Goal: Task Accomplishment & Management: Manage account settings

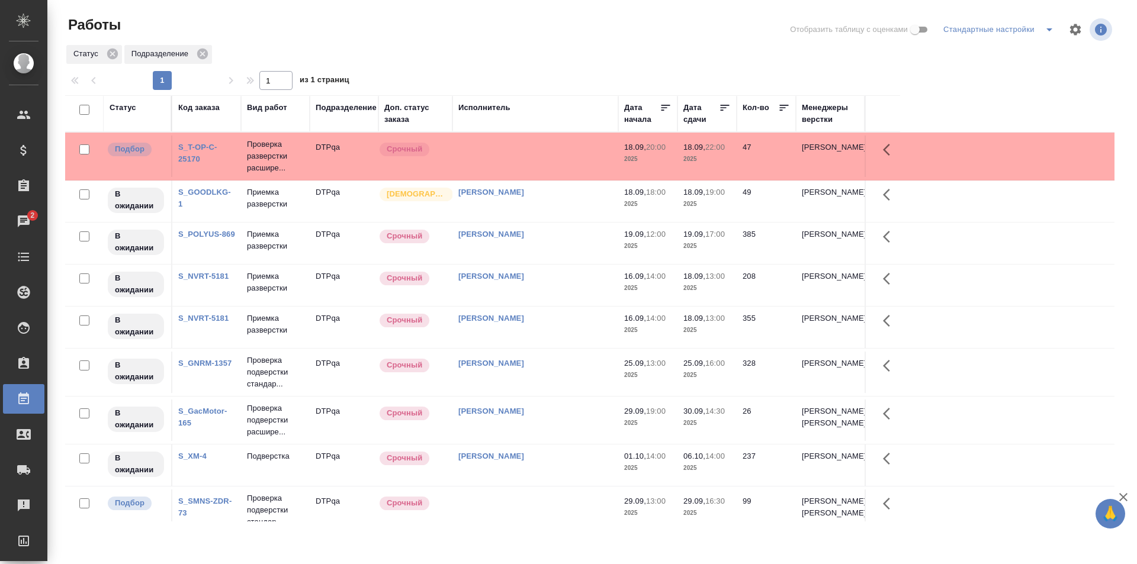
click at [536, 164] on td at bounding box center [535, 156] width 166 height 41
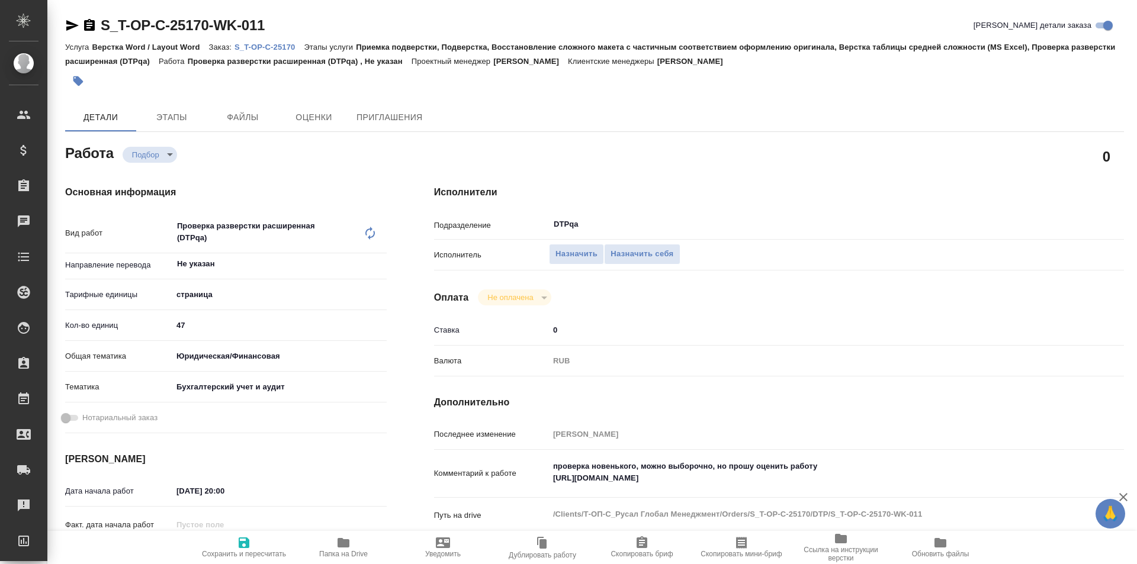
type textarea "x"
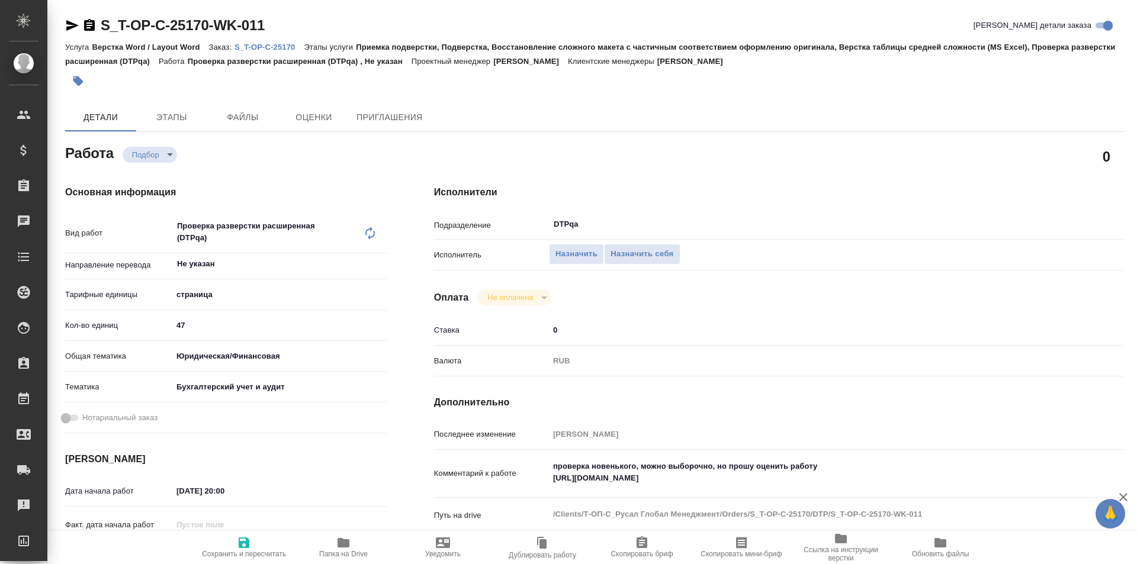
type textarea "x"
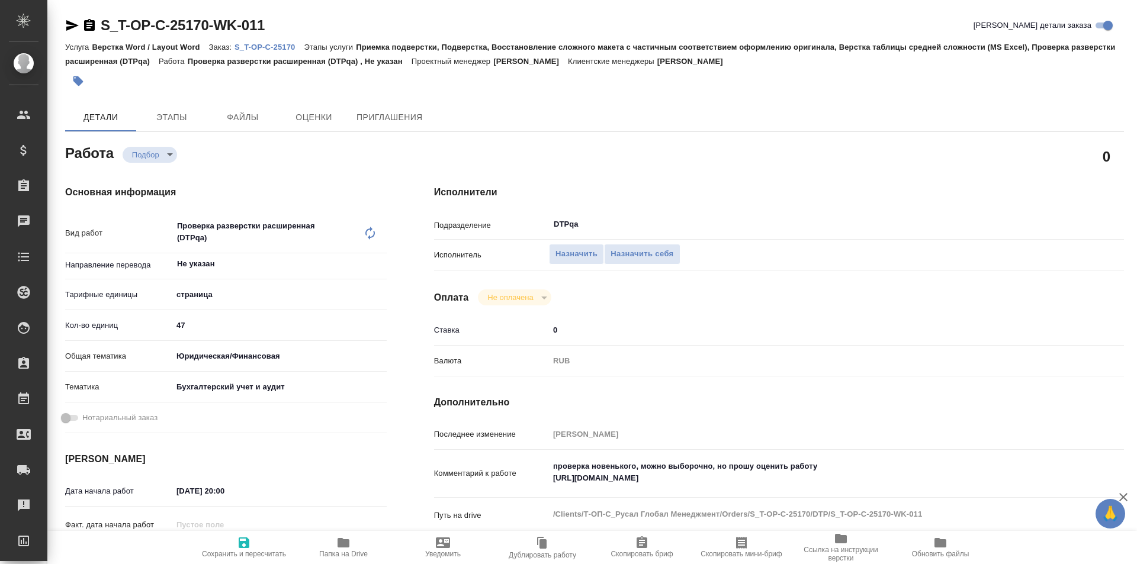
type textarea "x"
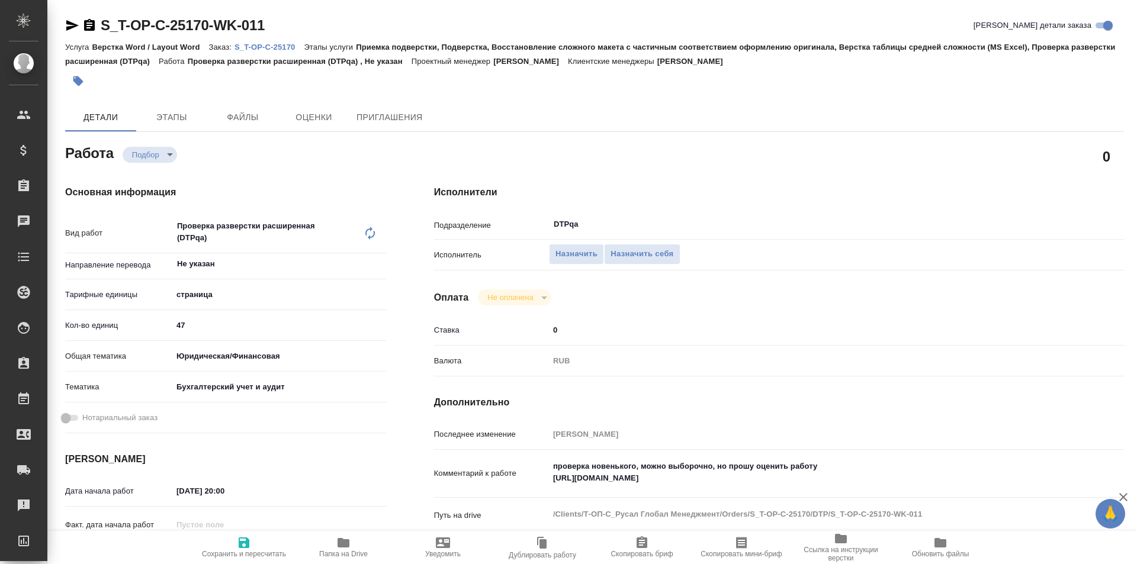
type textarea "x"
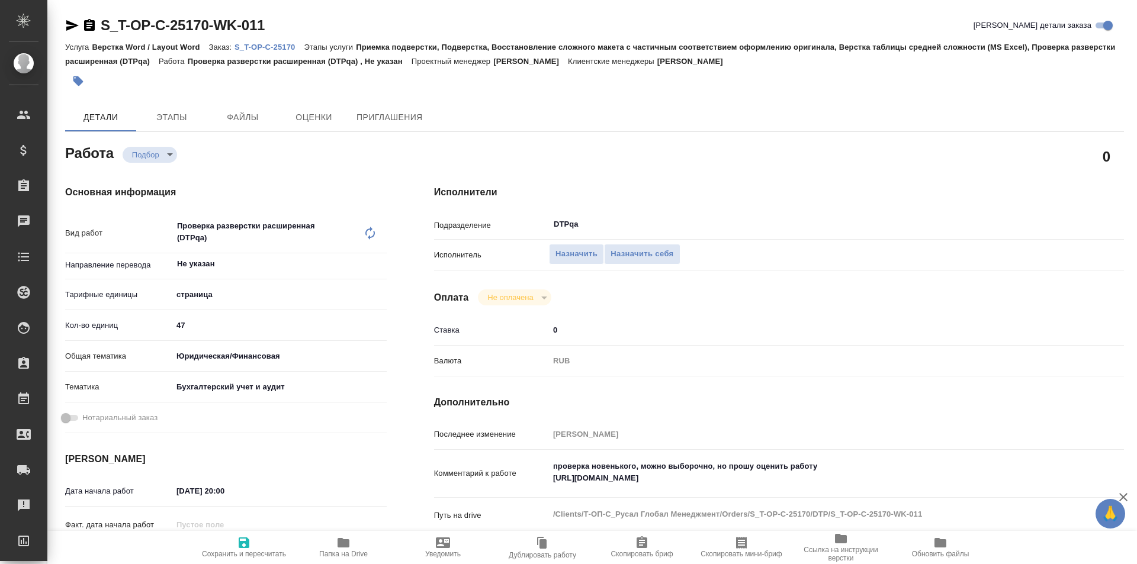
type textarea "x"
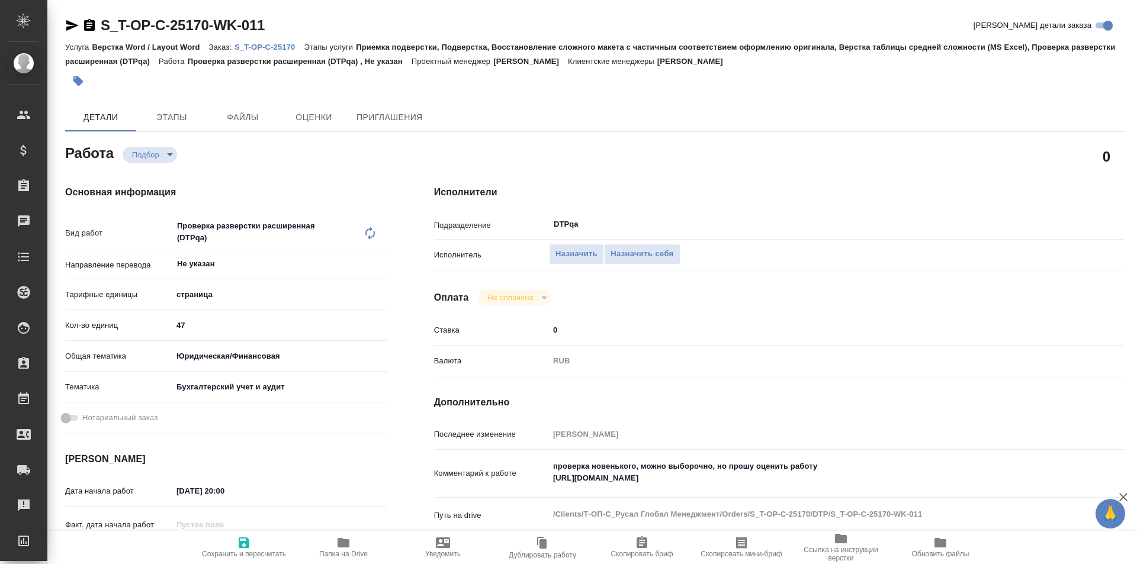
type textarea "x"
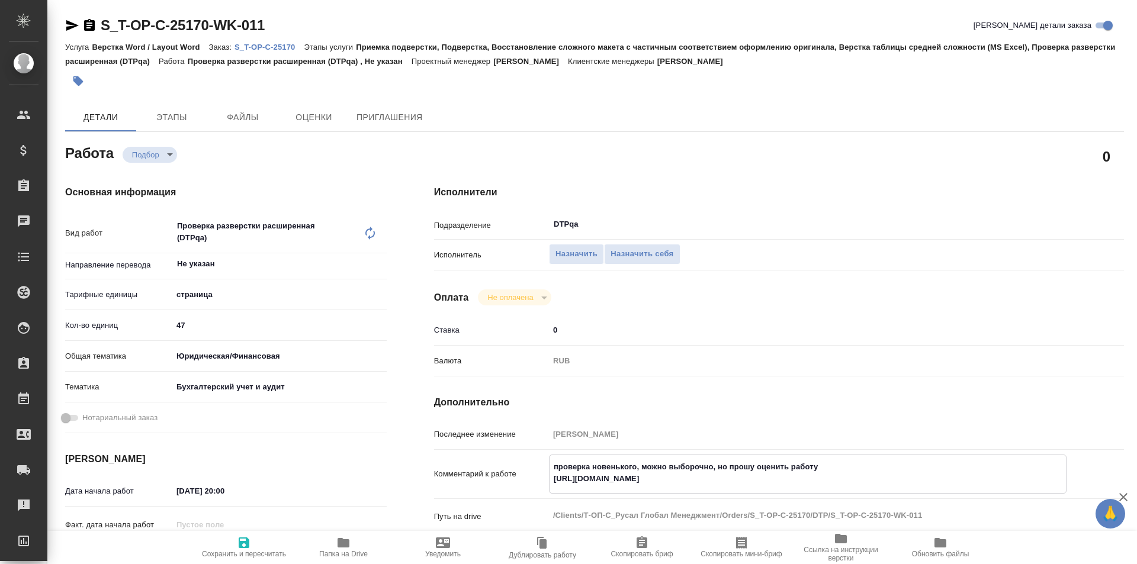
type textarea "x"
drag, startPoint x: 795, startPoint y: 478, endPoint x: 530, endPoint y: 492, distance: 265.0
click at [530, 492] on div "Комментарий к работе проверка новенького, можно выборочно, но прошу оценить раб…" at bounding box center [779, 474] width 690 height 39
type textarea "x"
click at [636, 254] on span "Назначить себя" at bounding box center [641, 254] width 63 height 14
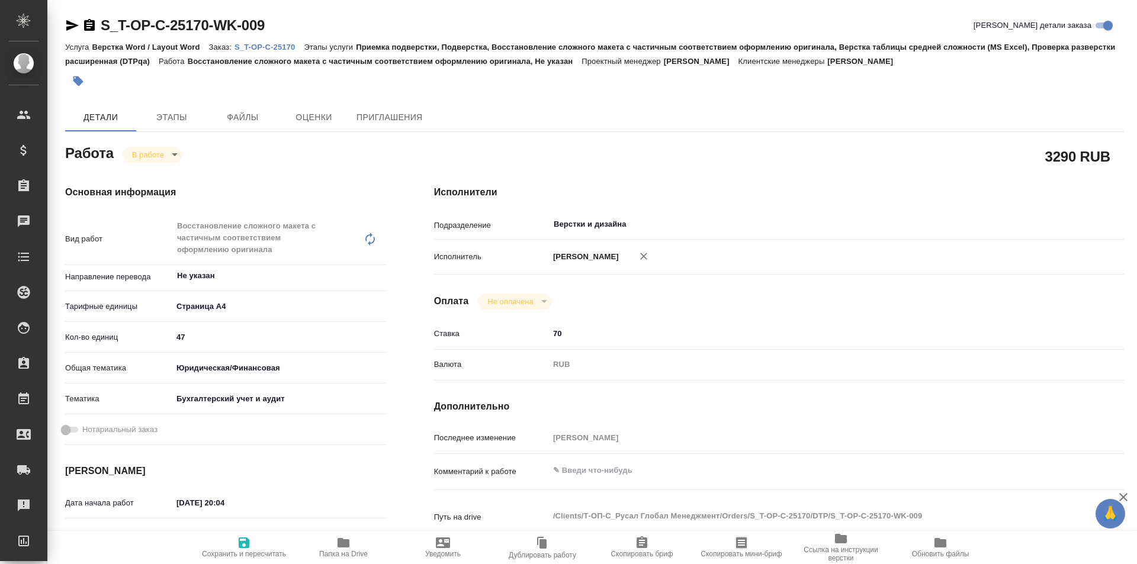
type textarea "x"
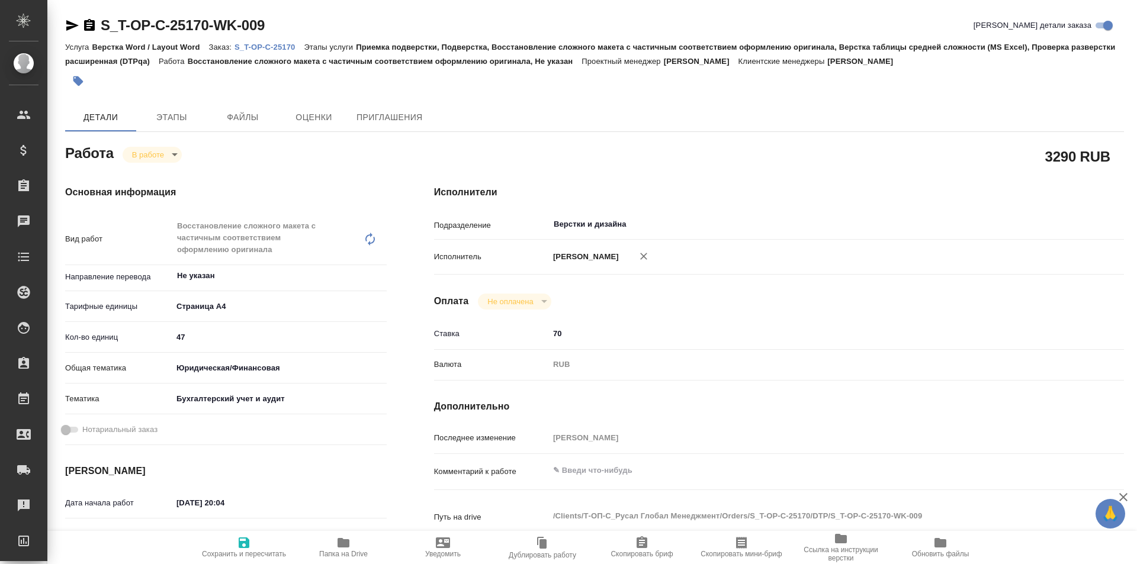
type textarea "x"
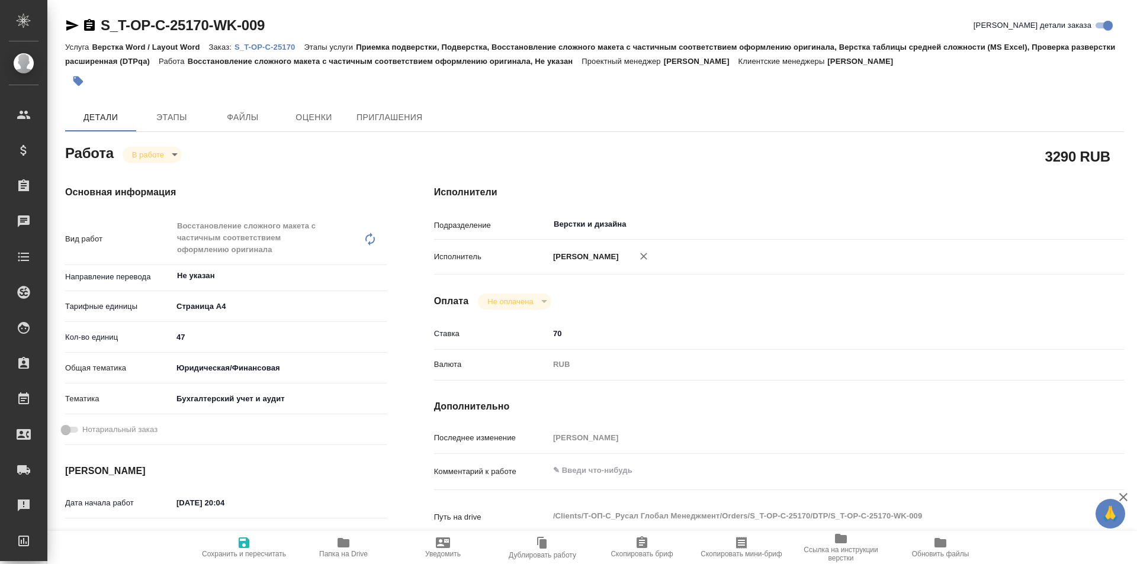
type textarea "x"
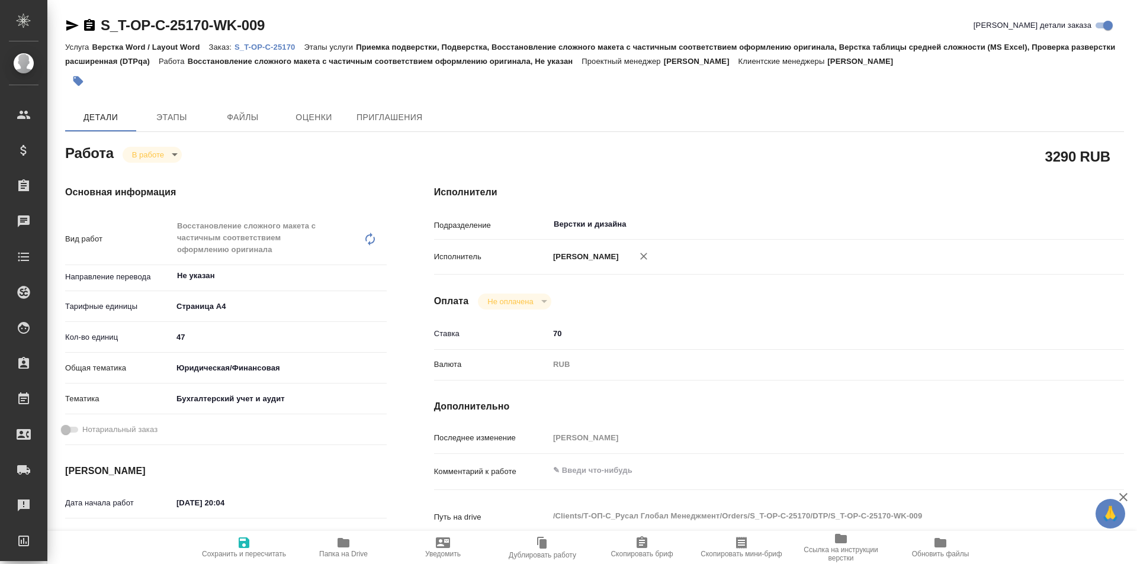
type textarea "x"
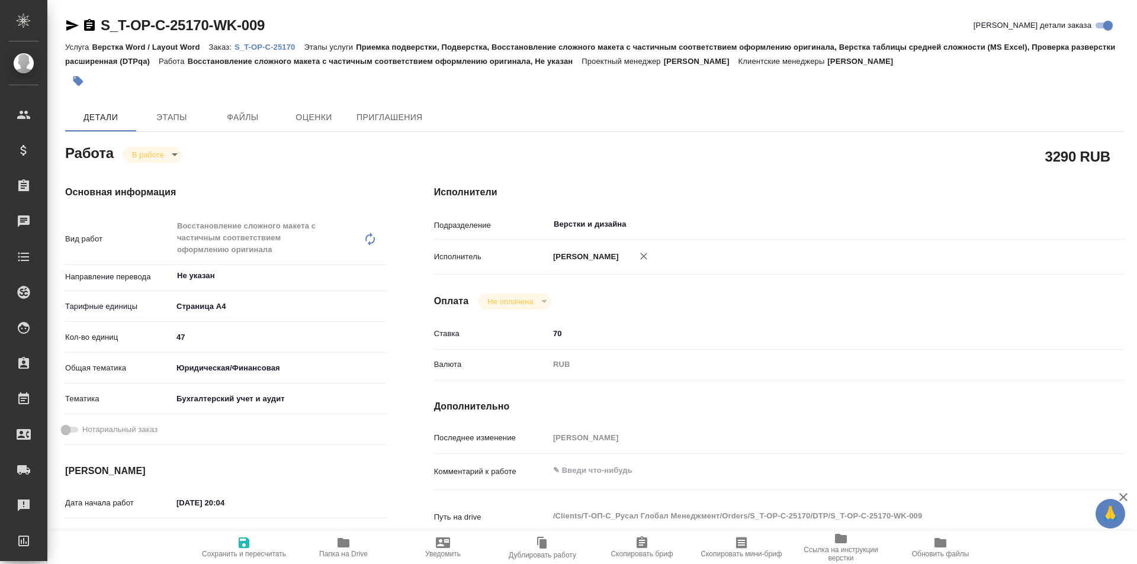
type textarea "x"
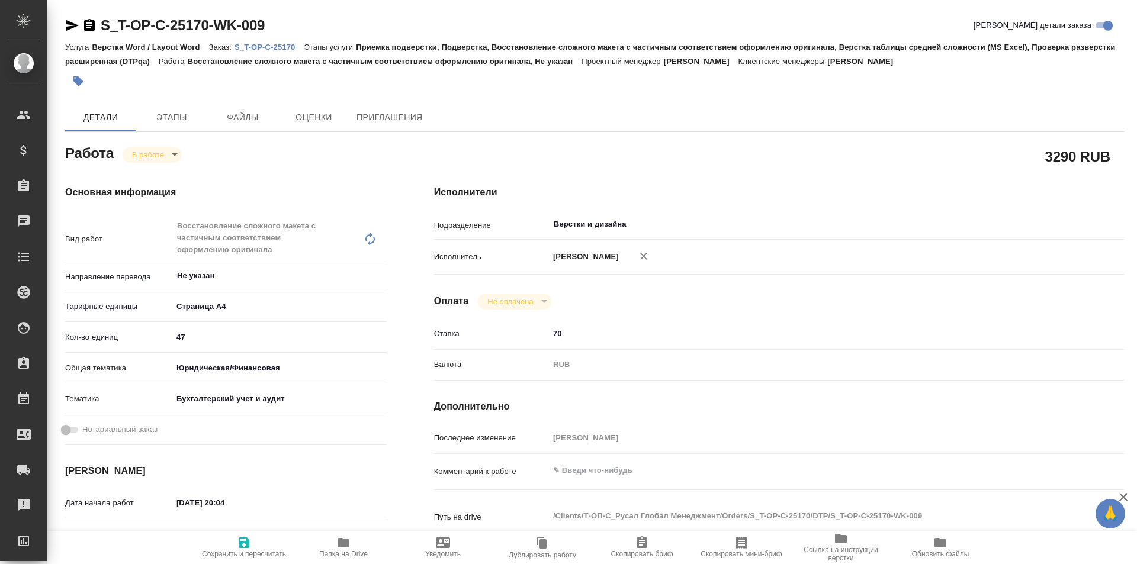
type textarea "x"
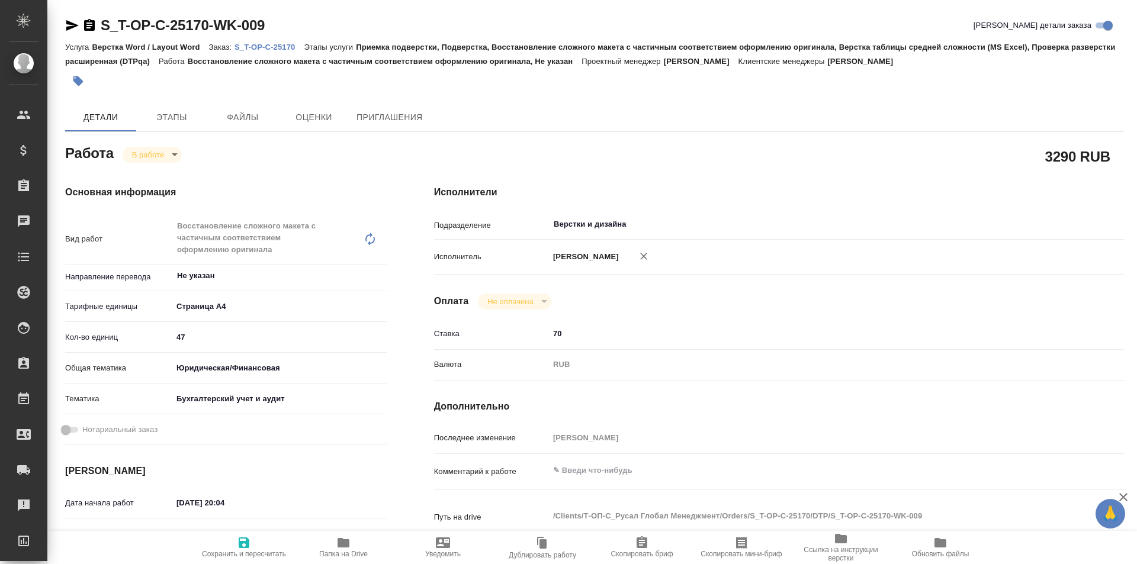
click at [345, 543] on icon "button" at bounding box center [343, 542] width 12 height 9
type textarea "x"
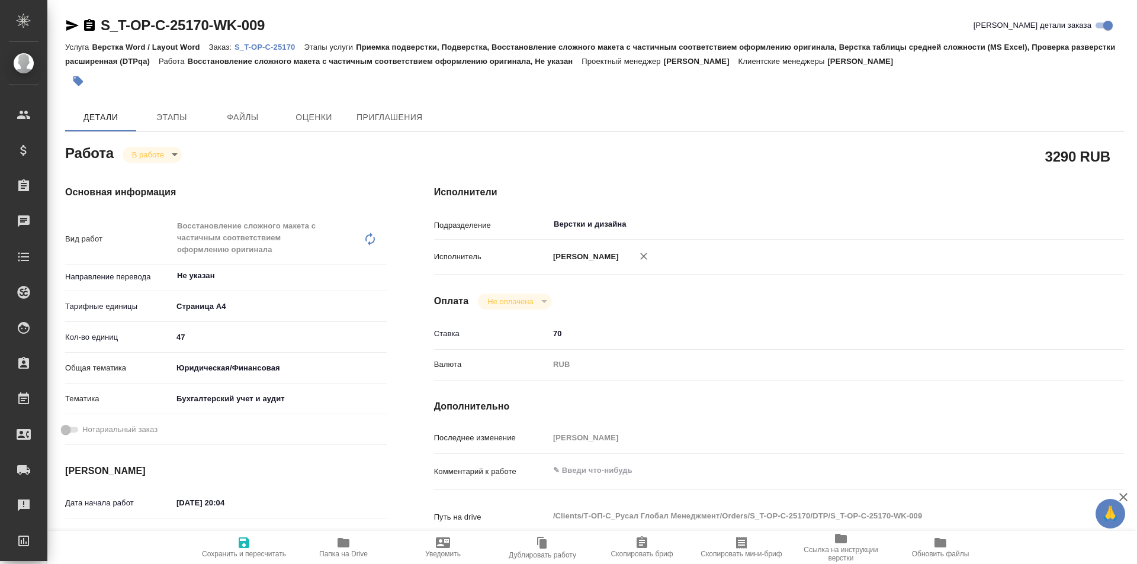
type textarea "x"
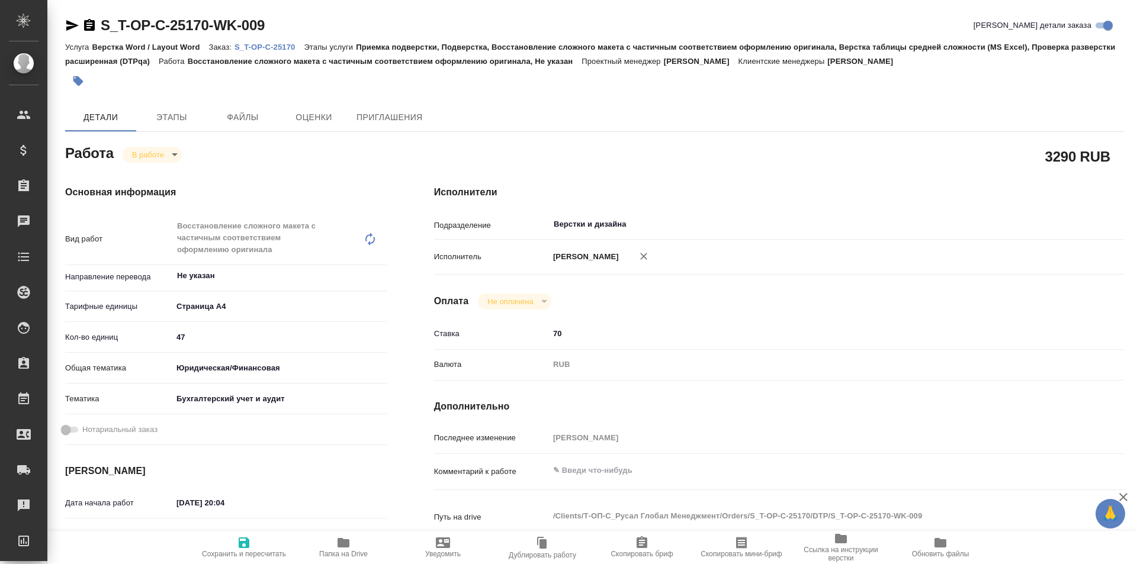
type textarea "x"
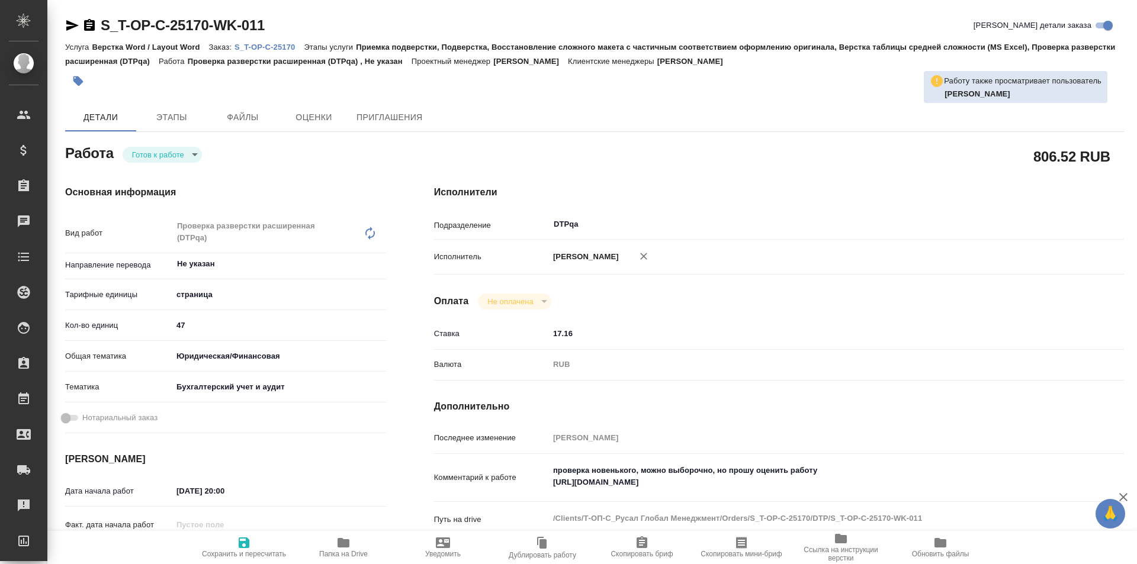
type textarea "x"
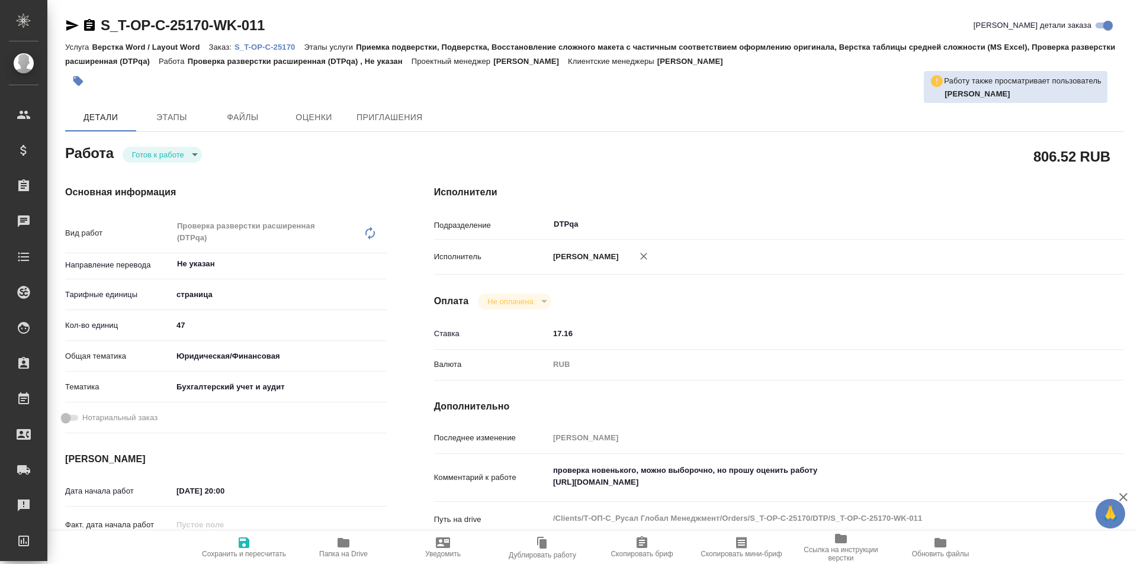
type textarea "x"
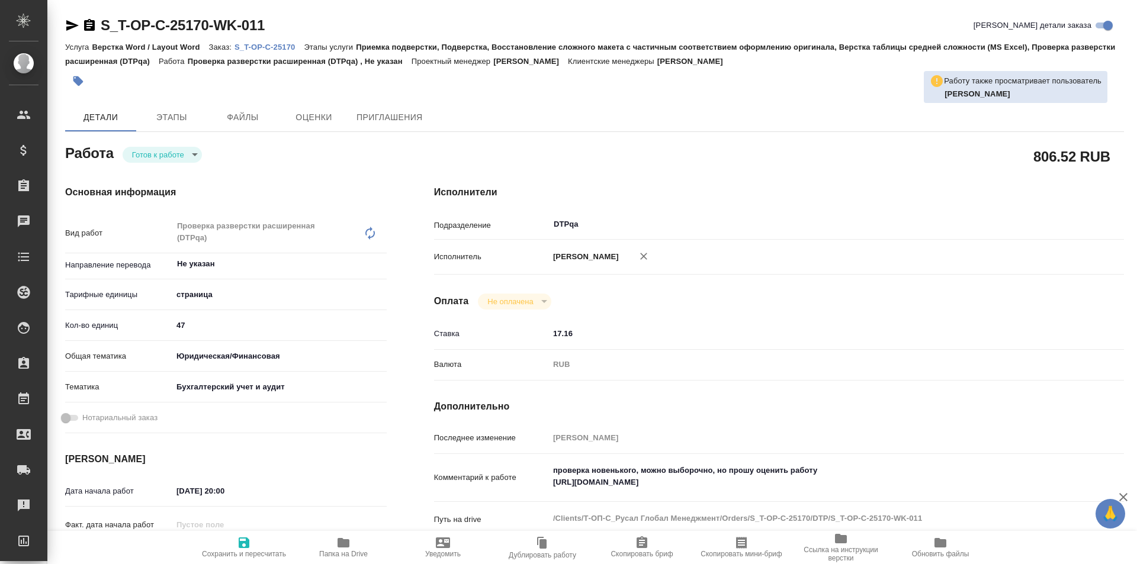
type textarea "x"
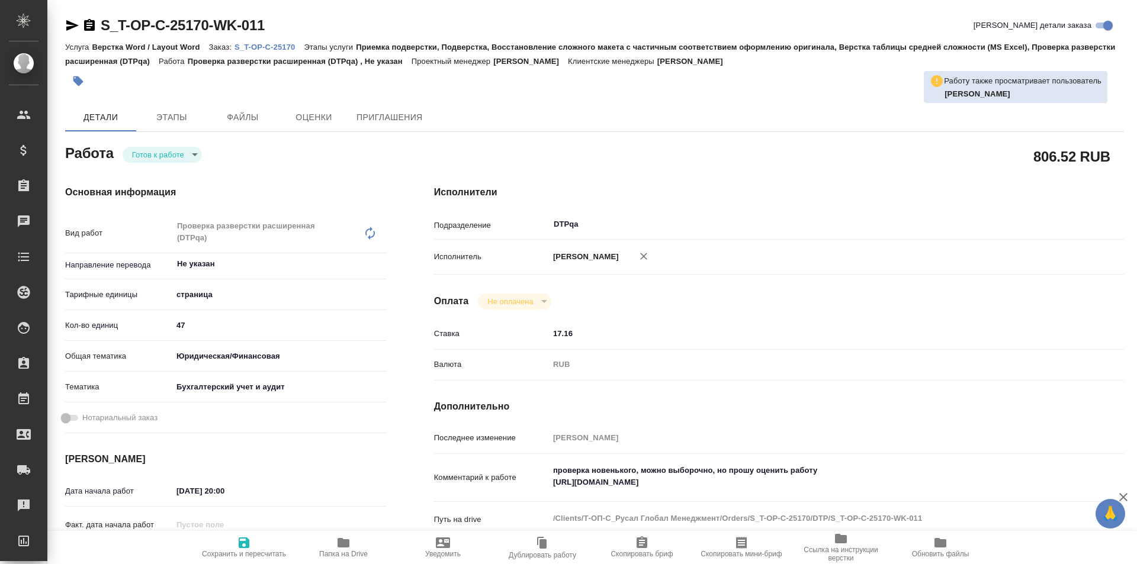
type textarea "x"
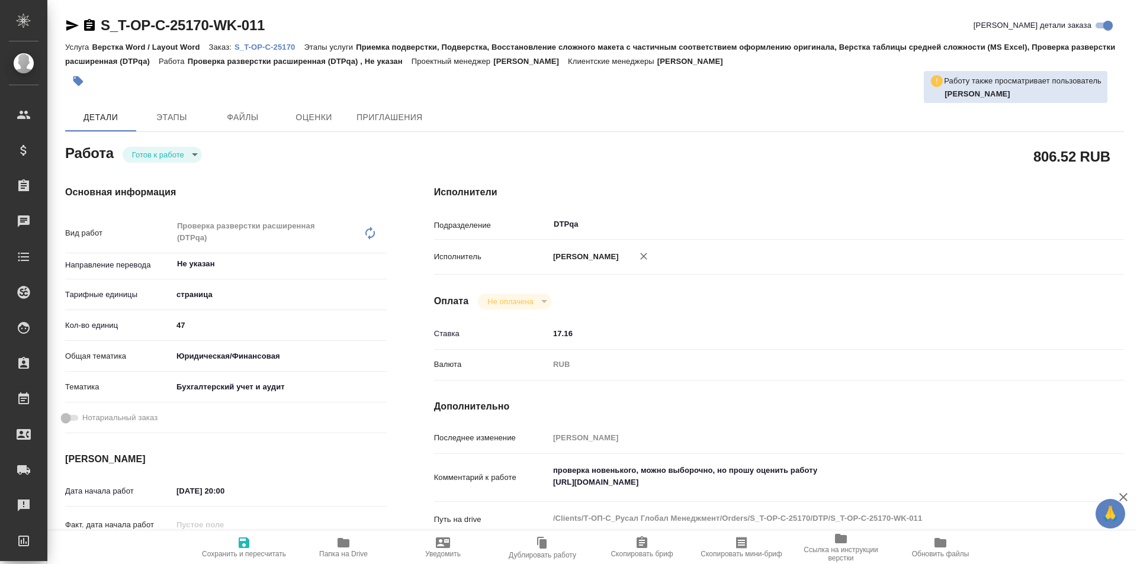
click at [247, 546] on icon "button" at bounding box center [244, 543] width 11 height 11
type textarea "x"
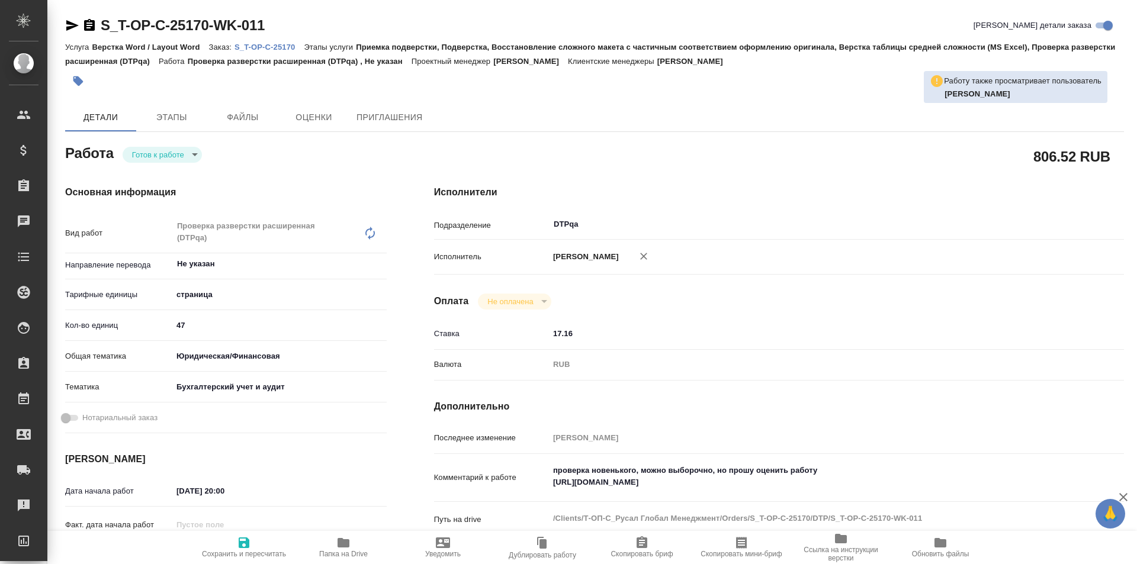
type textarea "x"
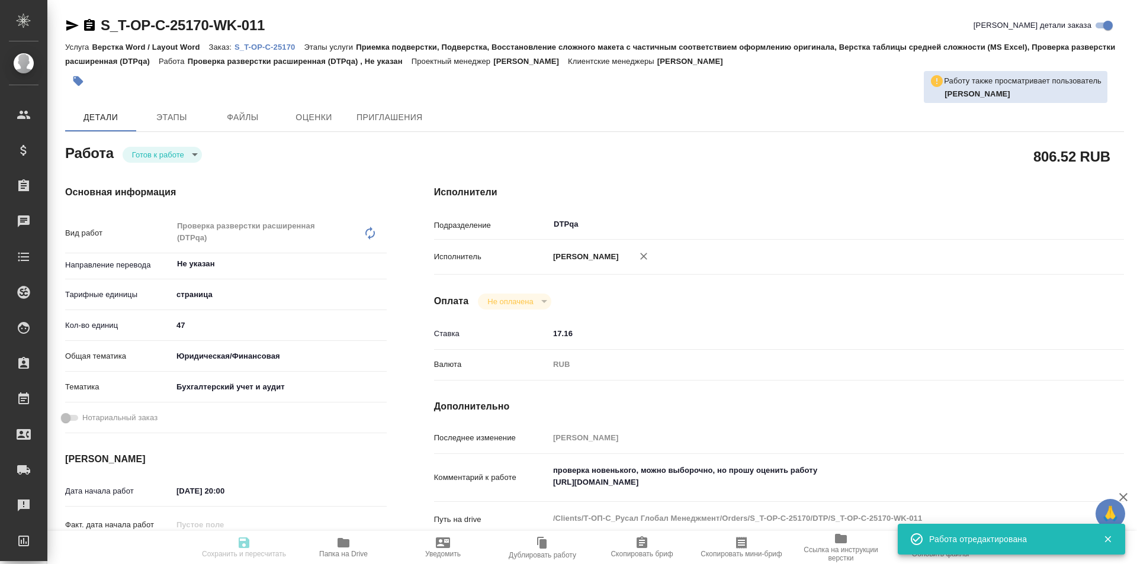
type textarea "x"
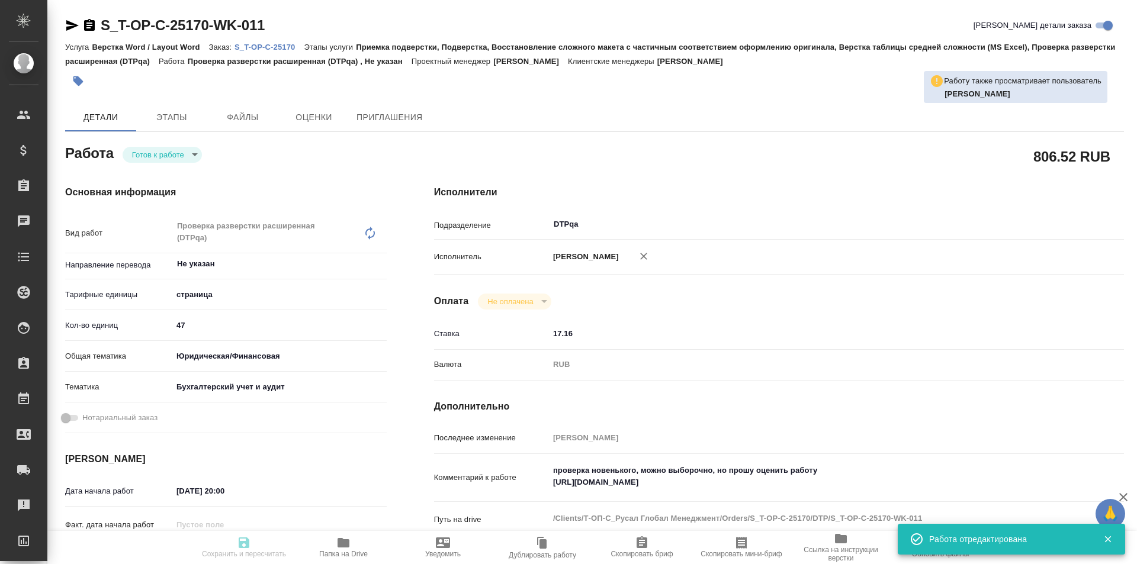
type input "readyForWork"
type textarea "Проверка разверстки расширенная (DTPqa)"
type textarea "x"
type input "Не указан"
type input "5a8b1489cc6b4906c91bfdb2"
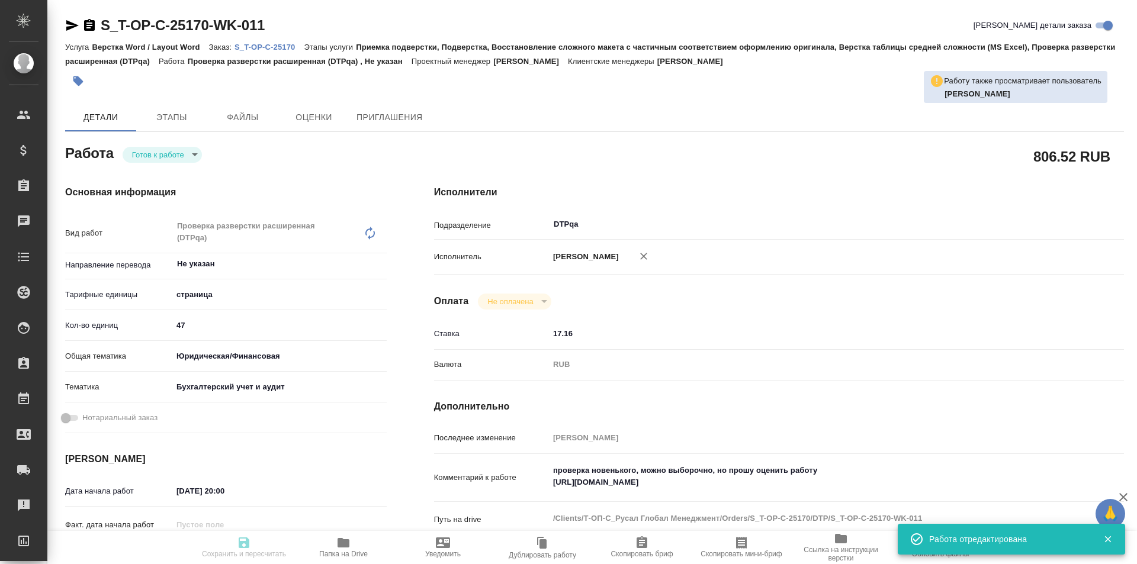
type input "47"
type input "yr-fn"
type input "6149848a2b7be24903fd7a88"
type input "18.09.2025 20:00"
type input "18.09.2025 22:00"
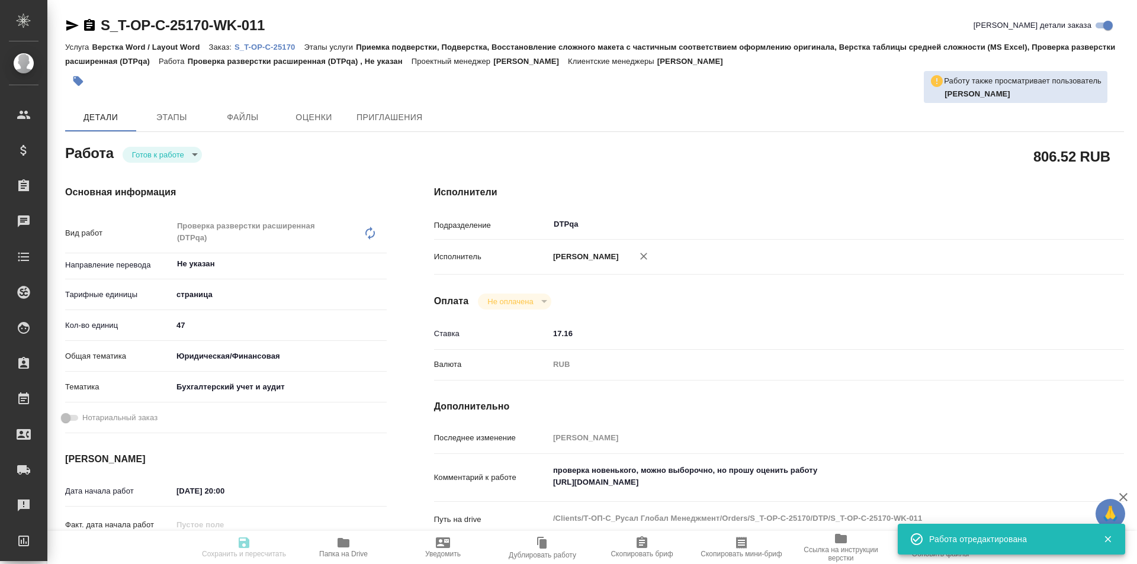
type input "28.09.2025 14:00"
type input "DTPqa"
type input "notPayed"
type input "17.16"
type input "RUB"
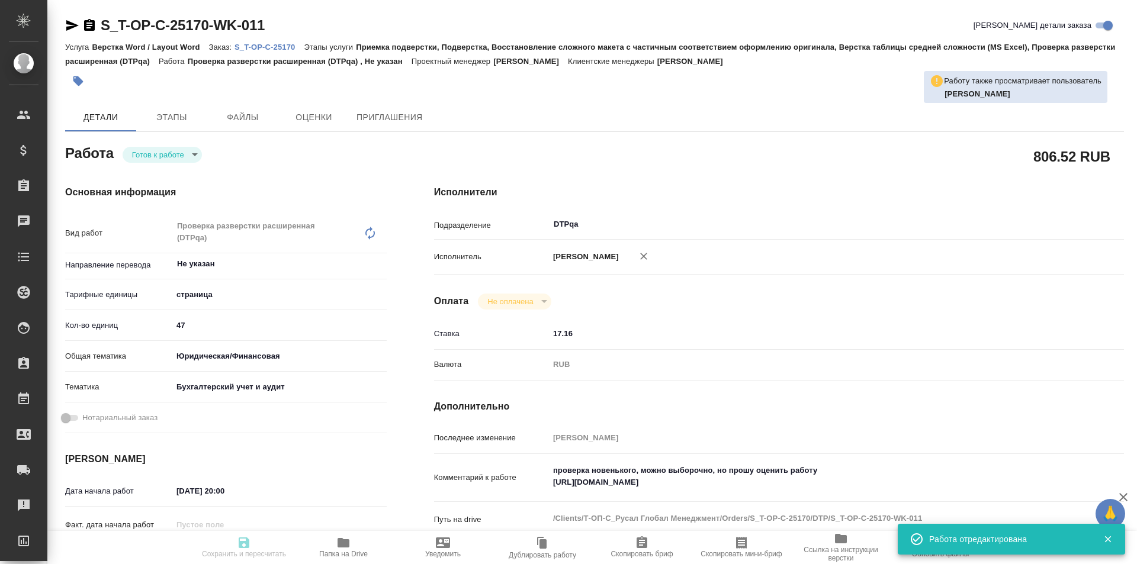
type input "Исмагилова Диана"
type textarea "проверка новенького, можно выборочно, но прошу оценить работу https://tera.awat…"
type textarea "x"
type textarea "/Clients/Т-ОП-С_Русал Глобал Менеджмент/Orders/S_T-OP-C-25170/DTP/S_T-OP-C-2517…"
type textarea "x"
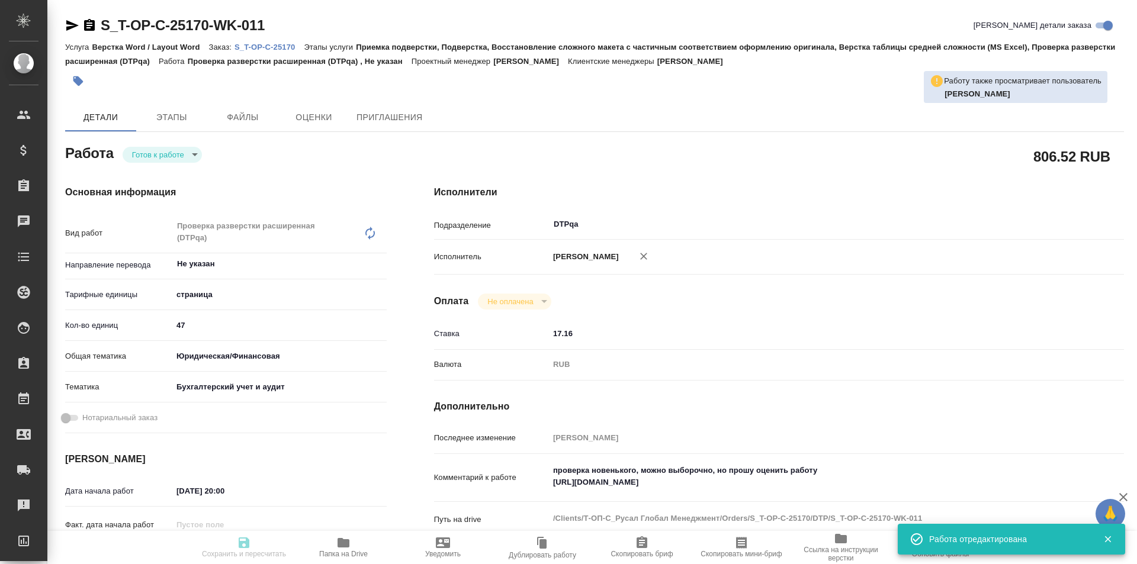
type input "S_T-OP-C-25170"
type input "Т-ОП-С-46791"
type input "Верстка Word / Layout Word"
type input "Приемка подверстки, Подверстка, Восстановление сложного макета с частичным соот…"
type input "Горленко Юлия"
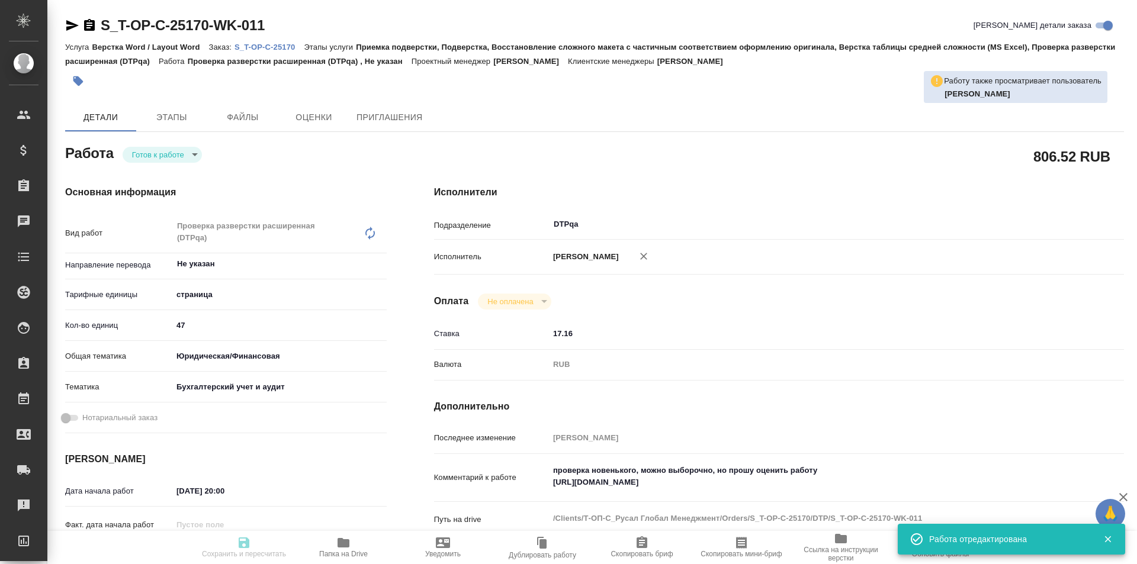
type input "Малофеева Екатерина"
type input "/Clients/Т-ОП-С_Русал Глобал Менеджмент/Orders/S_T-OP-C-25170"
type textarea "x"
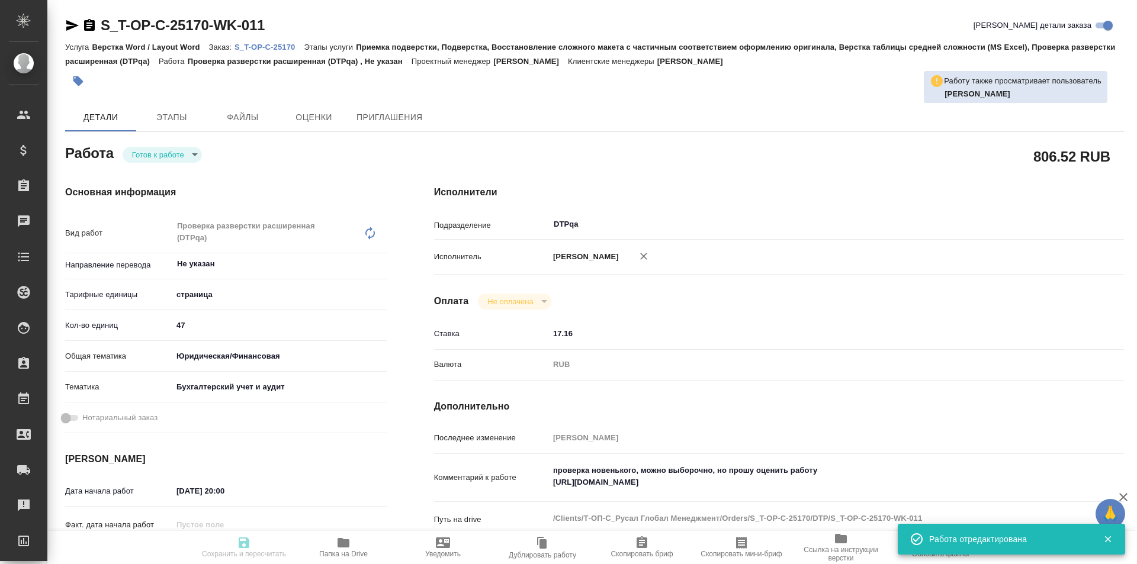
type textarea "x"
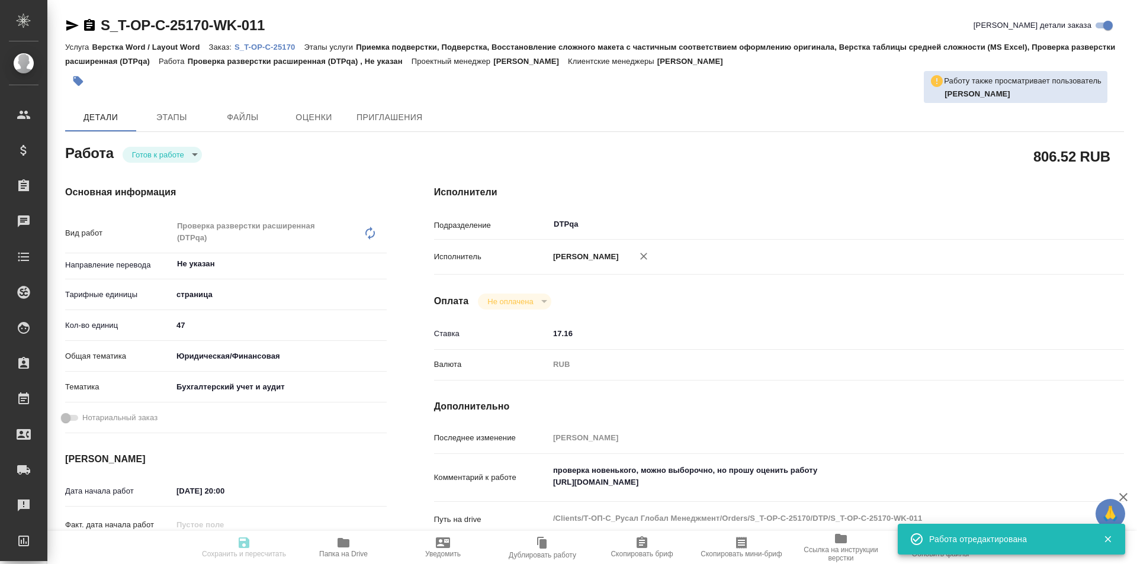
type textarea "x"
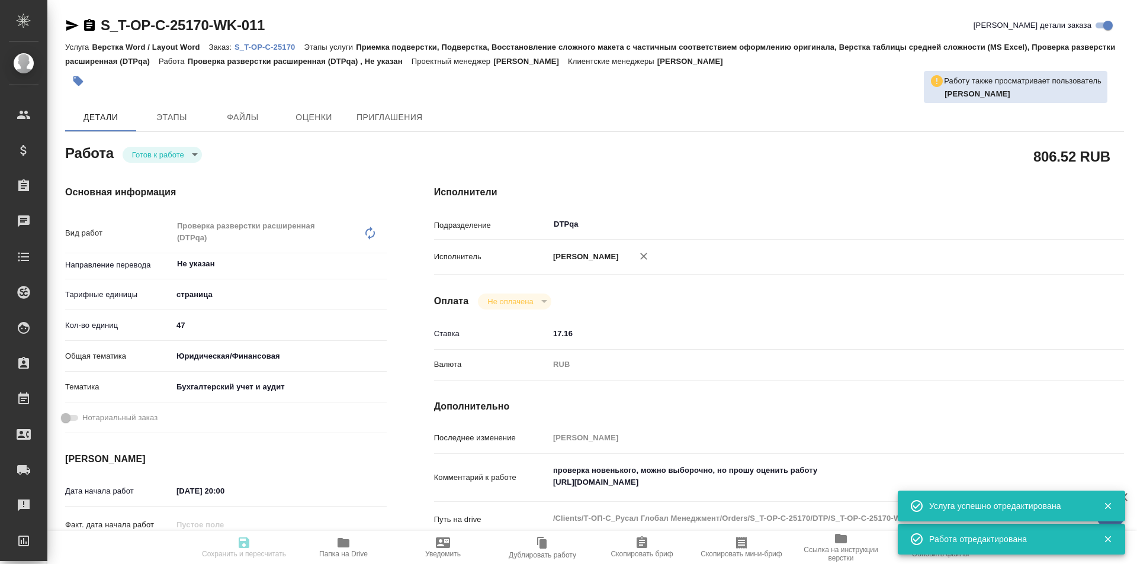
type textarea "x"
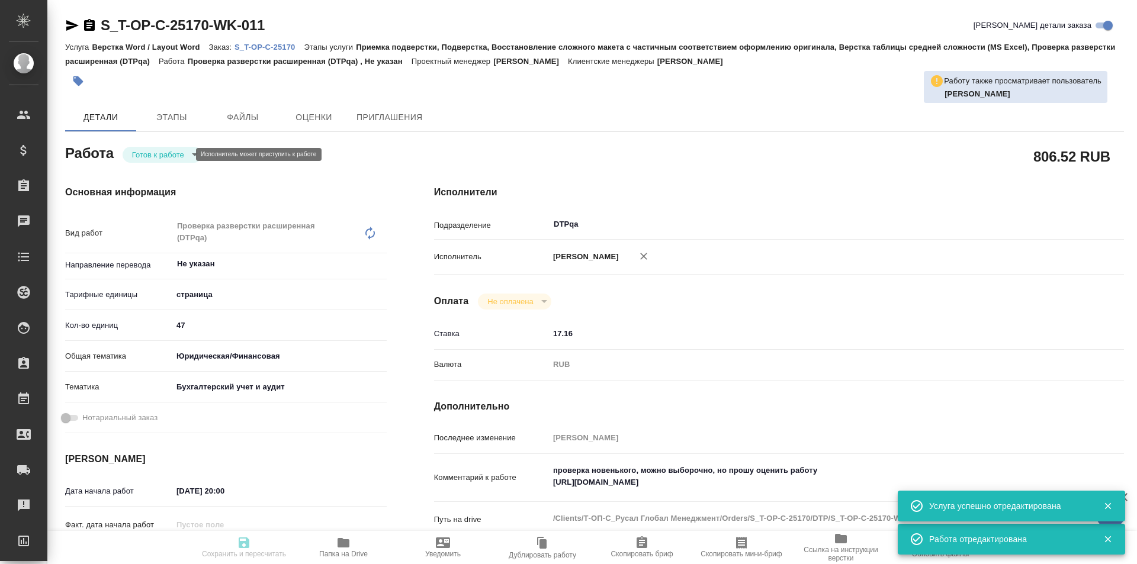
type textarea "x"
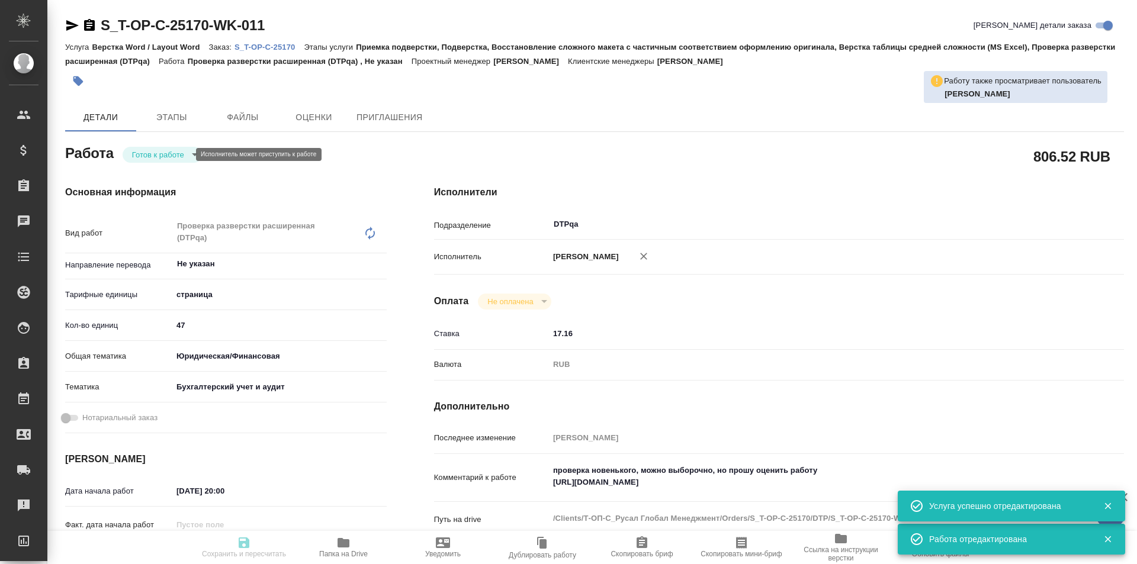
click at [179, 154] on body "🙏 .cls-1 fill:#fff; AWATERA Ismagilova Diana Клиенты Спецификации Заказы Чаты T…" at bounding box center [568, 282] width 1137 height 564
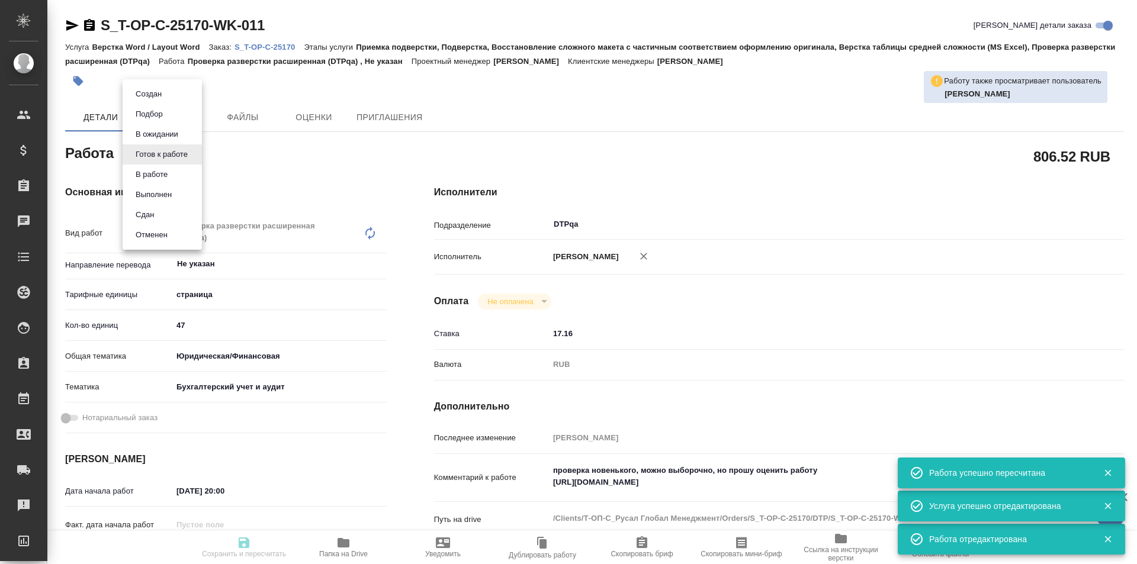
type textarea "x"
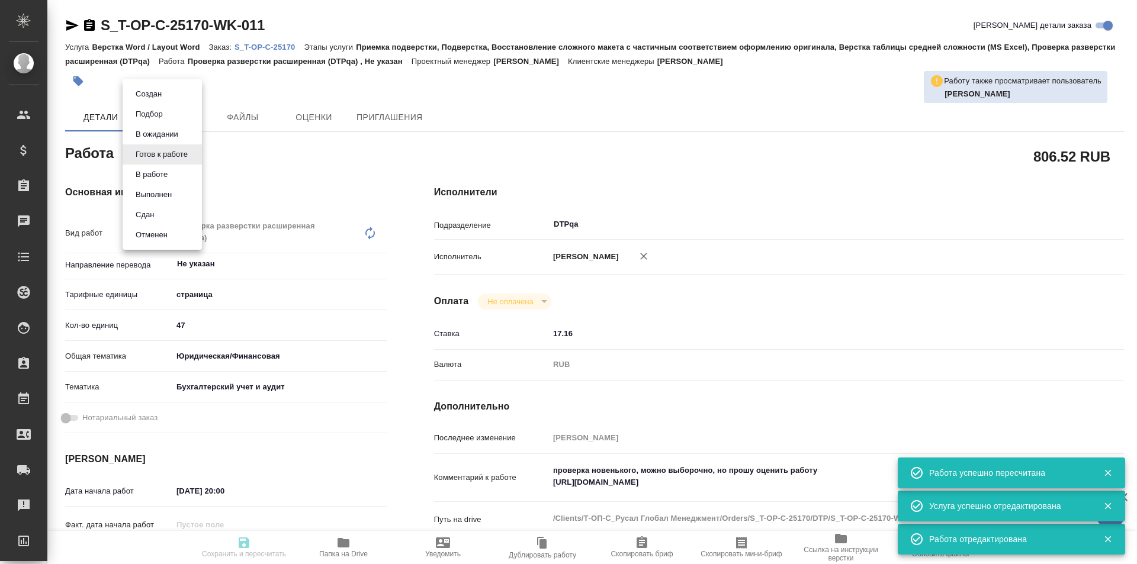
type input "readyForWork"
type textarea "Проверка разверстки расширенная (DTPqa)"
type textarea "x"
type input "Не указан"
type input "5a8b1489cc6b4906c91bfdb2"
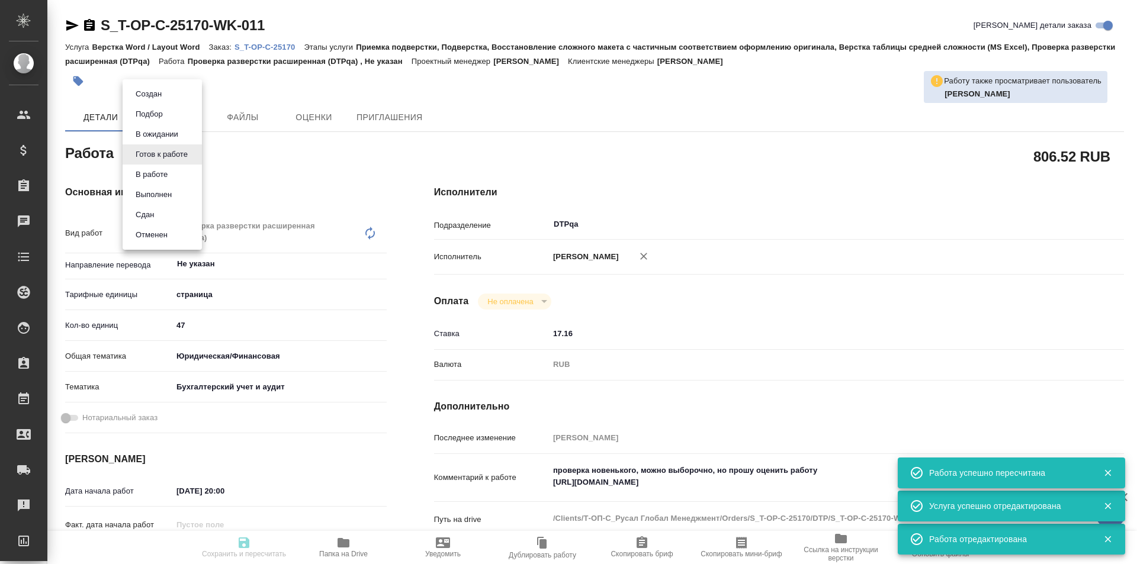
type input "47"
type input "yr-fn"
type input "6149848a2b7be24903fd7a88"
type input "18.09.2025 20:00"
type input "18.09.2025 22:00"
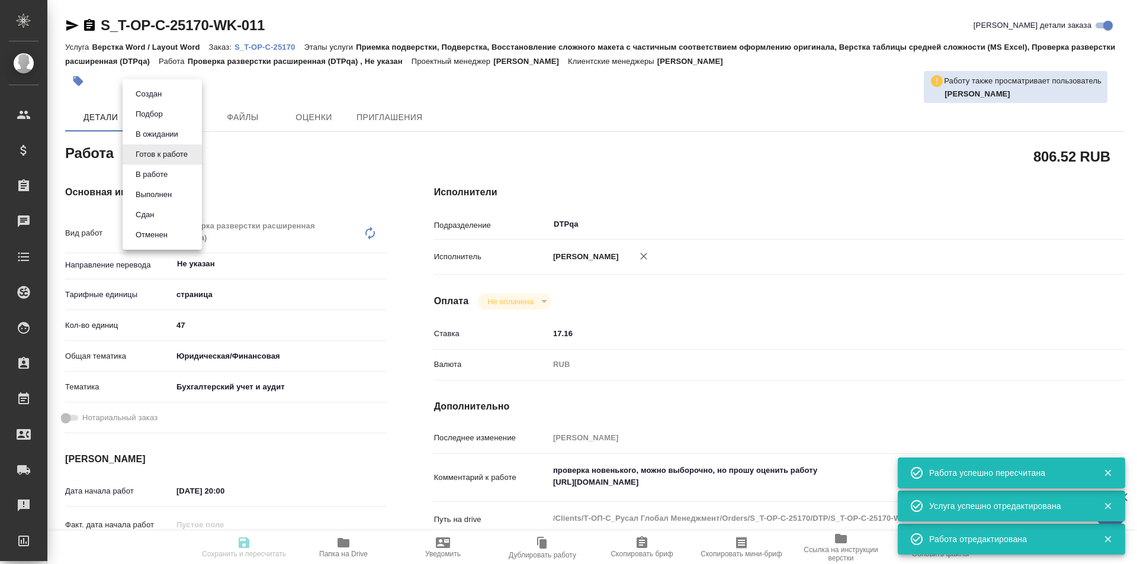
type input "28.09.2025 14:00"
type input "DTPqa"
type input "notPayed"
type input "17.16"
type input "RUB"
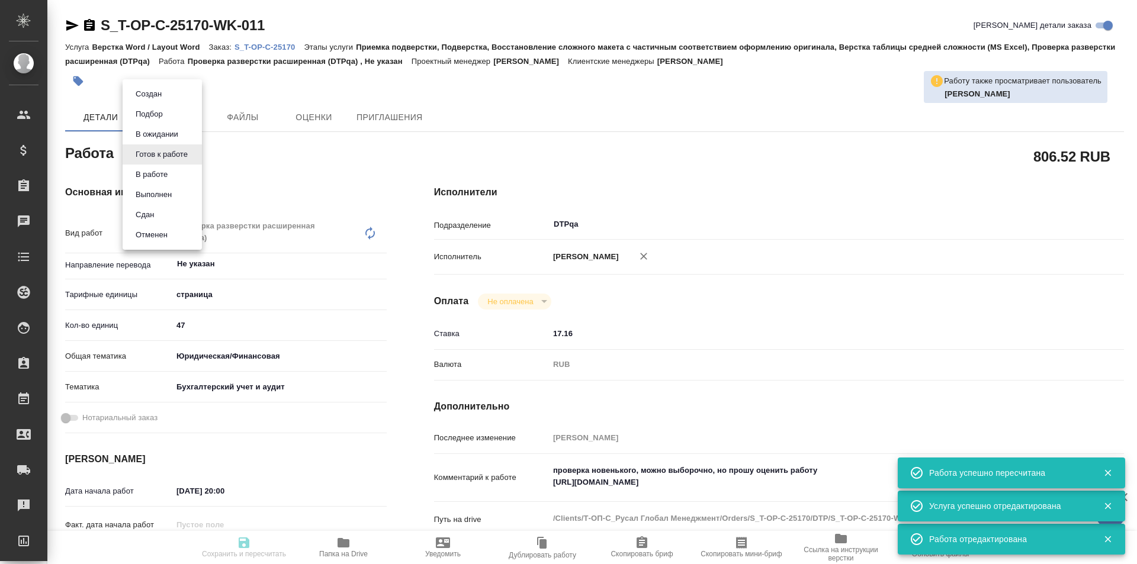
type input "[PERSON_NAME]"
type textarea "проверка новенького, можно выборочно, но прошу оценить работу https://tera.awat…"
type textarea "x"
type textarea "/Clients/Т-ОП-С_Русал Глобал Менеджмент/Orders/S_T-OP-C-25170/DTP/S_T-OP-C-2517…"
type textarea "x"
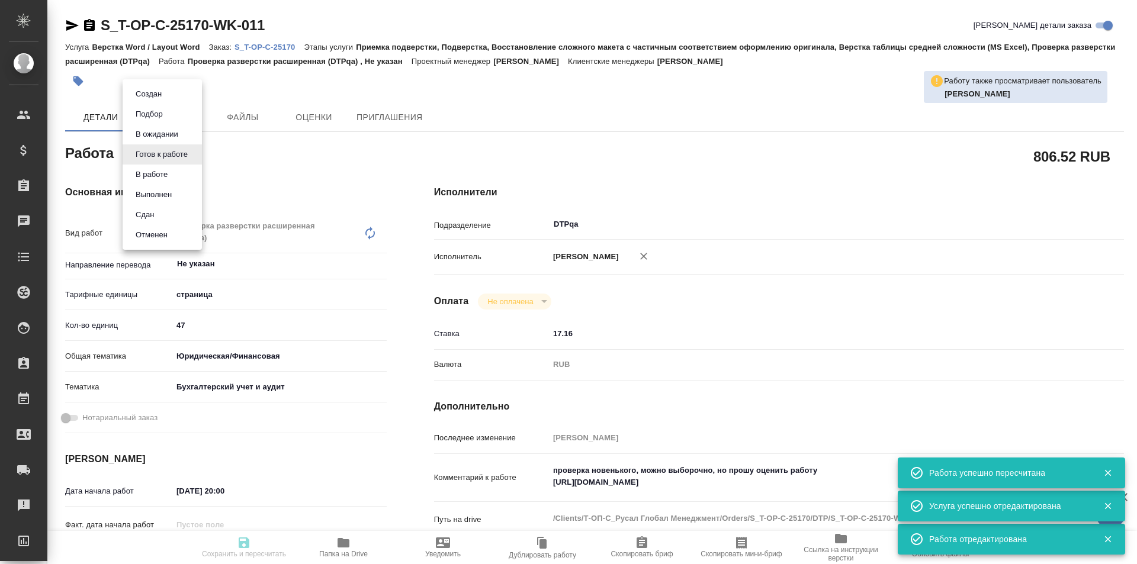
type input "S_T-OP-C-25170"
type input "Т-ОП-С-46791"
type input "Верстка Word / Layout Word"
type input "Приемка подверстки, Подверстка, Восстановление сложного макета с частичным соот…"
type input "Горленко Юлия"
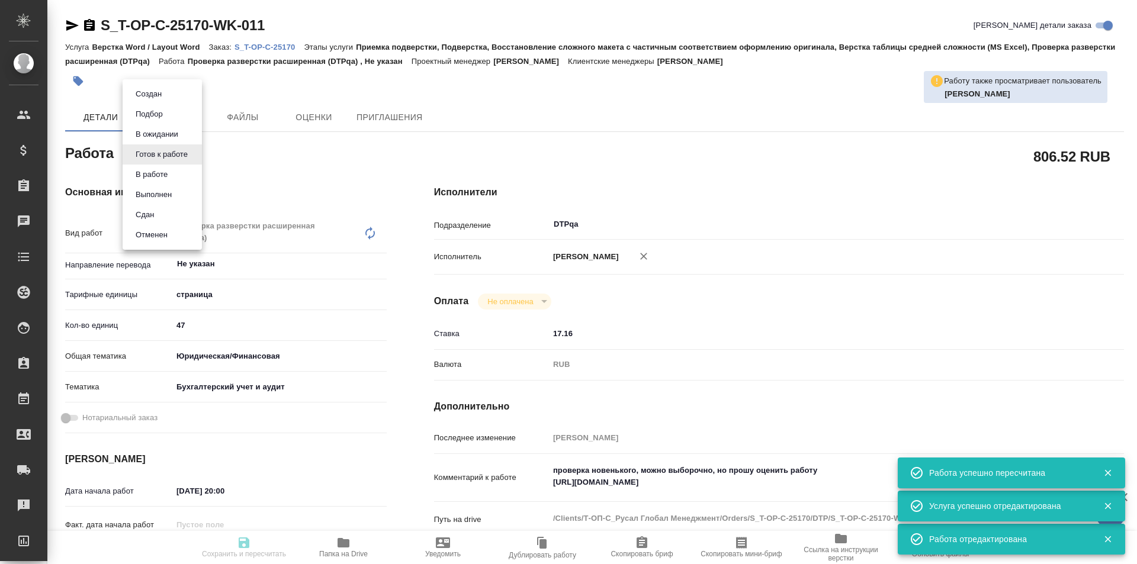
type input "[PERSON_NAME]"
type input "/Clients/Т-ОП-С_Русал Глобал Менеджмент/Orders/S_T-OP-C-25170"
type textarea "x"
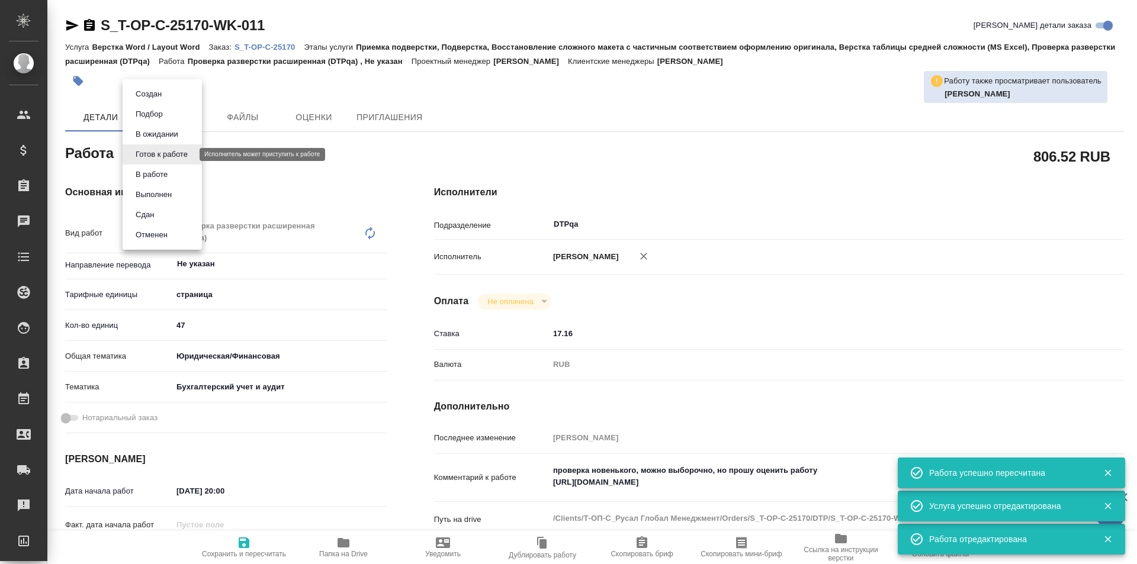
type textarea "x"
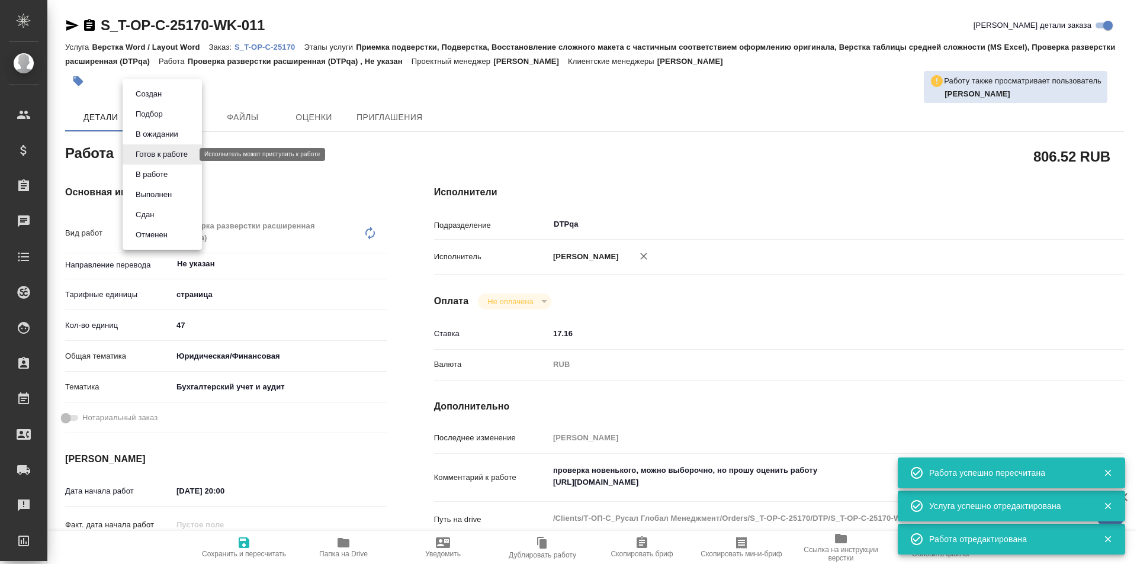
type textarea "x"
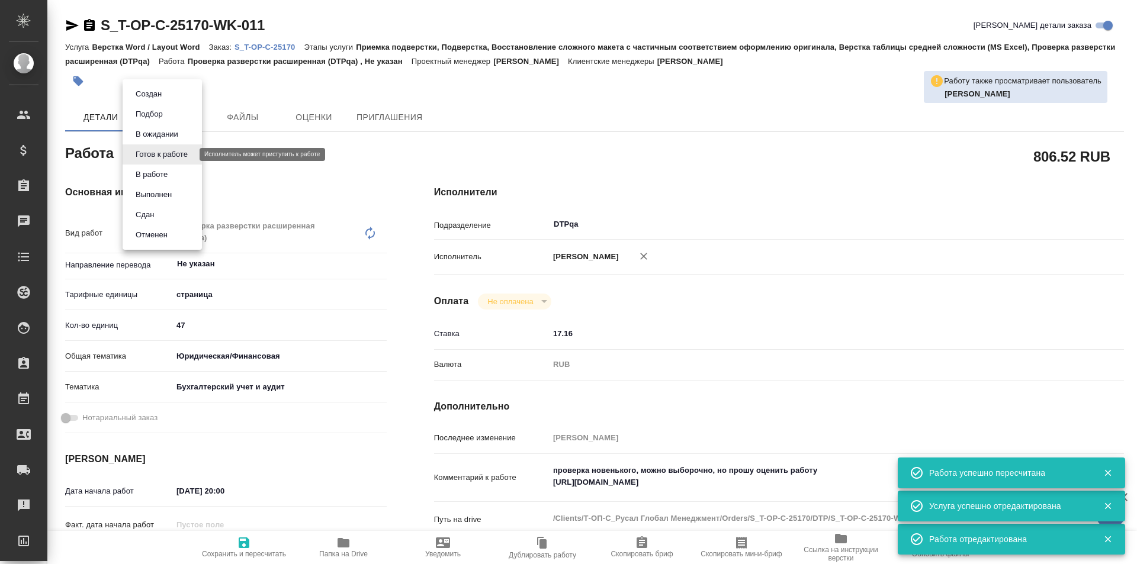
type textarea "x"
click at [163, 133] on button "В ожидании" at bounding box center [157, 134] width 50 height 13
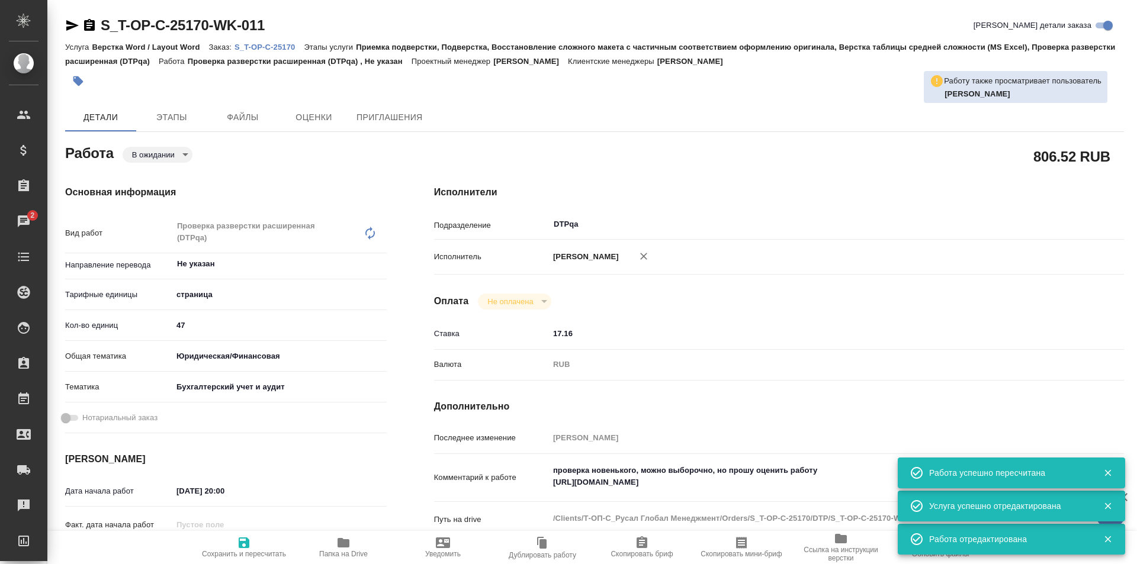
type textarea "x"
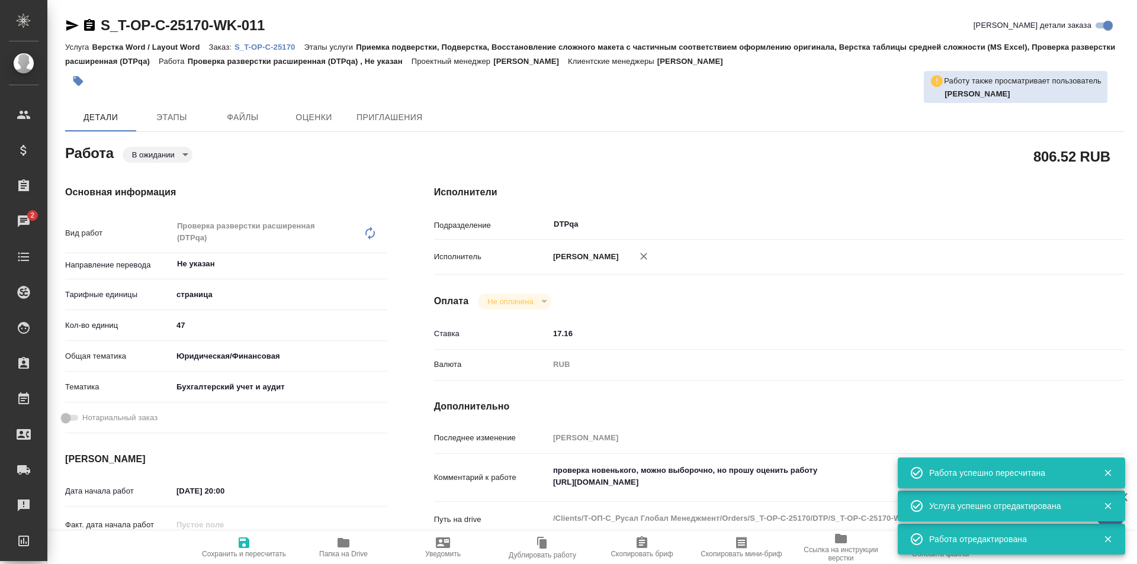
type textarea "x"
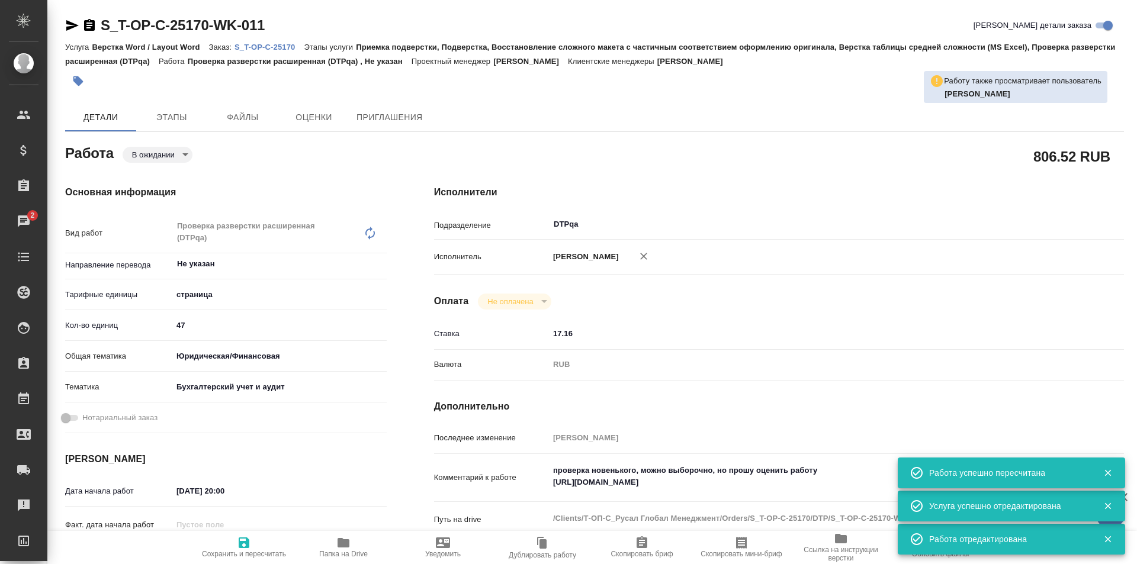
type textarea "x"
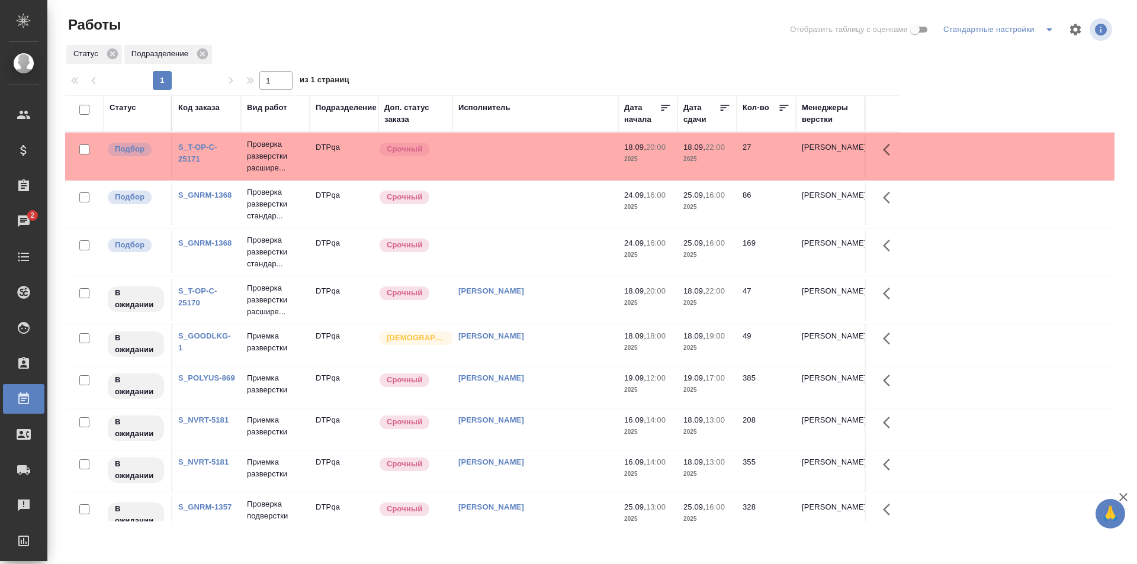
click at [523, 252] on td at bounding box center [535, 251] width 166 height 41
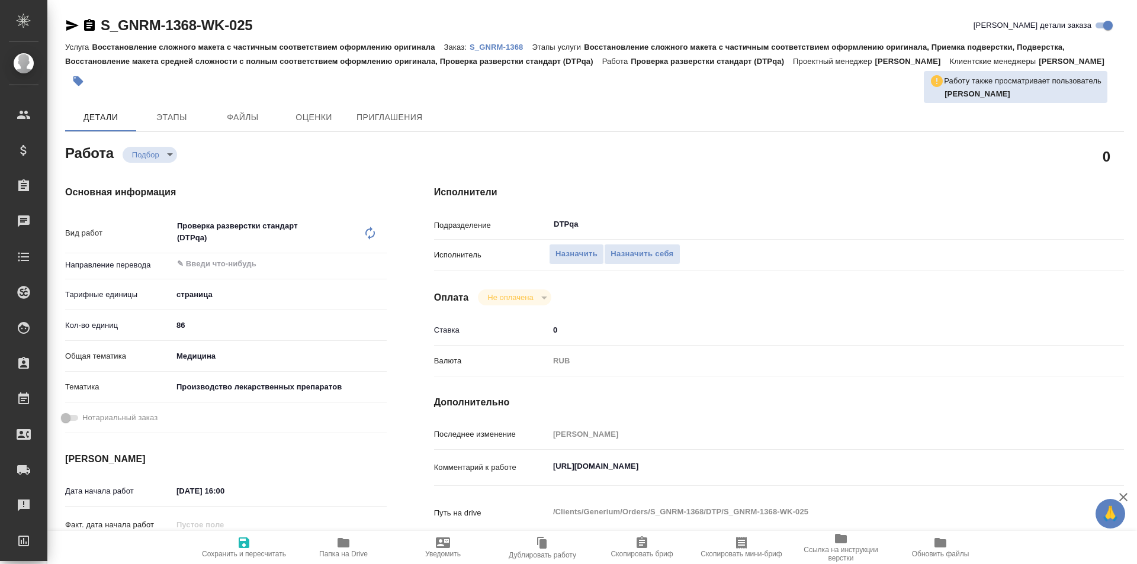
type textarea "x"
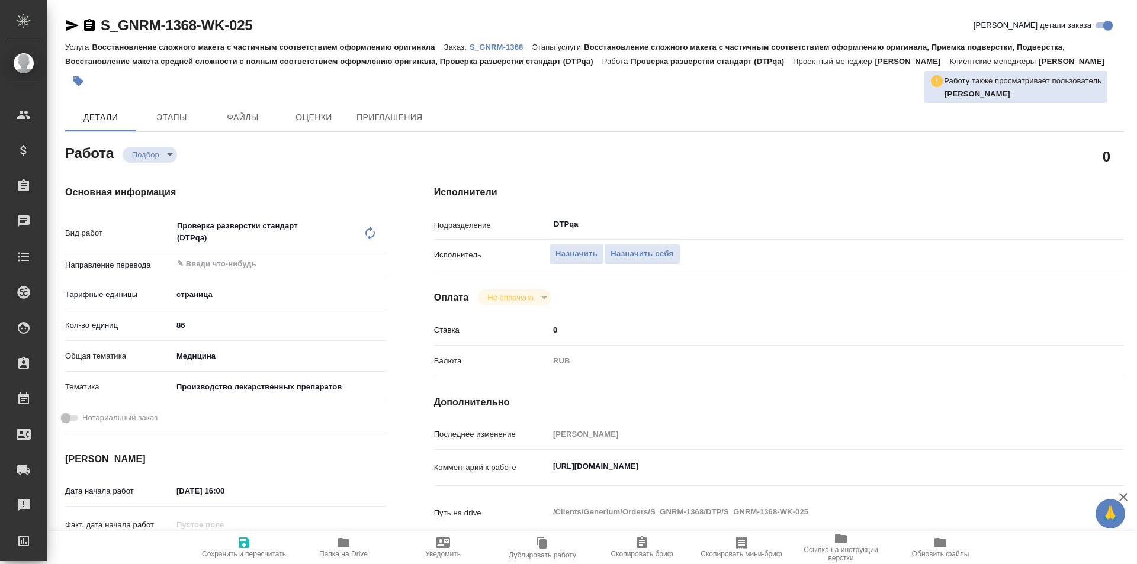
type textarea "x"
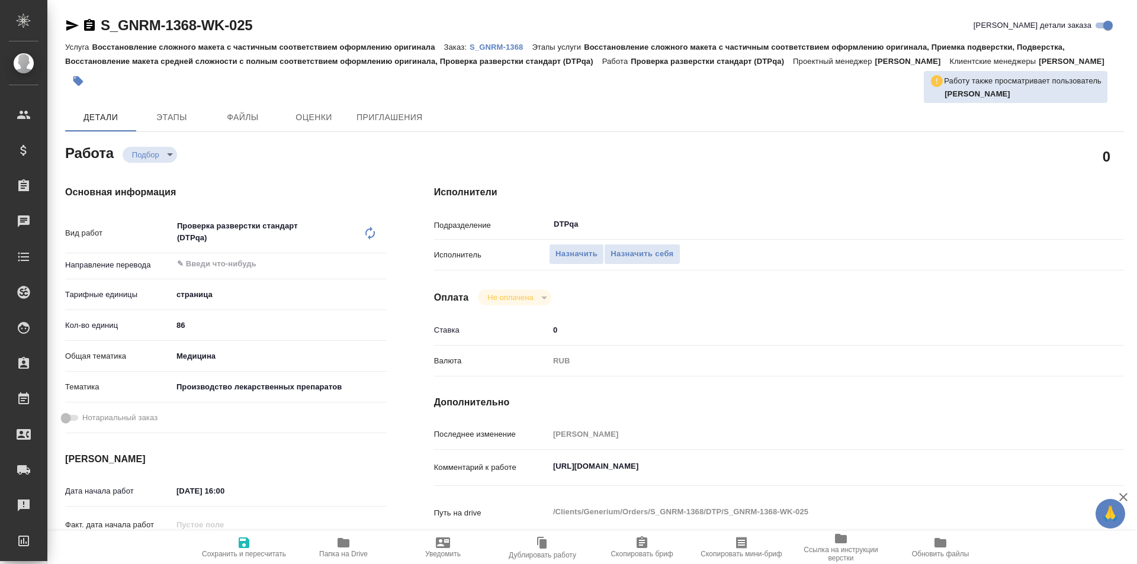
type textarea "x"
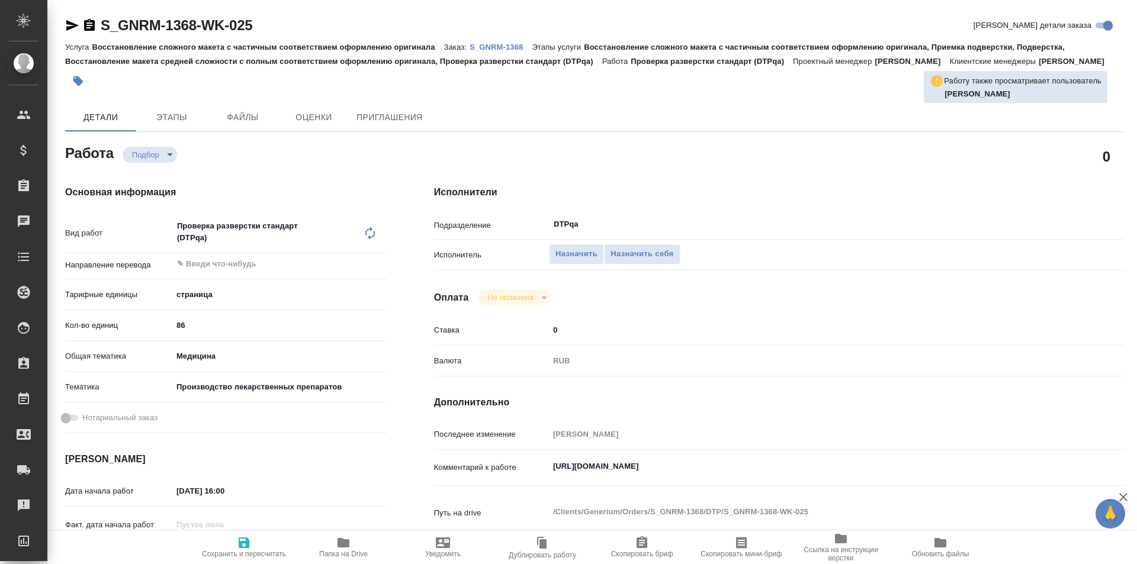
type textarea "x"
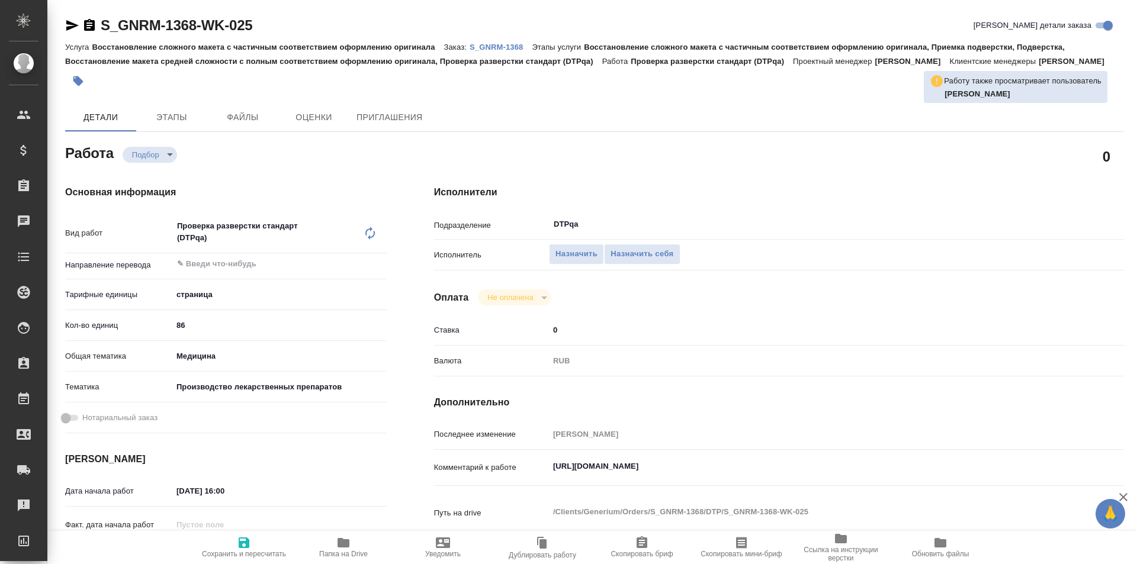
type textarea "x"
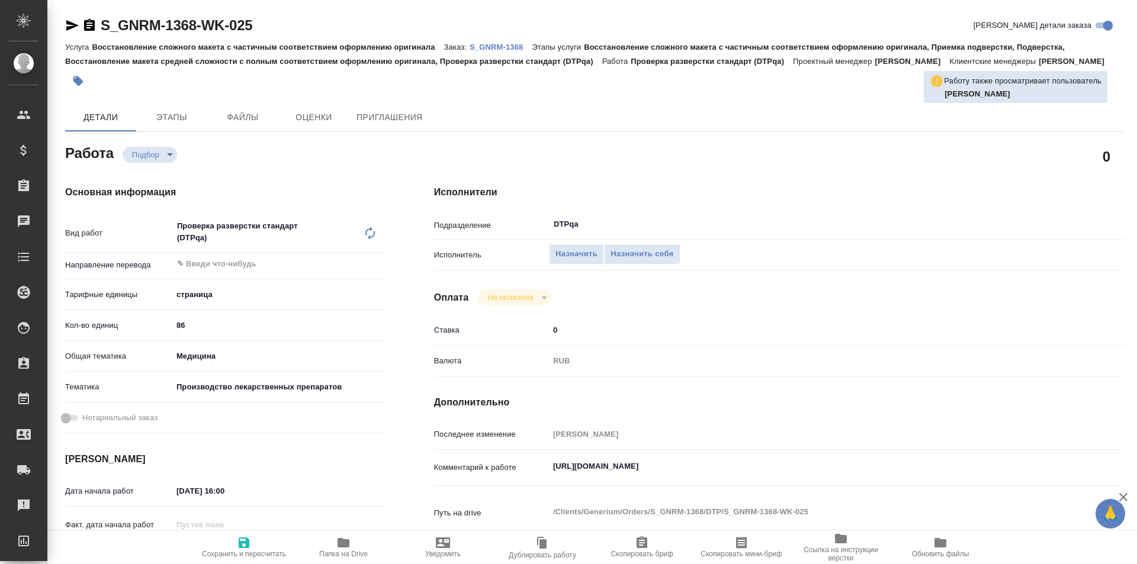
type textarea "x"
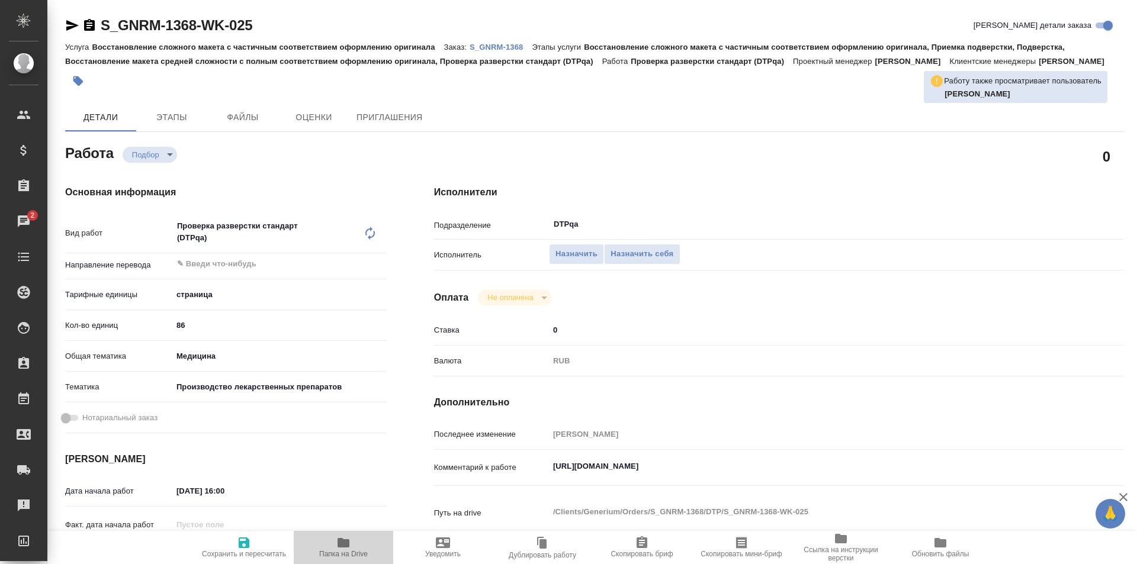
click at [346, 547] on icon "button" at bounding box center [343, 542] width 12 height 9
type textarea "x"
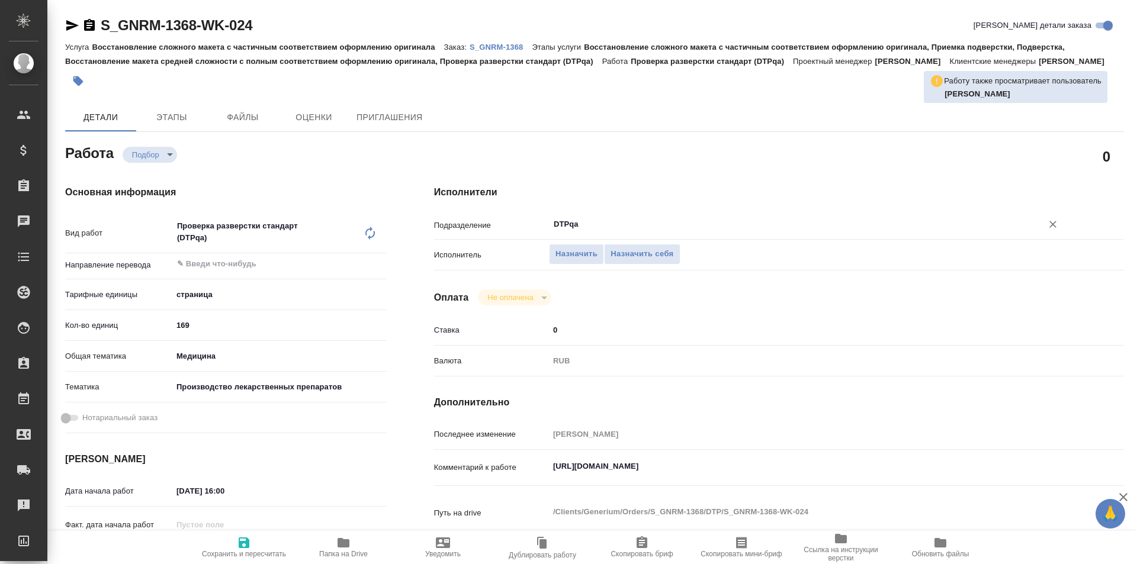
type textarea "x"
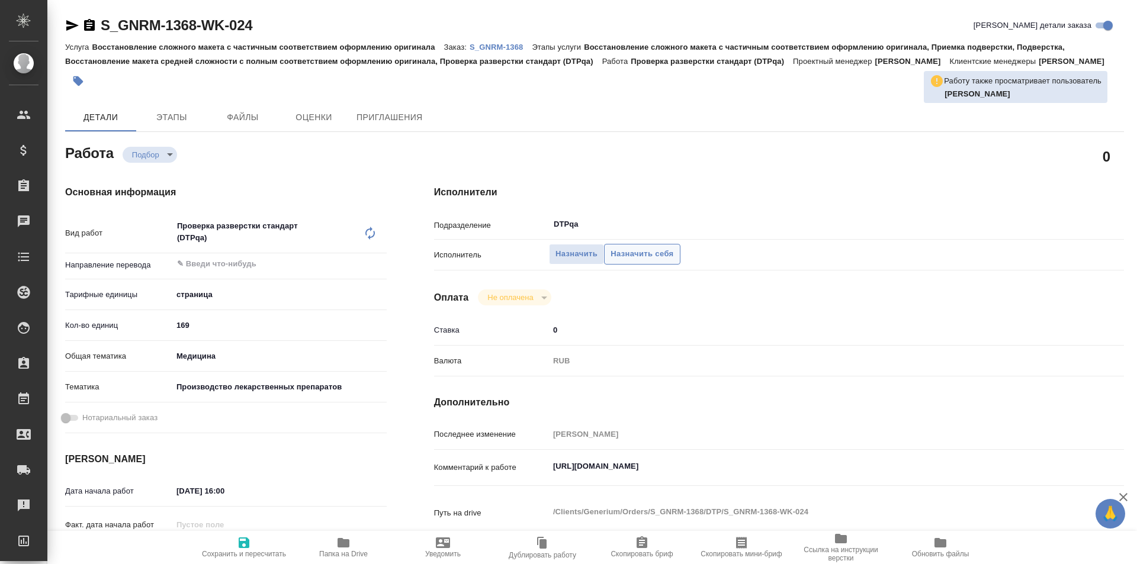
type textarea "x"
click at [641, 252] on span "Назначить себя" at bounding box center [641, 254] width 63 height 14
type textarea "x"
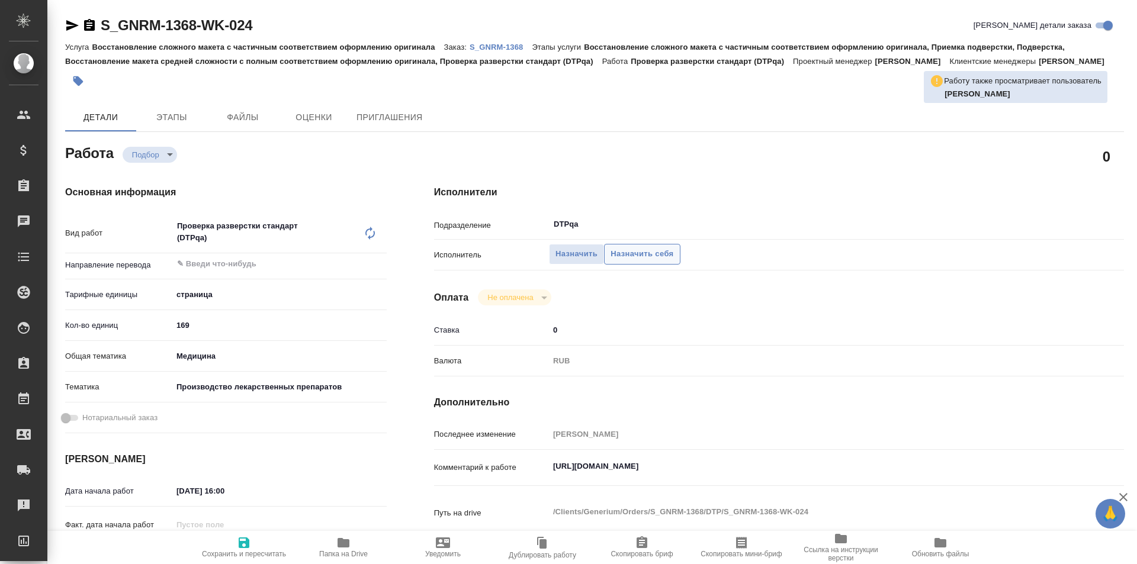
type textarea "x"
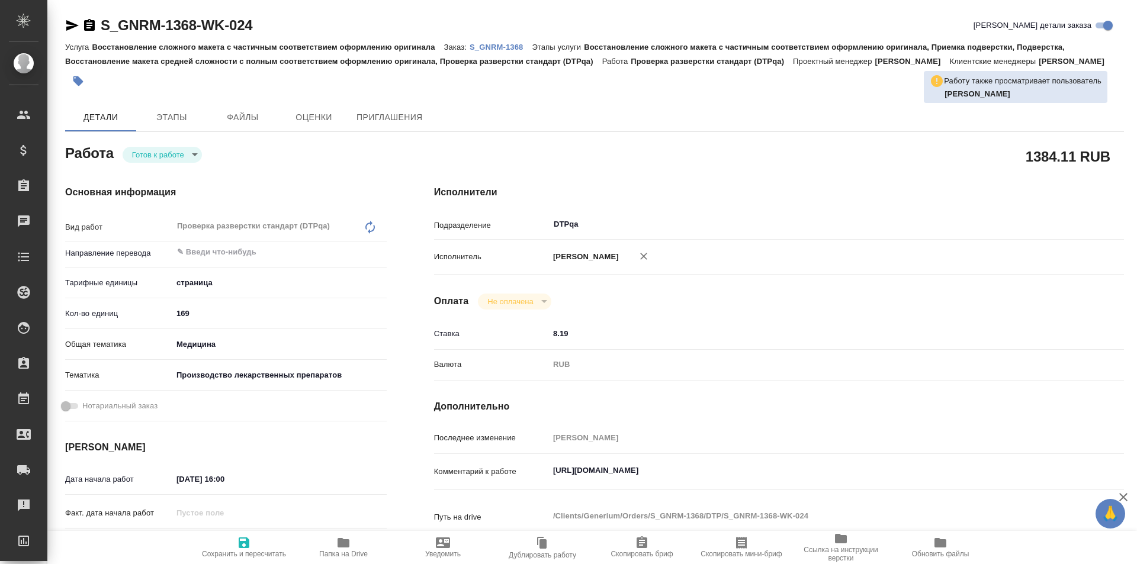
type textarea "x"
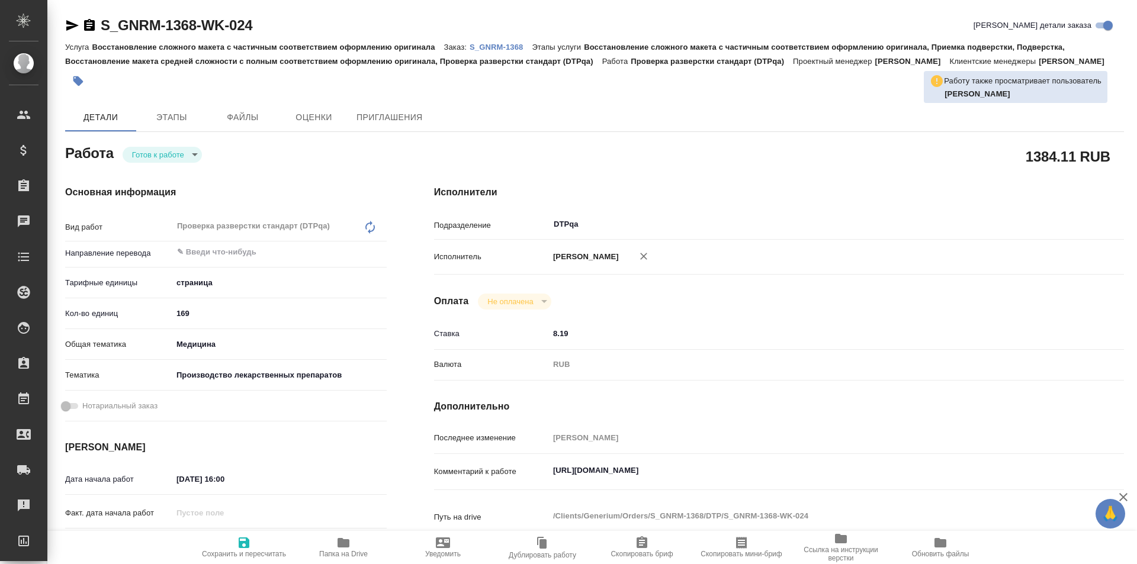
type textarea "x"
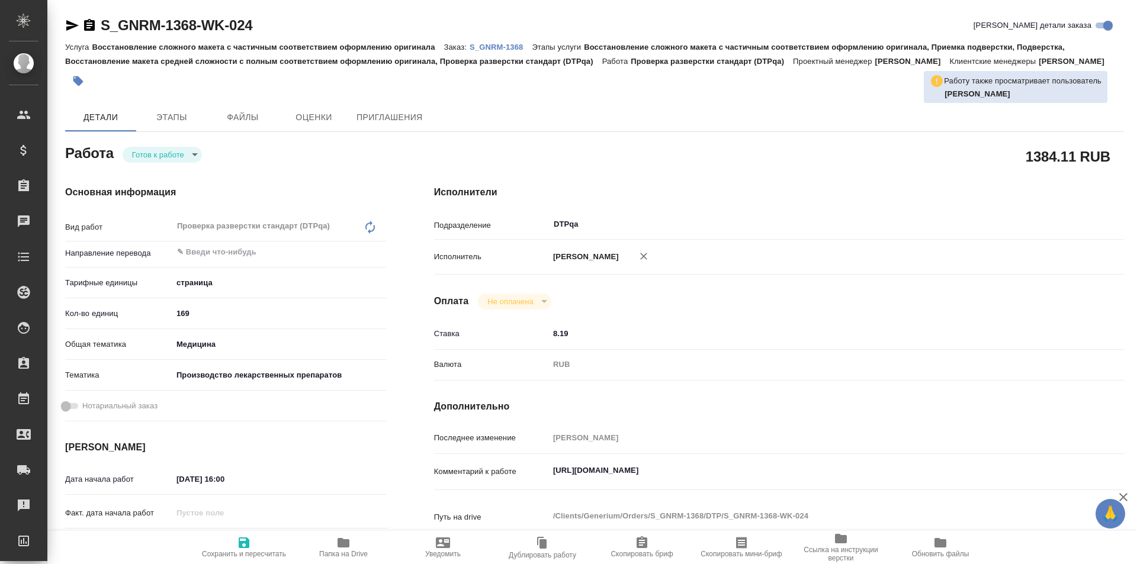
type textarea "x"
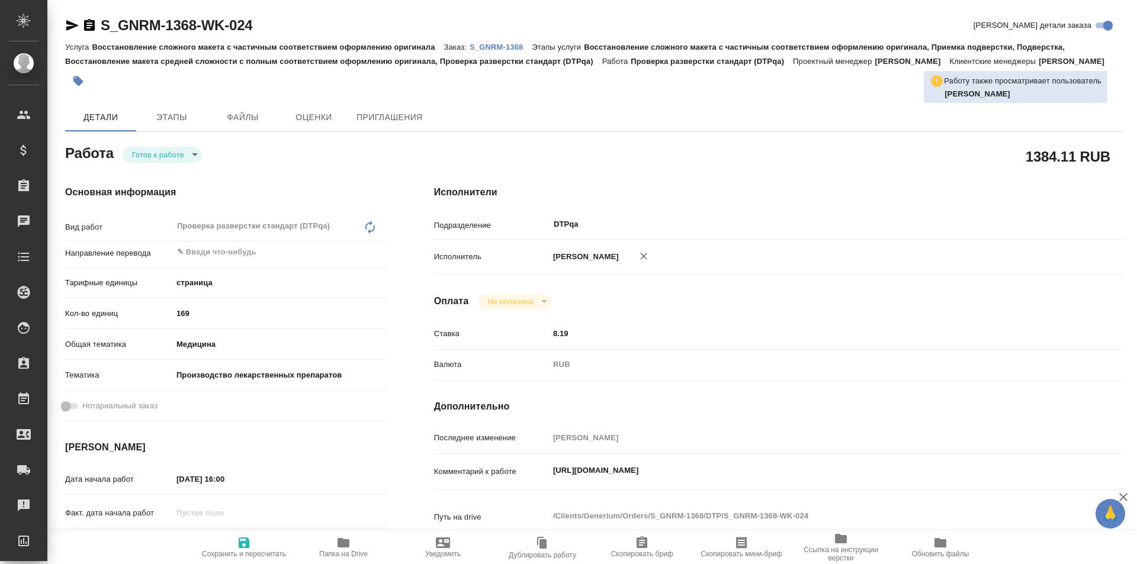
click at [247, 543] on icon "button" at bounding box center [244, 543] width 11 height 11
type textarea "x"
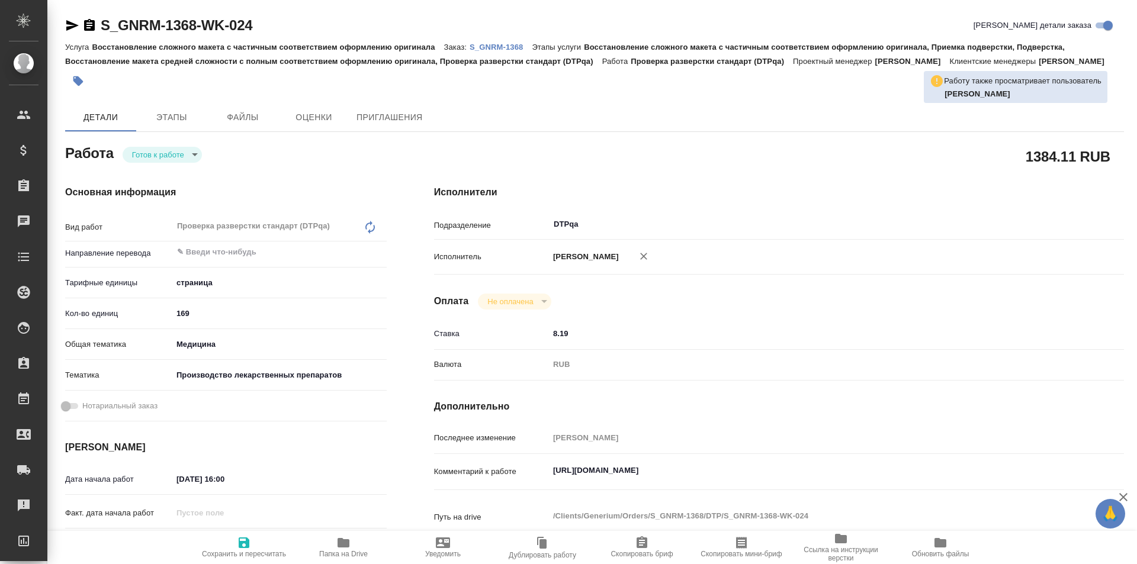
type textarea "x"
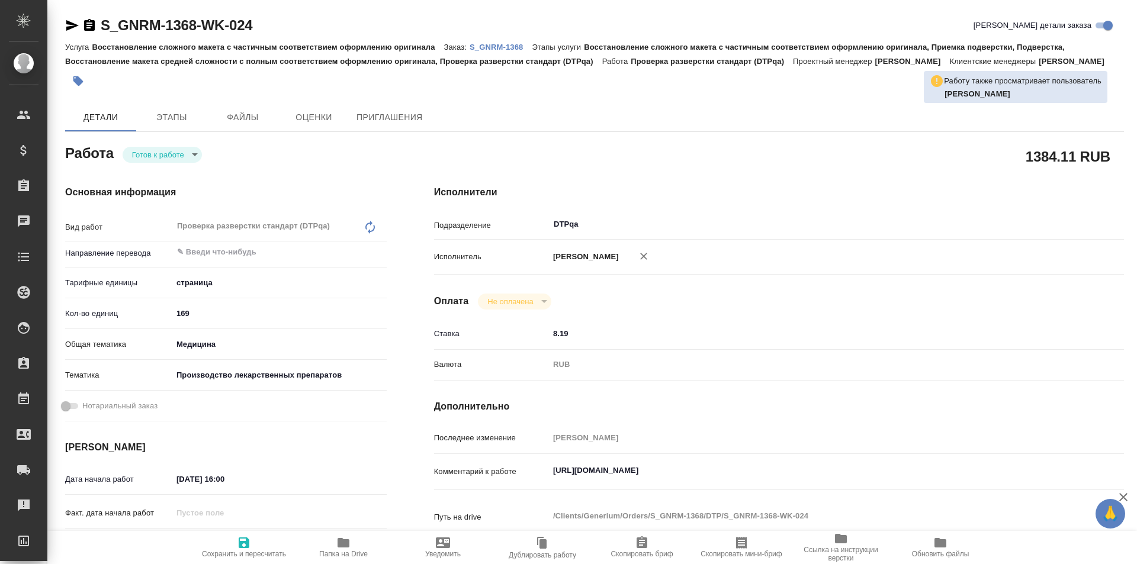
type textarea "x"
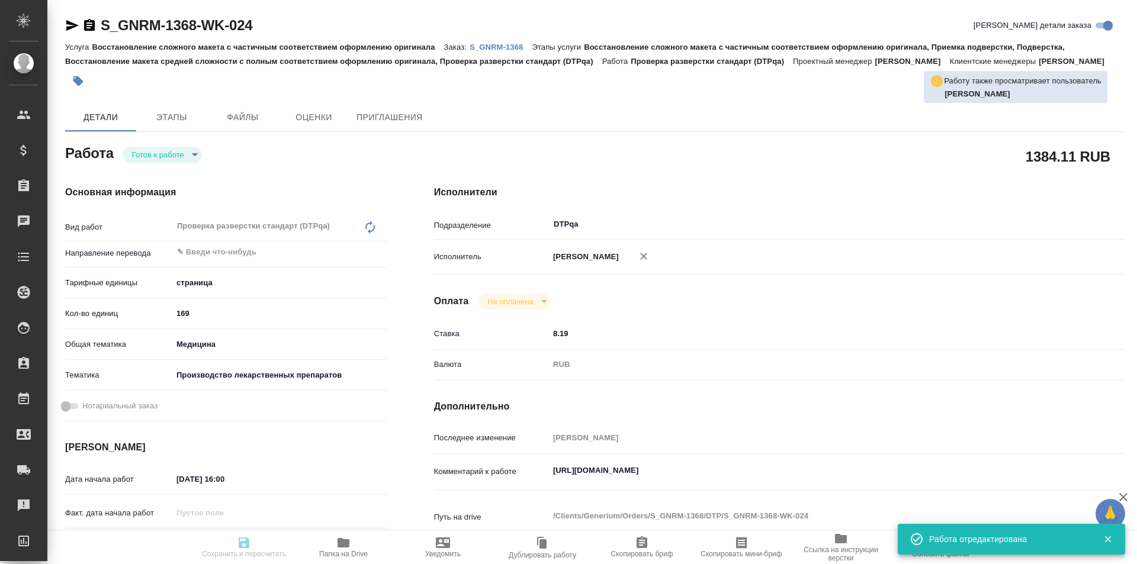
type textarea "x"
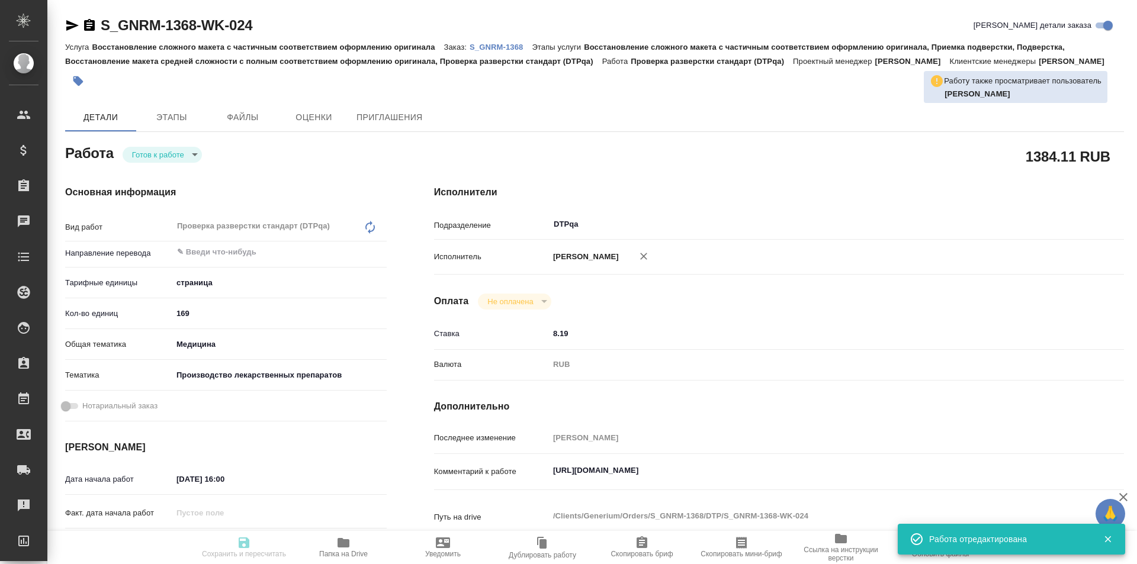
type input "readyForWork"
type textarea "Проверка разверстки стандарт (DTPqa)"
type textarea "x"
type input "5a8b1489cc6b4906c91bfdb2"
type input "169"
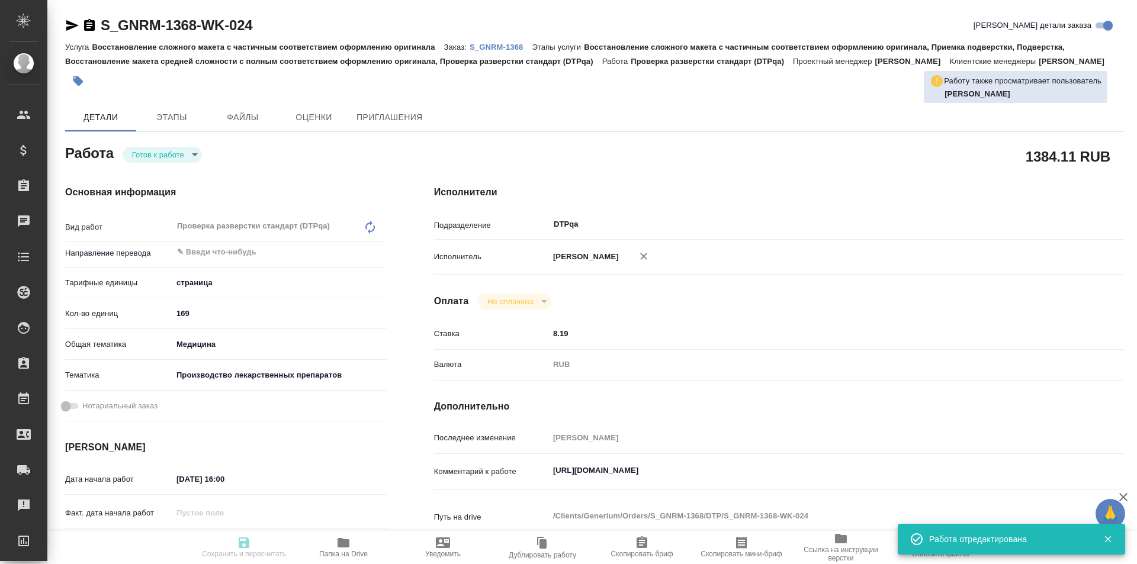
type input "med"
type input "614982fec5ecbb70f805293f"
type input "[DATE] 16:00"
type input "[DATE] 17:00"
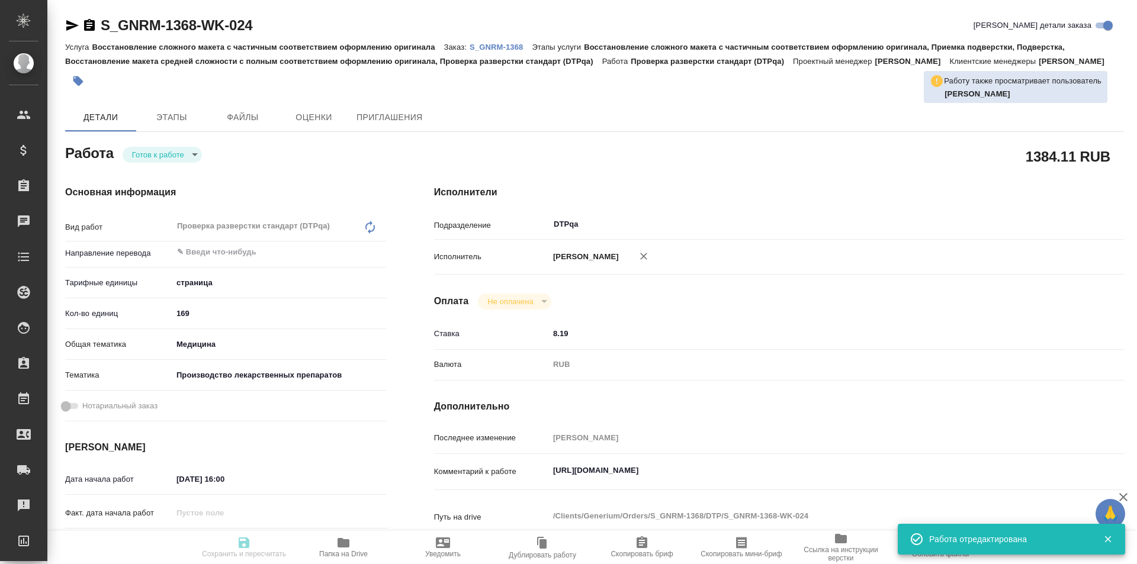
type input "DTPqa"
type input "notPayed"
type input "8.19"
type input "RUB"
type input "Исмагилова Диана"
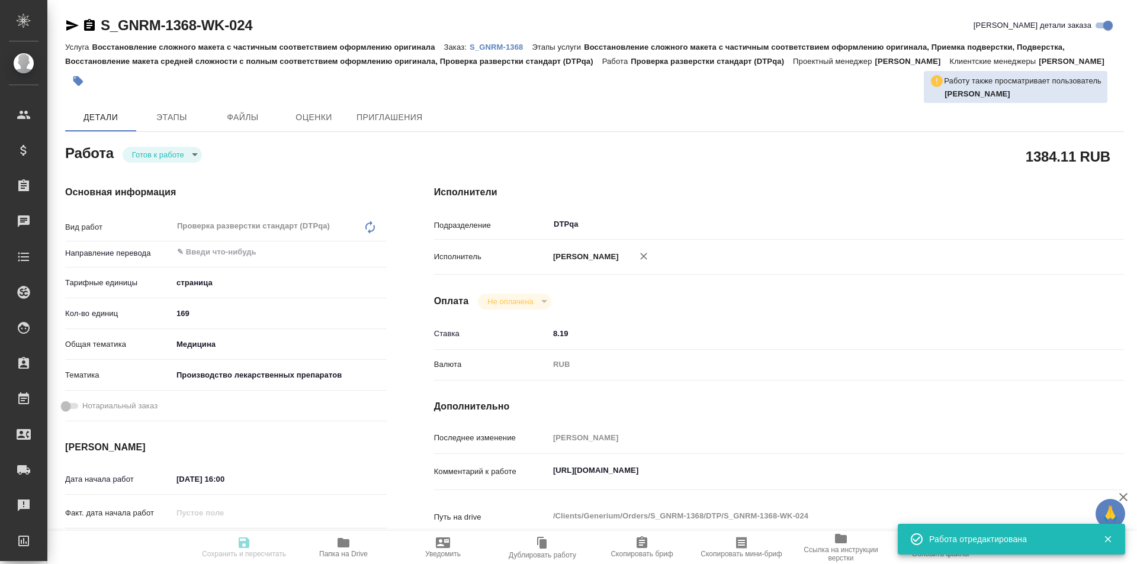
type textarea "https://tera.awatera.com/Work/68cbe26e917089748a69c067/"
type textarea "x"
type textarea "/Clients/Generium/Orders/S_GNRM-1368/DTP/S_GNRM-1368-WK-024"
type textarea "x"
type input "S_GNRM-1368"
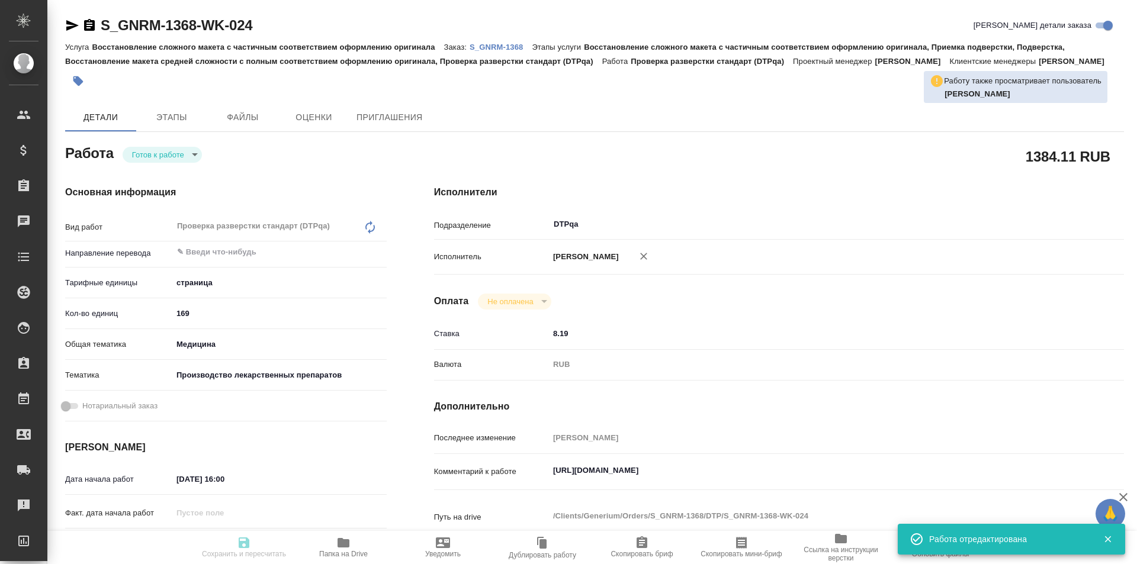
type input "Восстановление сложного макета с частичным соответствием оформлению оригинала"
type input "Восстановление сложного макета с частичным соответствием оформлению оригинала, …"
type input "[PERSON_NAME]"
type input "/Clients/Generium/Orders/S_GNRM-1368"
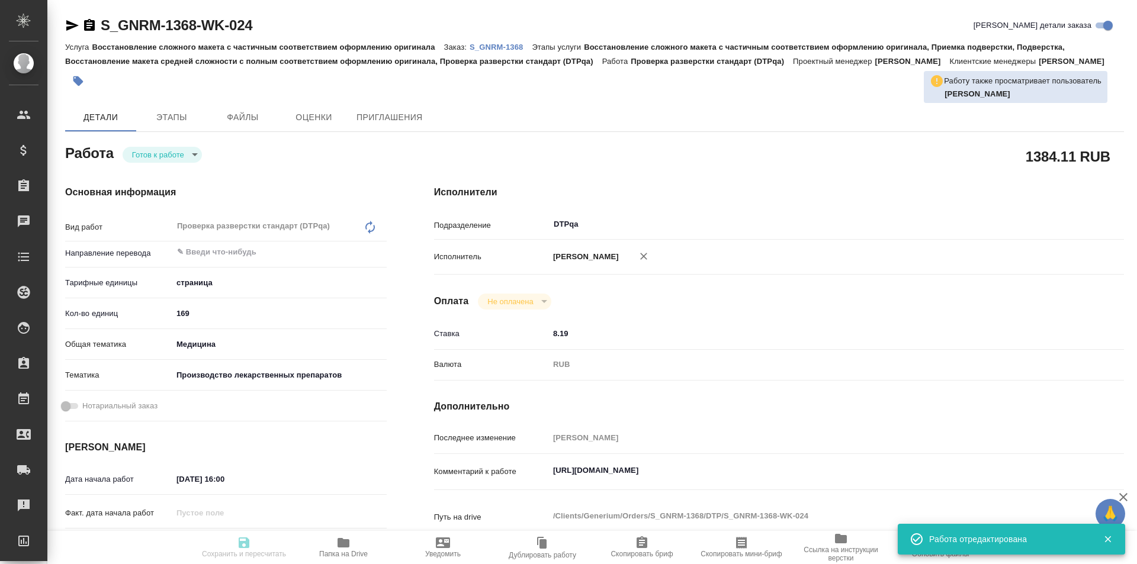
type textarea "x"
type textarea "Возьмите, пожалуйста, в перевод с русского на английский язык документы по ссыл…"
type textarea "x"
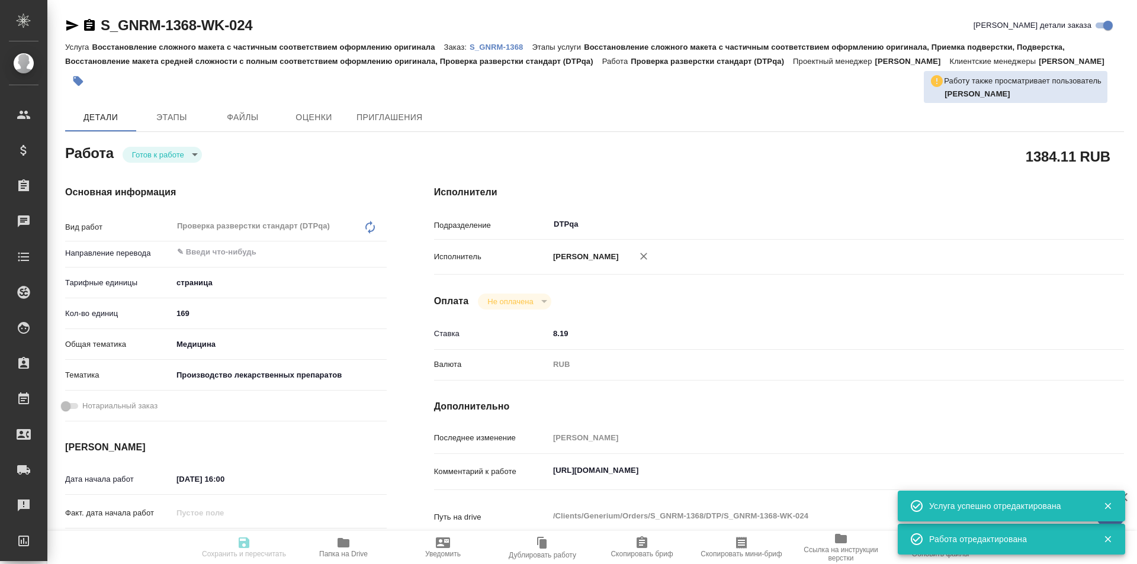
type textarea "x"
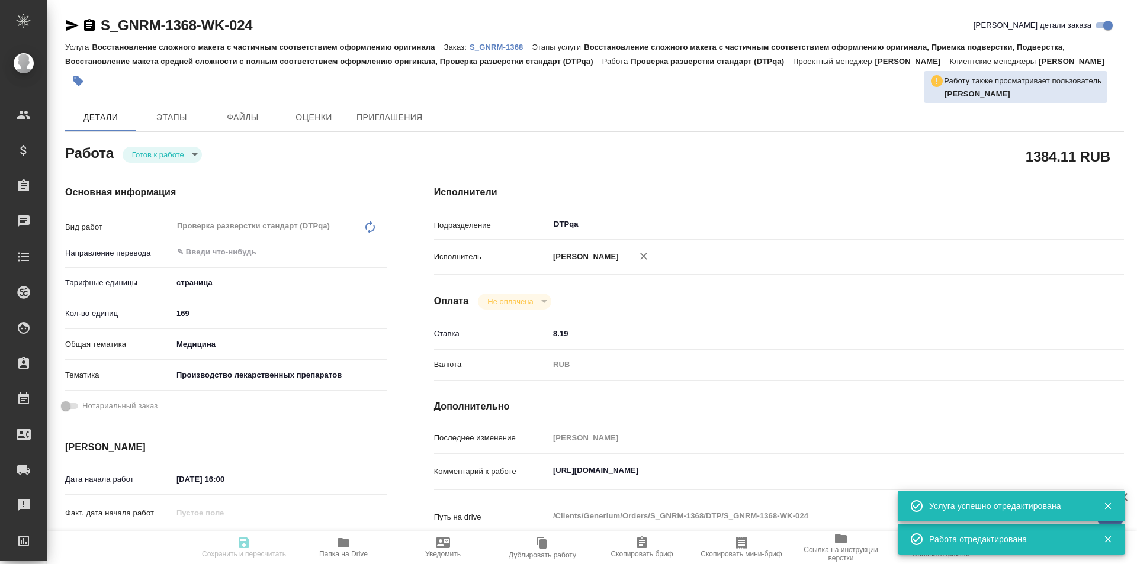
type textarea "x"
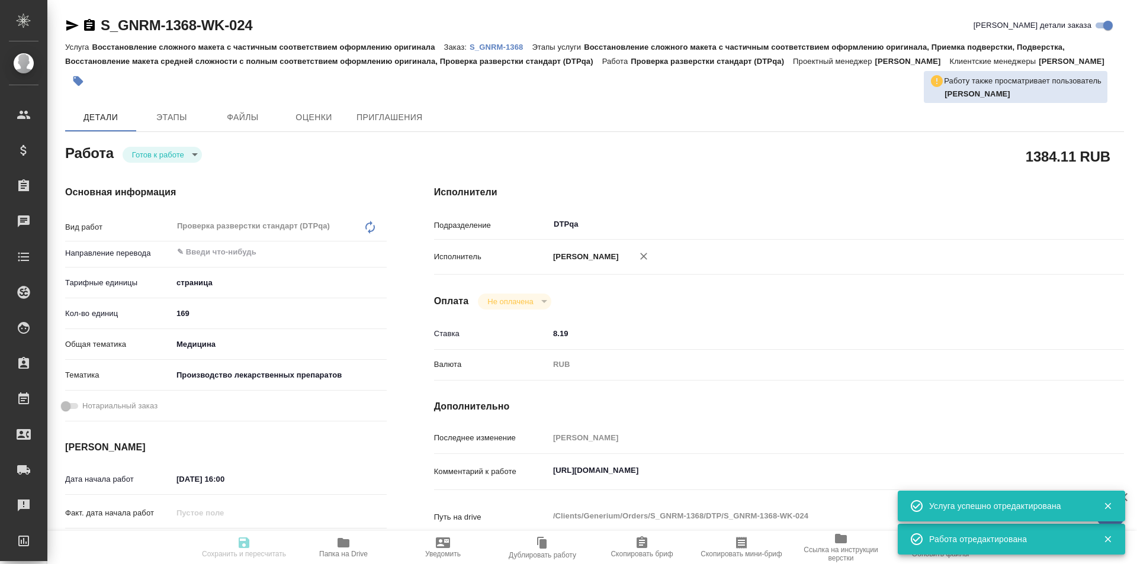
type textarea "x"
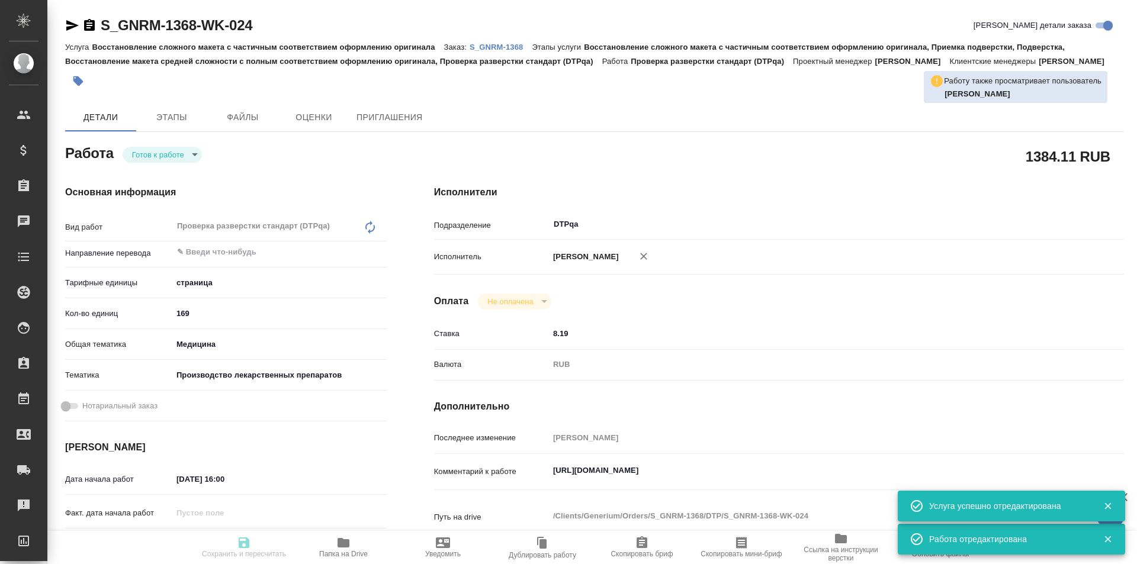
type textarea "x"
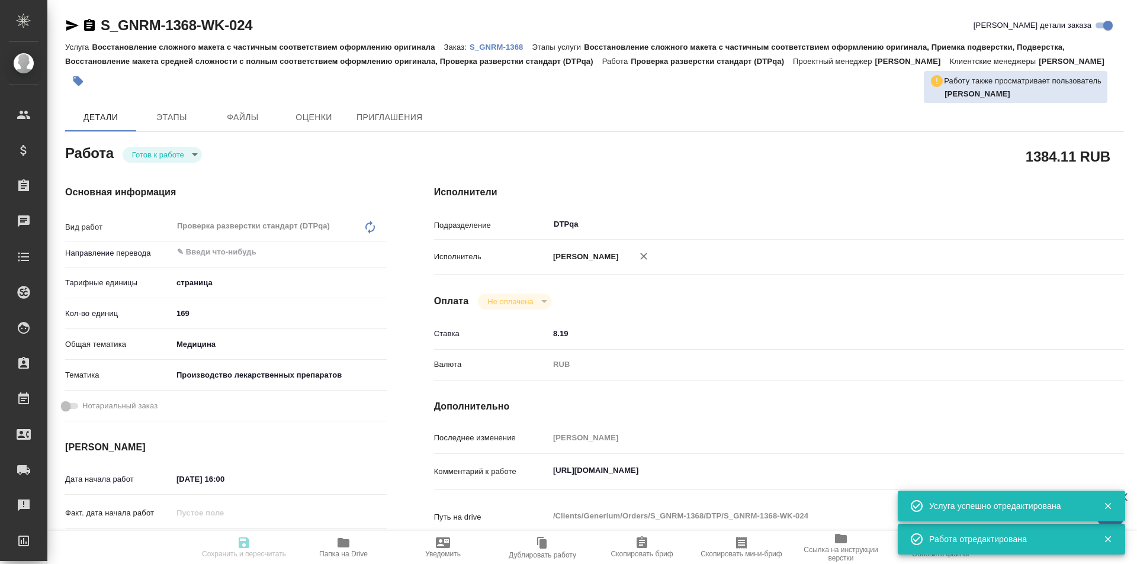
type textarea "x"
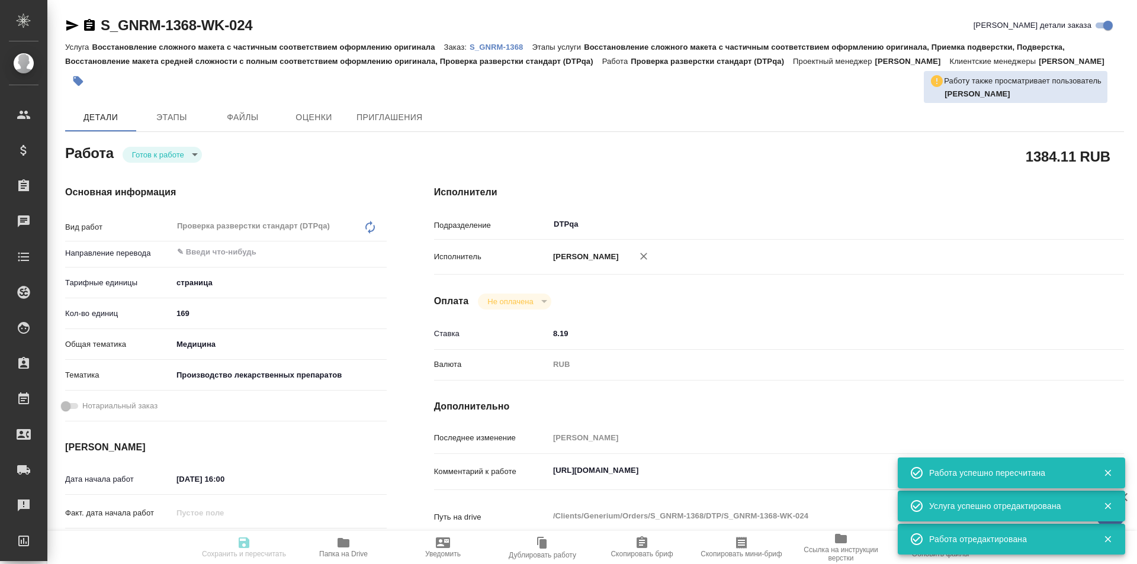
type input "readyForWork"
type textarea "Проверка разверстки стандарт (DTPqa)"
type textarea "x"
type input "5a8b1489cc6b4906c91bfdb2"
type input "169"
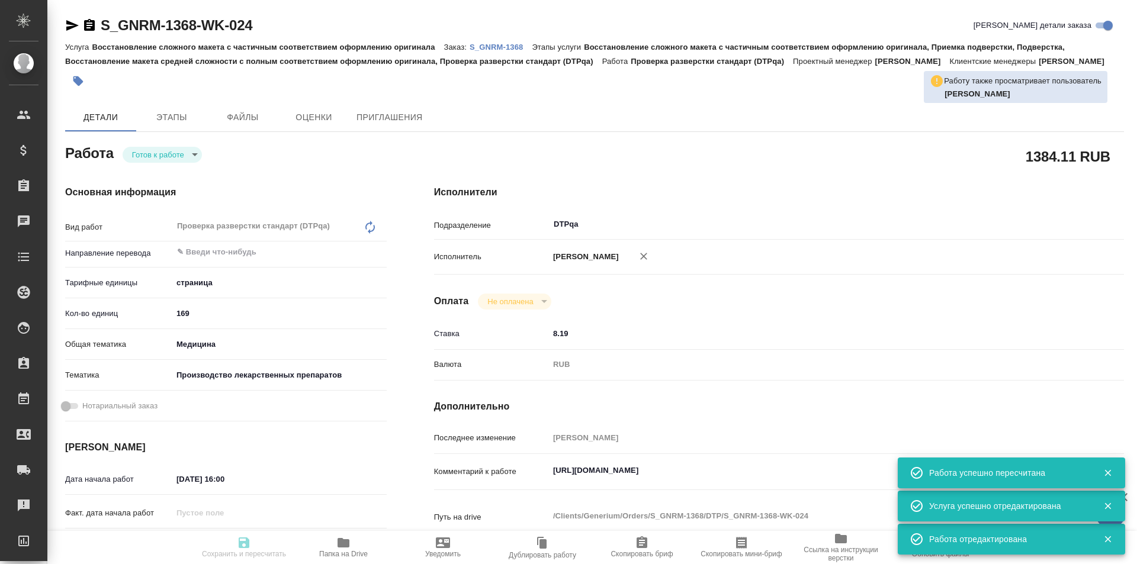
type input "med"
type input "614982fec5ecbb70f805293f"
type input "[DATE] 16:00"
type input "[DATE] 17:00"
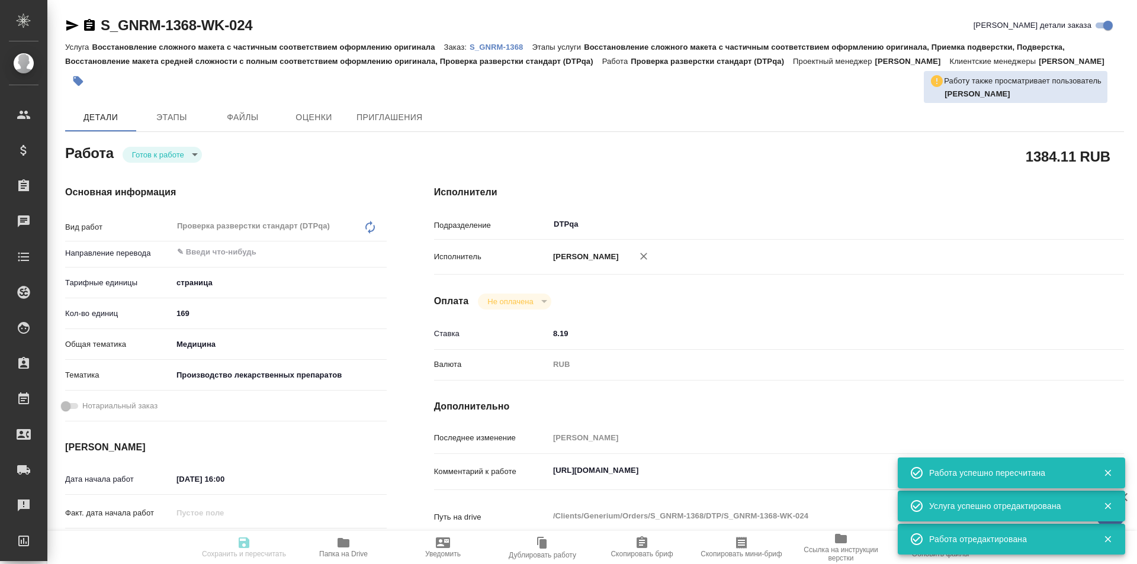
type input "DTPqa"
type input "notPayed"
type input "8.19"
type input "RUB"
type input "[PERSON_NAME]"
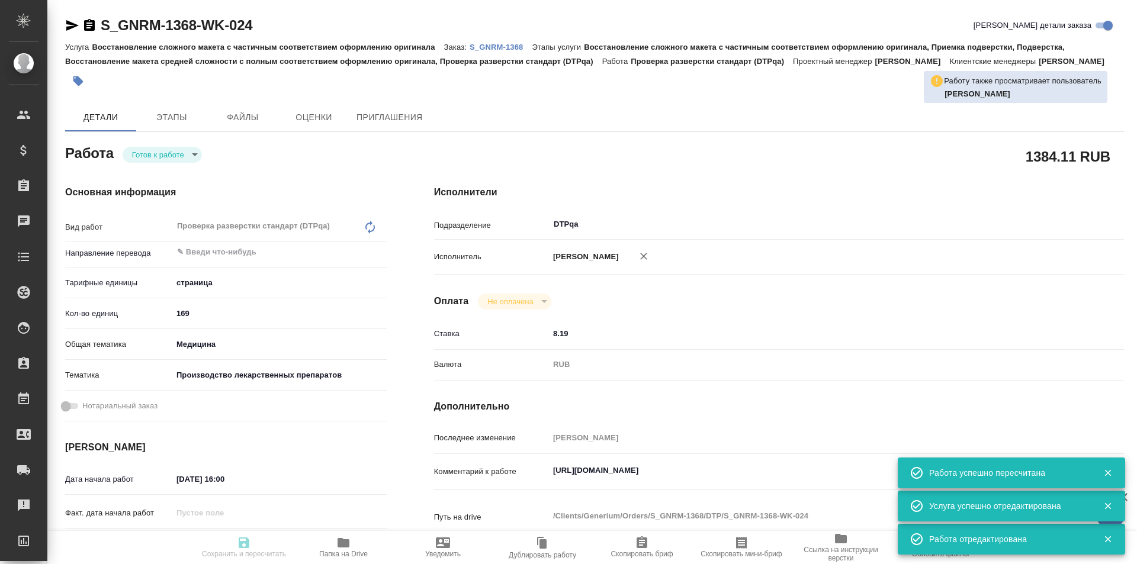
type textarea "https://tera.awatera.com/Work/68cbe26e917089748a69c067/"
type textarea "x"
type textarea "/Clients/Generium/Orders/S_GNRM-1368/DTP/S_GNRM-1368-WK-024"
type textarea "x"
type input "S_GNRM-1368"
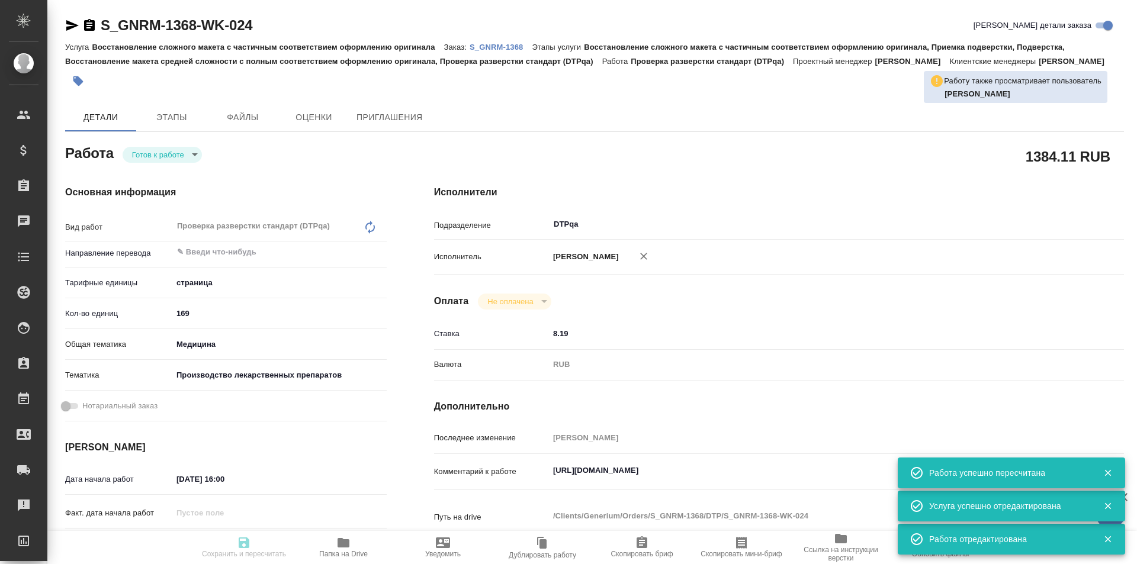
type input "Восстановление сложного макета с частичным соответствием оформлению оригинала"
type input "Восстановление сложного макета с частичным соответствием оформлению оригинала, …"
type input "[PERSON_NAME]"
type input "/Clients/Generium/Orders/S_GNRM-1368"
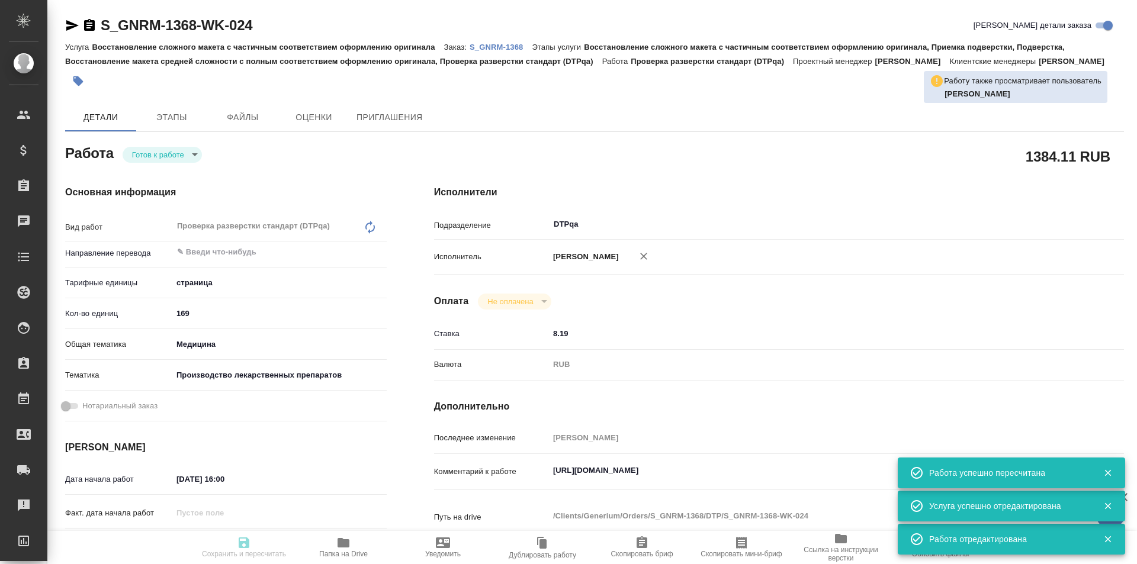
type textarea "x"
type textarea "Возьмите, пожалуйста, в перевод с русского на английский язык документы по ссыл…"
type textarea "x"
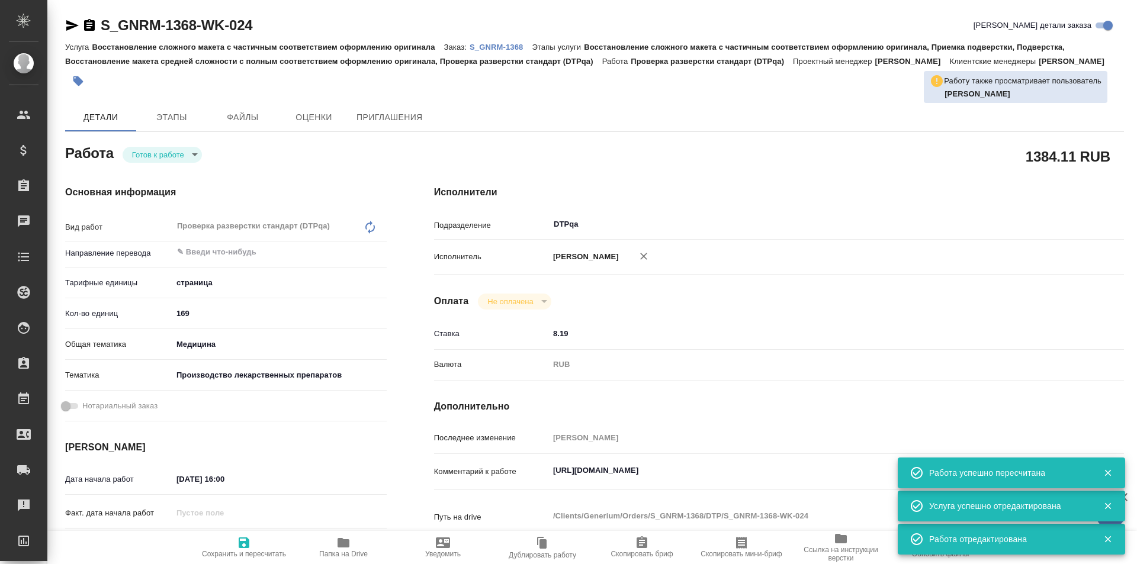
type textarea "x"
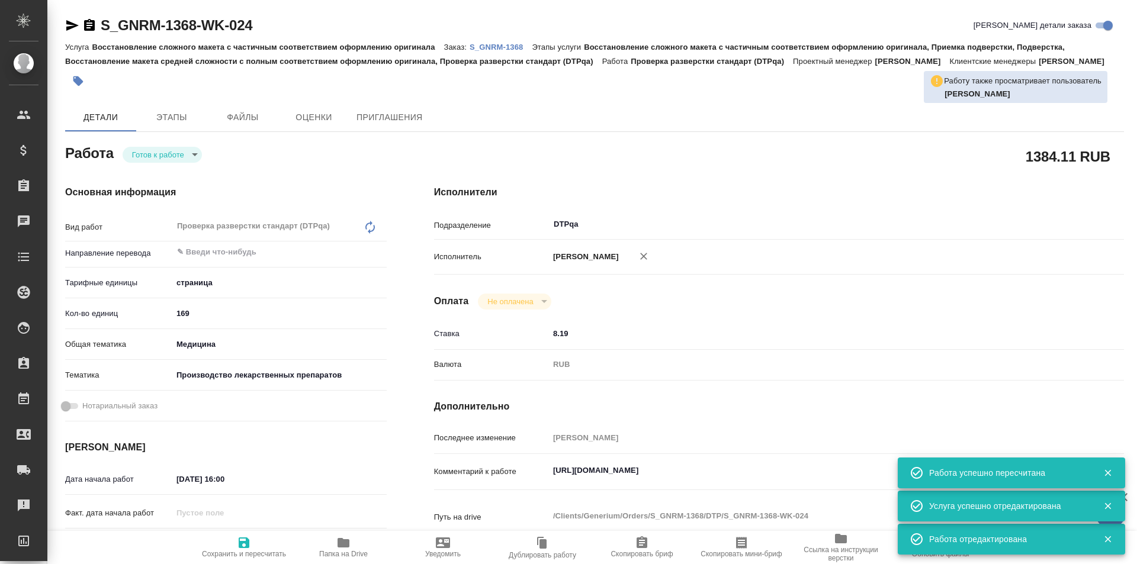
type textarea "x"
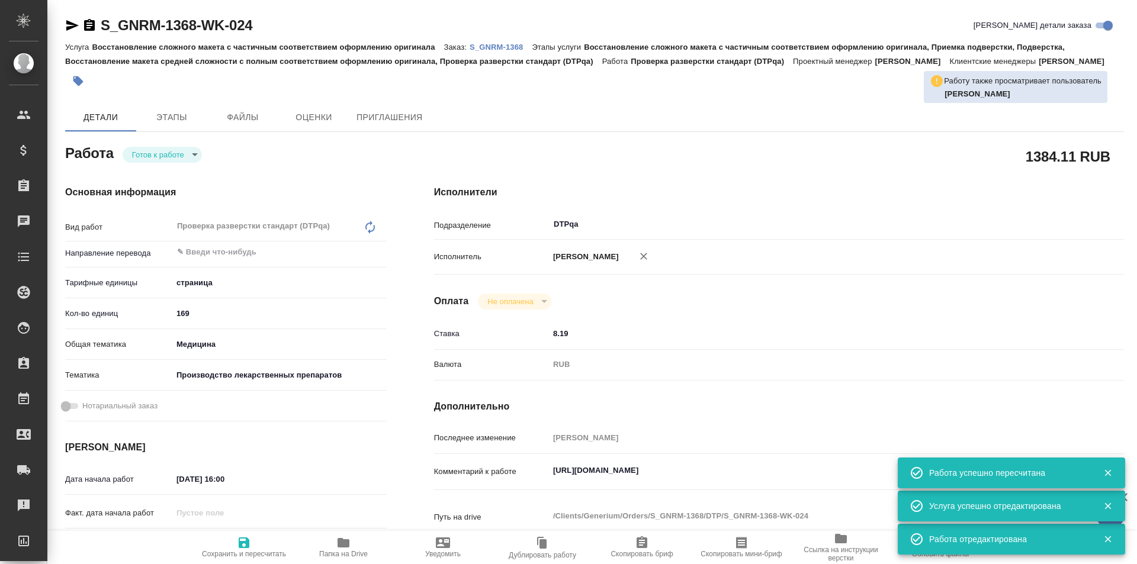
type textarea "x"
click at [172, 157] on body "🙏 .cls-1 fill:#fff; AWATERA Ismagilova Diana Клиенты Спецификации Заказы Чаты T…" at bounding box center [568, 282] width 1137 height 564
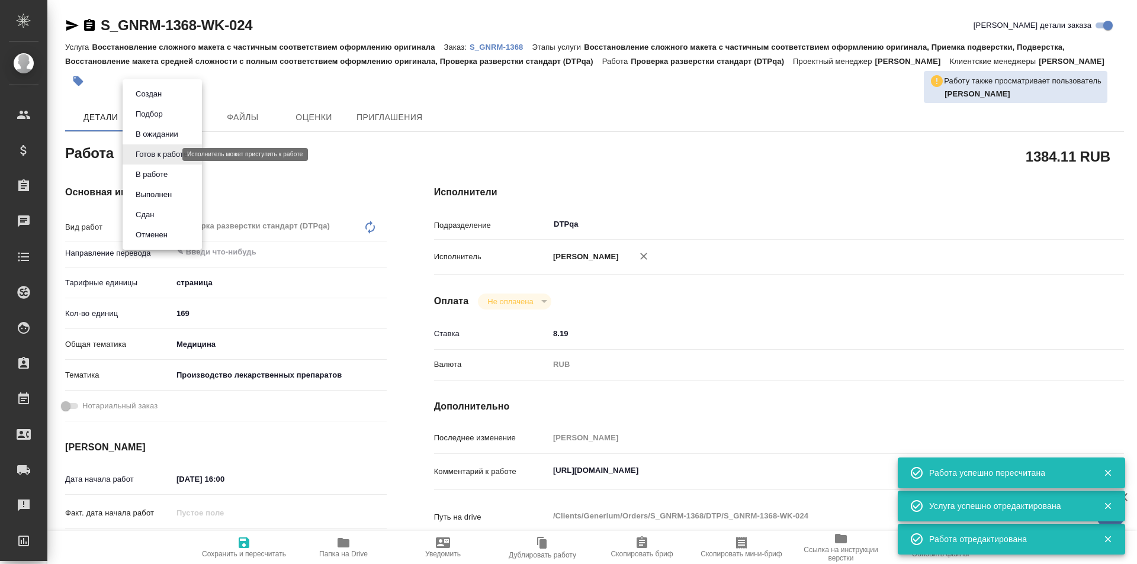
type textarea "x"
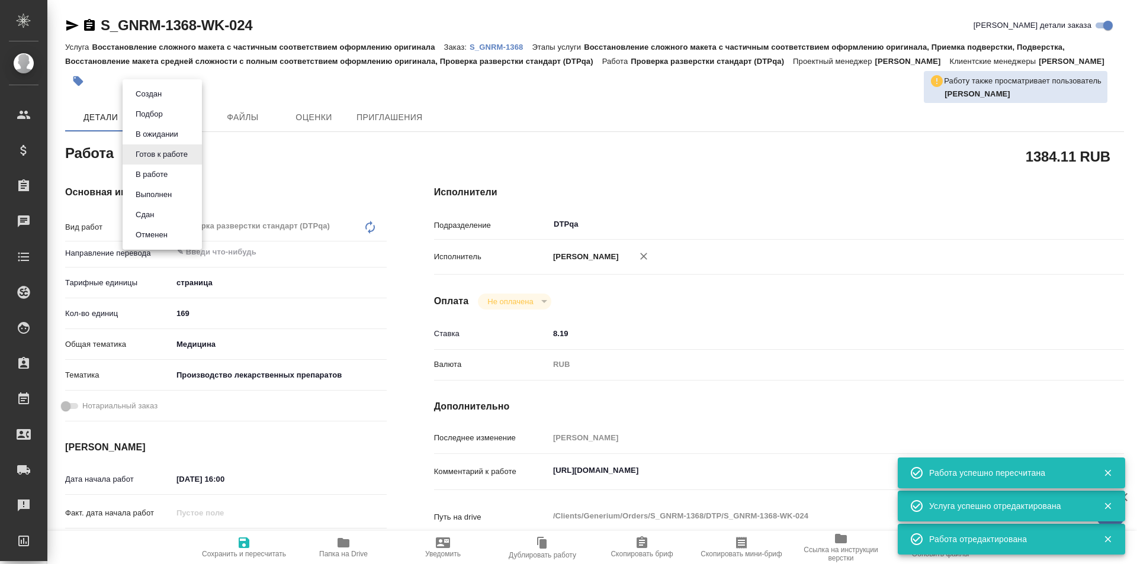
click at [160, 131] on button "В ожидании" at bounding box center [157, 134] width 50 height 13
type textarea "x"
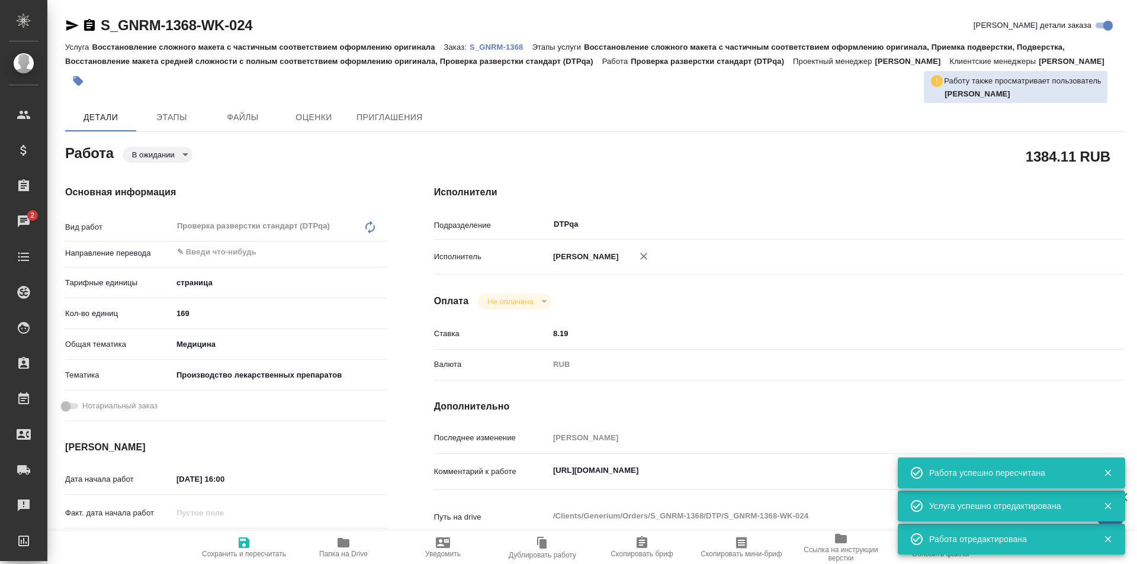
type textarea "x"
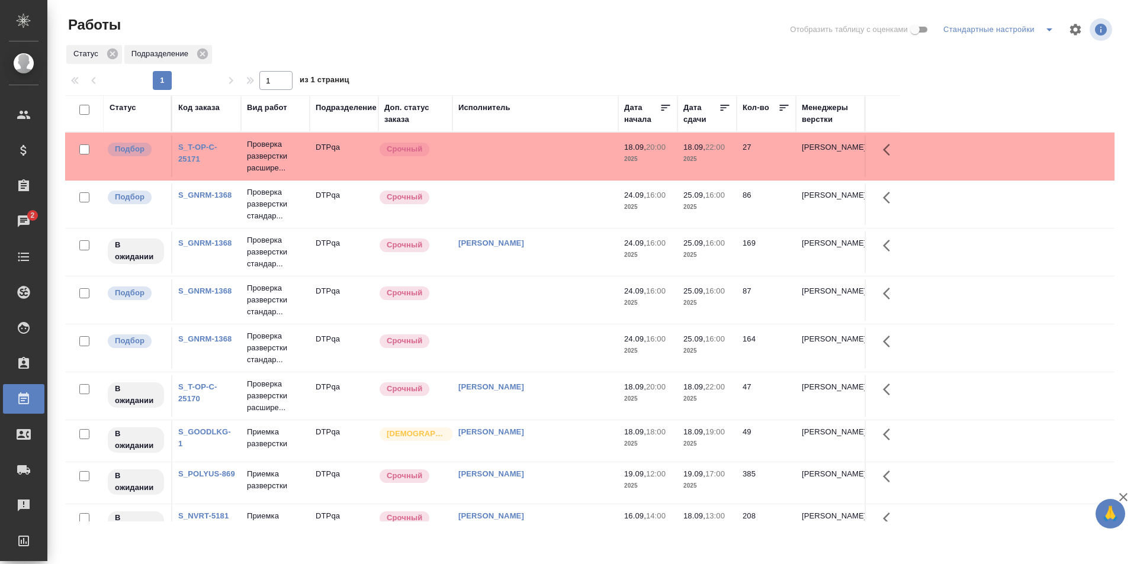
click at [507, 345] on td at bounding box center [535, 347] width 166 height 41
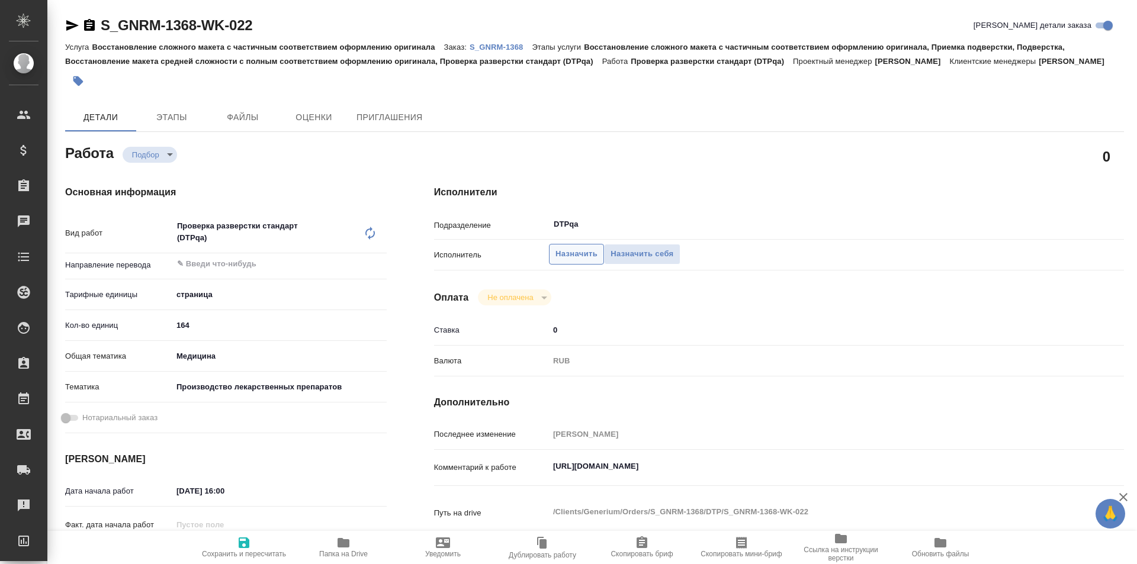
type textarea "x"
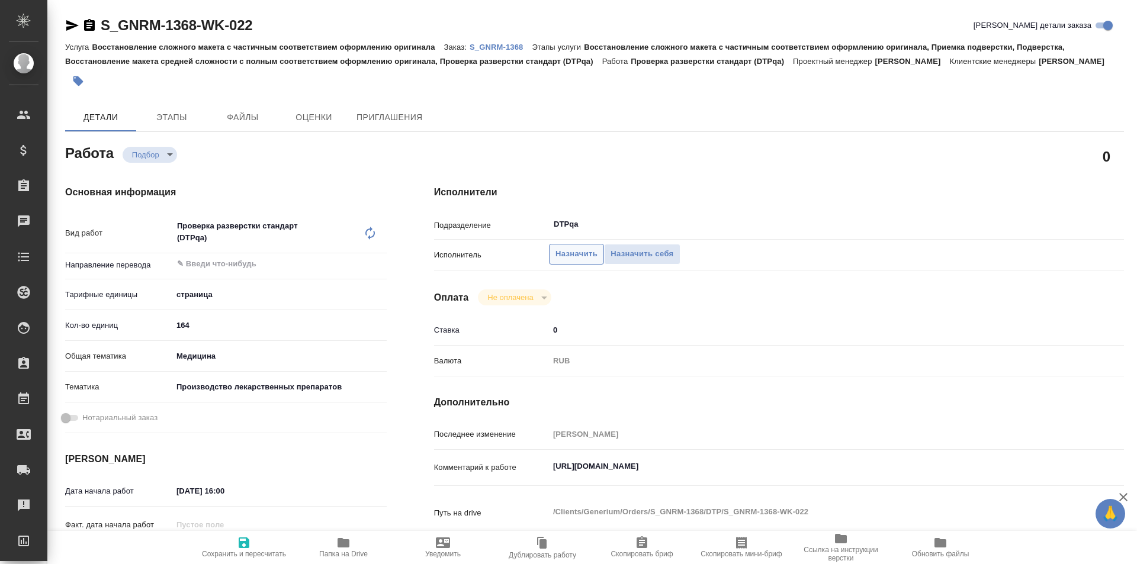
type textarea "x"
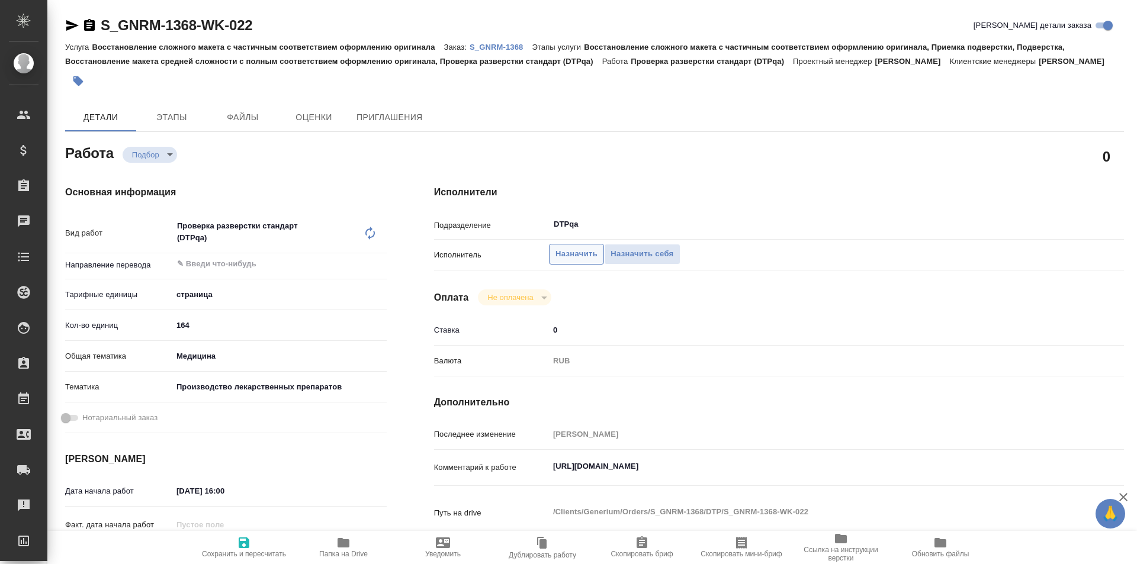
type textarea "x"
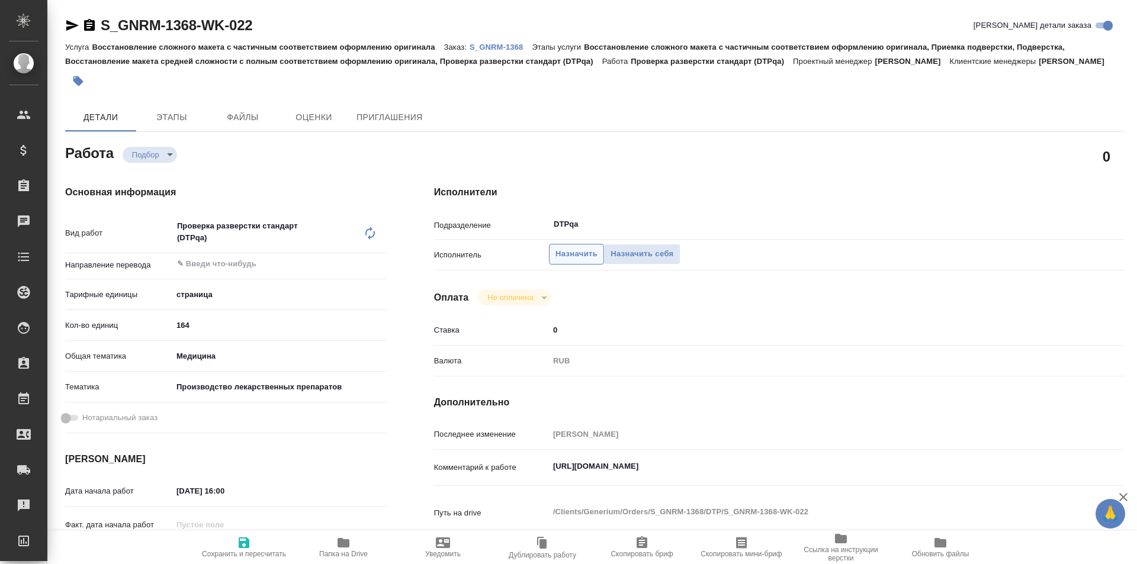
type textarea "x"
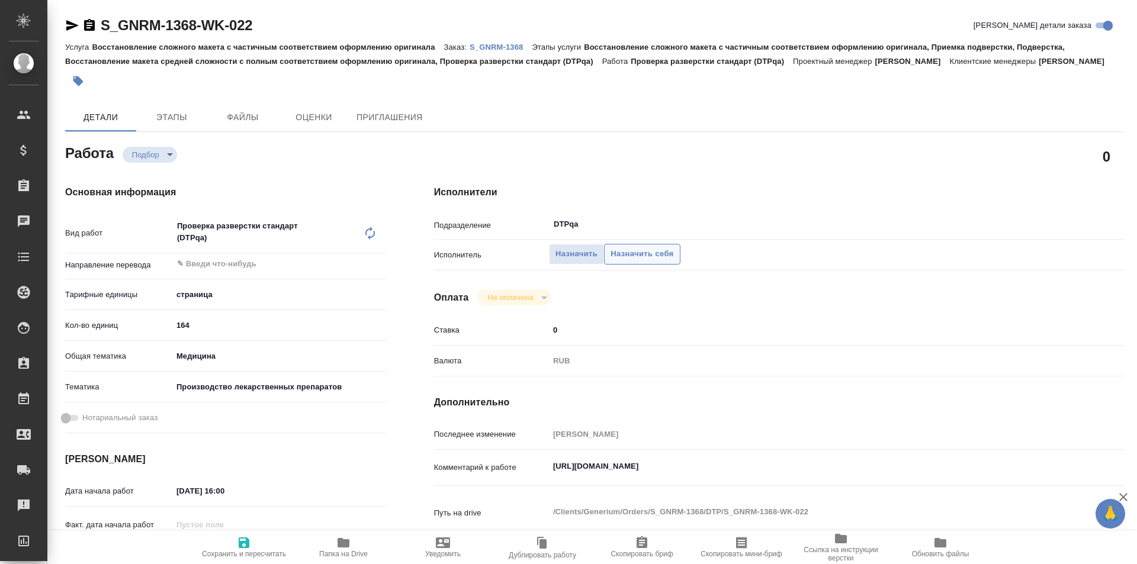
type textarea "x"
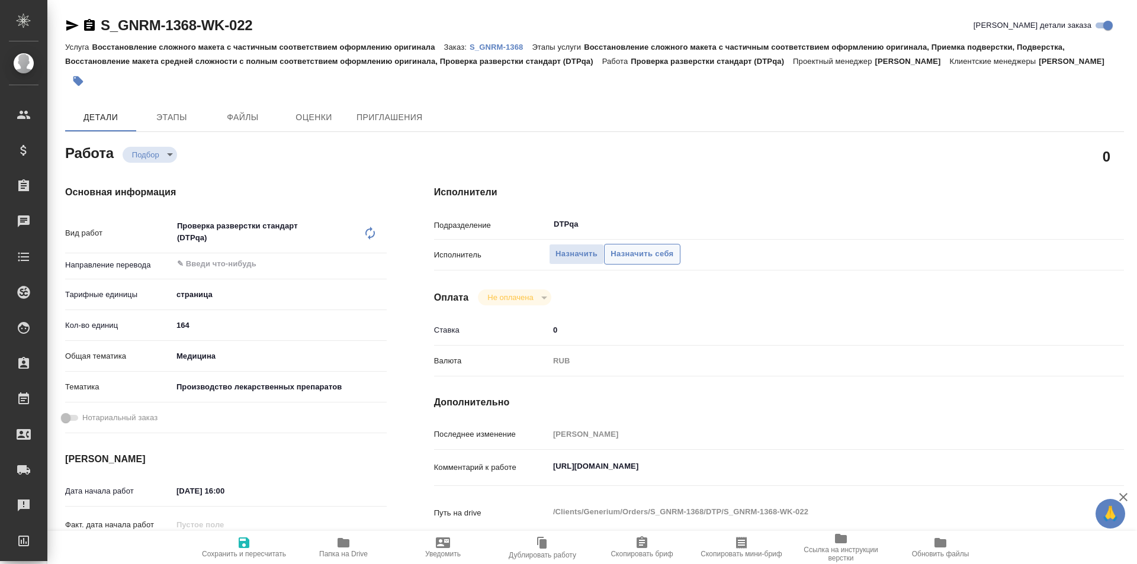
click at [640, 255] on span "Назначить себя" at bounding box center [641, 254] width 63 height 14
type textarea "x"
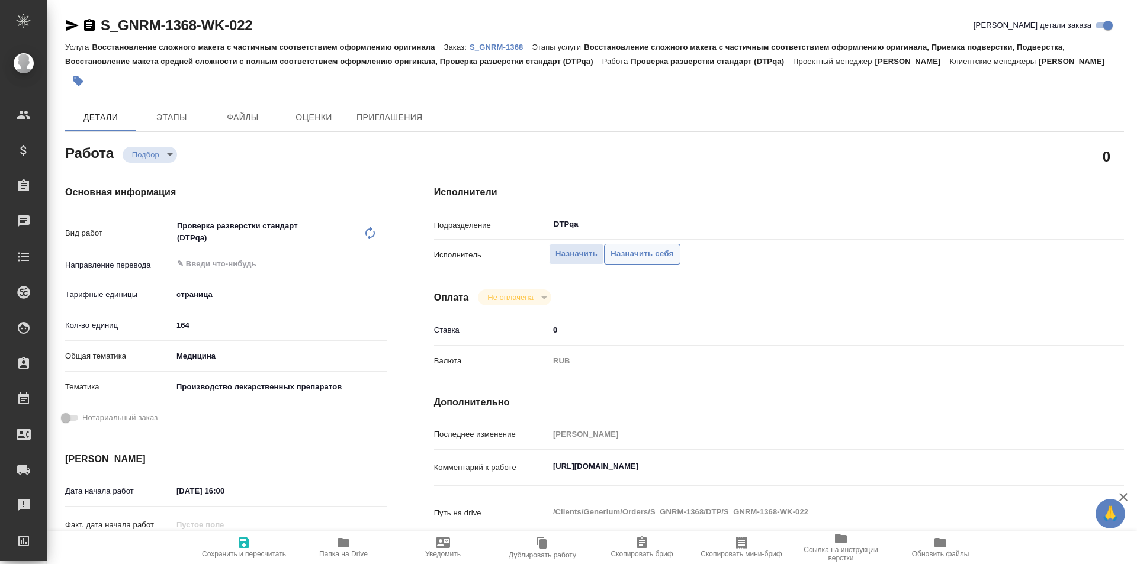
type textarea "x"
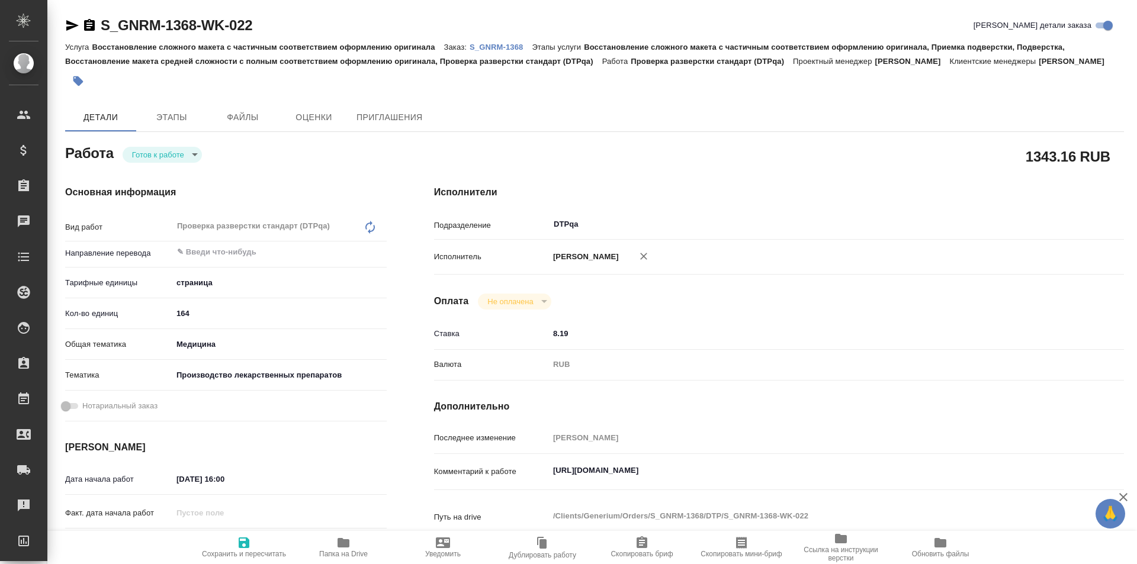
type textarea "x"
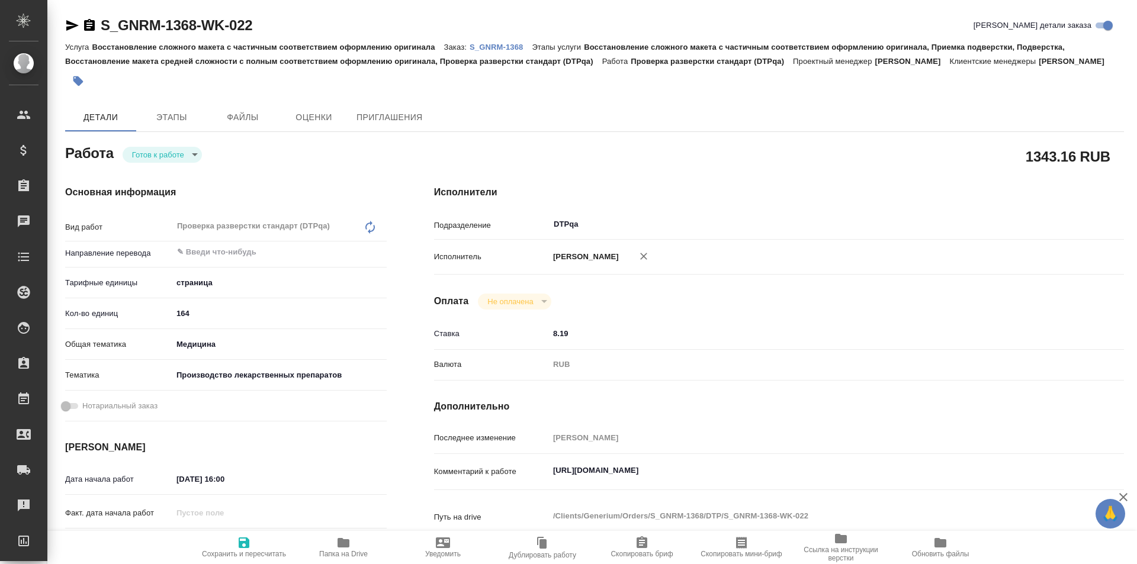
type textarea "x"
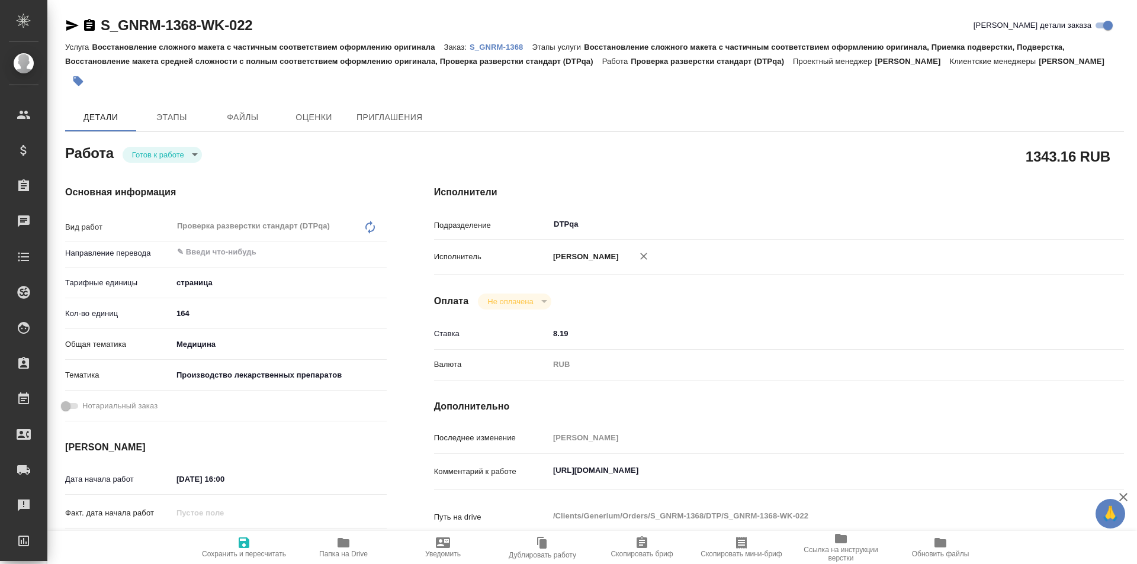
type textarea "x"
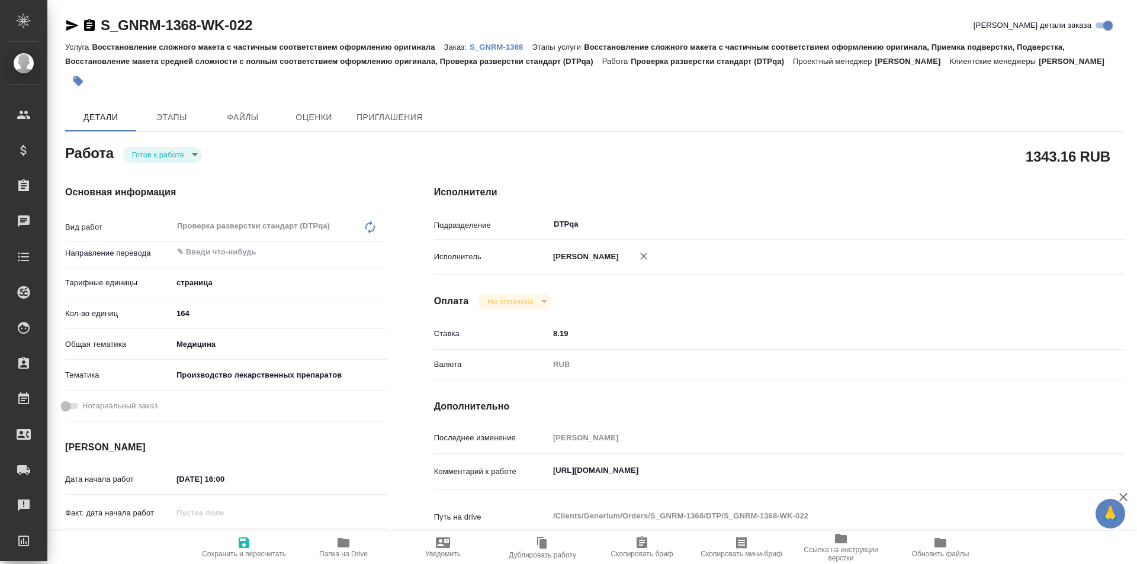
type textarea "x"
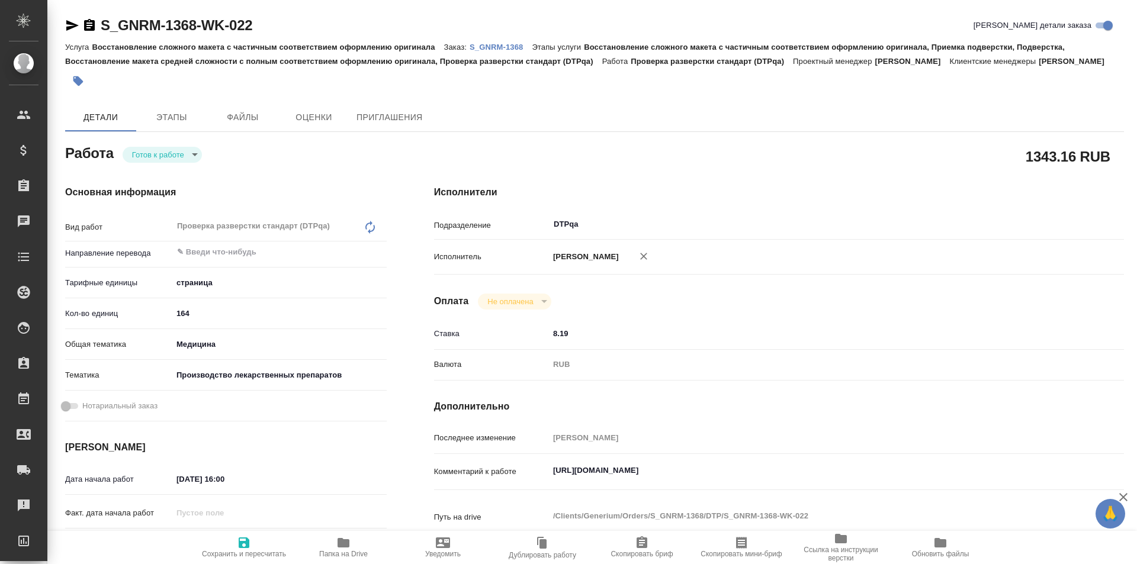
type textarea "x"
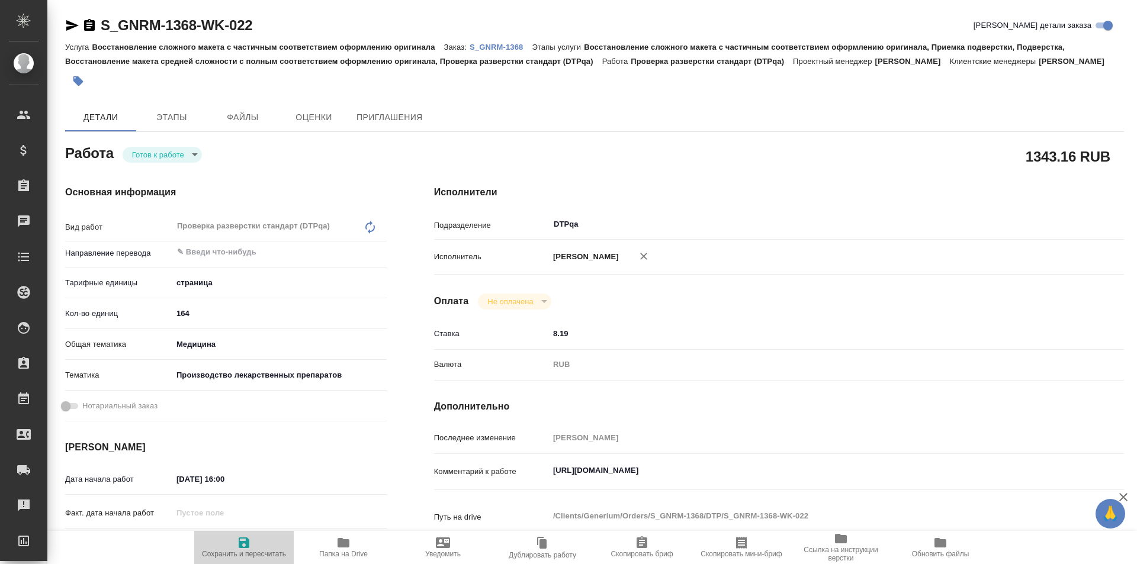
click at [243, 548] on icon "button" at bounding box center [244, 543] width 11 height 11
type textarea "x"
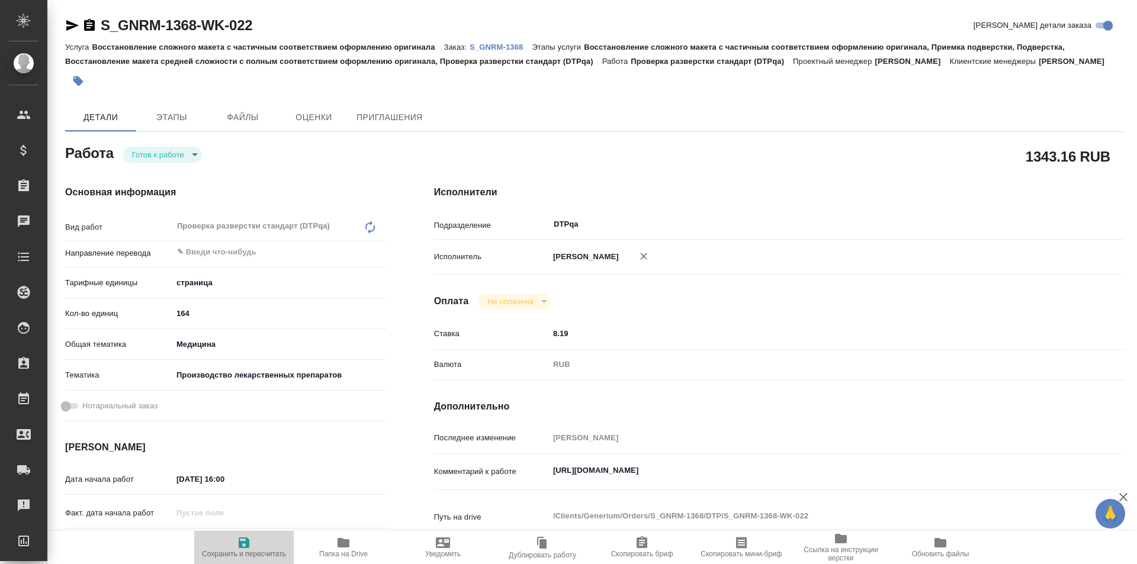
type textarea "x"
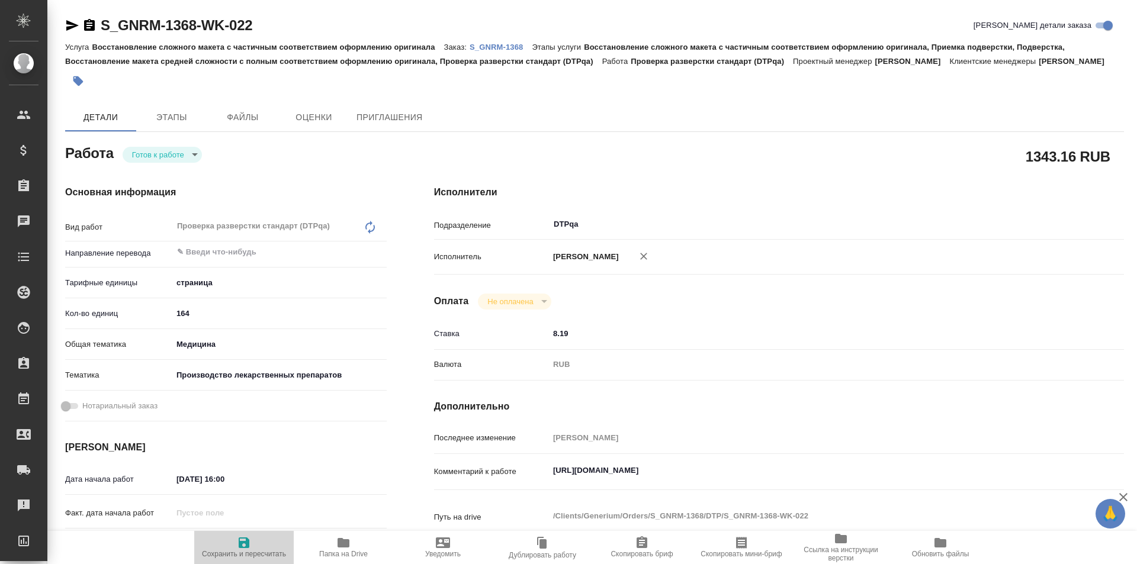
type textarea "x"
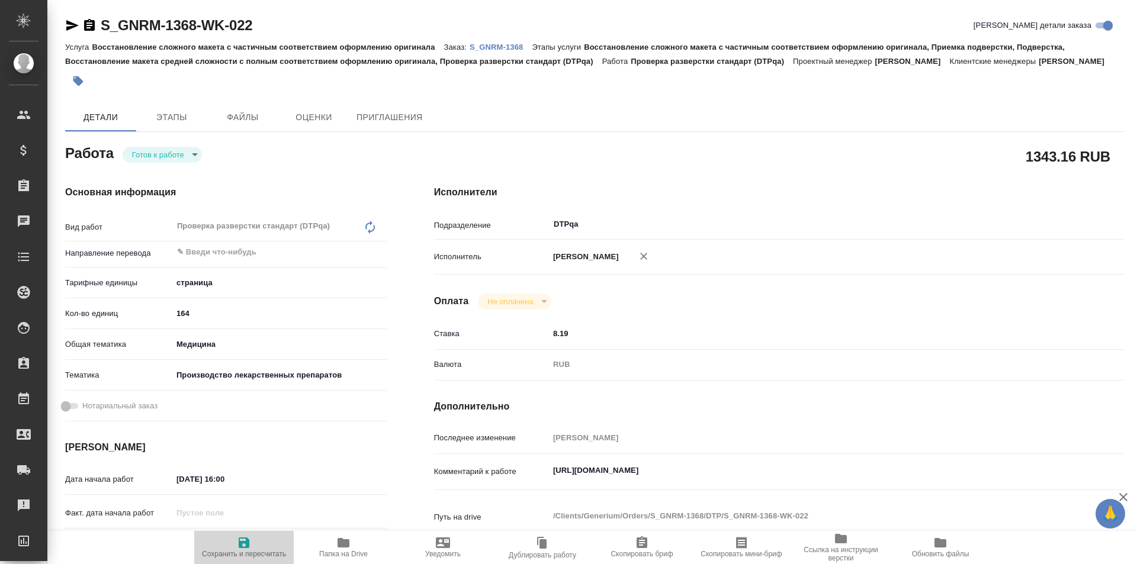
type textarea "x"
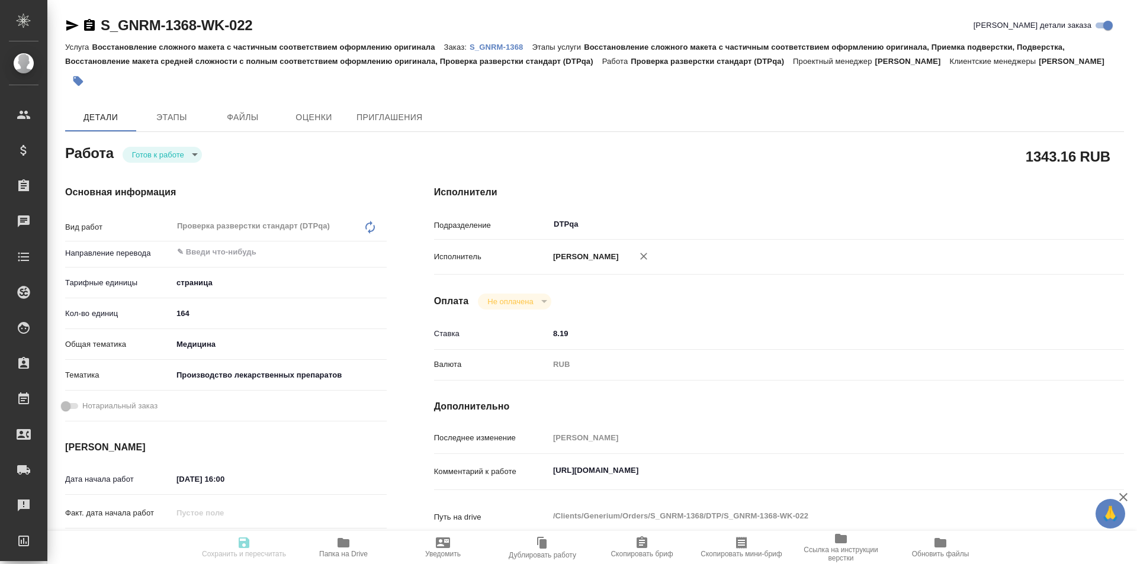
type textarea "x"
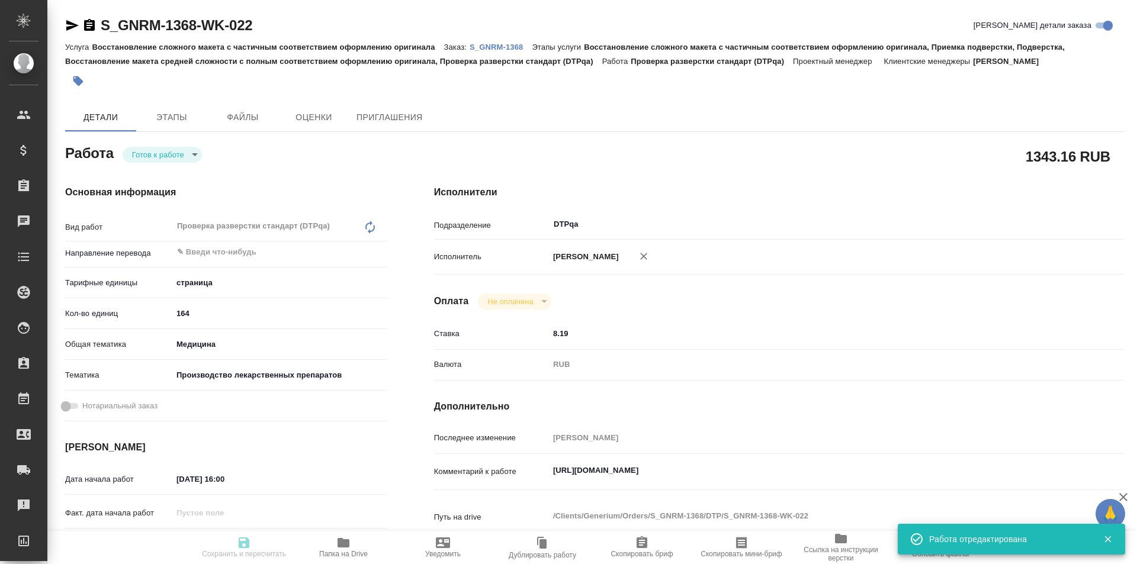
type textarea "x"
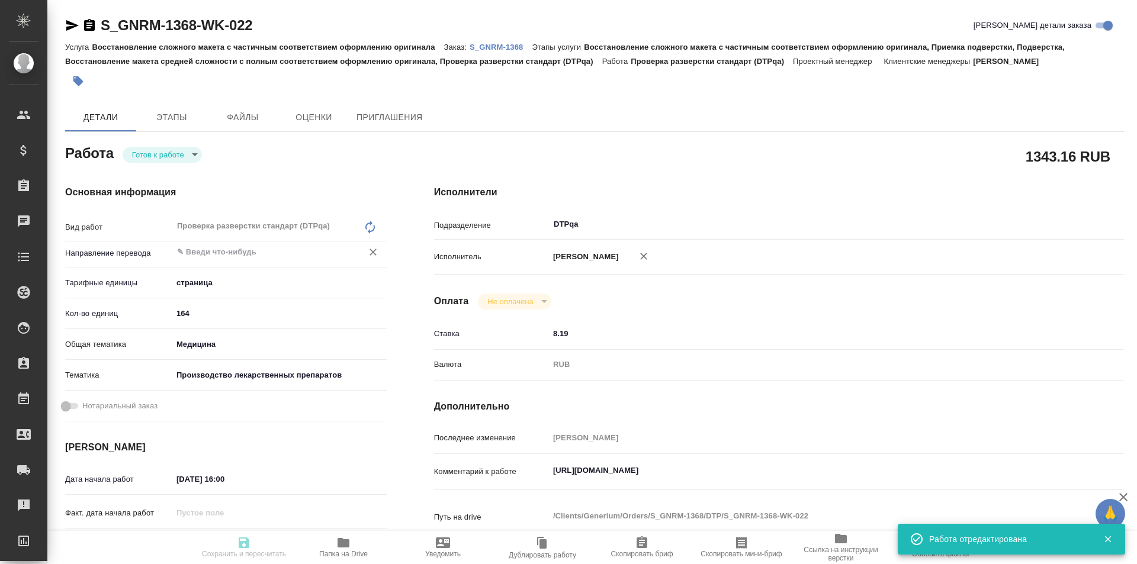
type input "readyForWork"
type textarea "Проверка разверстки стандарт (DTPqa)"
type textarea "x"
type input "5a8b1489cc6b4906c91bfdb2"
type input "164"
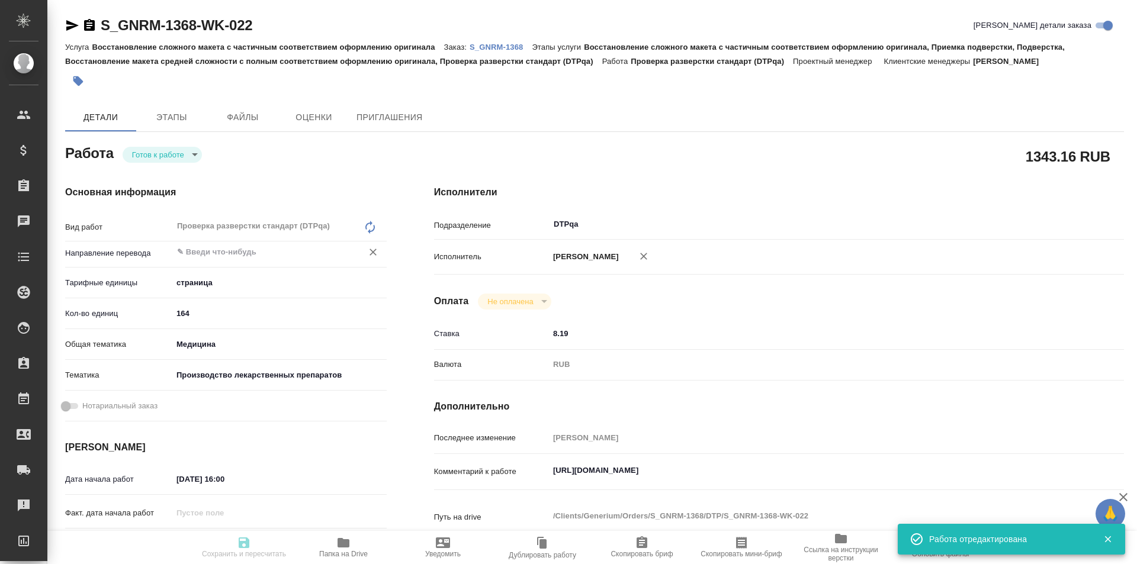
type input "med"
type input "614982fec5ecbb70f805293f"
type input "[DATE] 16:00"
type input "[DATE] 17:00"
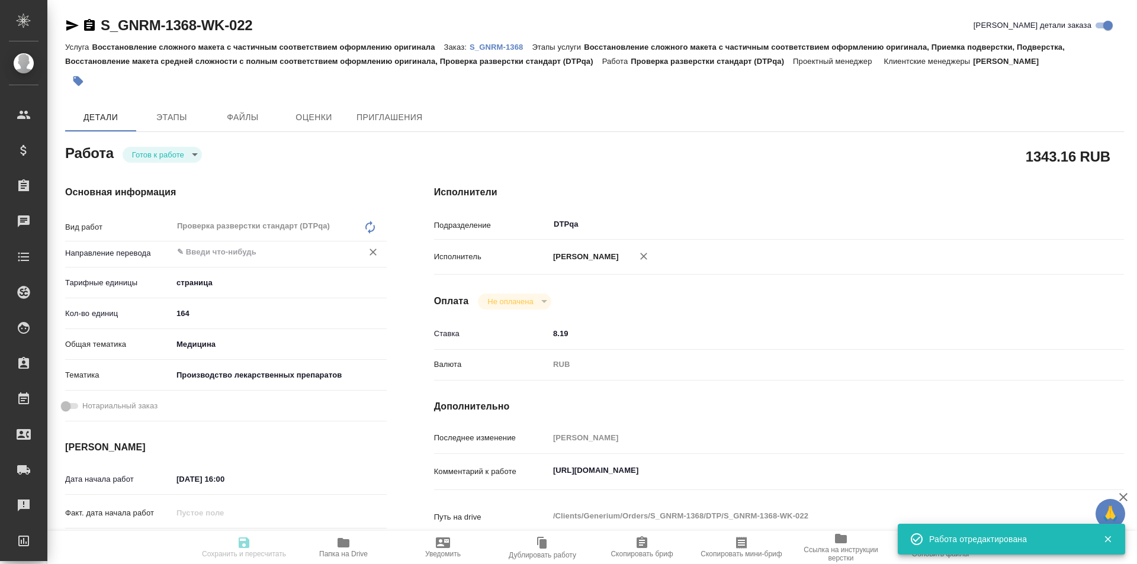
type input "DTPqa"
type input "notPayed"
type input "8.19"
type input "RUB"
type input "[PERSON_NAME]"
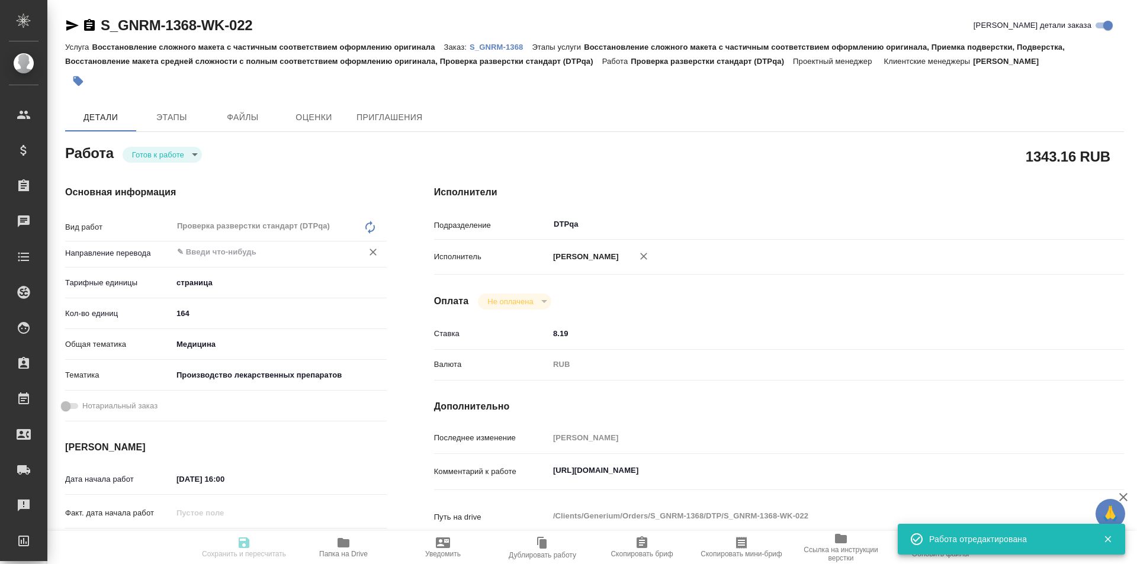
type textarea "https://tera.awatera.com/Work/68cbe26e917089748a69c075/"
type textarea "x"
type textarea "/Clients/Generium/Orders/S_GNRM-1368/DTP/S_GNRM-1368-WK-022"
type textarea "x"
type input "S_GNRM-1368"
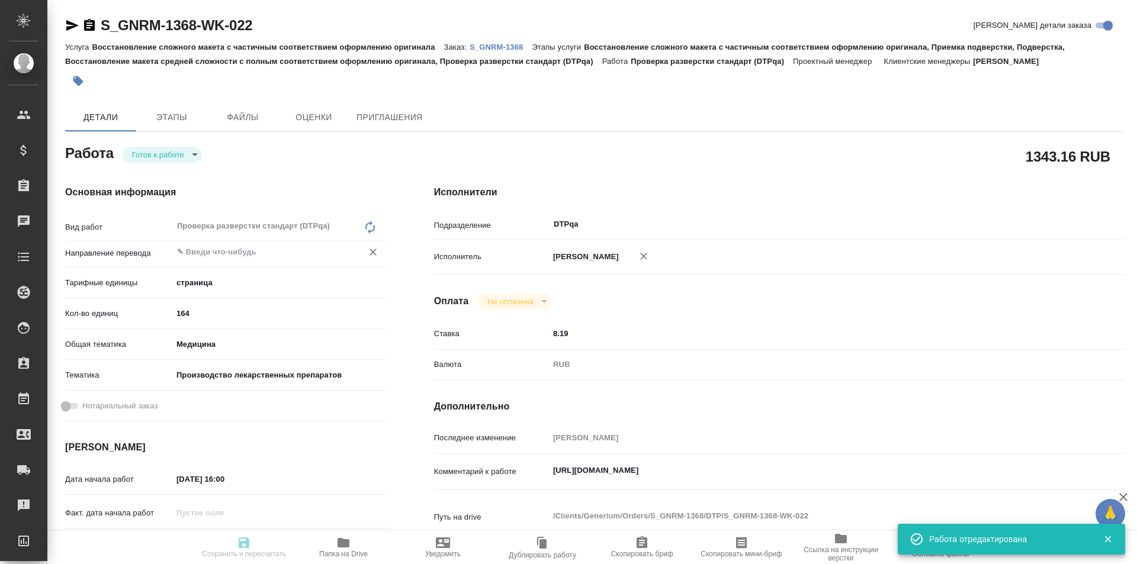
type input "Восстановление сложного макета с частичным соответствием оформлению оригинала"
type input "Восстановление сложного макета с частичным соответствием оформлению оригинала, …"
type input "[PERSON_NAME]"
type input "/Clients/Generium/Orders/S_GNRM-1368"
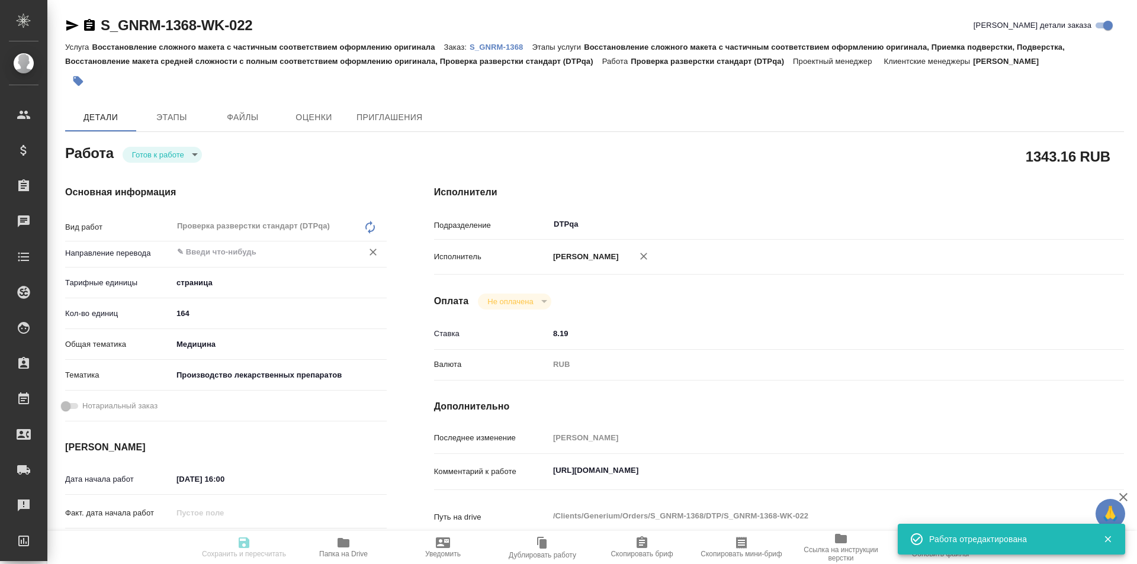
type textarea "x"
type textarea "Возьмите, пожалуйста, в перевод с русского на английский язык документы по ссыл…"
type textarea "x"
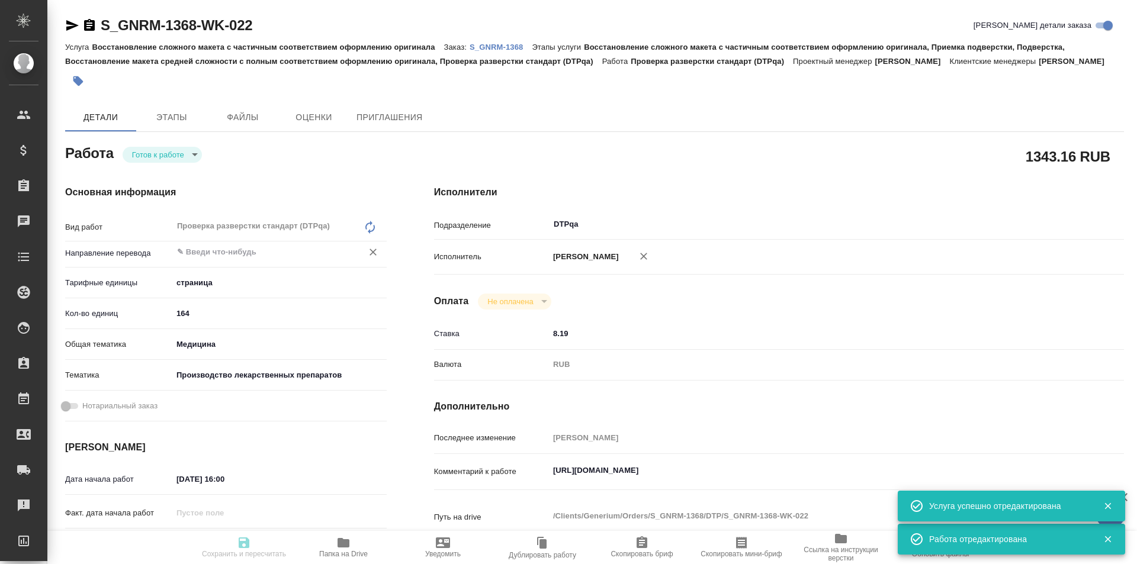
type textarea "x"
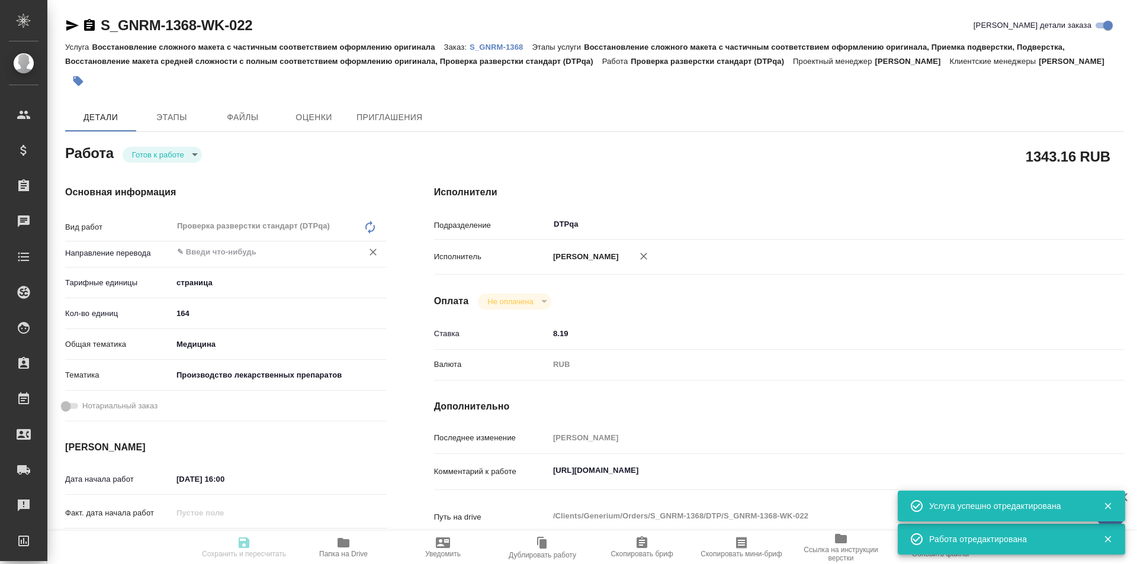
type textarea "x"
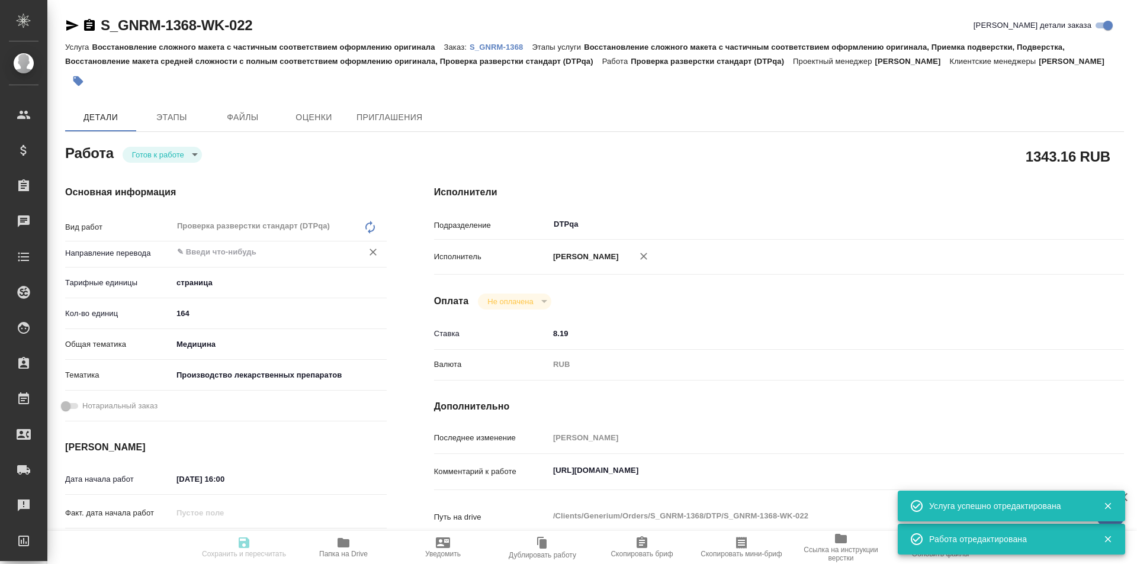
type textarea "x"
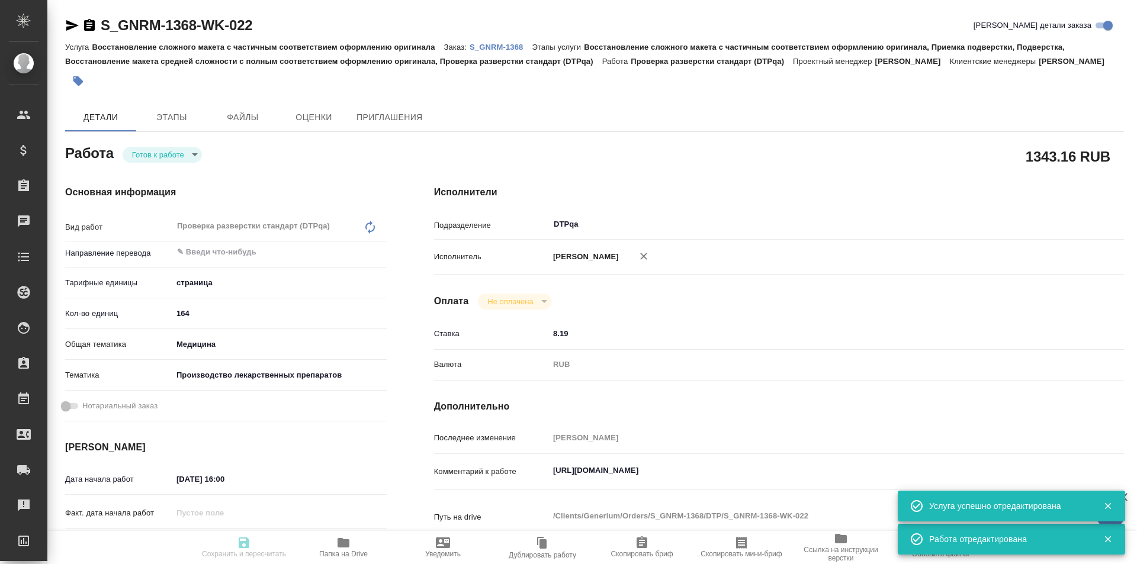
type textarea "x"
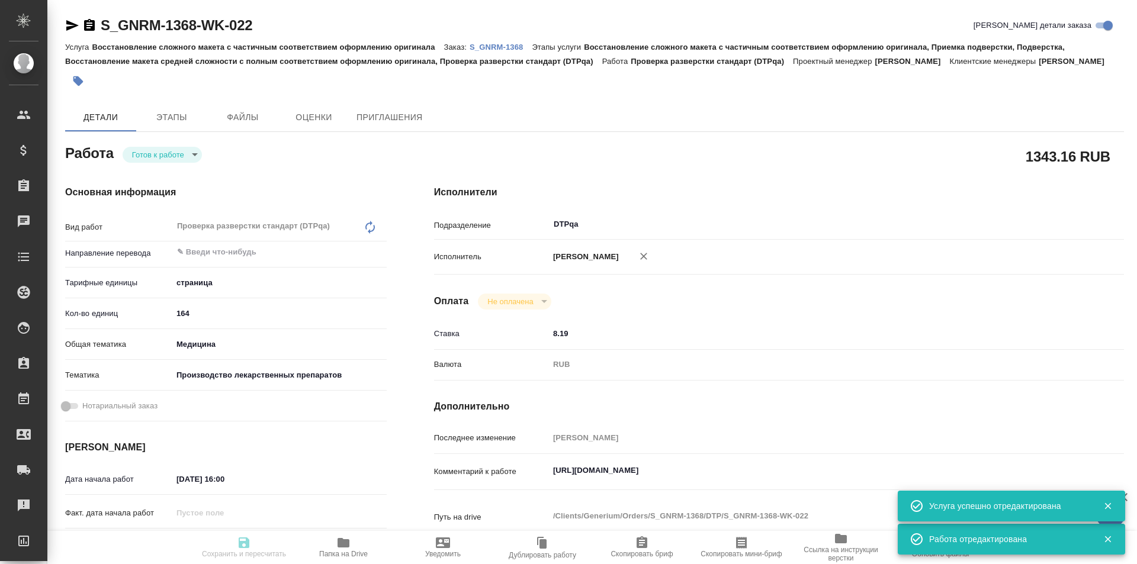
type textarea "x"
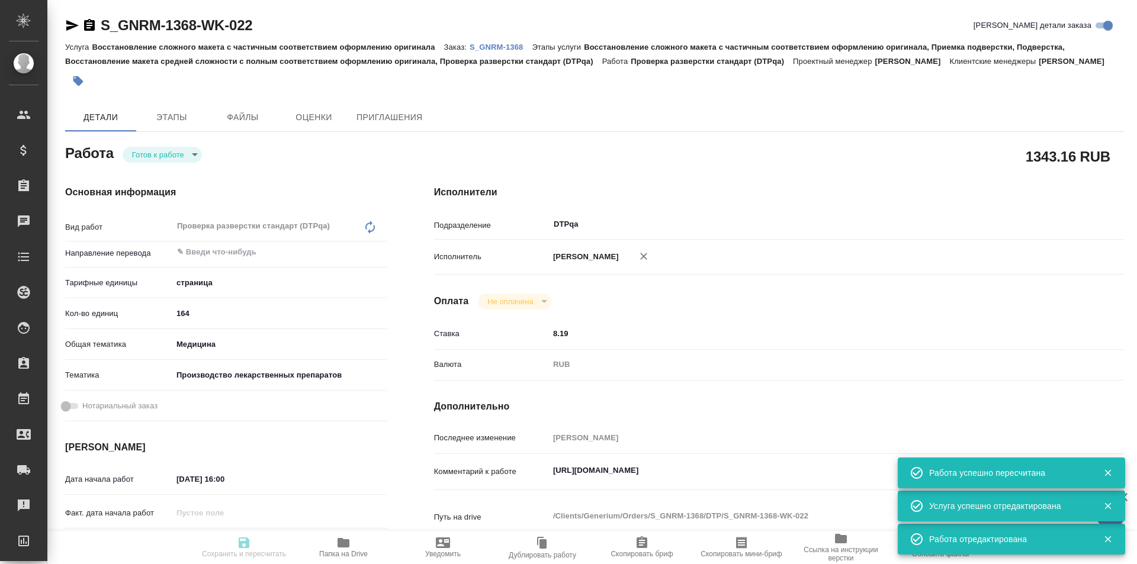
click at [182, 151] on body "🙏 .cls-1 fill:#fff; AWATERA Ismagilova Diana Клиенты Спецификации Заказы Чаты T…" at bounding box center [568, 282] width 1137 height 564
type input "readyForWork"
type textarea "Проверка разверстки стандарт (DTPqa)"
type textarea "x"
type input "5a8b1489cc6b4906c91bfdb2"
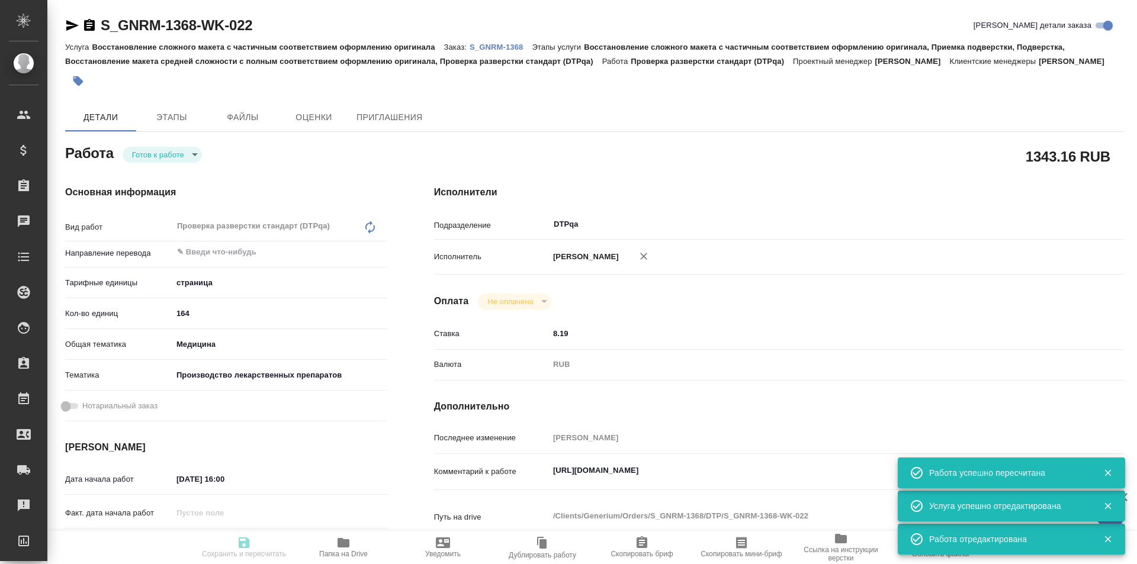
type input "164"
type input "med"
type input "614982fec5ecbb70f805293f"
type input "[DATE] 16:00"
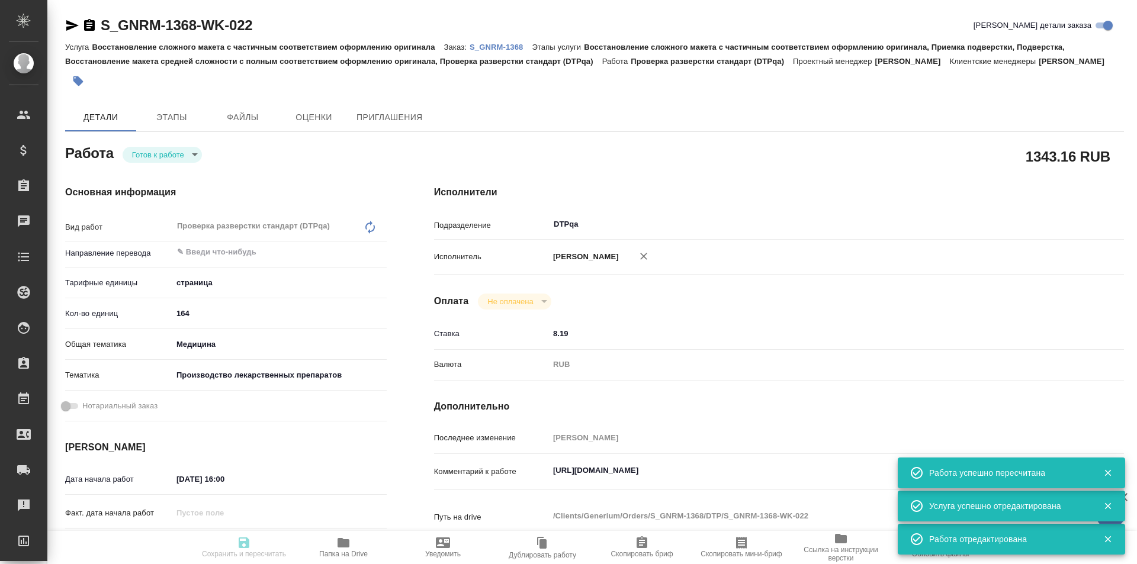
type input "[DATE] 17:00"
type input "DTPqa"
type input "notPayed"
type input "8.19"
type input "RUB"
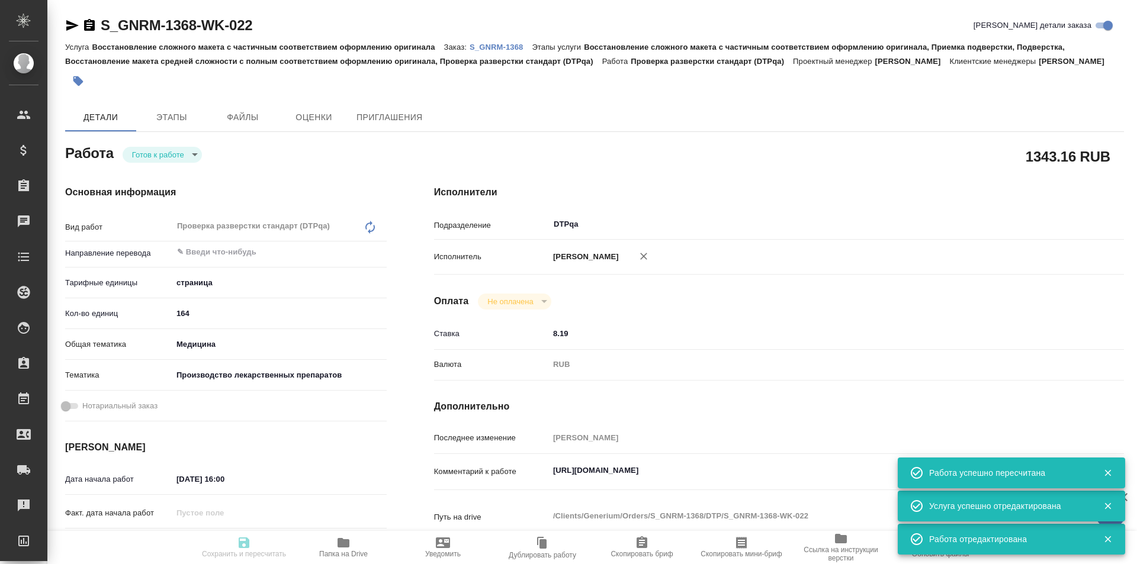
type input "[PERSON_NAME]"
type textarea "https://tera.awatera.com/Work/68cbe26e917089748a69c075/"
type textarea "x"
type textarea "/Clients/Generium/Orders/S_GNRM-1368/DTP/S_GNRM-1368-WK-022"
type textarea "x"
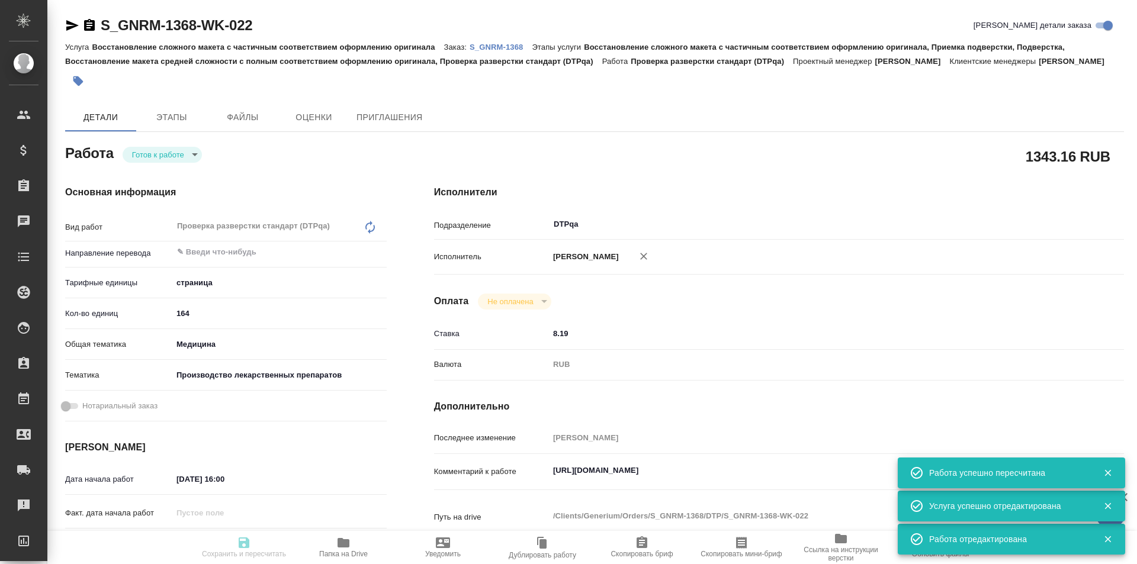
type input "S_GNRM-1368"
type input "Восстановление сложного макета с частичным соответствием оформлению оригинала"
type input "Восстановление сложного макета с частичным соответствием оформлению оригинала, …"
type input "Кабаргина Анна"
type input "[PERSON_NAME]"
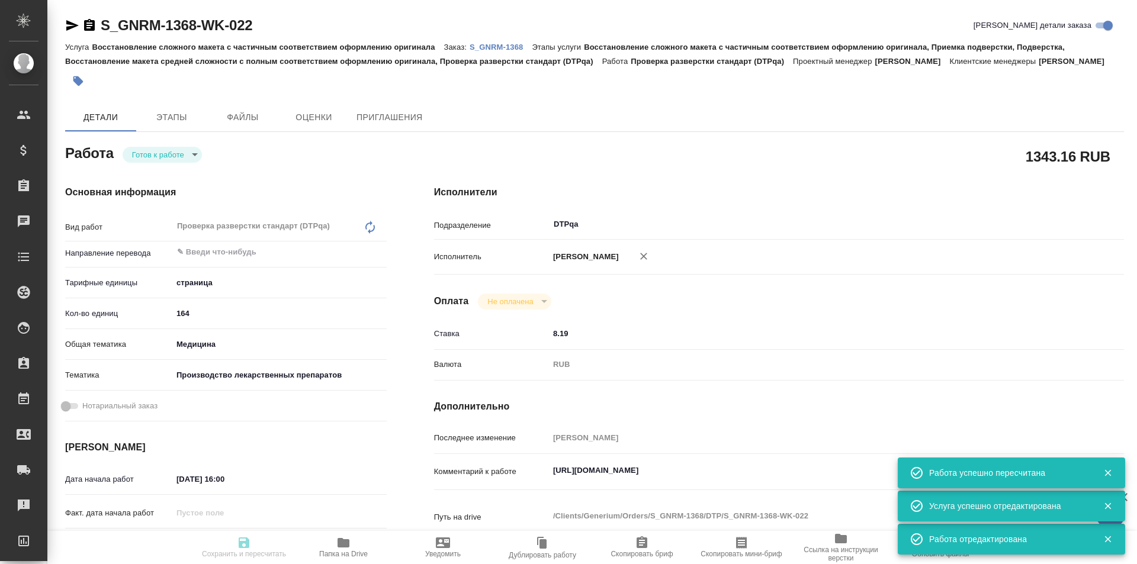
type input "/Clients/Generium/Orders/S_GNRM-1368"
type textarea "x"
type textarea "Возьмите, пожалуйста, в перевод с русского на английский язык документы по ссыл…"
type textarea "x"
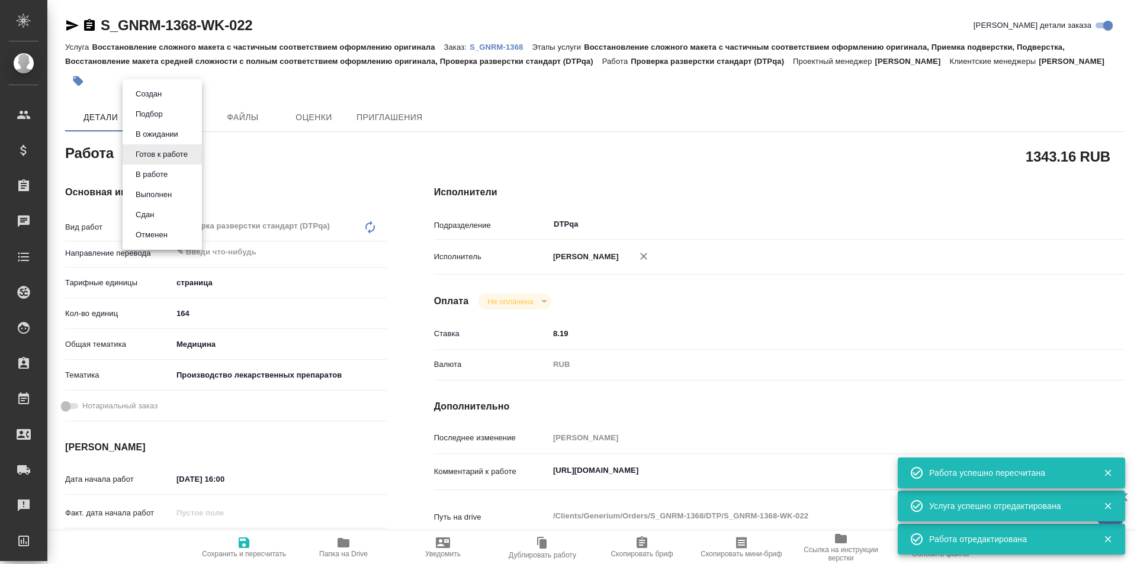
type textarea "x"
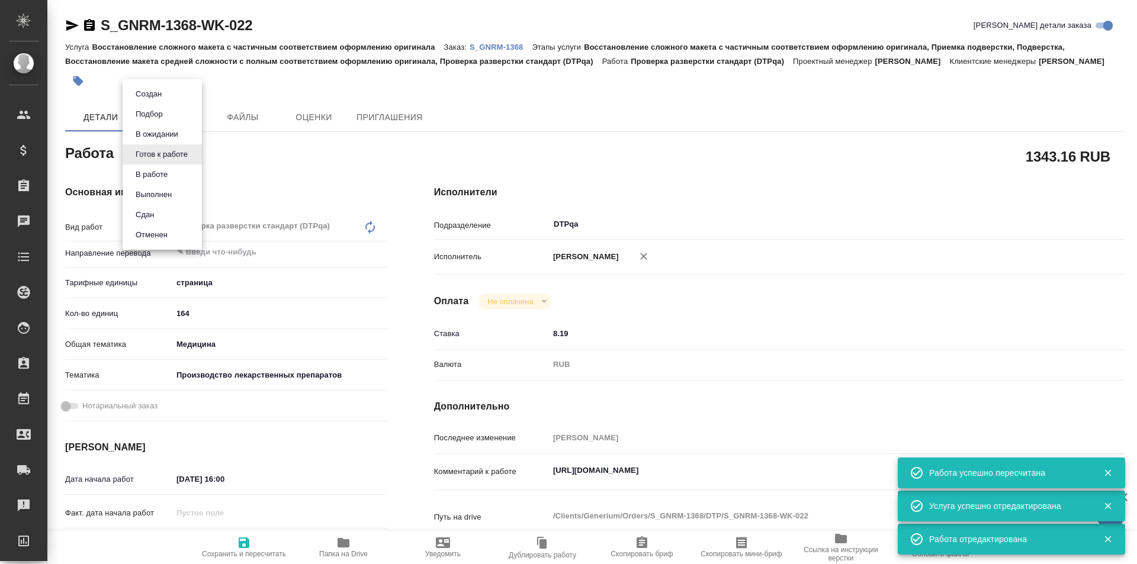
type textarea "x"
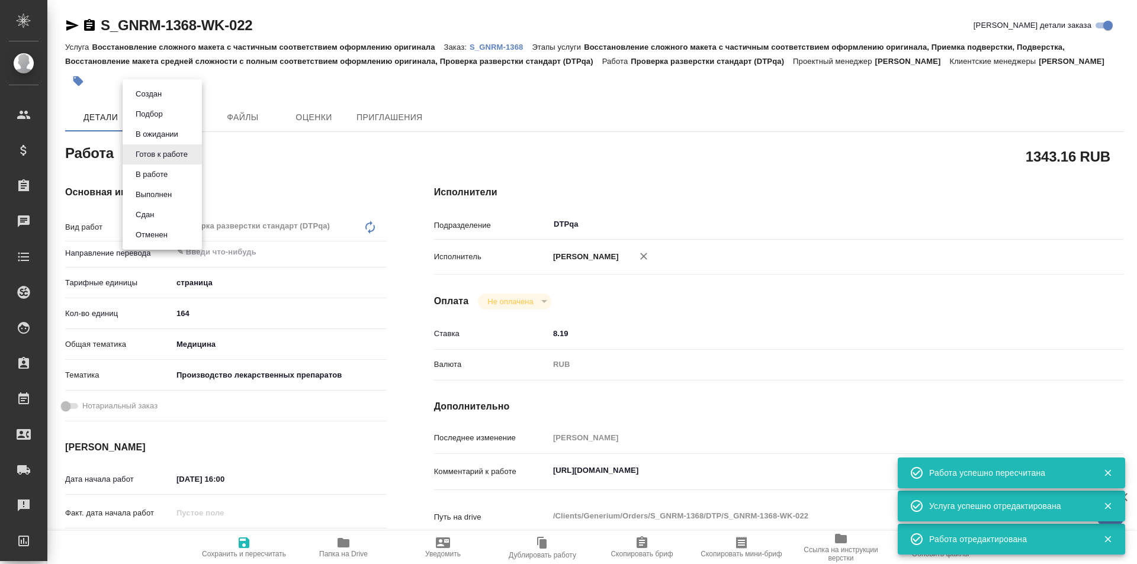
type textarea "x"
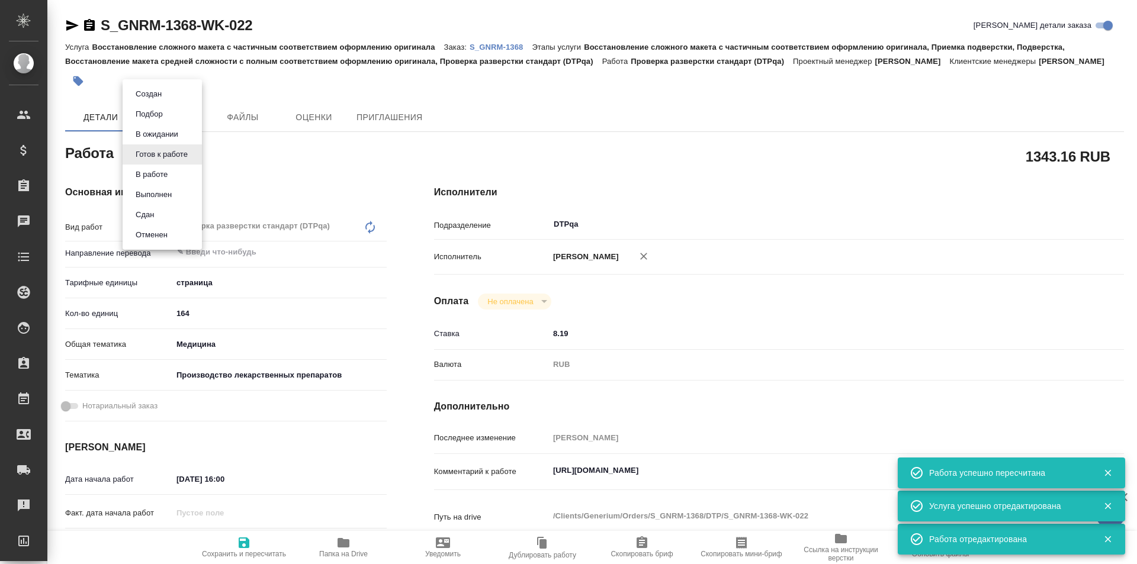
type textarea "x"
click at [168, 136] on button "В ожидании" at bounding box center [157, 134] width 50 height 13
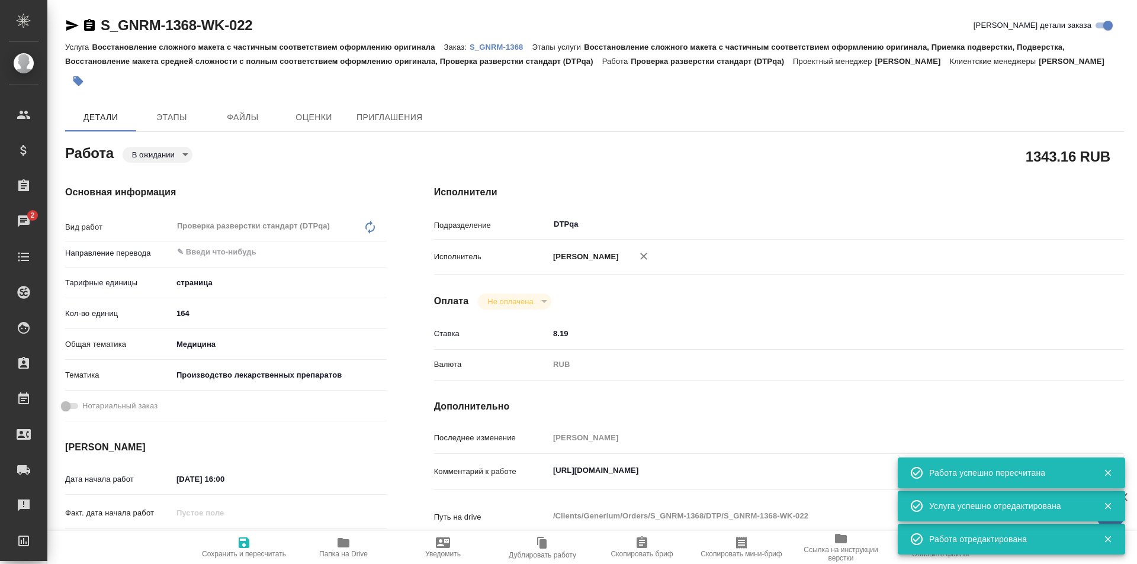
type textarea "x"
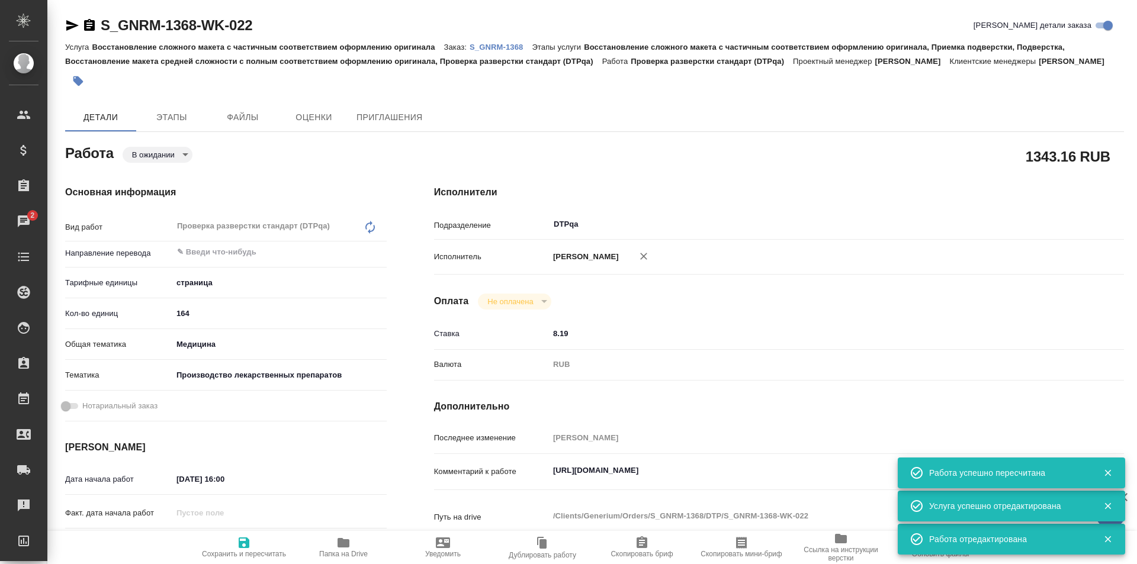
type textarea "x"
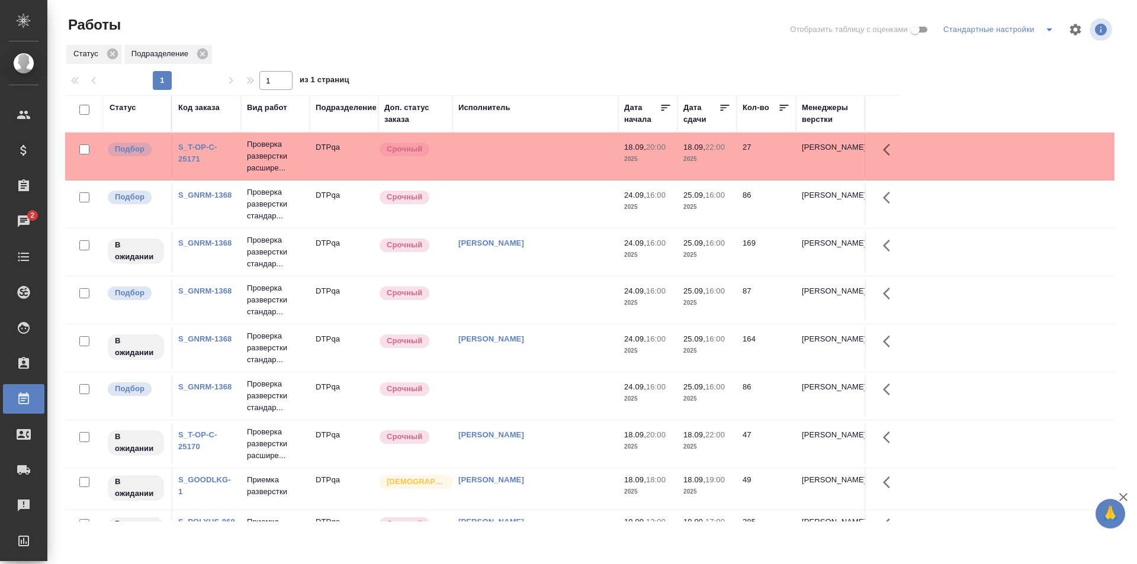
click at [515, 304] on td at bounding box center [535, 299] width 166 height 41
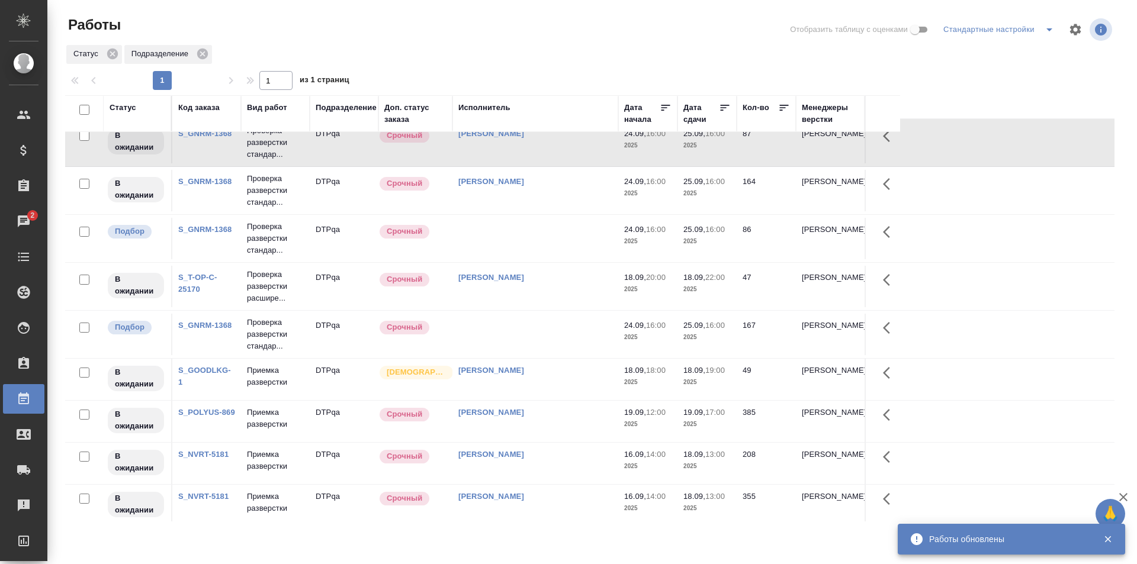
scroll to position [178, 0]
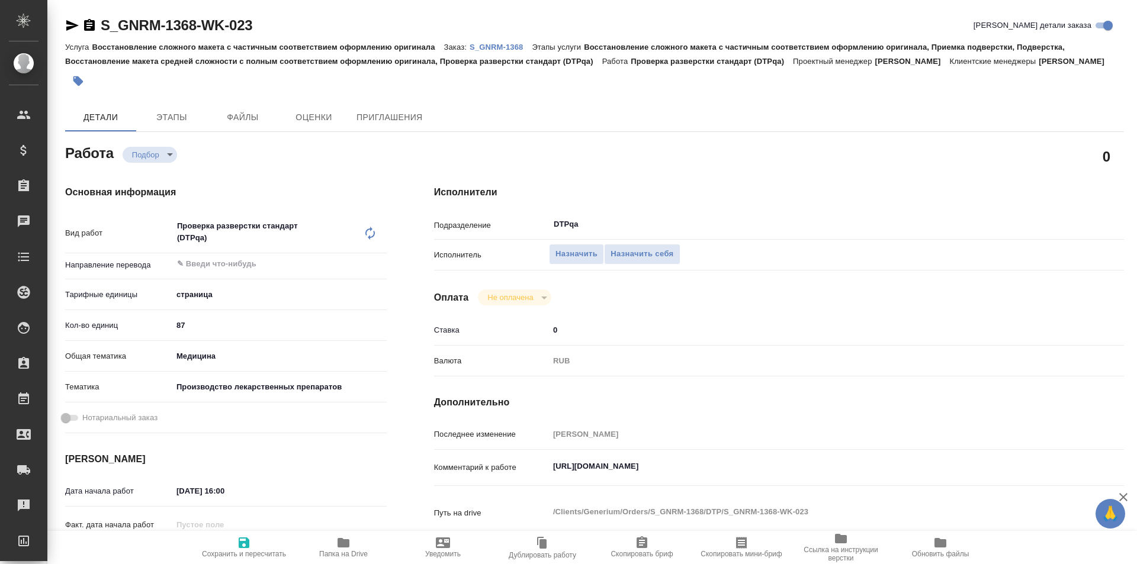
type textarea "x"
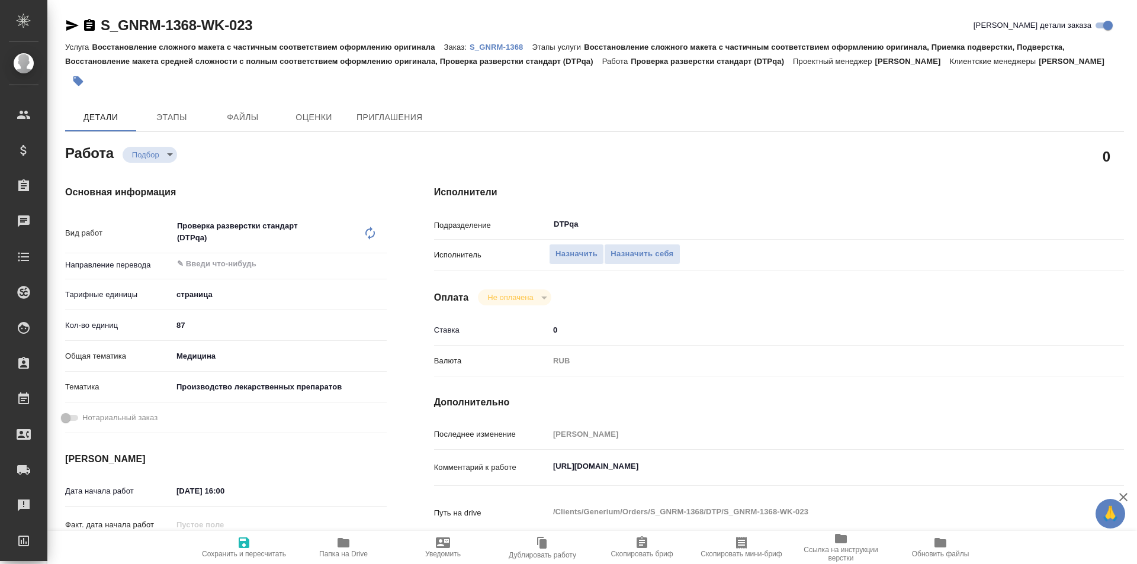
type textarea "x"
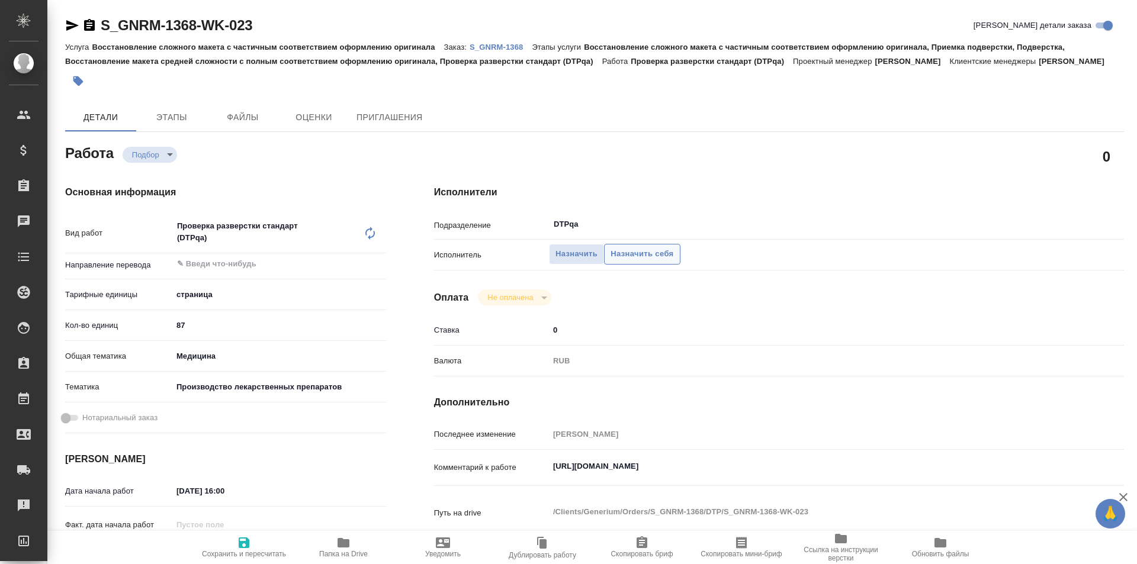
type textarea "x"
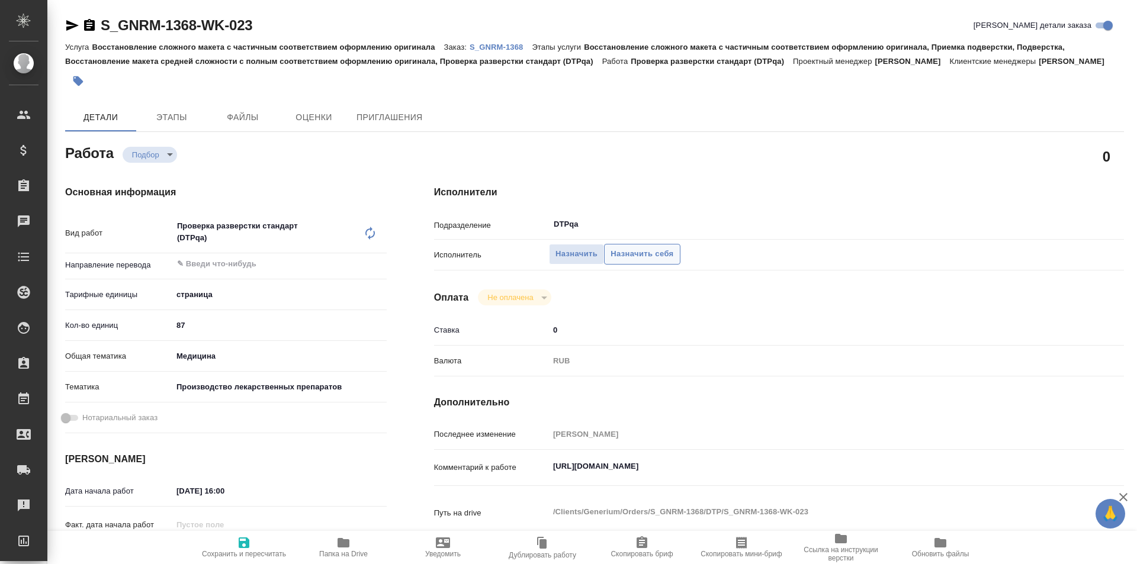
type textarea "x"
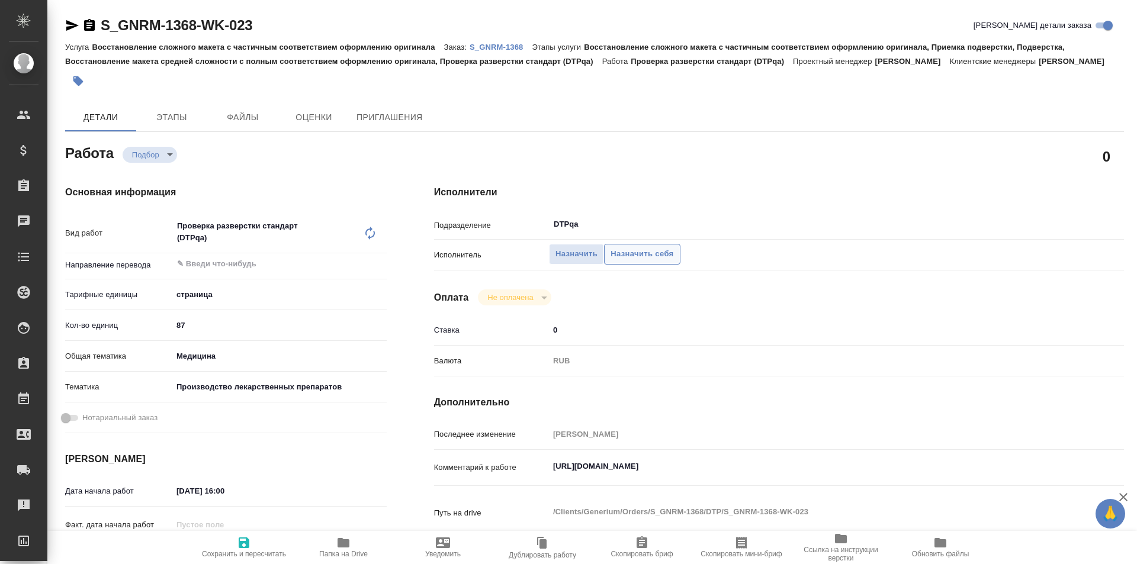
type textarea "x"
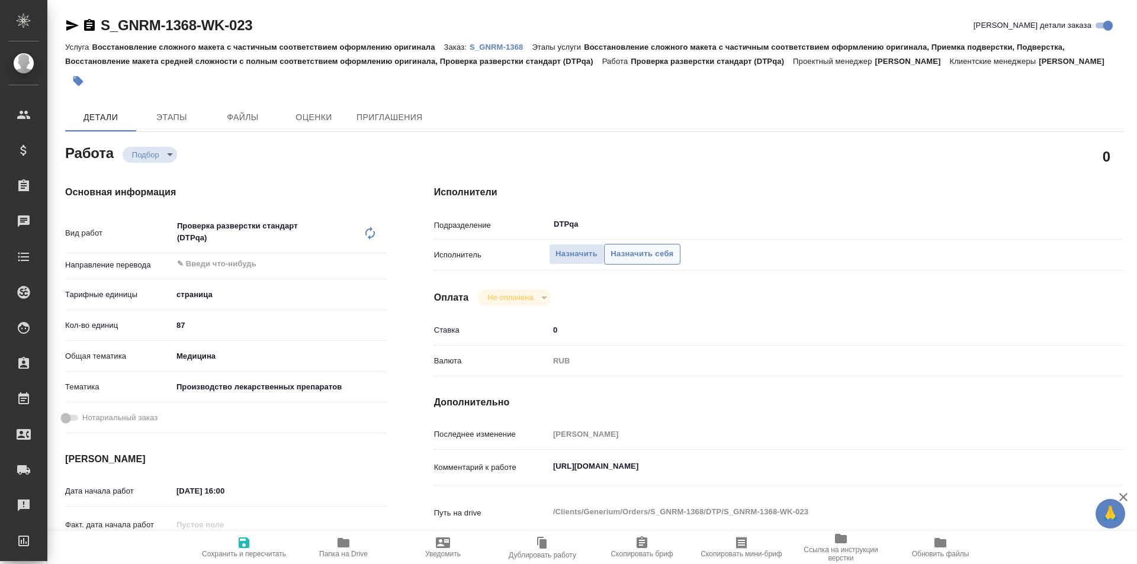
type textarea "x"
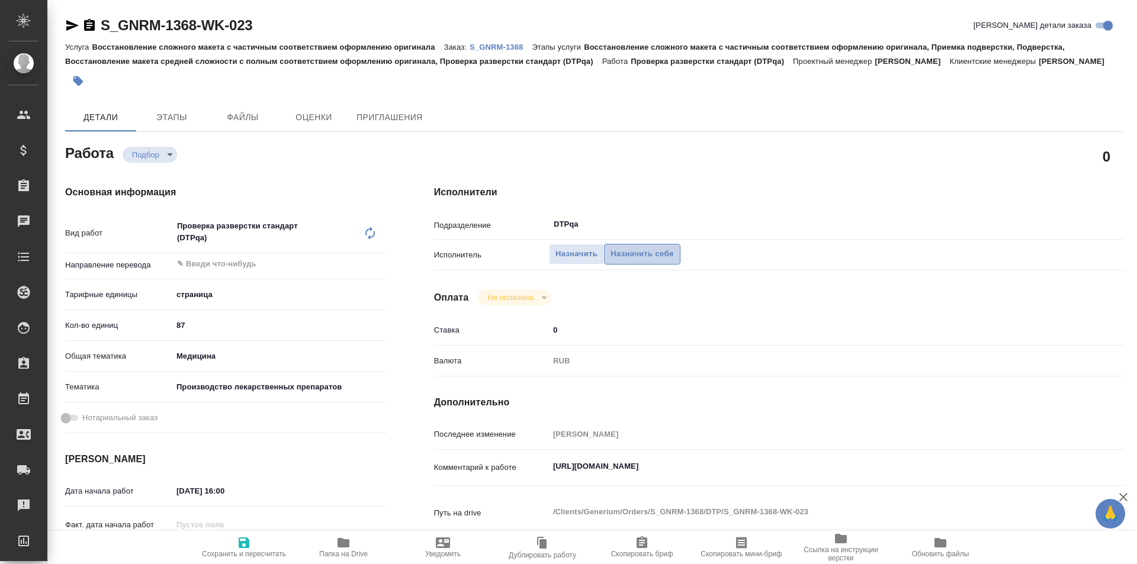
click at [635, 255] on span "Назначить себя" at bounding box center [641, 254] width 63 height 14
type textarea "x"
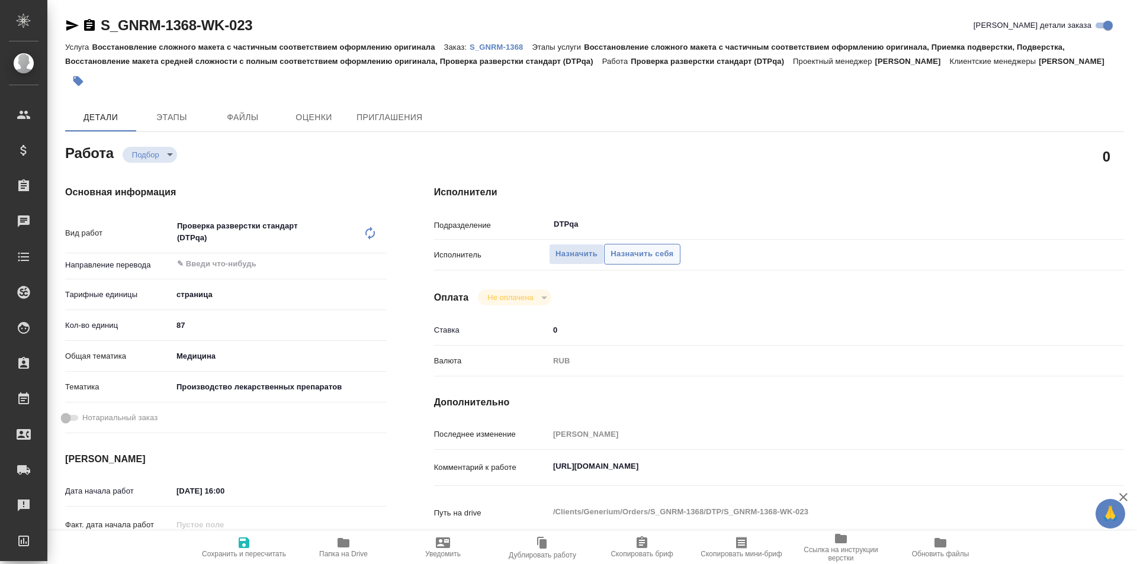
type textarea "x"
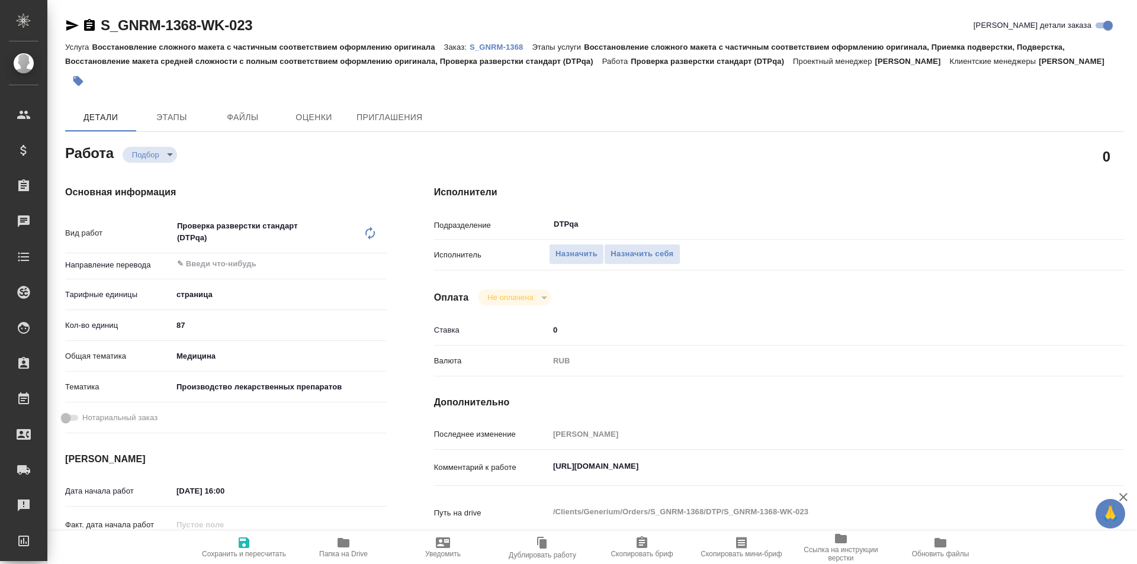
type textarea "x"
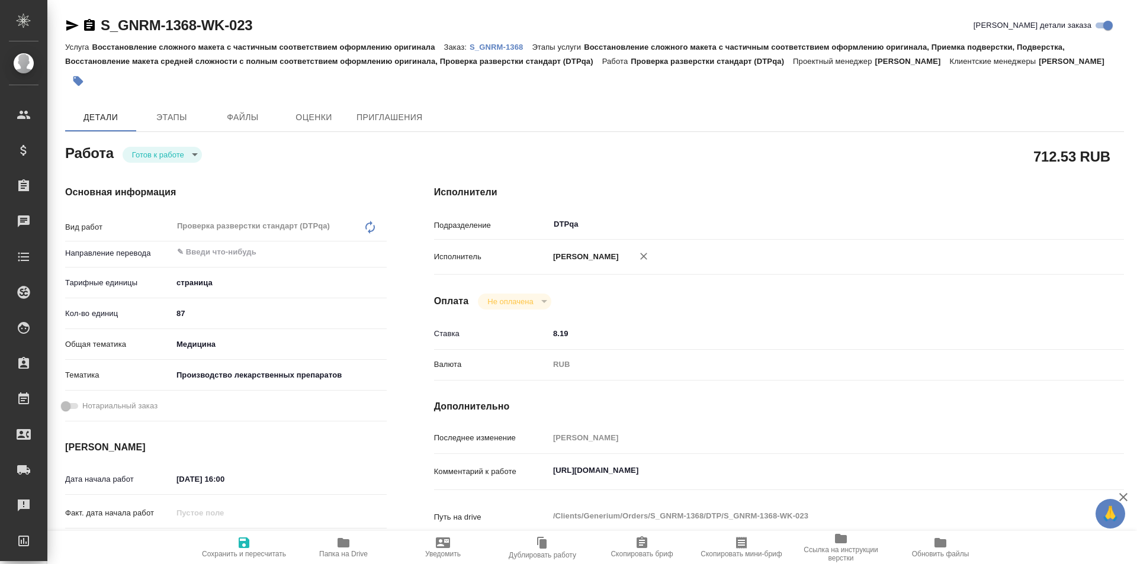
type textarea "x"
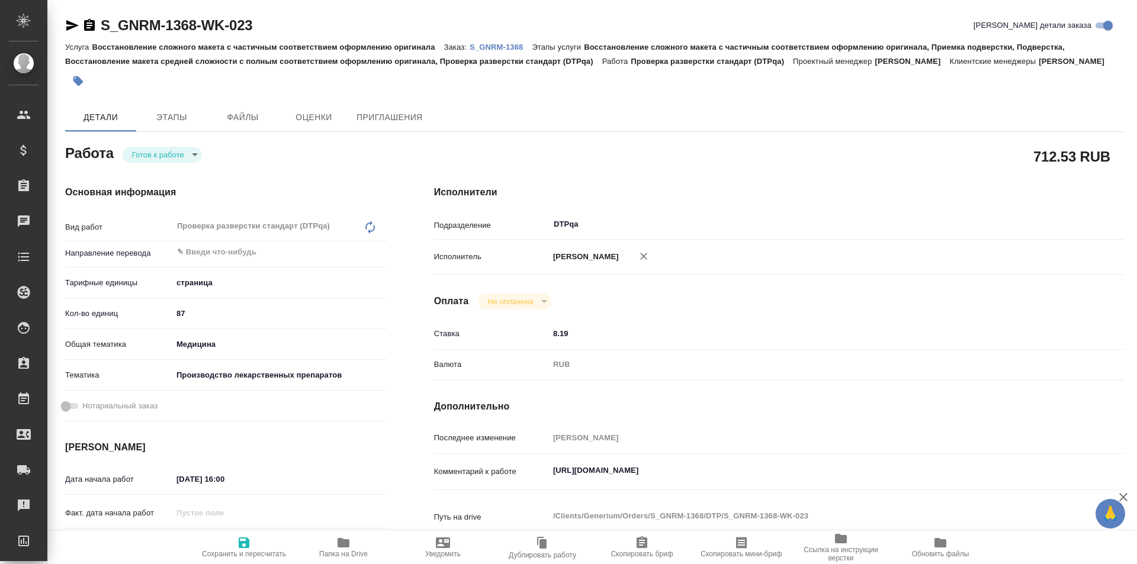
type textarea "x"
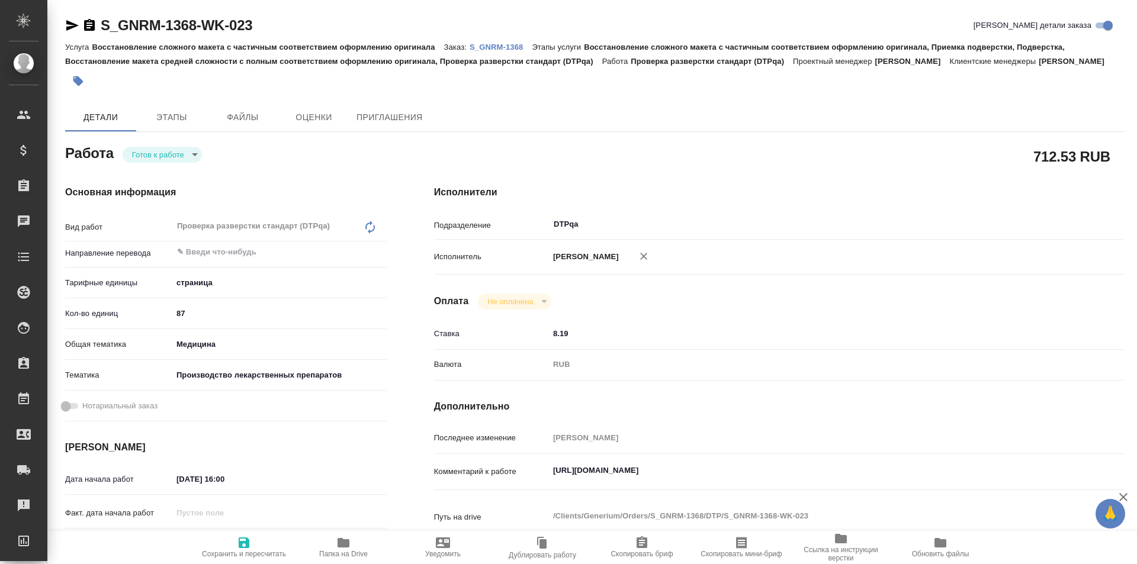
type textarea "x"
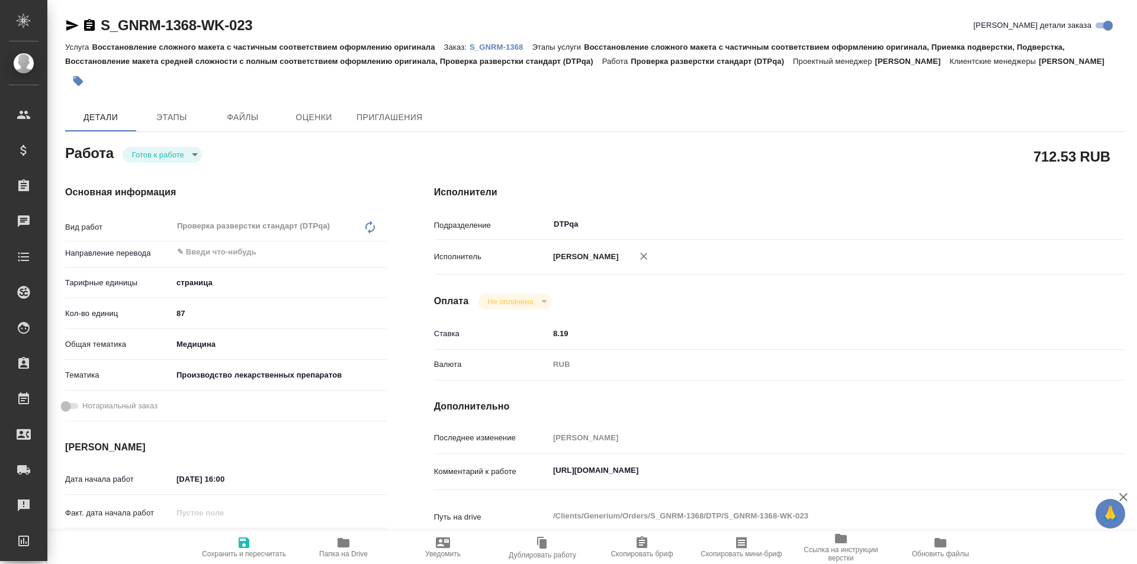
type textarea "x"
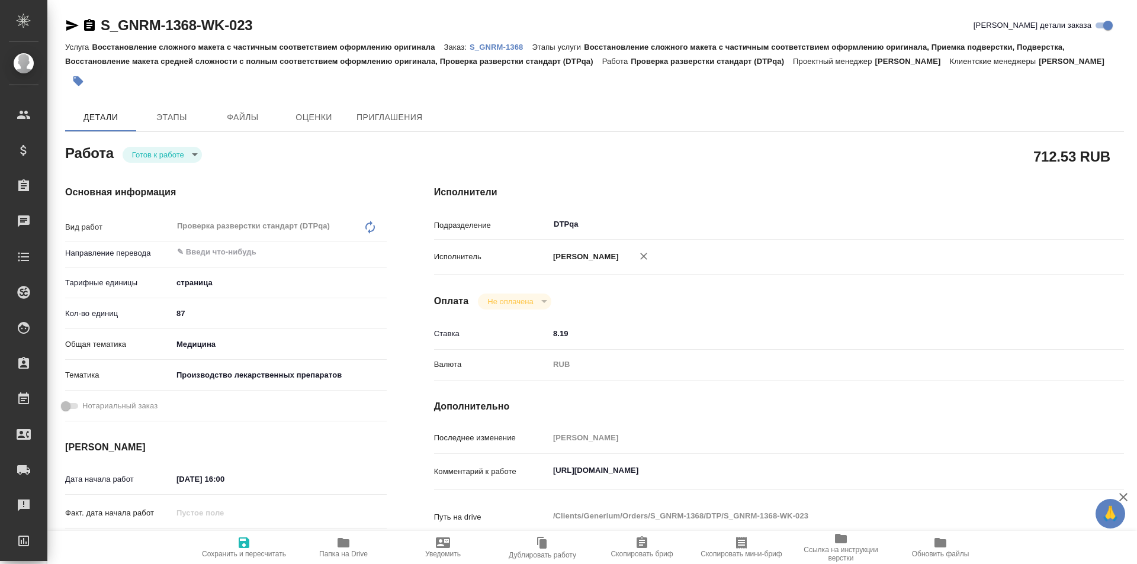
type textarea "x"
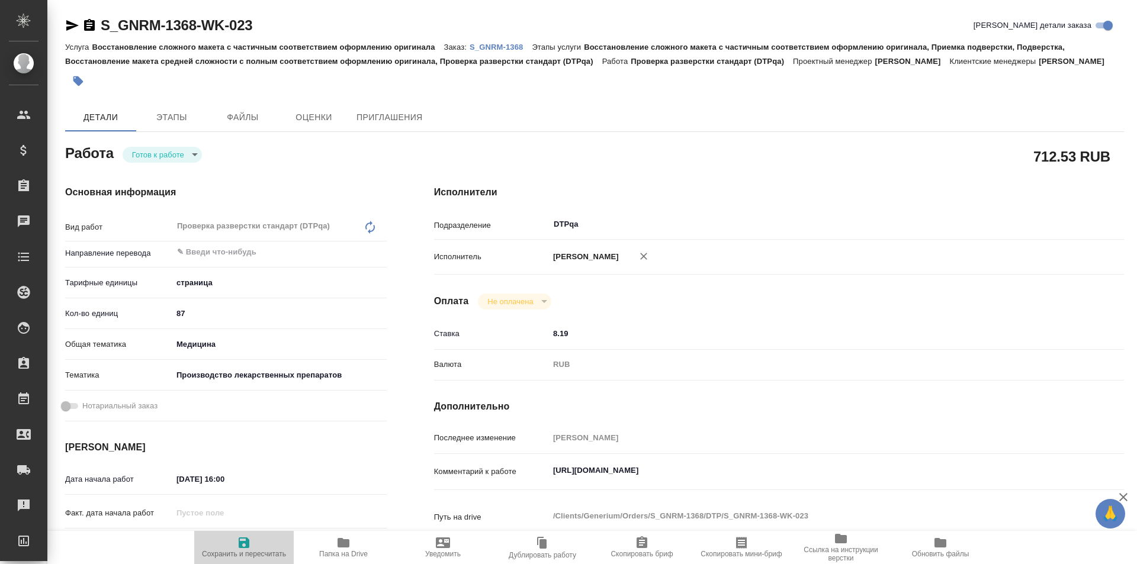
click at [246, 546] on icon "button" at bounding box center [244, 543] width 11 height 11
type textarea "x"
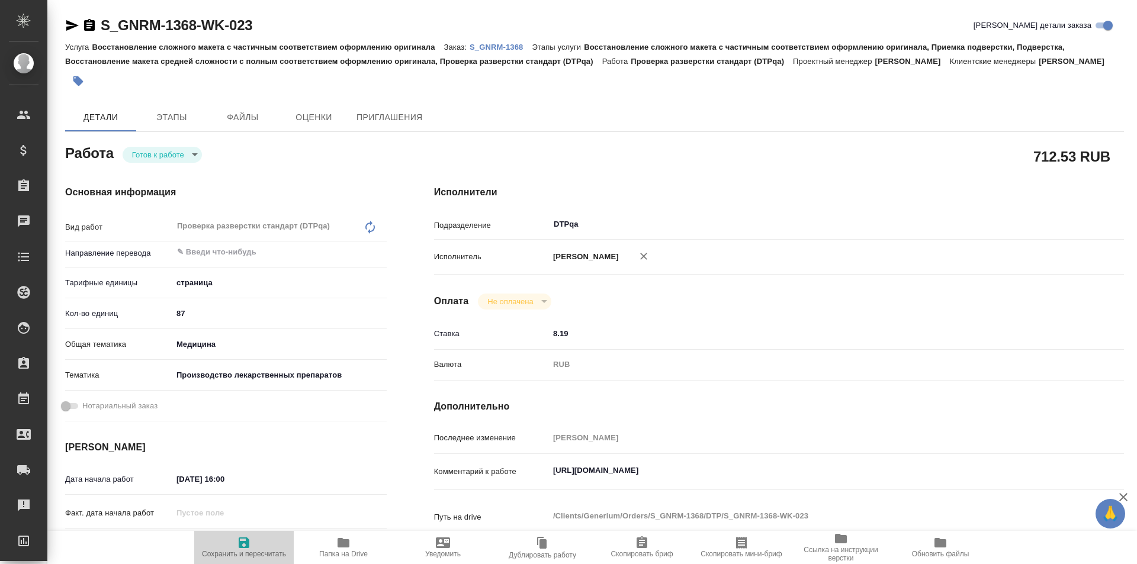
type textarea "x"
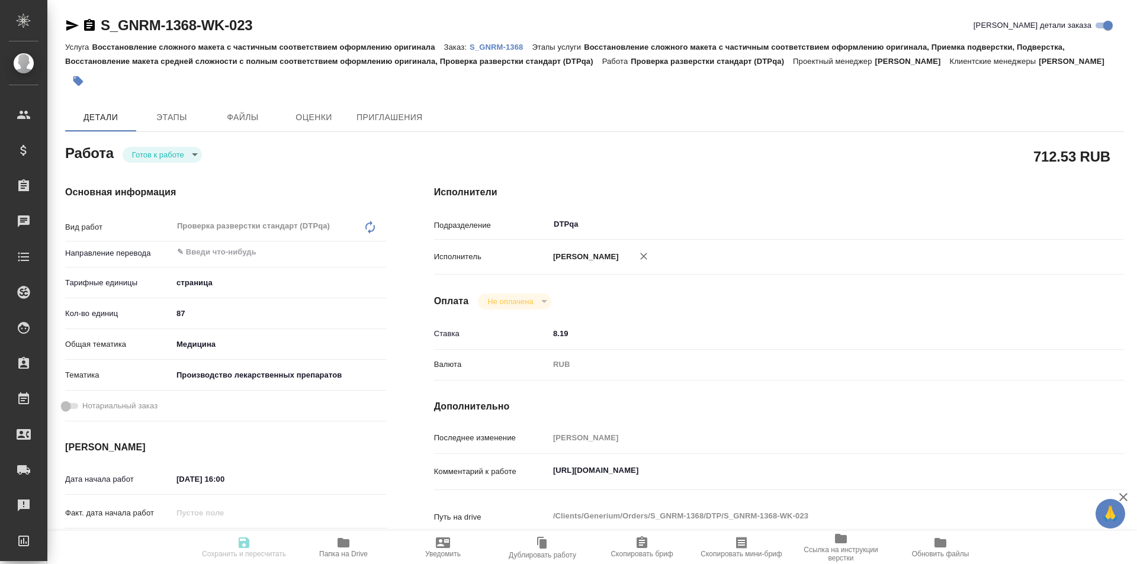
type textarea "x"
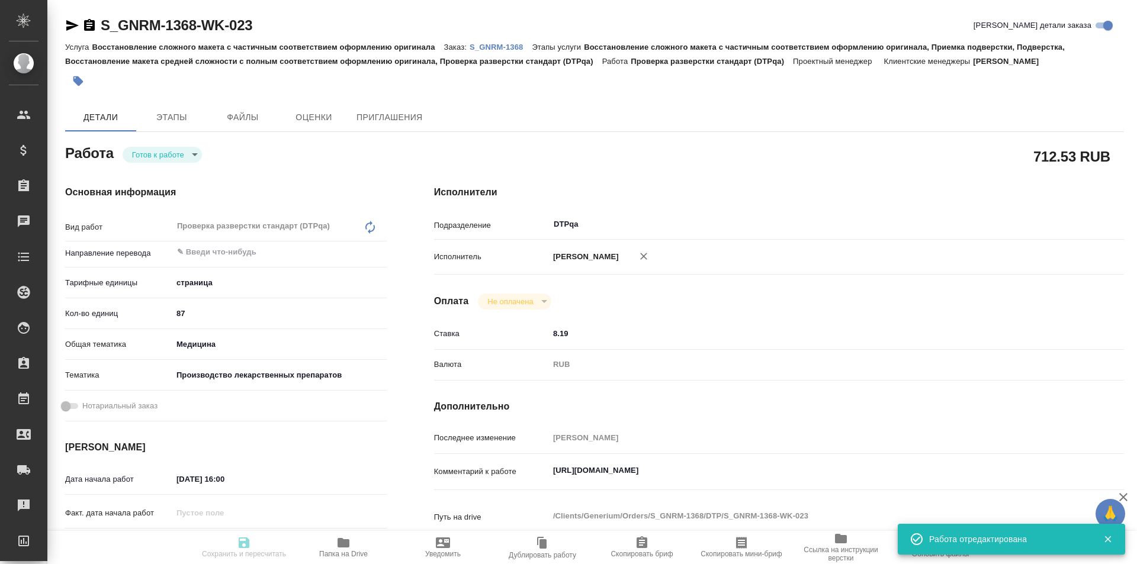
type textarea "x"
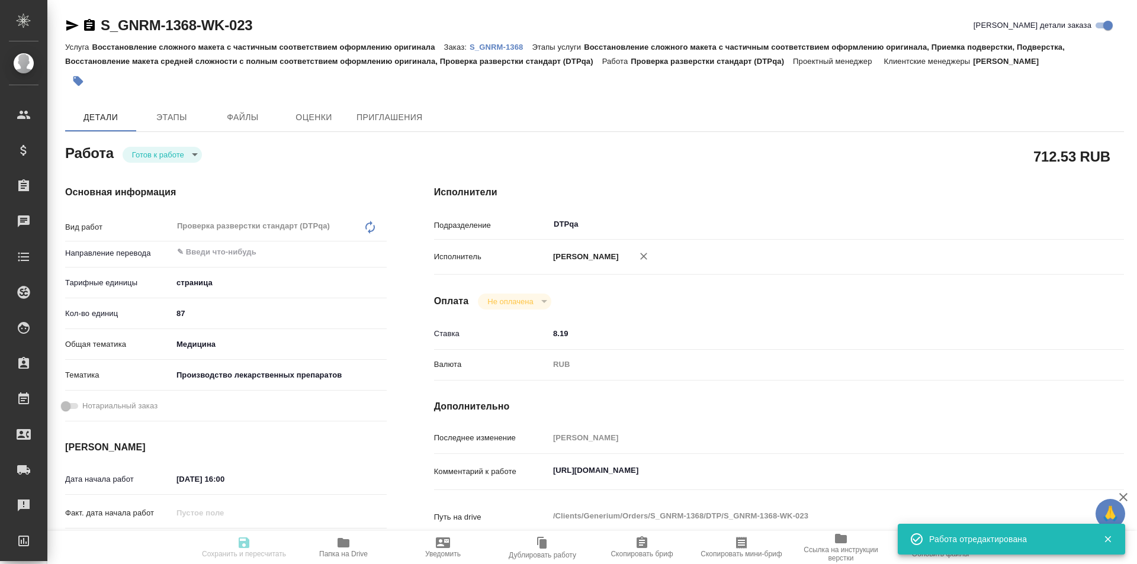
type input "readyForWork"
type textarea "Проверка разверстки стандарт (DTPqa)"
type textarea "x"
type input "5a8b1489cc6b4906c91bfdb2"
type input "87"
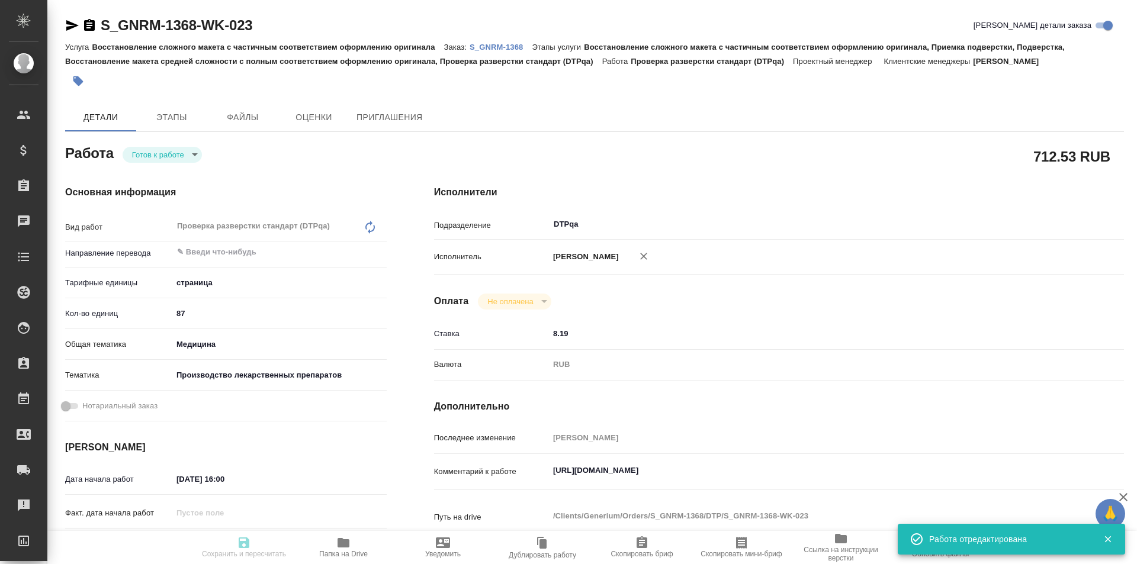
type input "med"
type input "614982fec5ecbb70f805293f"
type input "24.09.2025 16:00"
type input "25.09.2025 16:00"
type input "10.10.2025 17:00"
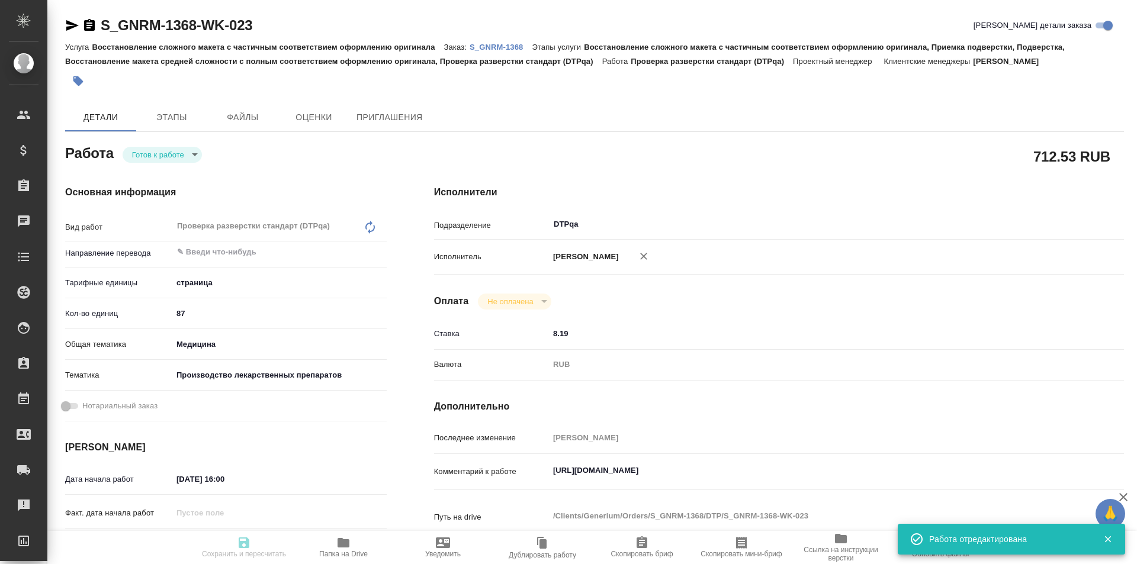
type input "DTPqa"
type input "notPayed"
type input "8.19"
type input "RUB"
type input "[PERSON_NAME]"
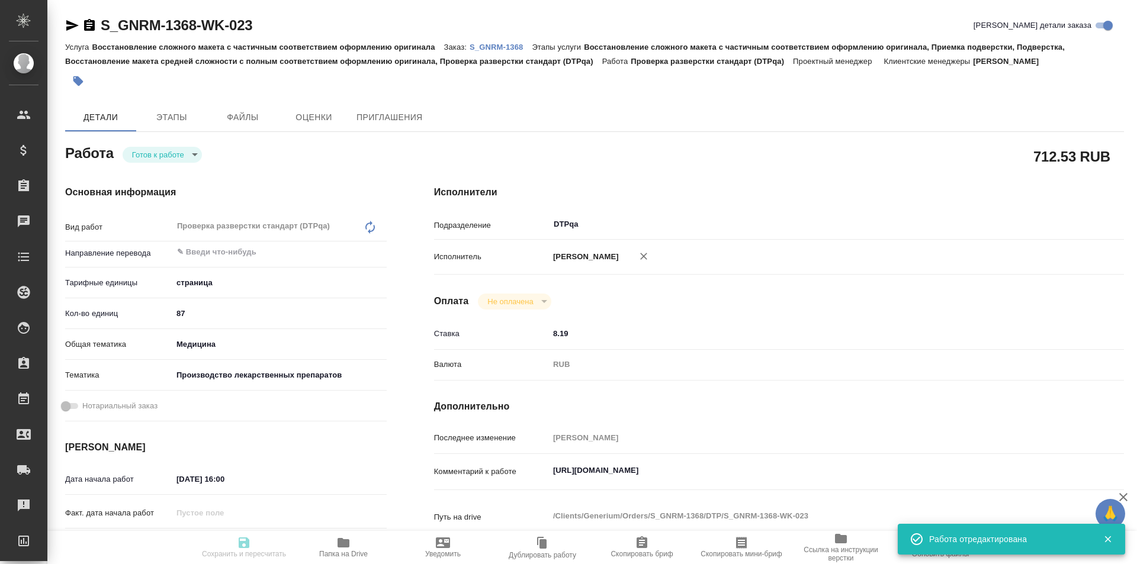
type textarea "https://tera.awatera.com/Work/68cbe26e917089748a69c06e/"
type textarea "x"
type textarea "/Clients/Generium/Orders/S_GNRM-1368/DTP/S_GNRM-1368-WK-023"
type textarea "x"
type input "S_GNRM-1368"
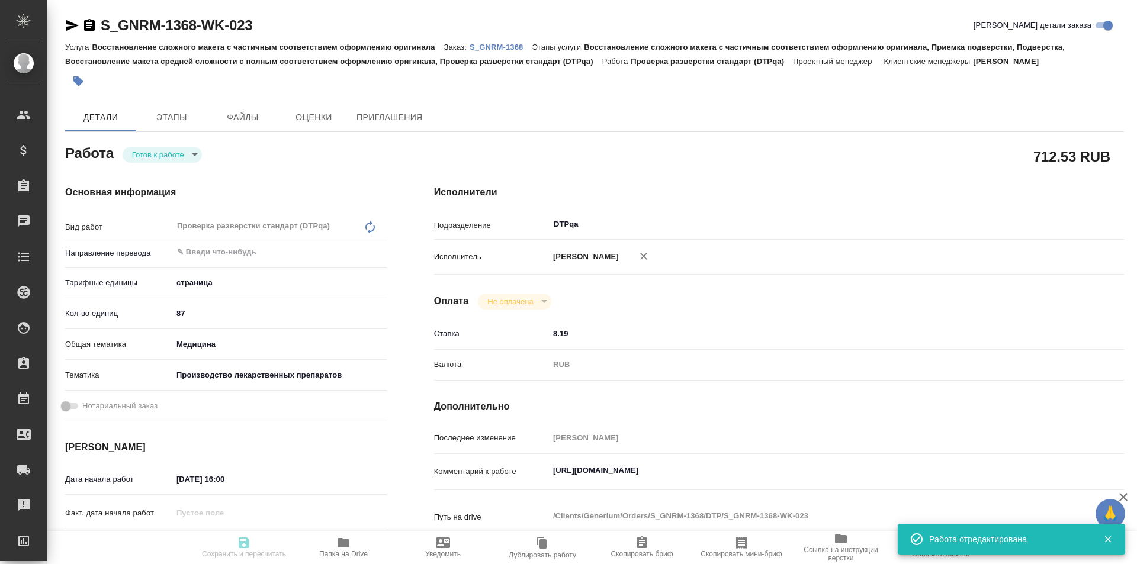
type input "Восстановление сложного макета с частичным соответствием оформлению оригинала"
type input "Восстановление сложного макета с частичным соответствием оформлению оригинала, …"
type input "Кабаргина Анна"
type input "Оксютович Ирина"
type input "/Clients/Generium/Orders/S_GNRM-1368"
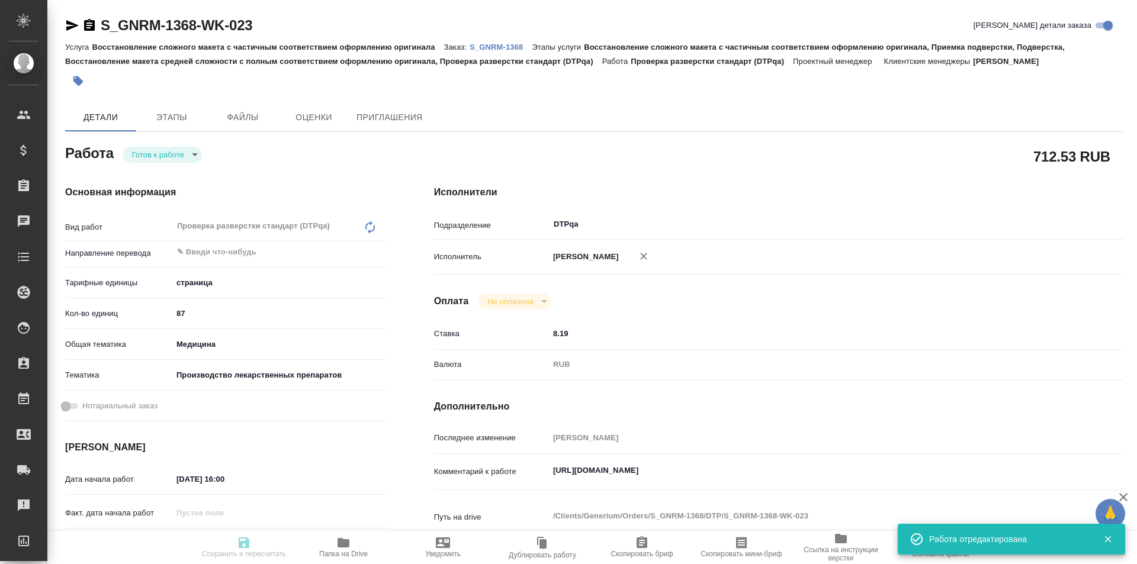
type textarea "x"
type textarea "Возьмите, пожалуйста, в перевод с русского на английский язык документы по ссыл…"
type textarea "x"
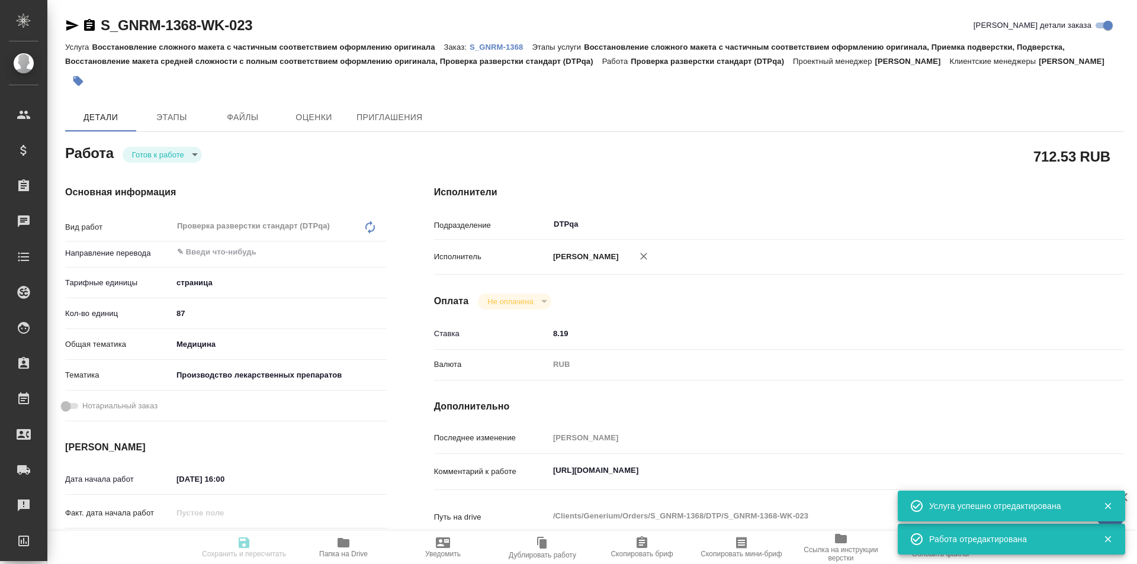
type textarea "x"
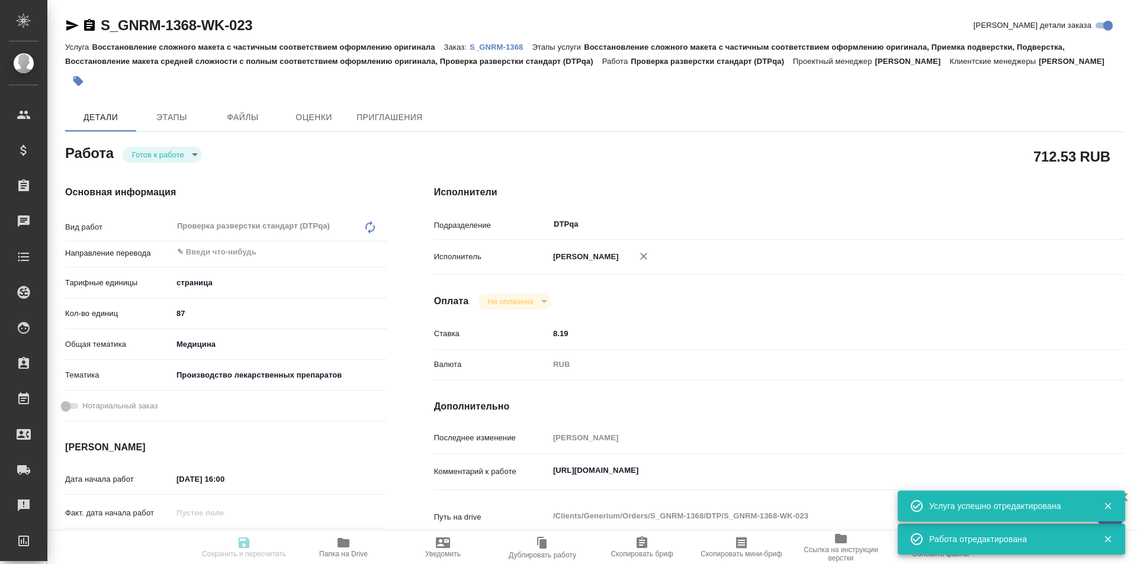
type textarea "x"
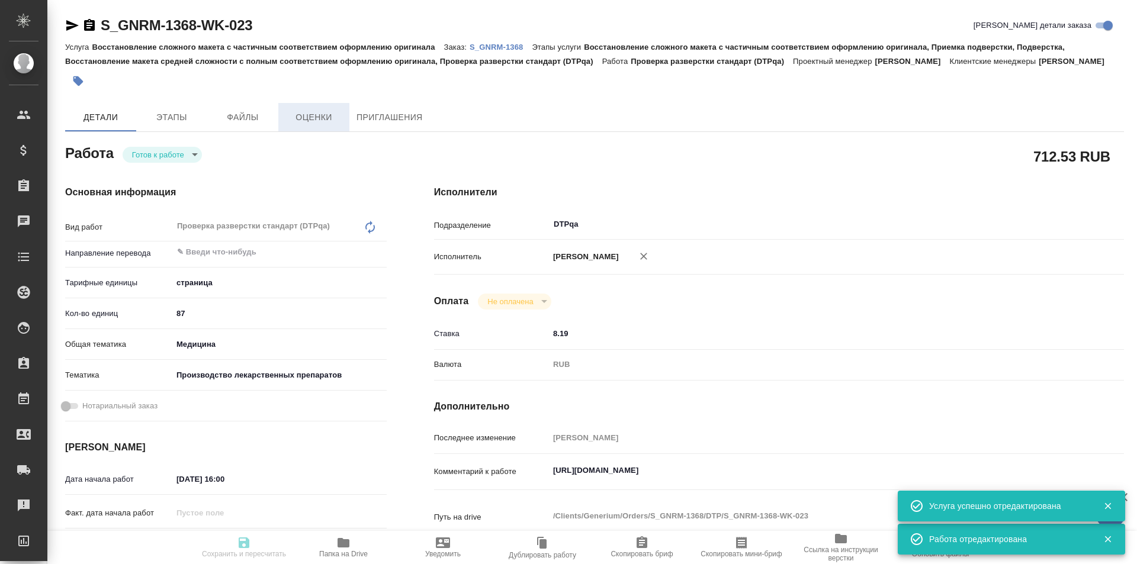
type textarea "x"
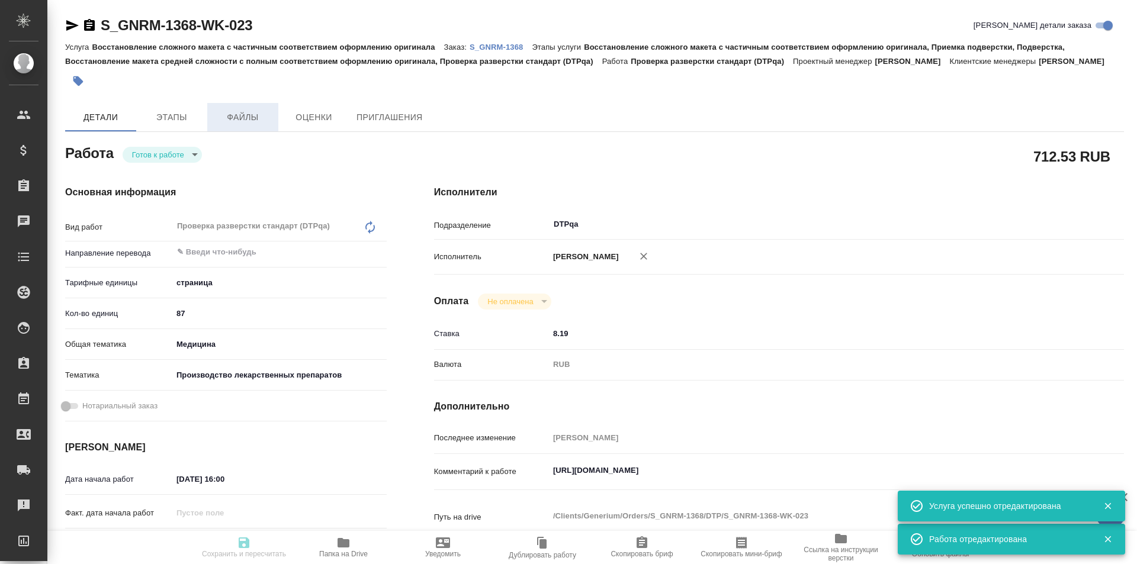
type textarea "x"
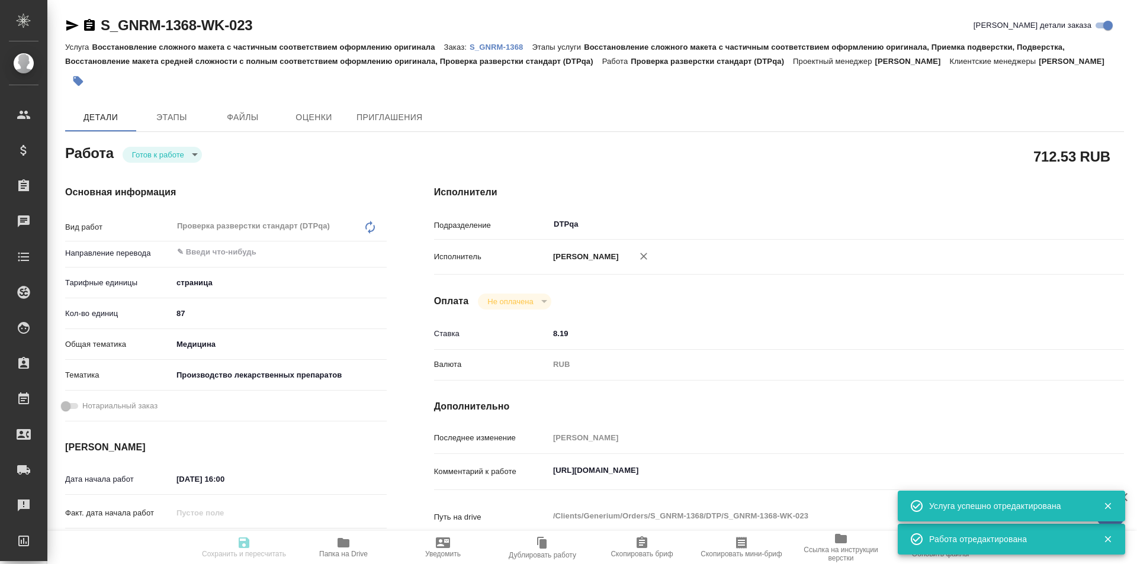
type textarea "x"
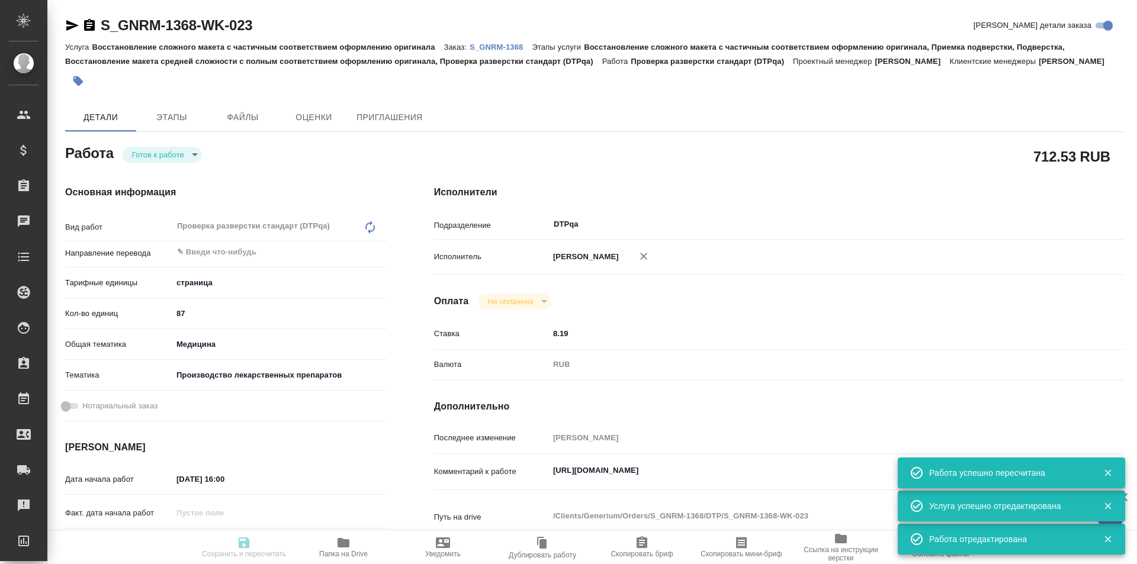
click at [184, 153] on body "🙏 .cls-1 fill:#fff; AWATERA Ismagilova Diana Клиенты Спецификации Заказы Чаты T…" at bounding box center [568, 282] width 1137 height 564
type input "readyForWork"
type textarea "Проверка разверстки стандарт (DTPqa)"
type textarea "x"
type input "5a8b1489cc6b4906c91bfdb2"
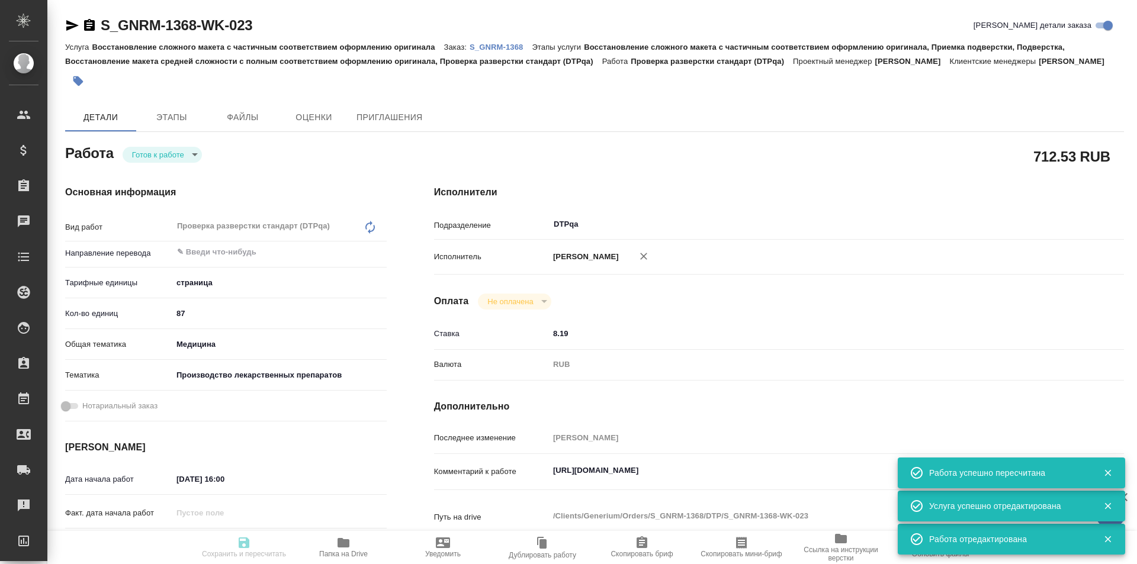
type input "87"
type input "med"
type input "614982fec5ecbb70f805293f"
type input "24.09.2025 16:00"
type input "25.09.2025 16:00"
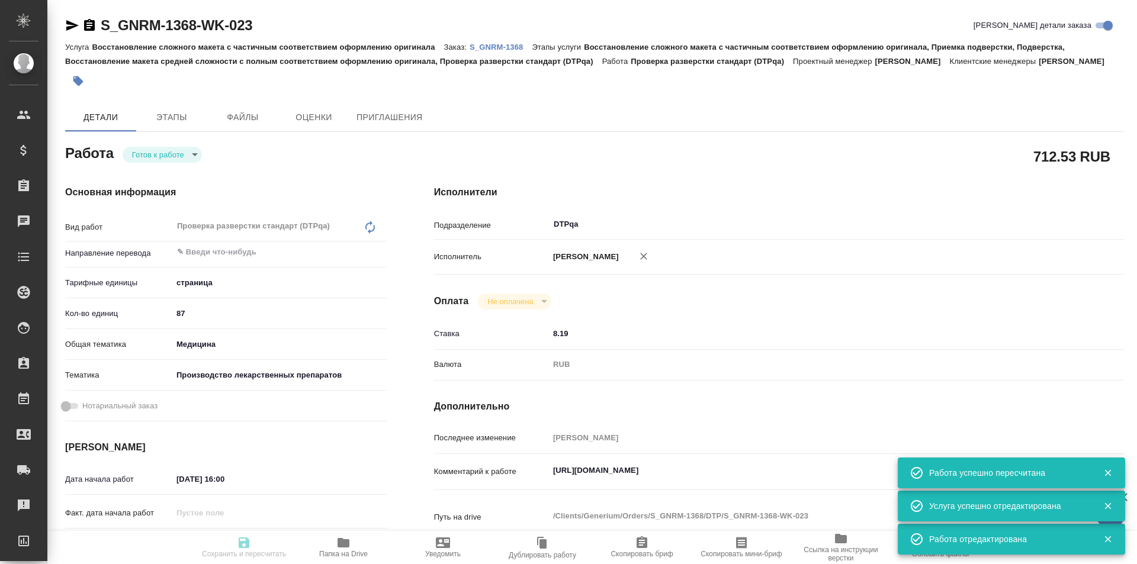
type input "10.10.2025 17:00"
type input "DTPqa"
type input "notPayed"
type input "8.19"
type input "RUB"
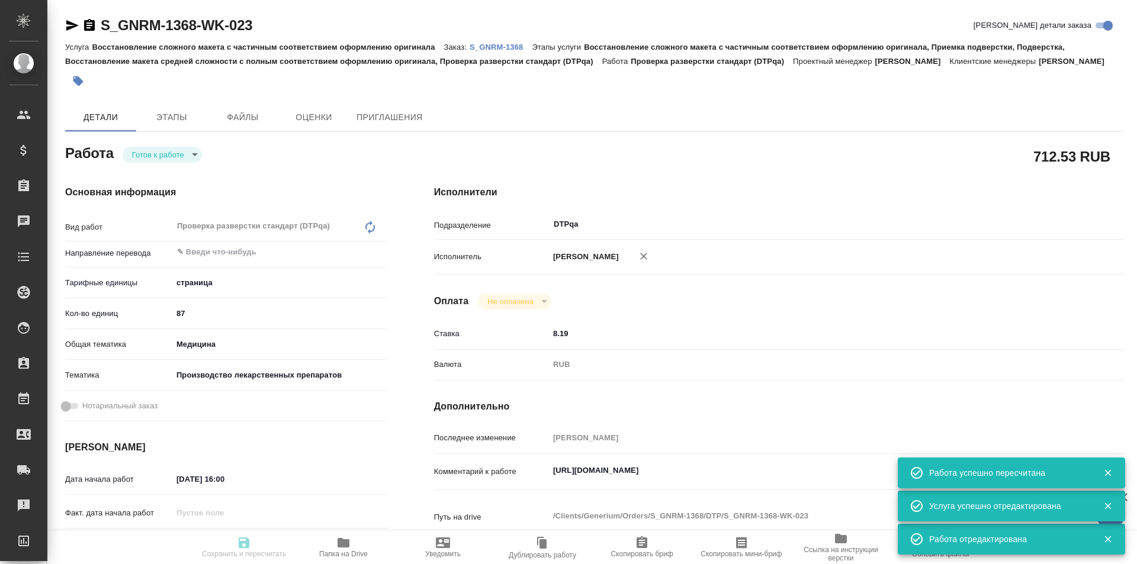
type input "[PERSON_NAME]"
type textarea "https://tera.awatera.com/Work/68cbe26e917089748a69c06e/"
type textarea "x"
type textarea "/Clients/Generium/Orders/S_GNRM-1368/DTP/S_GNRM-1368-WK-023"
type textarea "x"
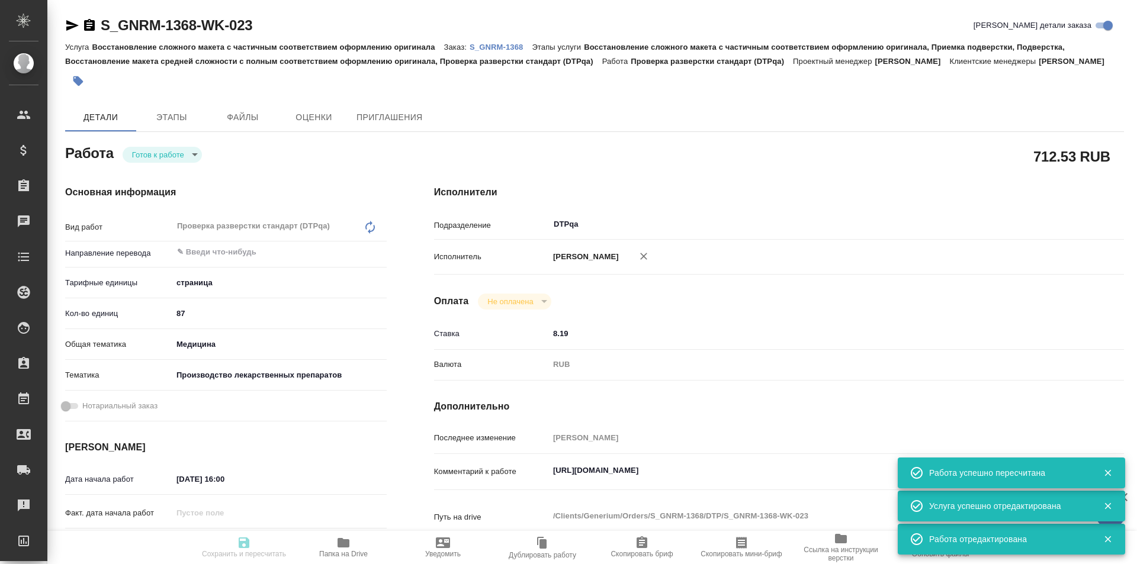
type input "S_GNRM-1368"
type input "Восстановление сложного макета с частичным соответствием оформлению оригинала"
type input "Восстановление сложного макета с частичным соответствием оформлению оригинала, …"
type input "Кабаргина Анна"
type input "[PERSON_NAME]"
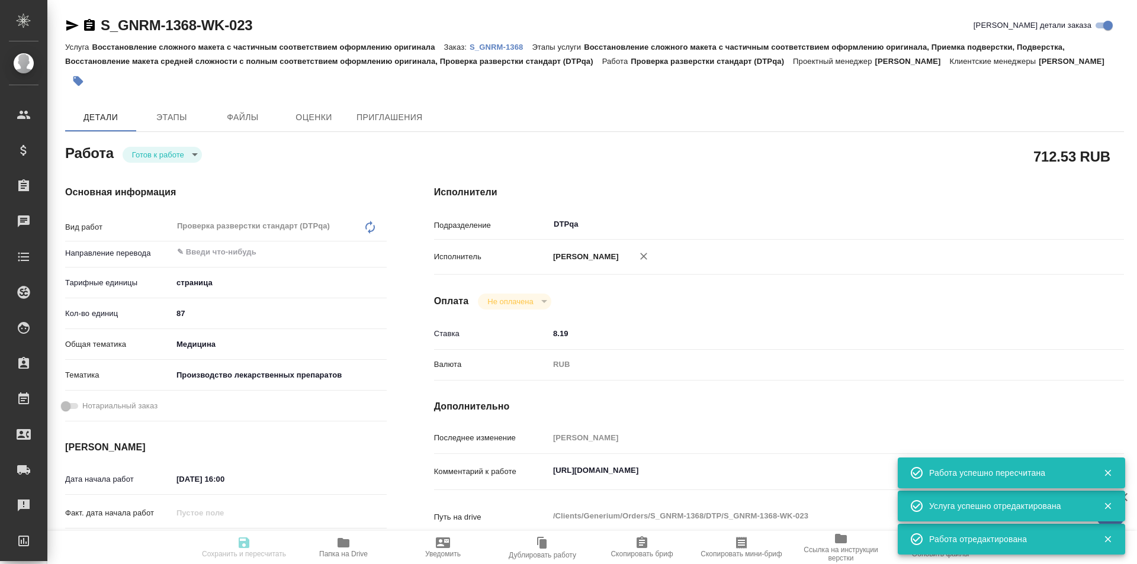
type input "/Clients/Generium/Orders/S_GNRM-1368"
type textarea "x"
type textarea "Возьмите, пожалуйста, в перевод с русского на английский язык документы по ссыл…"
type textarea "x"
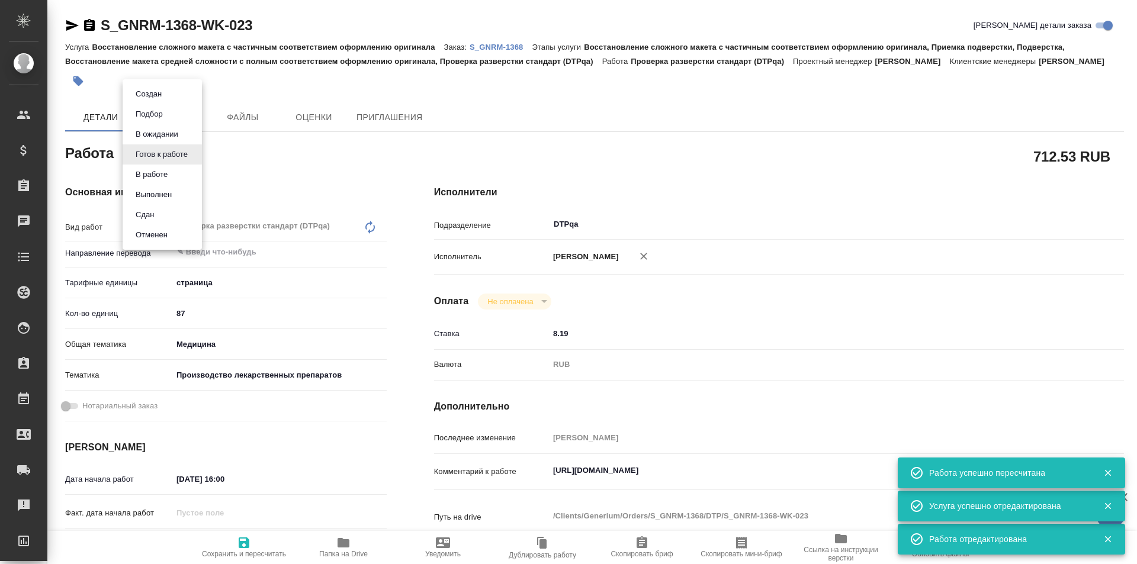
type textarea "x"
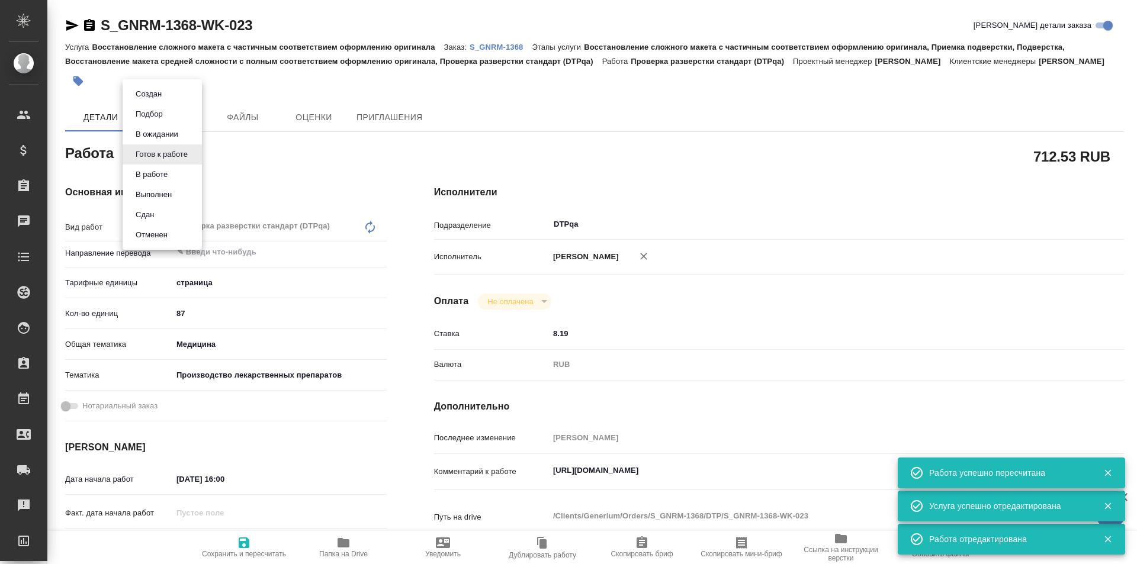
type textarea "x"
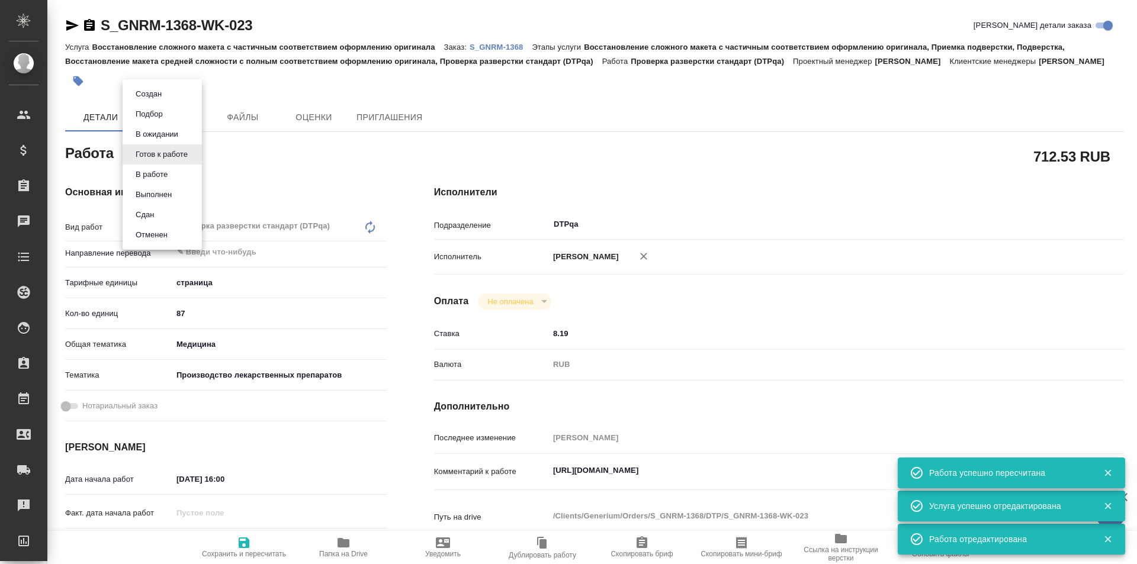
type textarea "x"
click button "В ожидании"
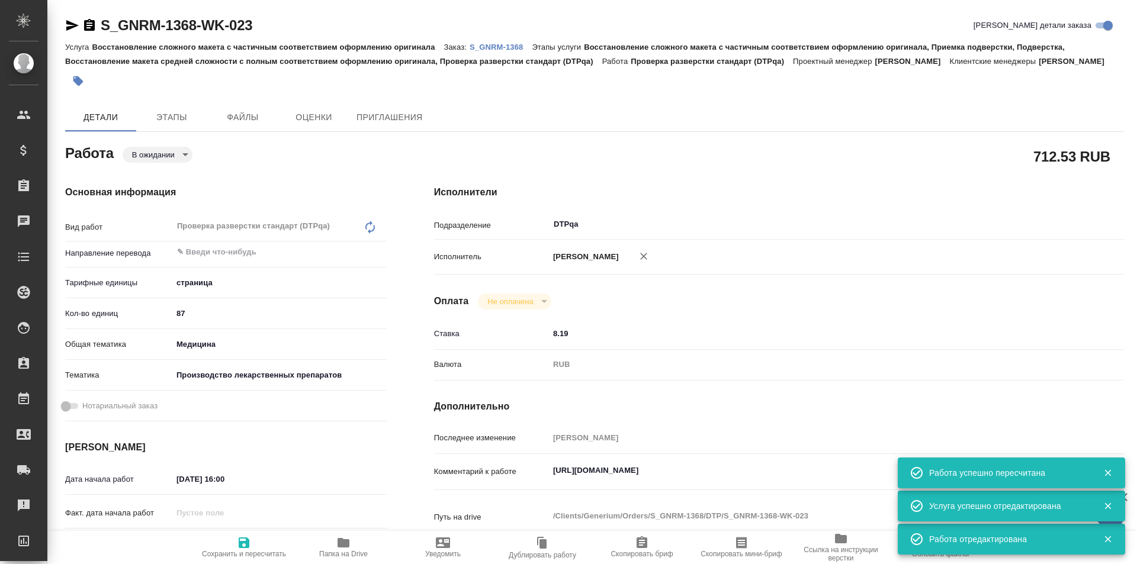
type textarea "x"
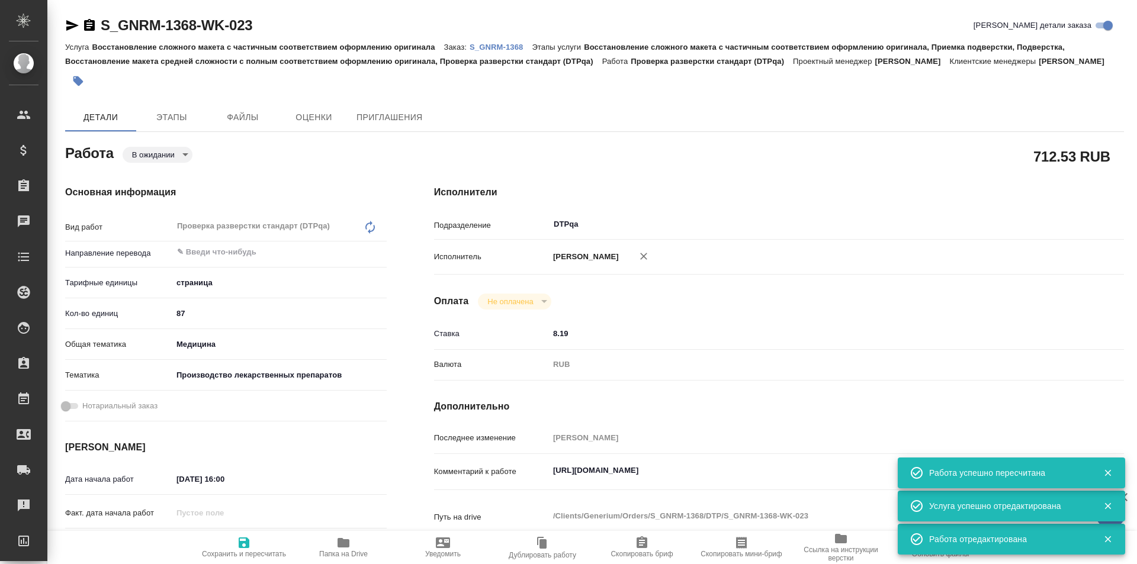
type textarea "x"
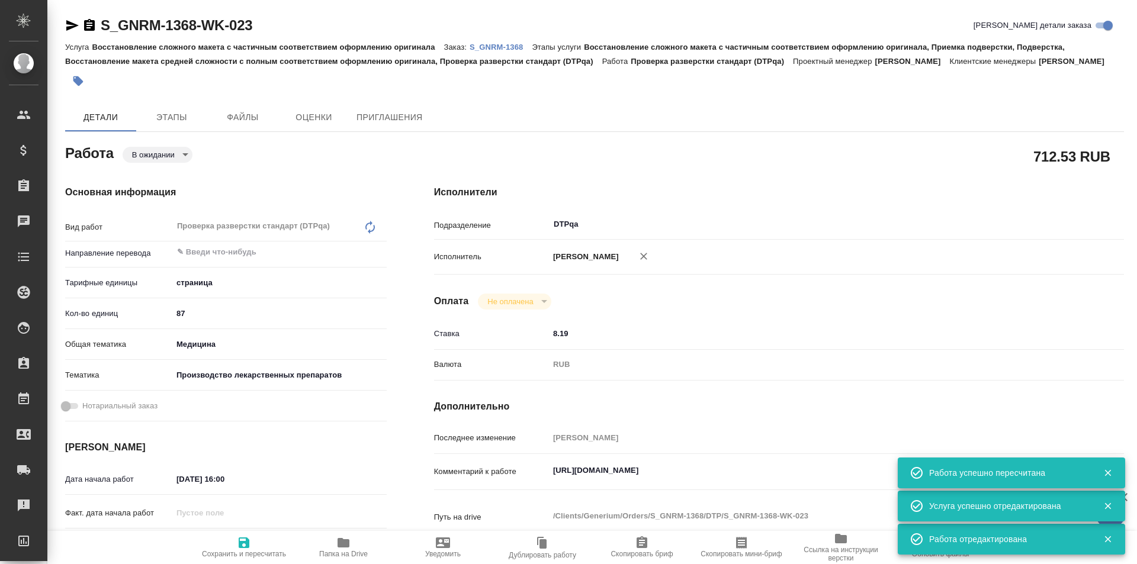
type textarea "x"
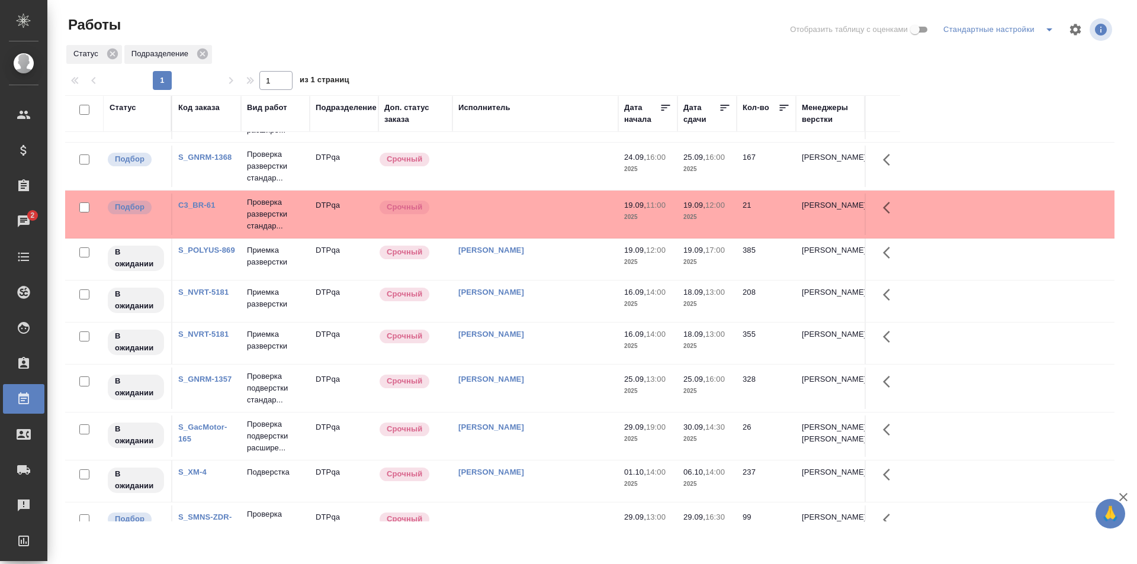
scroll to position [323, 0]
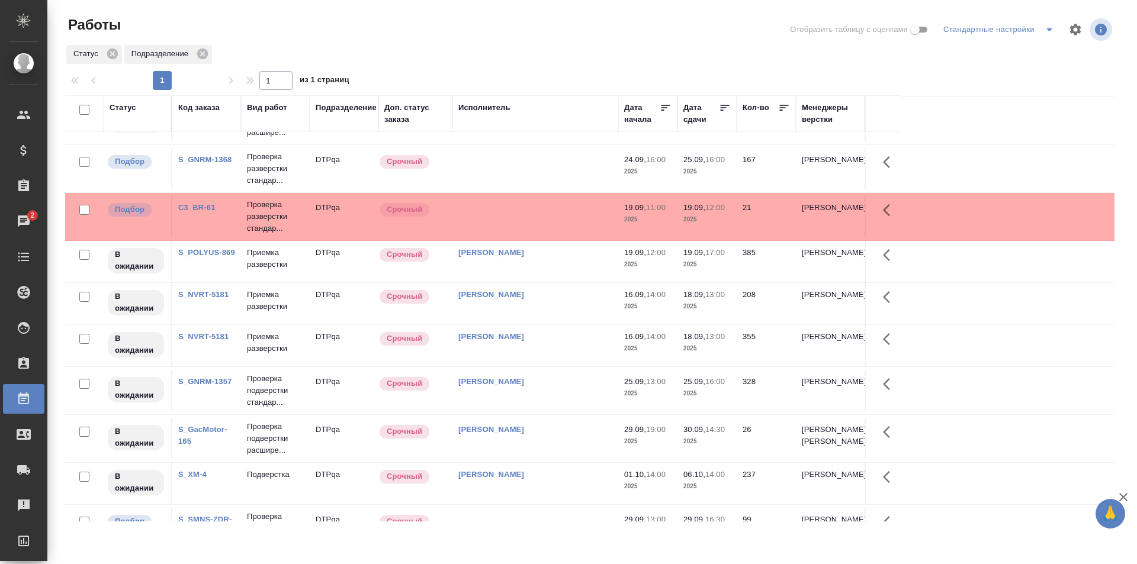
click at [533, 214] on td at bounding box center [535, 216] width 166 height 41
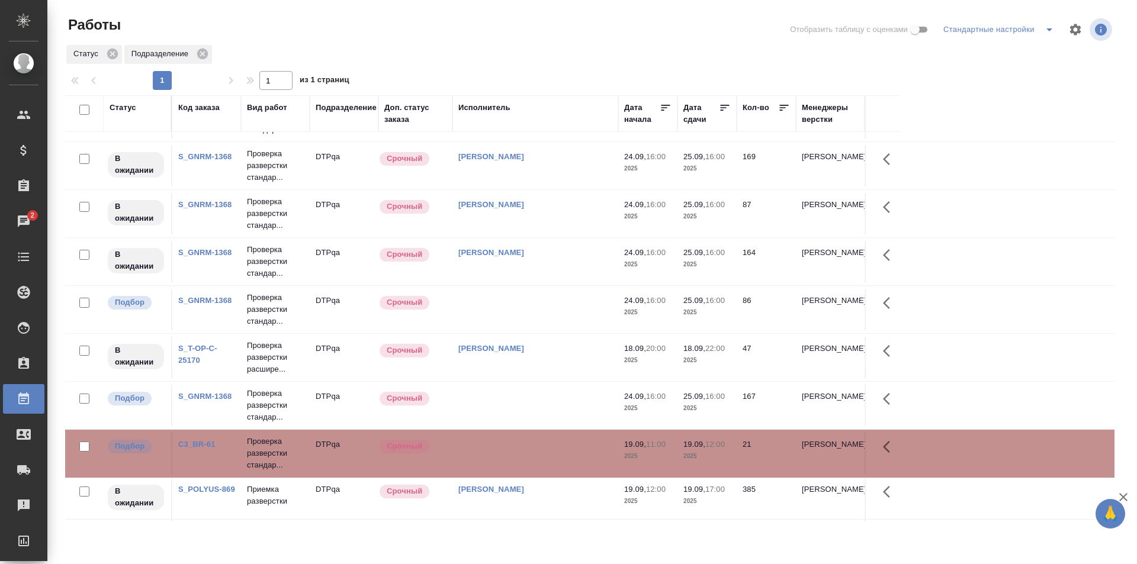
scroll to position [0, 0]
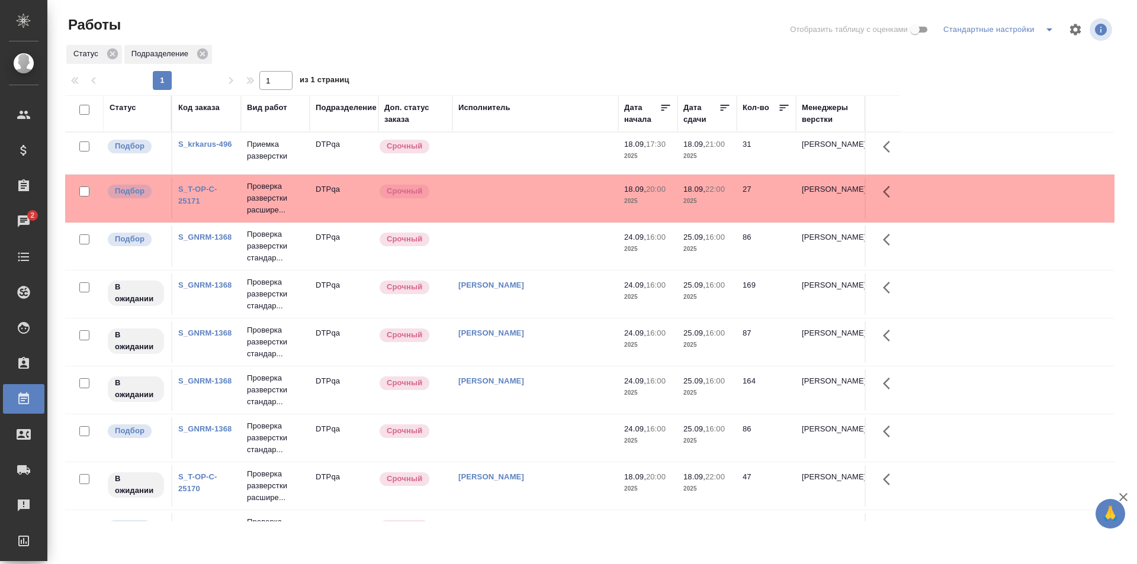
click at [485, 153] on td at bounding box center [535, 153] width 166 height 41
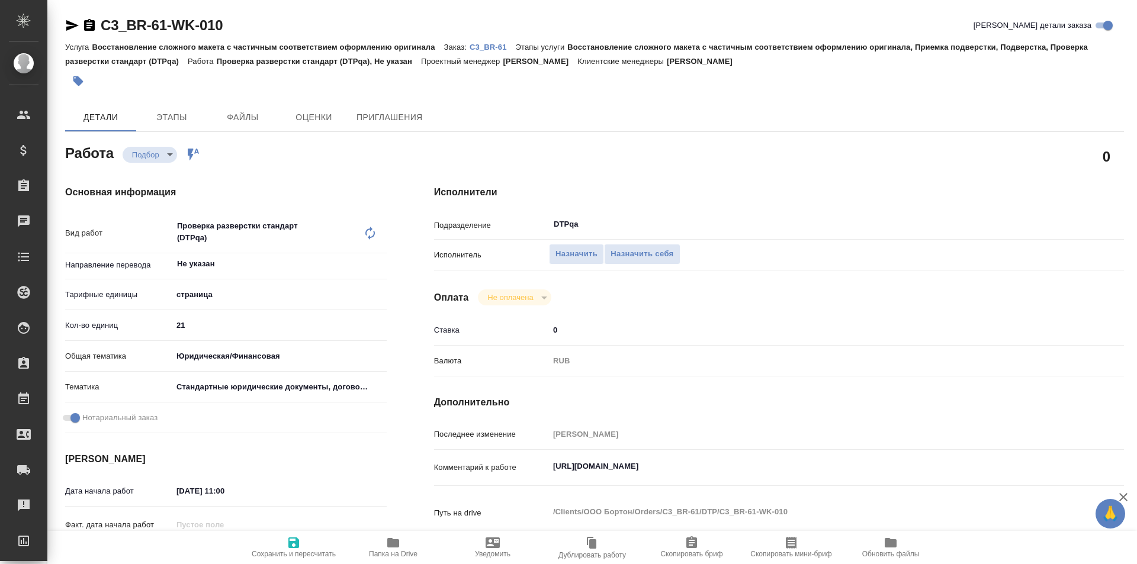
type textarea "x"
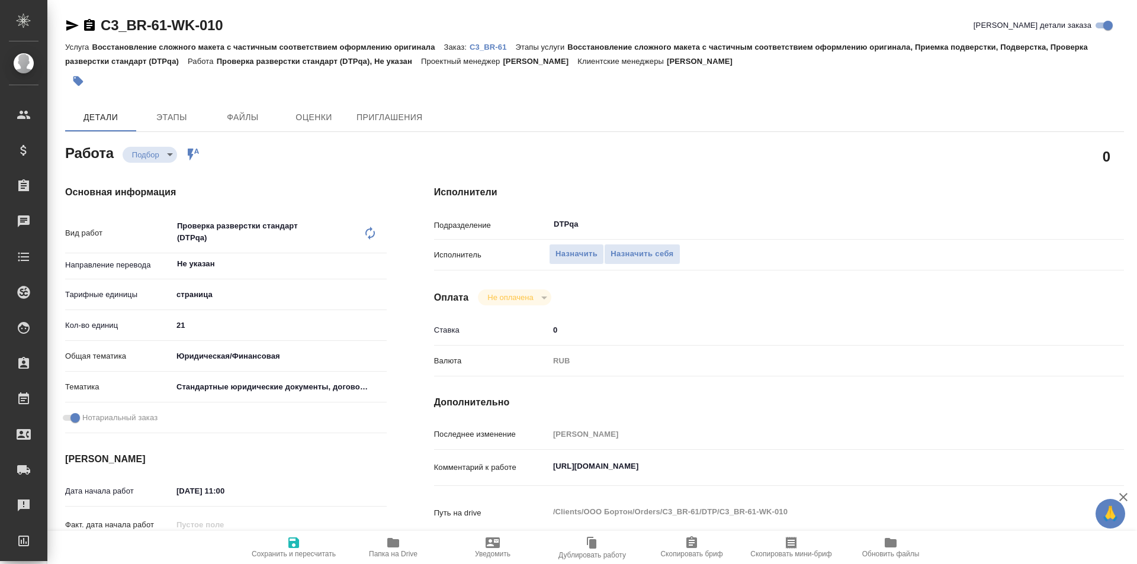
type textarea "x"
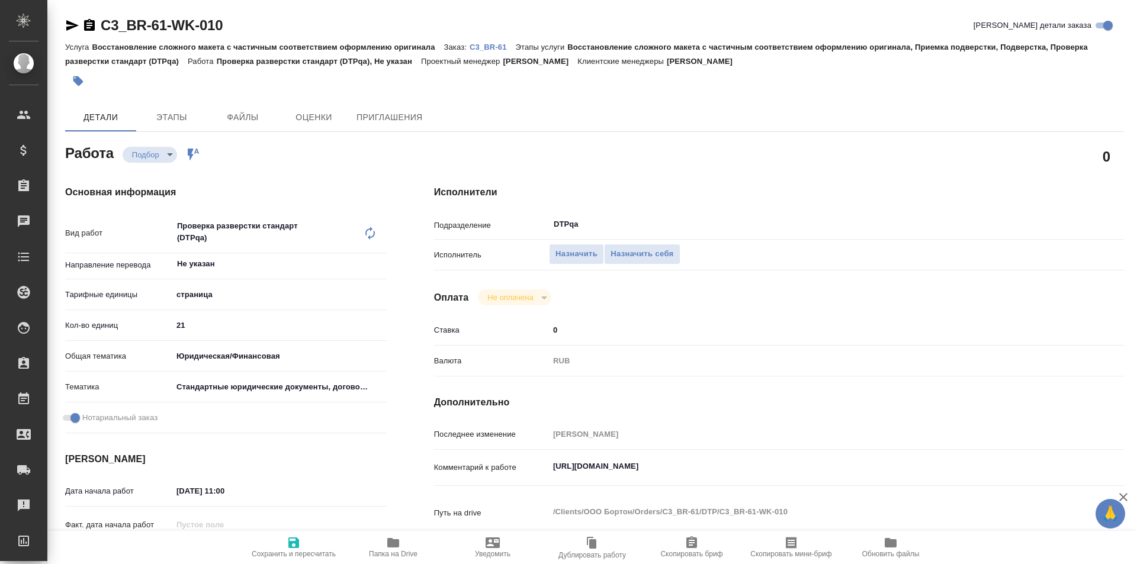
type textarea "x"
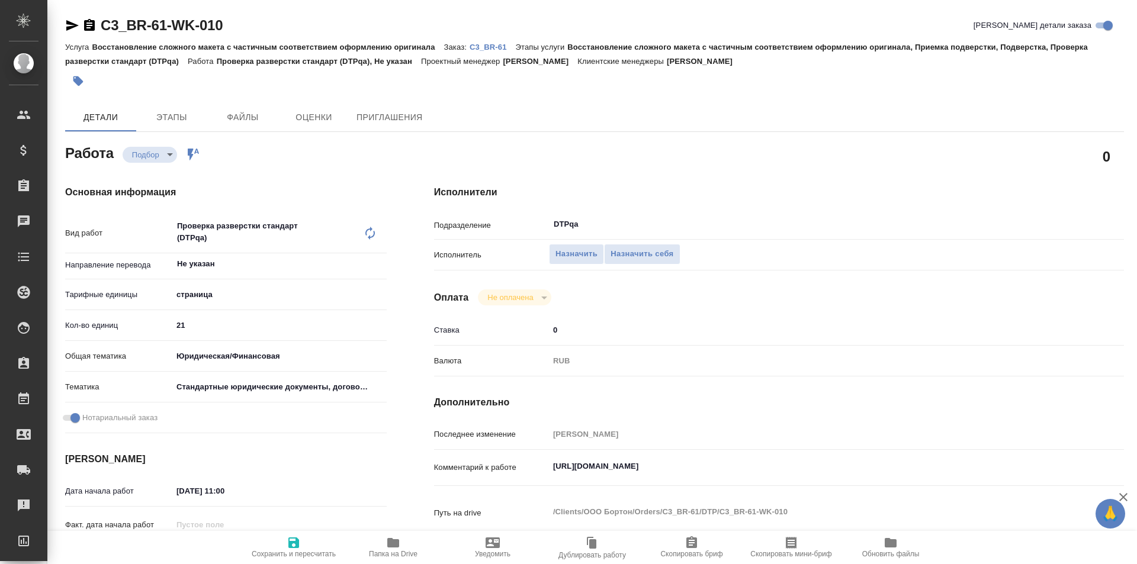
type textarea "x"
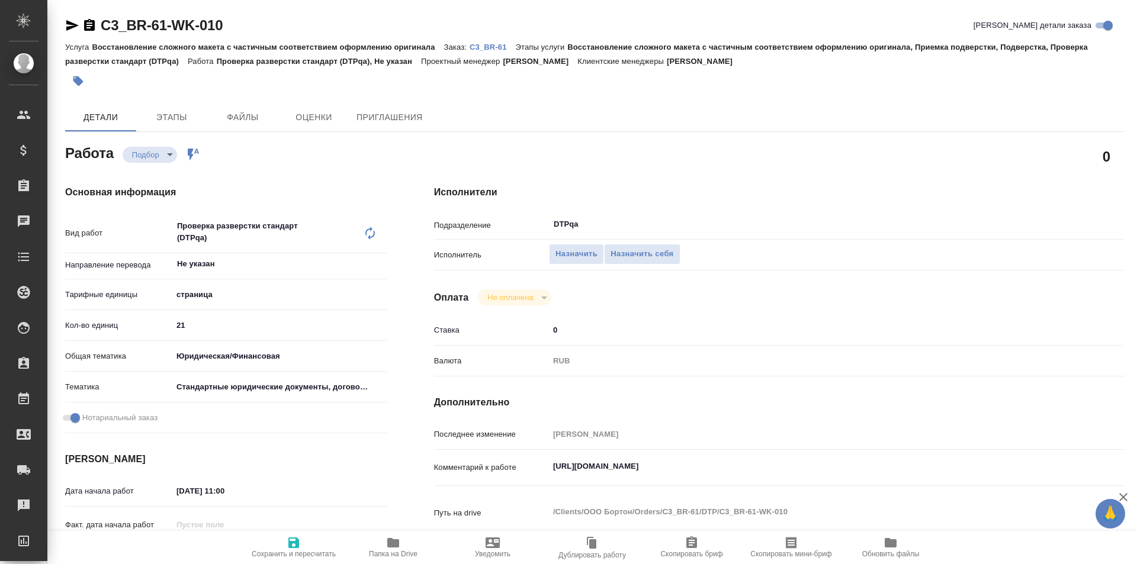
type textarea "x"
drag, startPoint x: 798, startPoint y: 471, endPoint x: 529, endPoint y: 459, distance: 269.1
click at [529, 459] on div "Комментарий к работе https://tera.awatera.com/Work/68cbc4b1e419cce8b0d371fd/ x" at bounding box center [779, 468] width 690 height 27
type textarea "x"
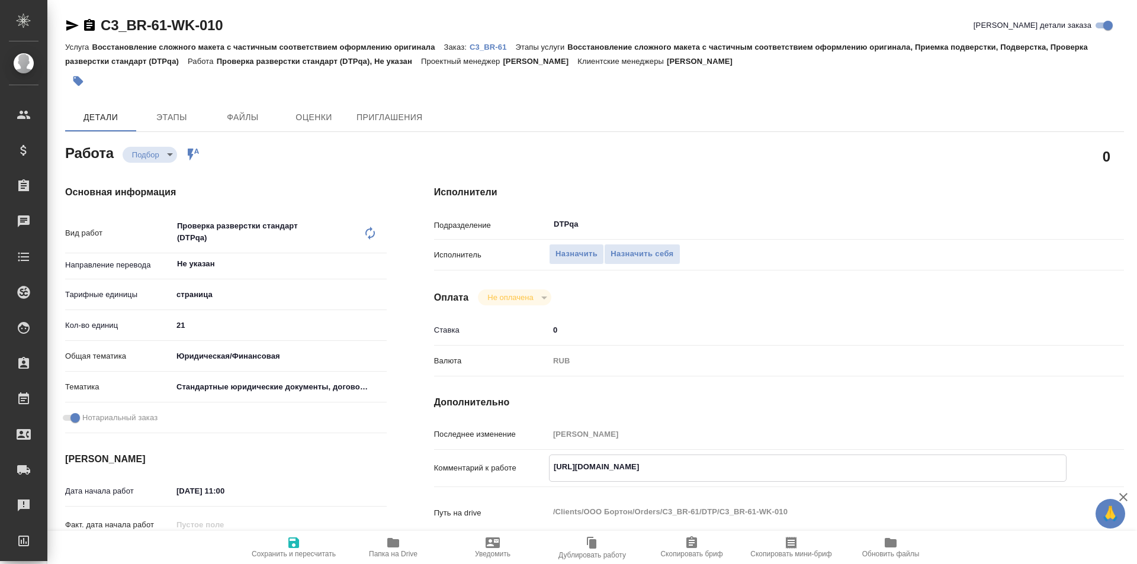
type textarea "x"
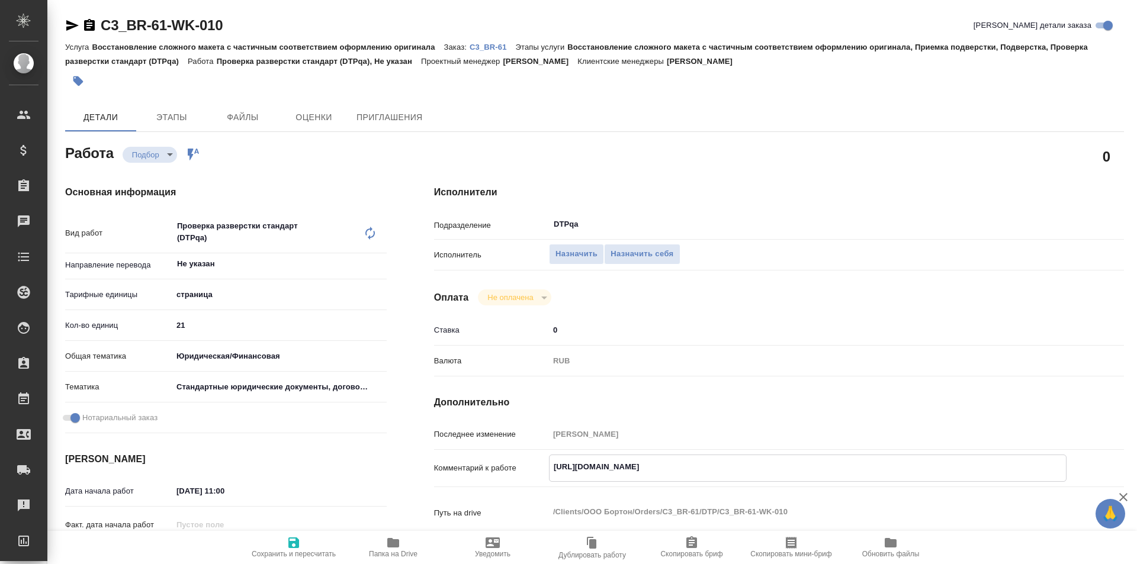
type textarea "x"
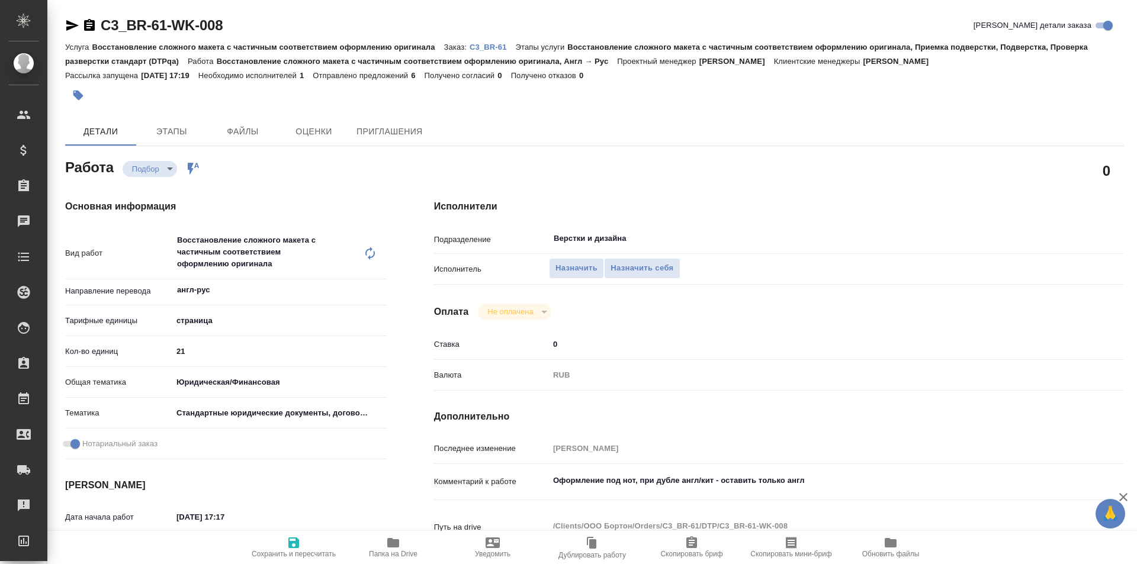
type textarea "x"
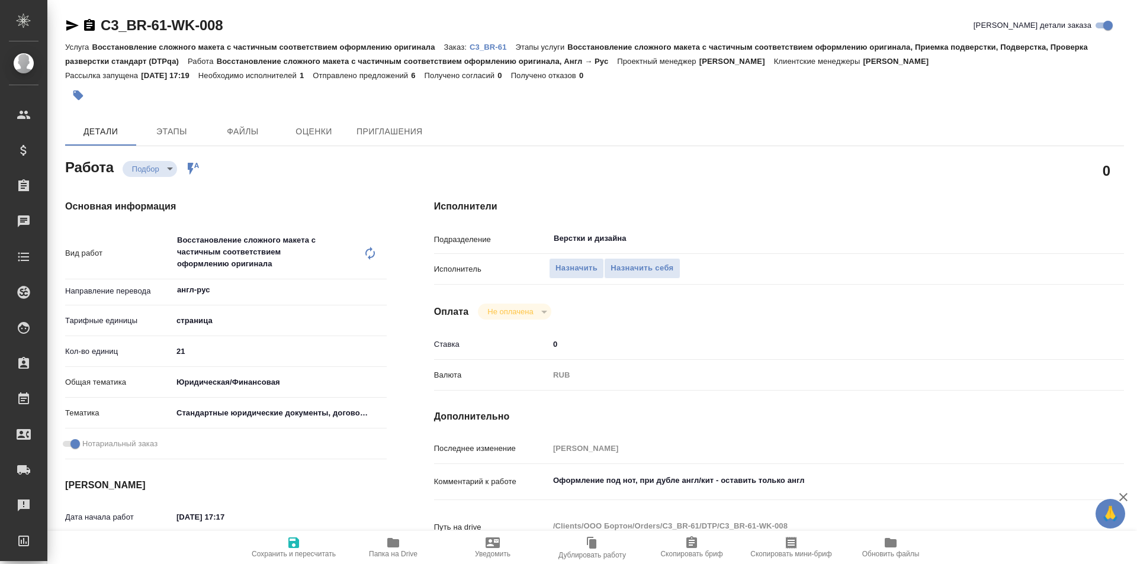
type textarea "x"
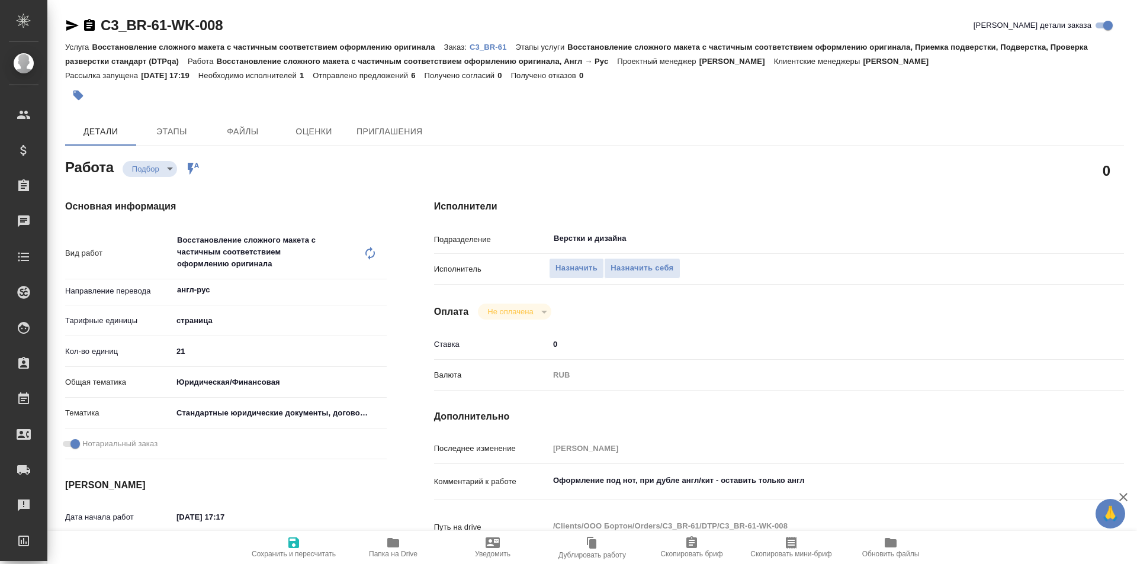
type textarea "x"
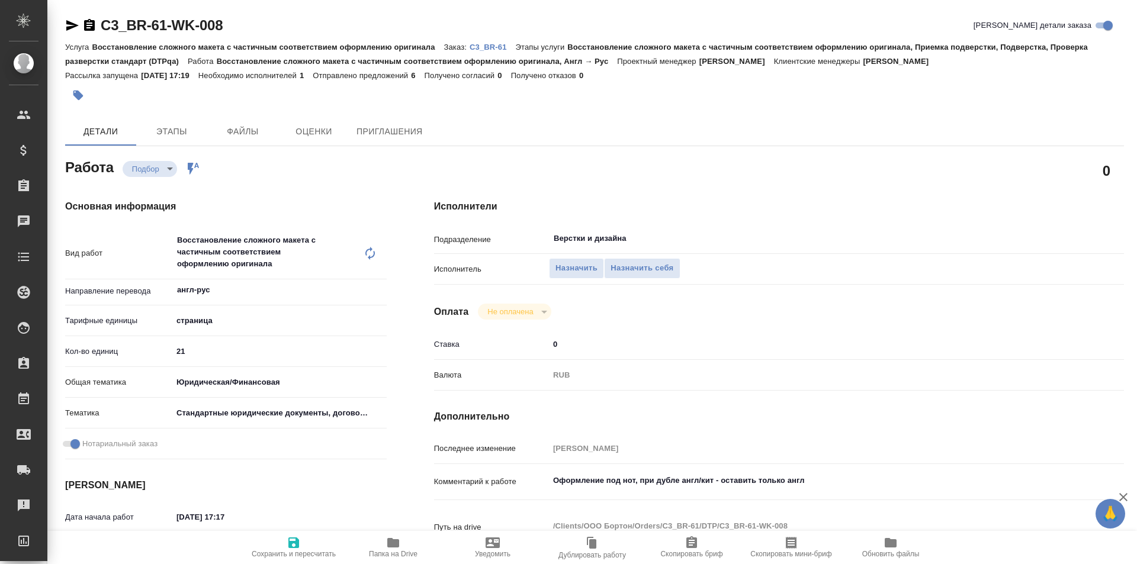
type textarea "x"
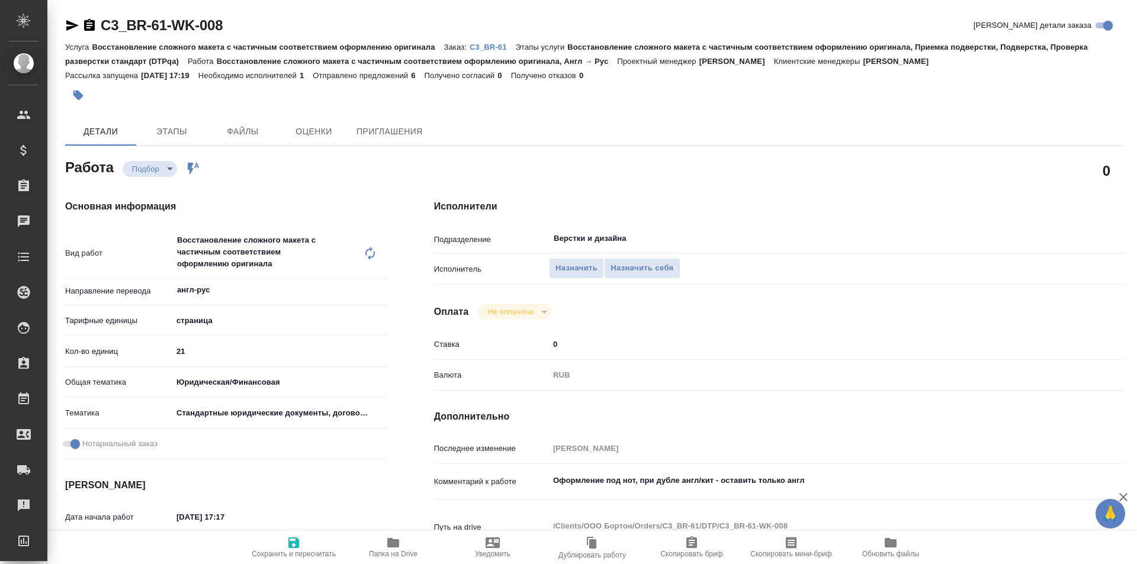
type textarea "x"
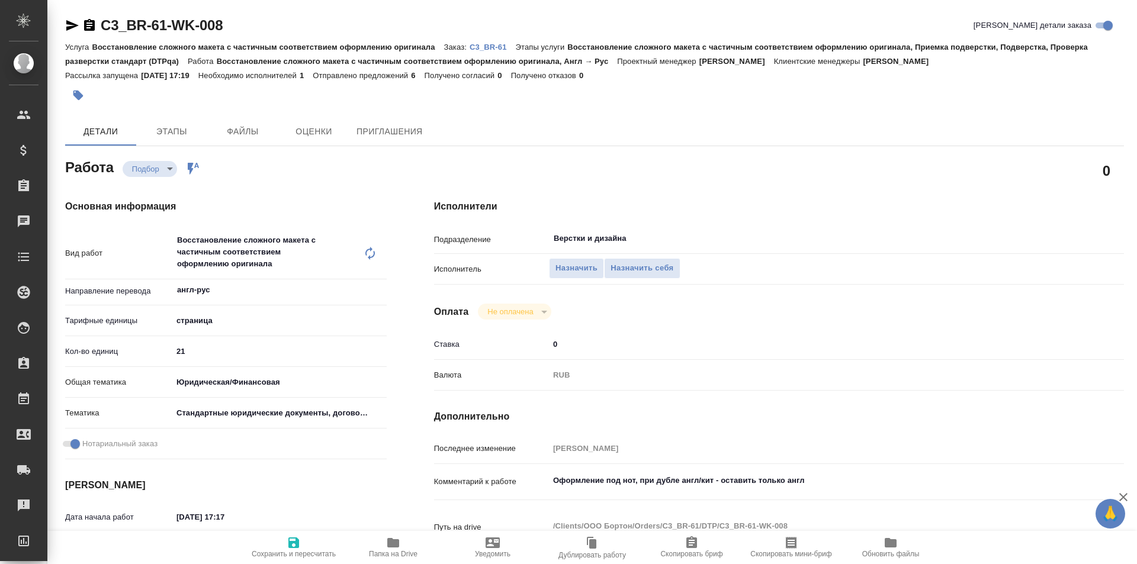
click at [393, 545] on icon "button" at bounding box center [393, 542] width 12 height 9
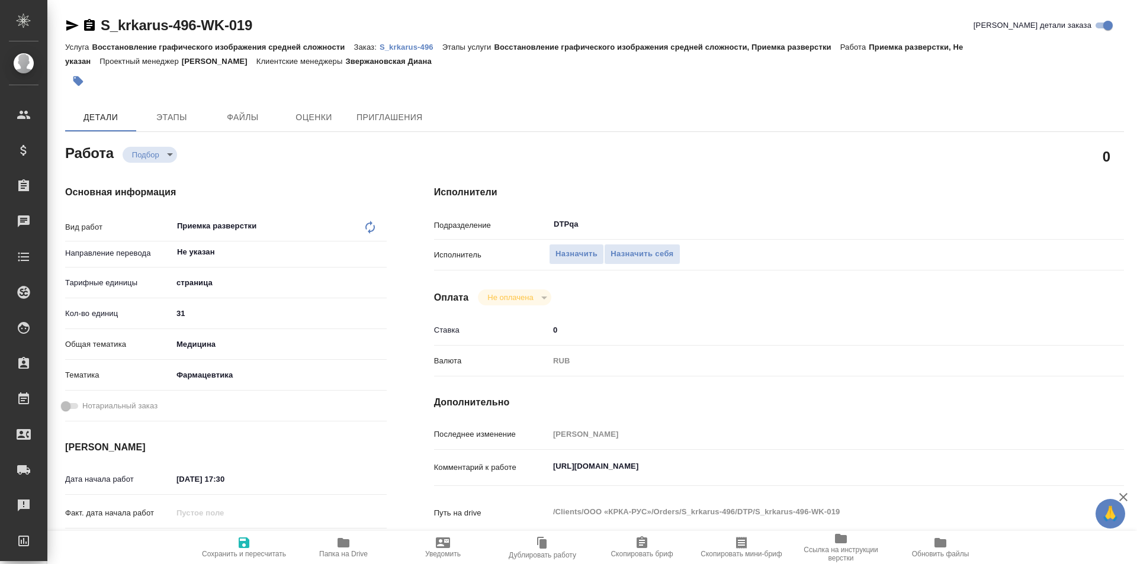
type textarea "x"
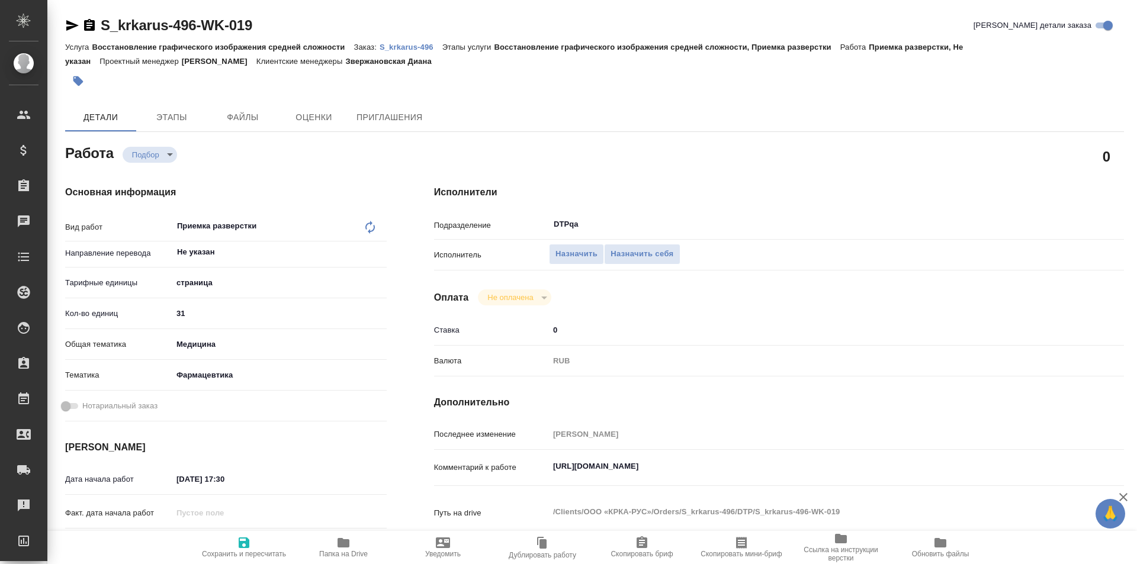
type textarea "x"
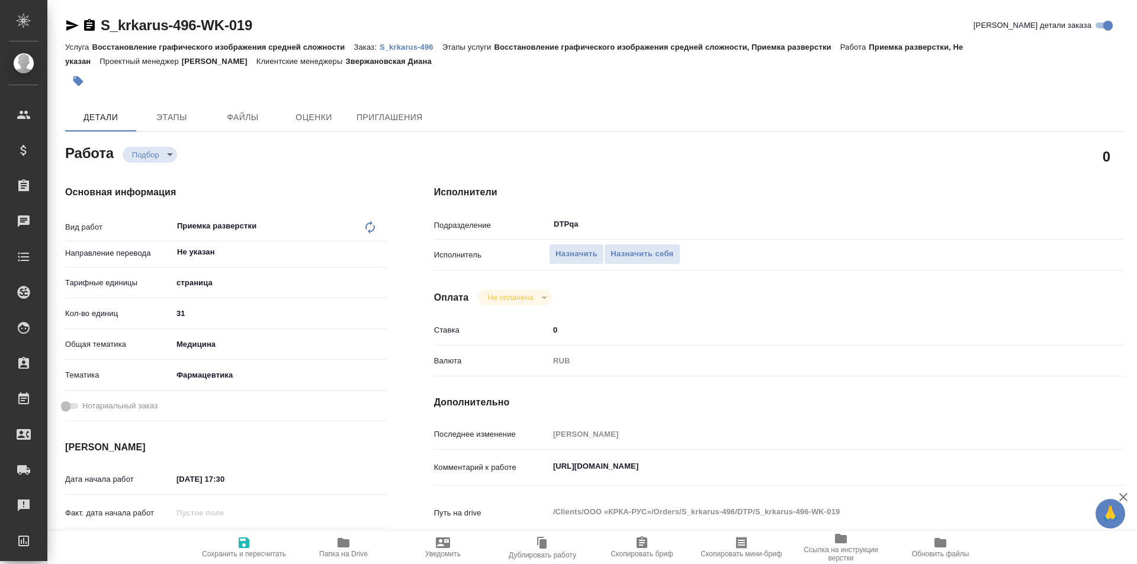
type textarea "x"
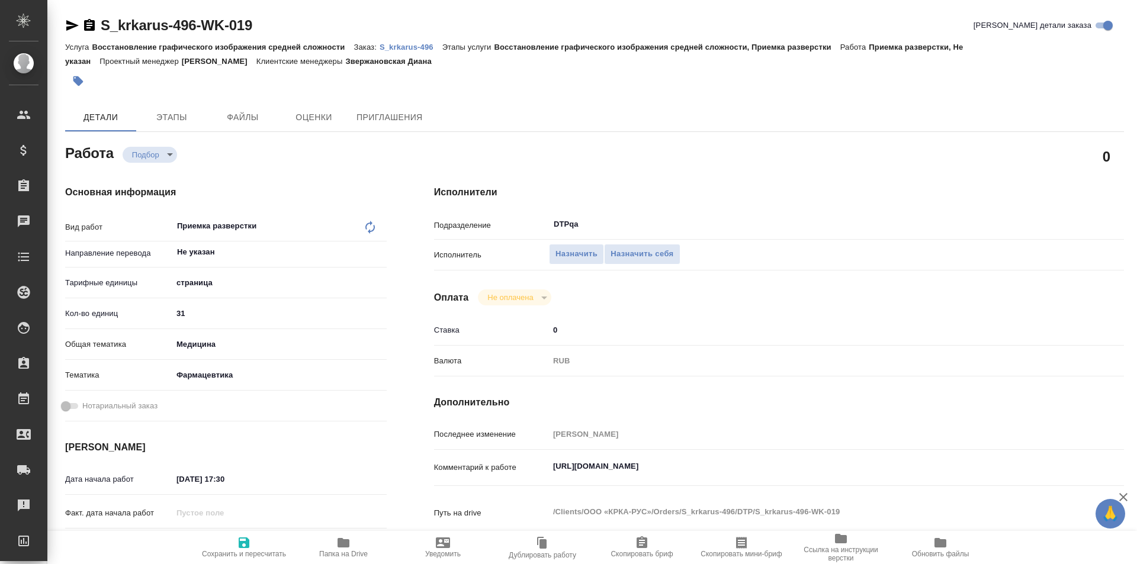
type textarea "x"
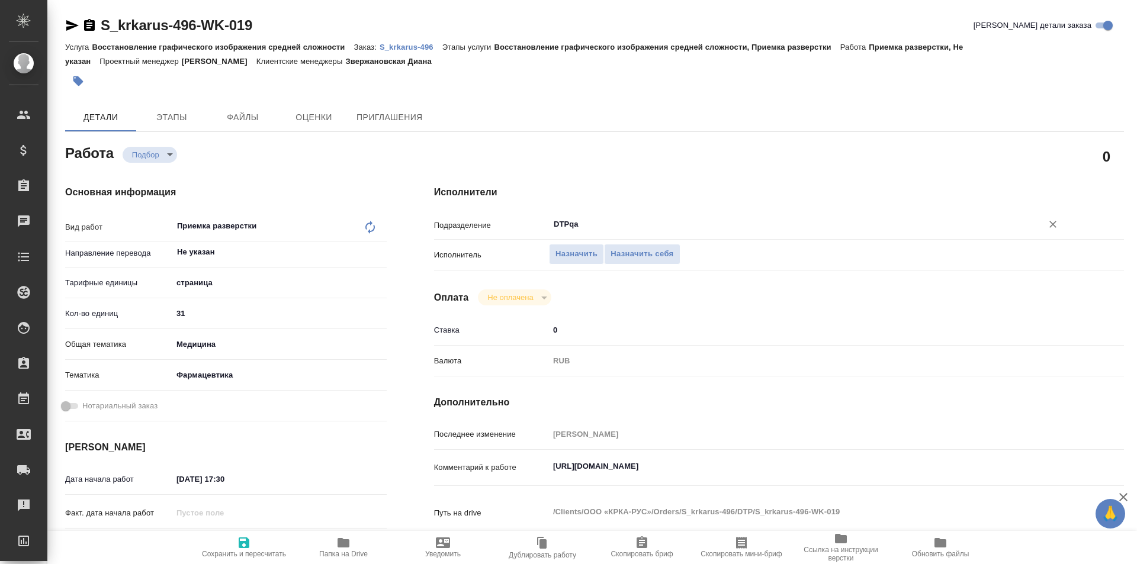
type textarea "x"
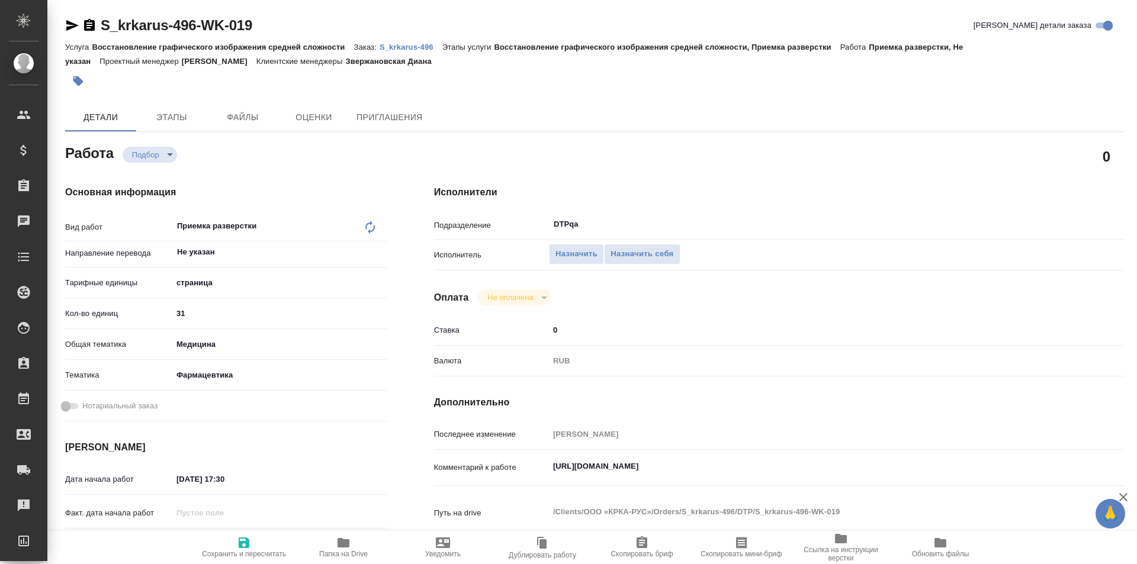
type textarea "x"
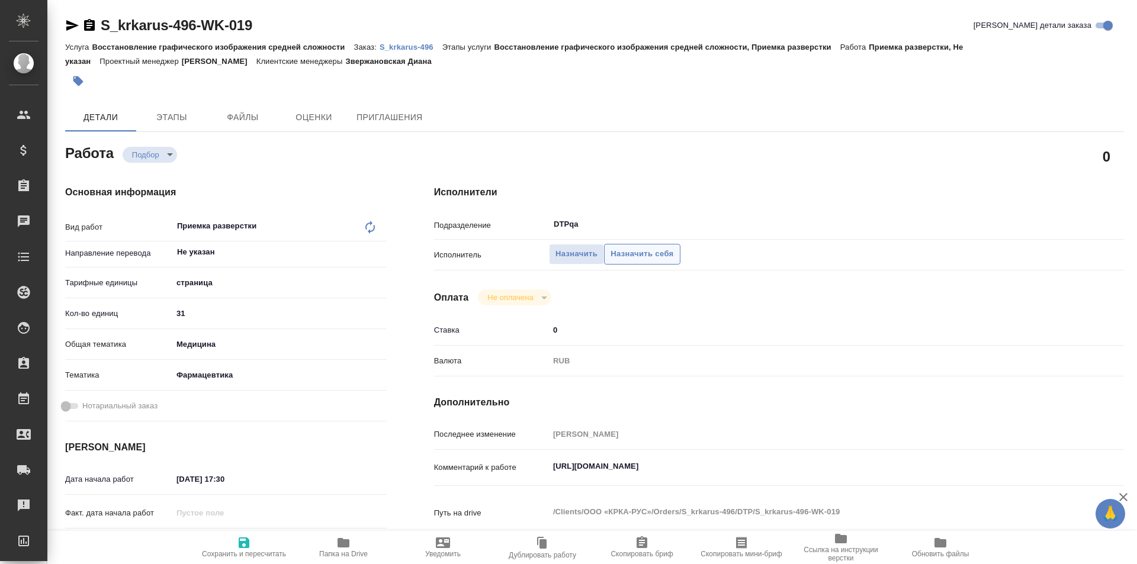
type textarea "x"
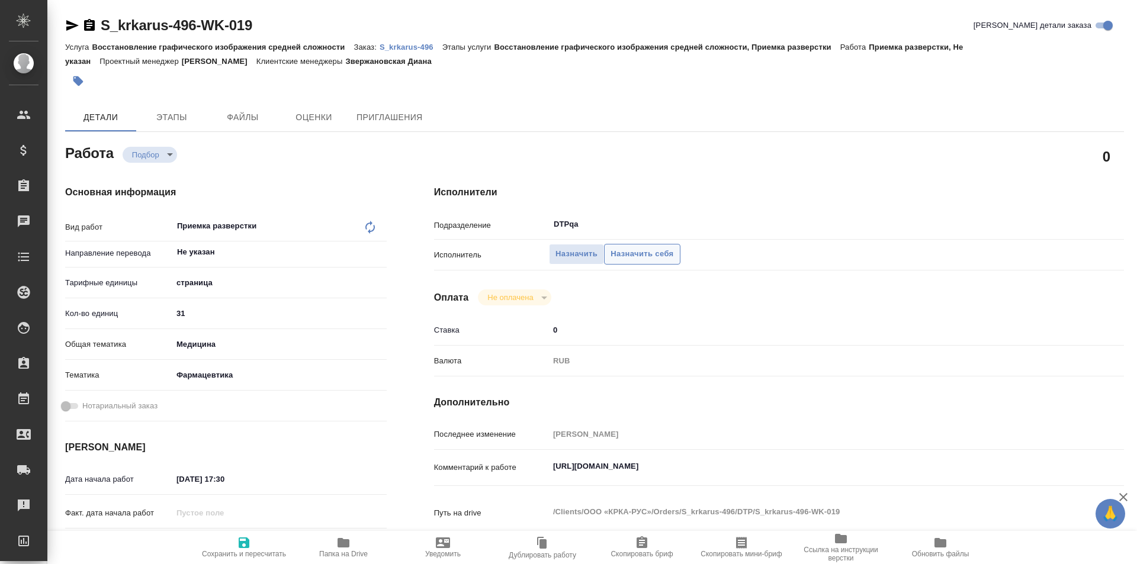
click at [649, 254] on span "Назначить себя" at bounding box center [641, 254] width 63 height 14
type textarea "x"
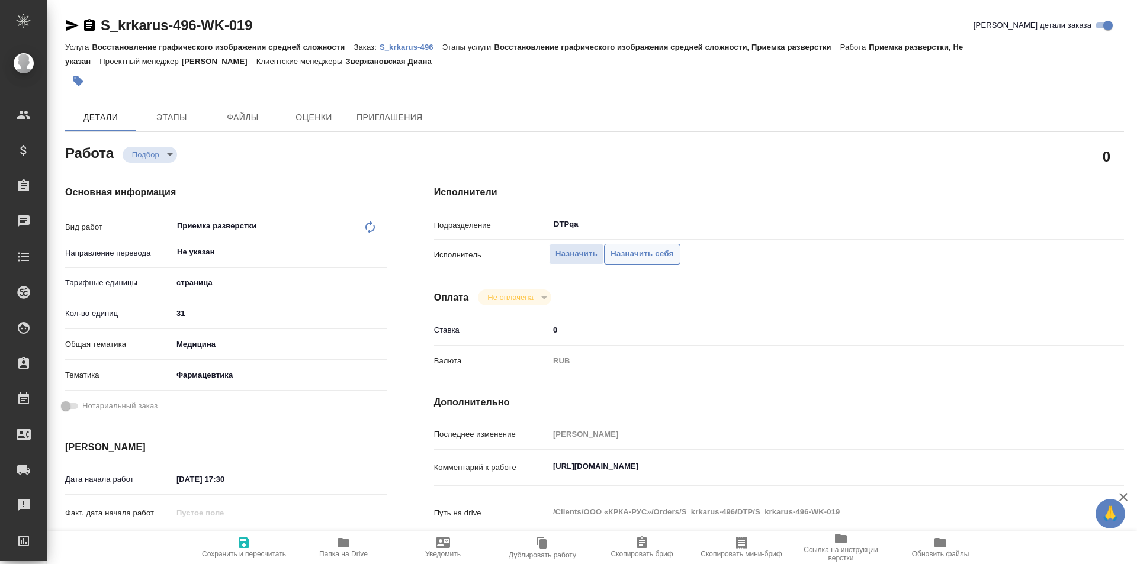
type textarea "x"
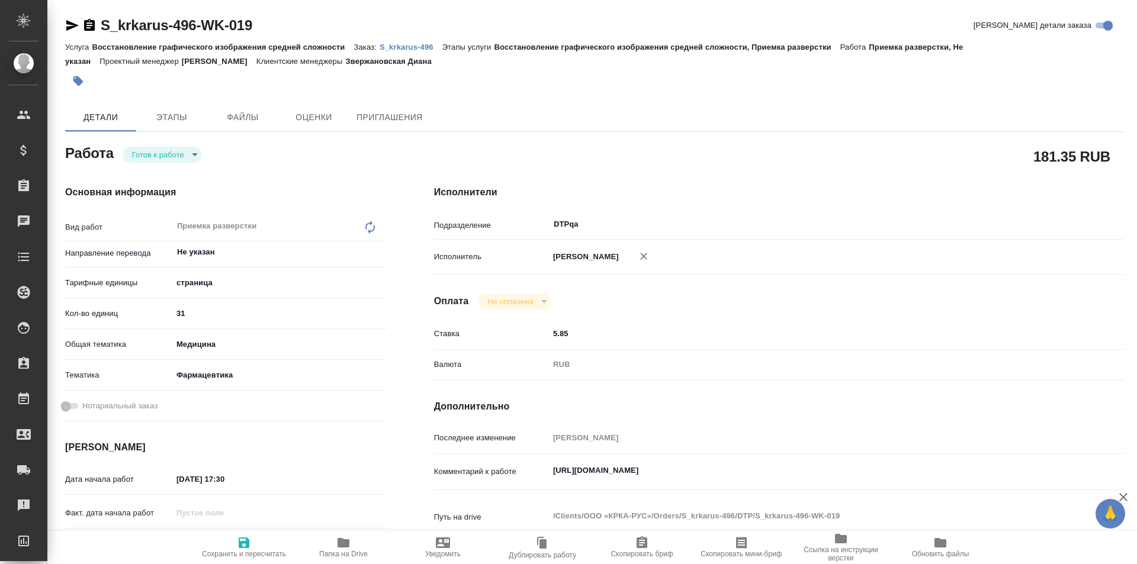
type textarea "x"
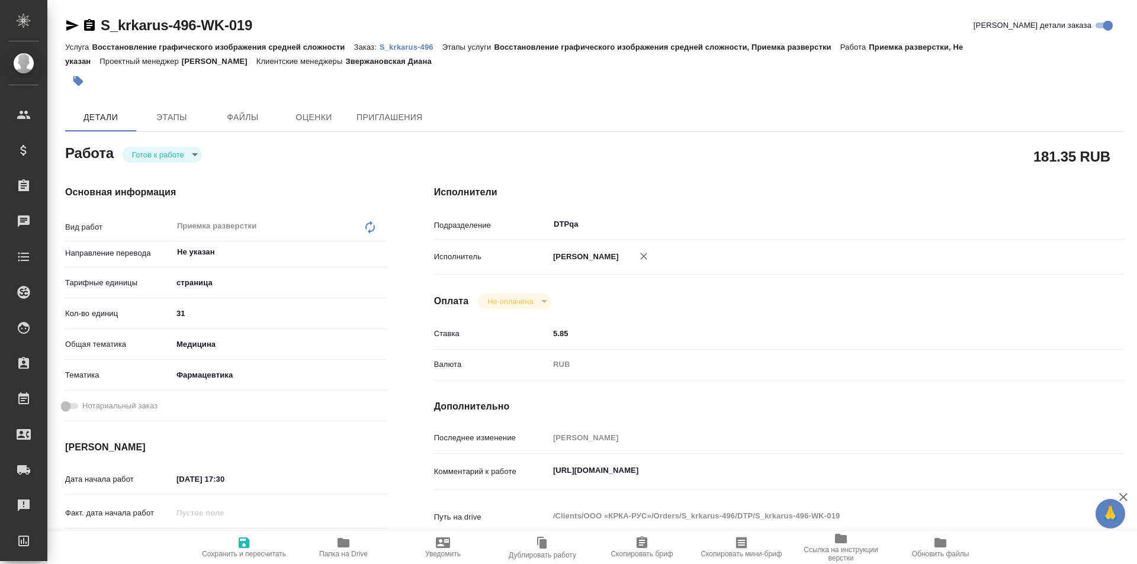
type textarea "x"
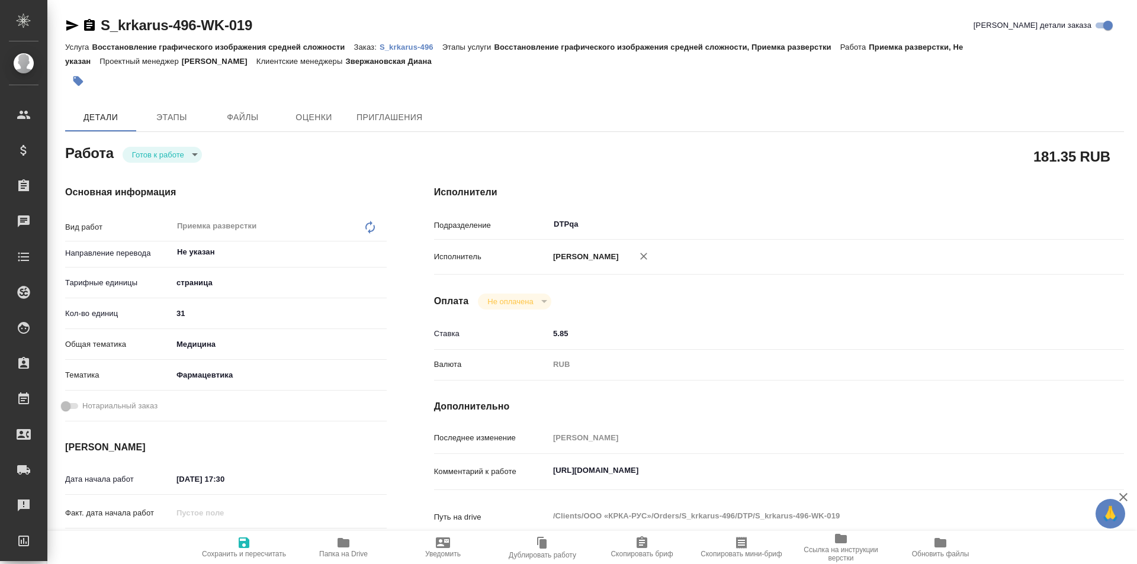
type textarea "x"
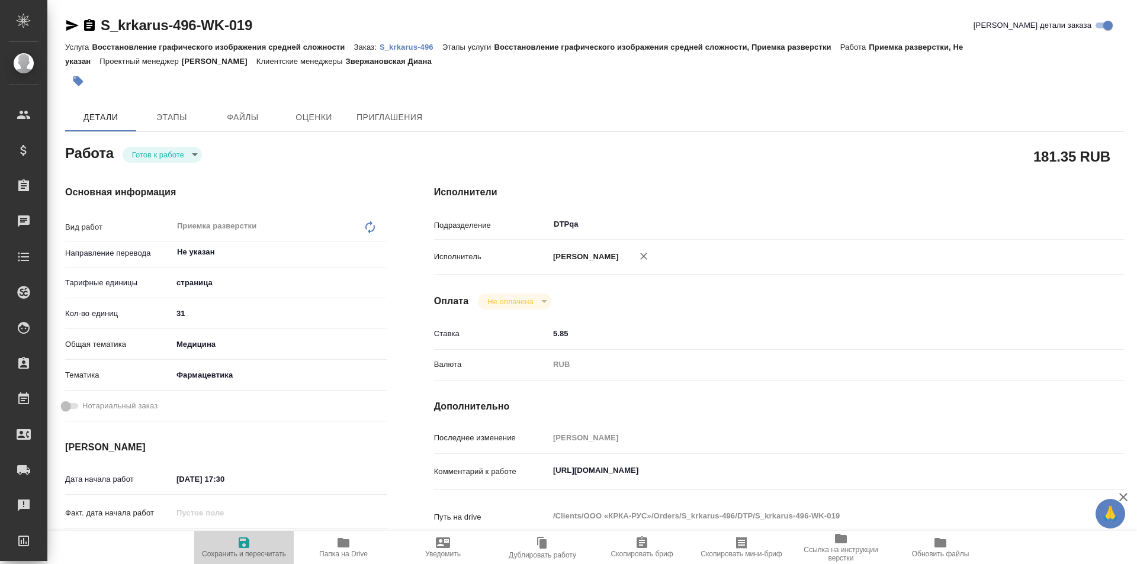
click at [244, 541] on icon "button" at bounding box center [244, 543] width 11 height 11
type textarea "x"
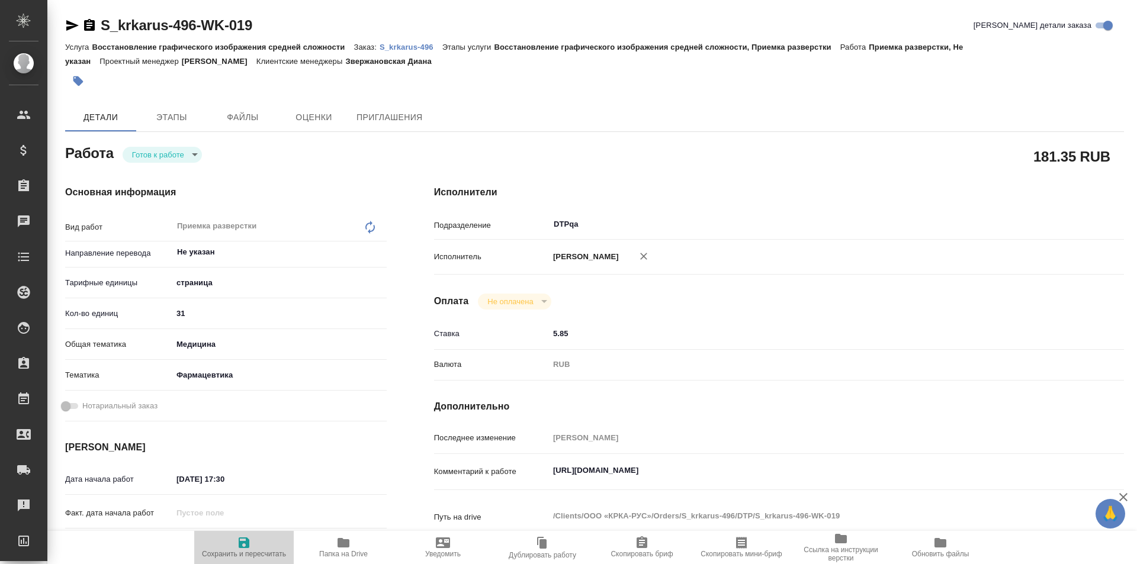
type textarea "x"
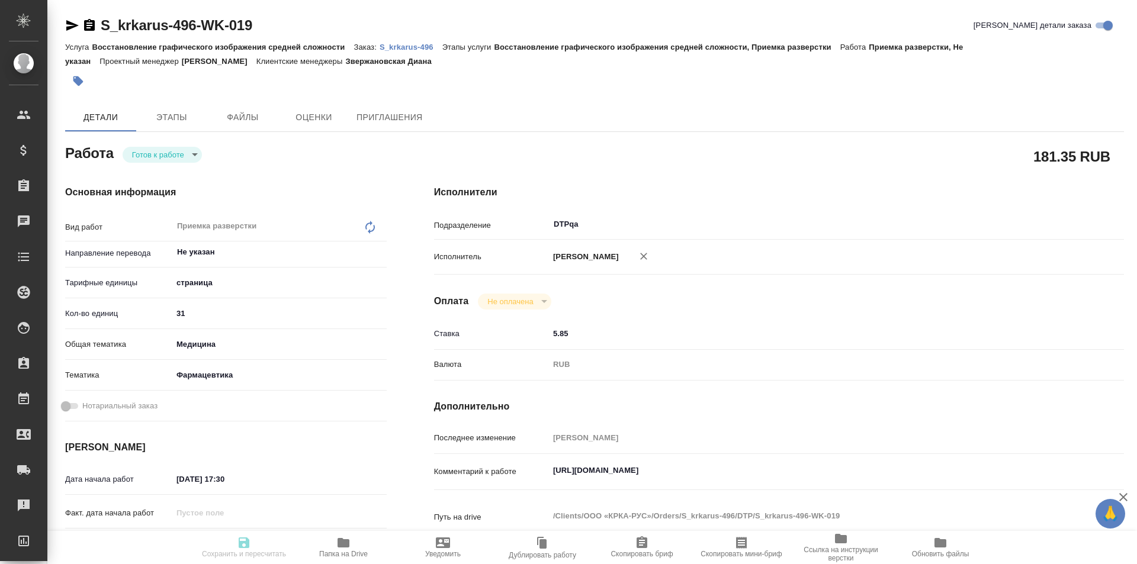
type textarea "x"
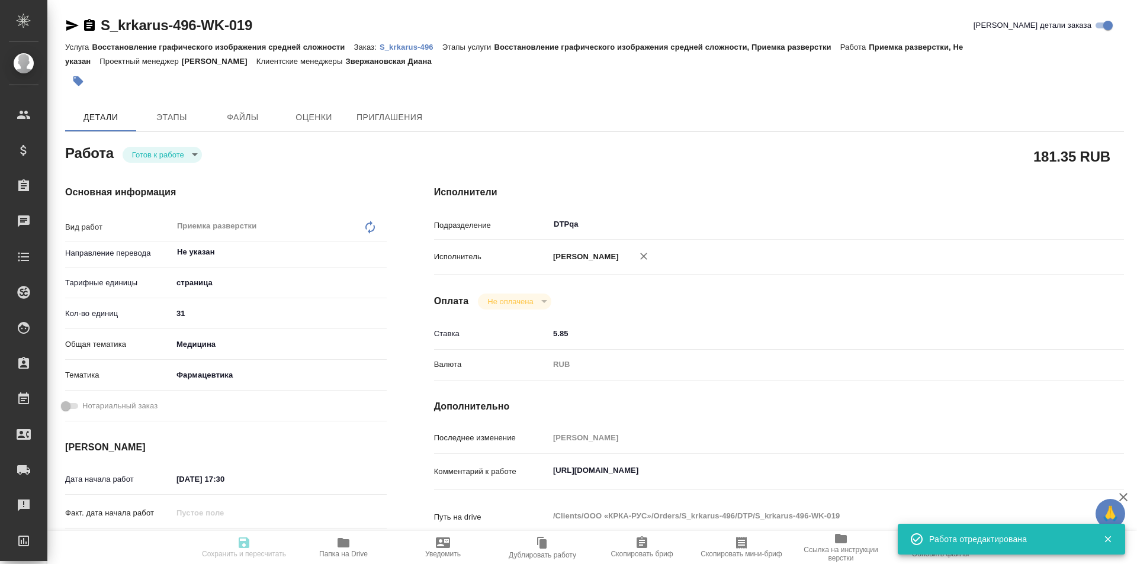
type input "readyForWork"
type textarea "Приемка разверстки"
type textarea "x"
type input "Не указан"
type input "5a8b1489cc6b4906c91bfdb2"
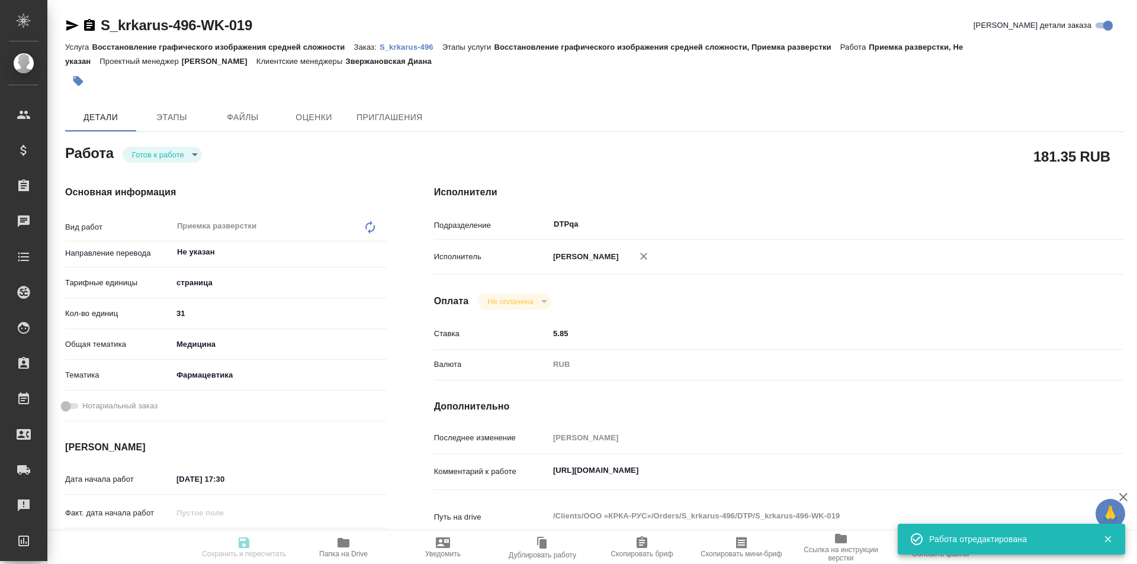
type input "31"
type input "med"
type input "6149832f2b7be24903fd7a82"
type input "[DATE] 17:30"
type input "[DATE] 21:00"
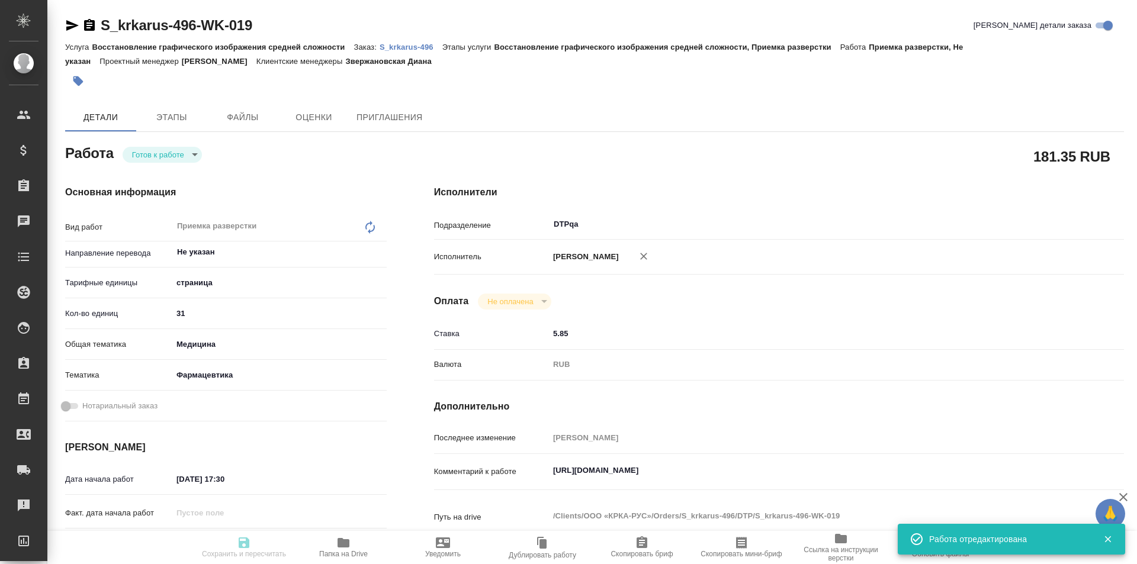
type input "[DATE] 19:00"
type input "DTPqa"
type input "notPayed"
type input "5.85"
type input "RUB"
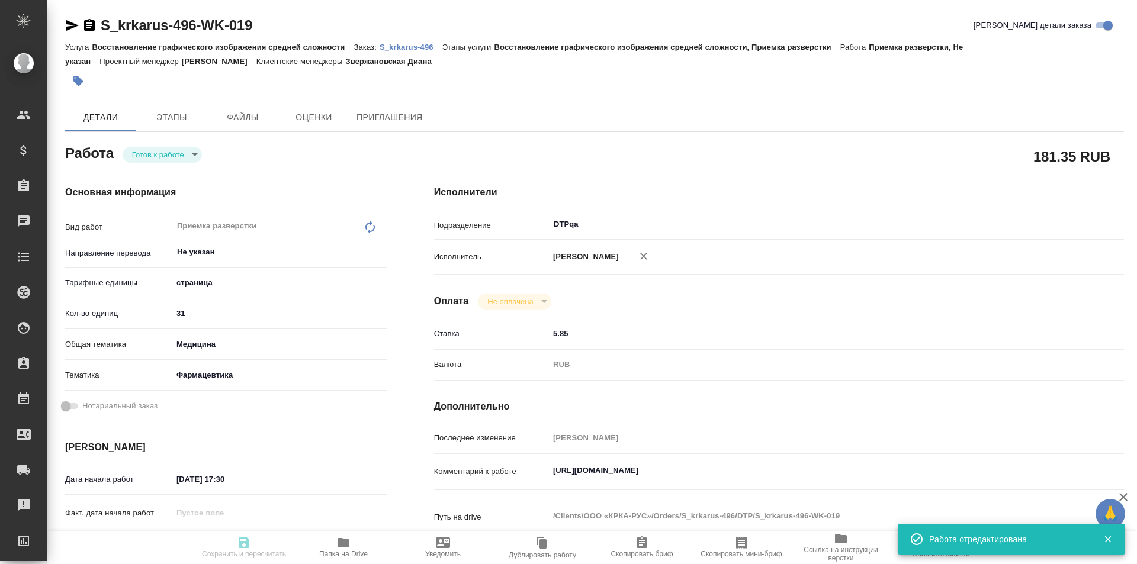
type input "[PERSON_NAME]"
type textarea "https://tera.awatera.com/Work/68cab62f0874a6737b4905f5/"
type textarea "x"
type textarea "/Clients/ООО «КРКА-РУС»/Orders/S_krkarus-496/DTP/S_krkarus-496-WK-019"
type textarea "x"
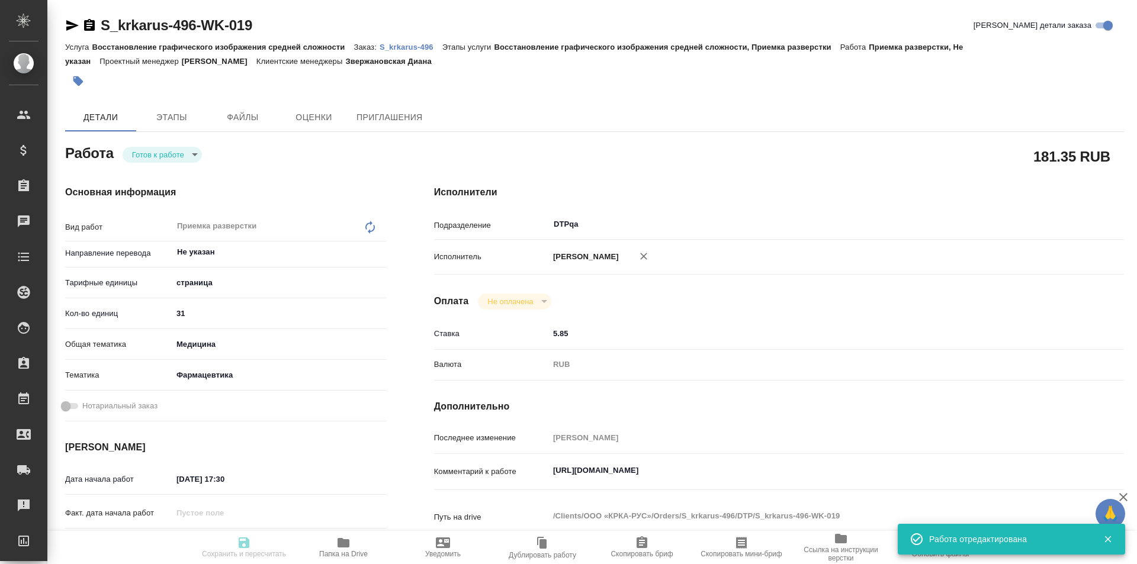
type input "S_krkarus-496"
type input "Восстановление графического изображения средней сложности"
type input "Восстановление графического изображения средней сложности, Приемка разверстки"
type input "Звержановская Диана"
type input "[PERSON_NAME]"
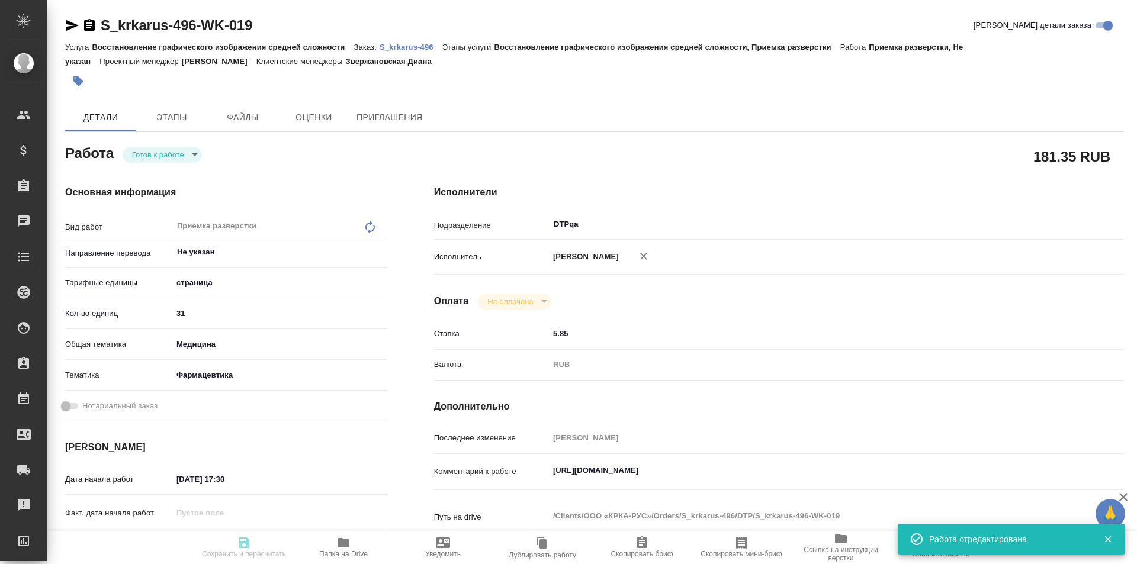
type input "/Clients/ООО «КРКА-РУС»/Orders/S_krkarus-496"
type textarea "x"
type textarea "КРКА Кандекор Н 16 (Гидрохлоротиазид + Кандесартан), таблетки, 12,5 мг + 16 мг …"
type textarea "x"
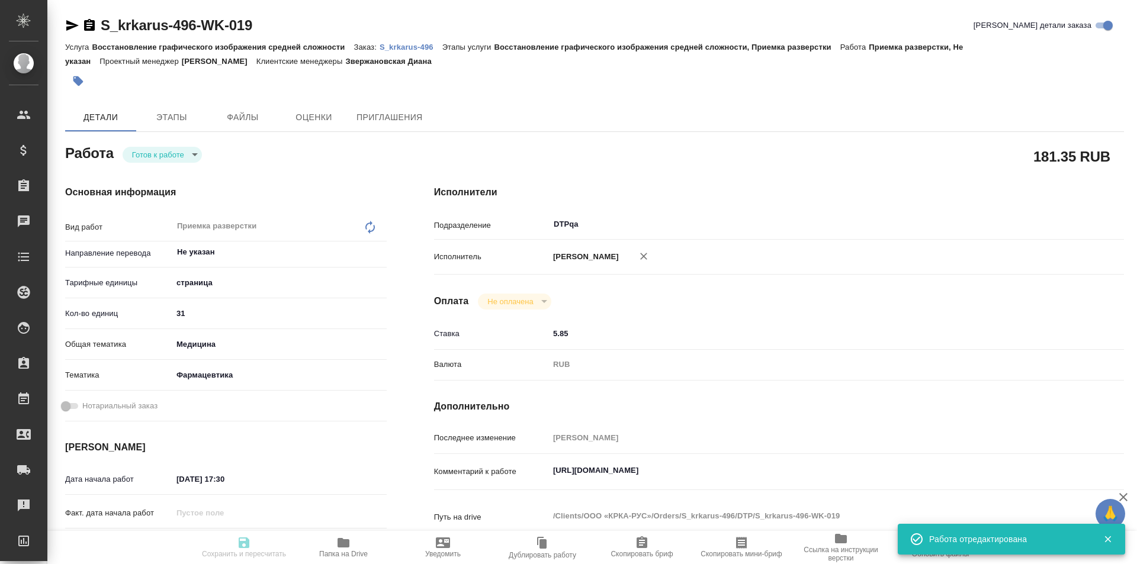
type textarea "x"
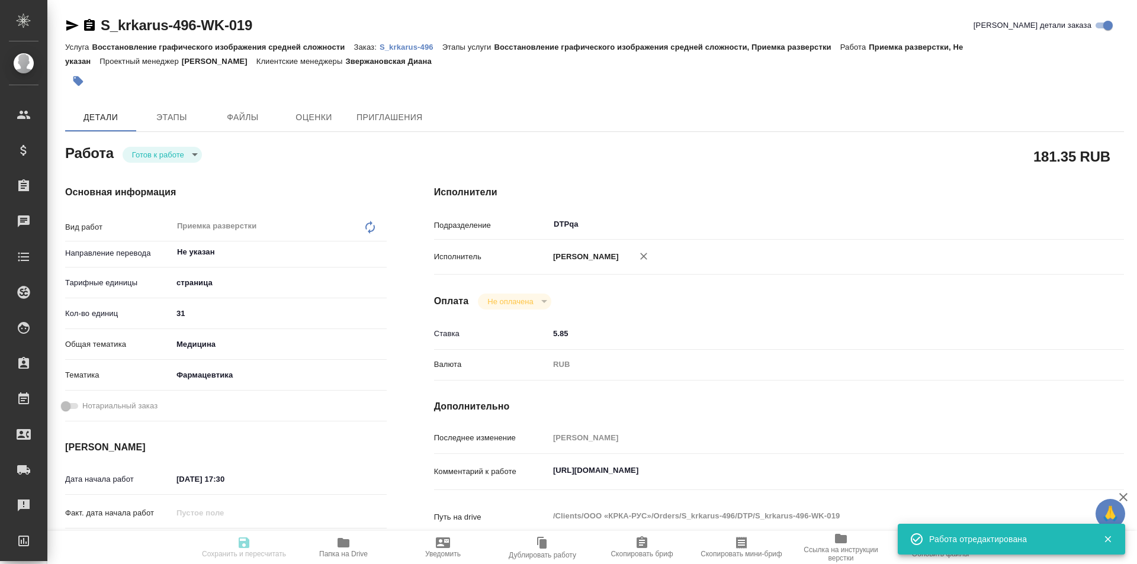
type textarea "x"
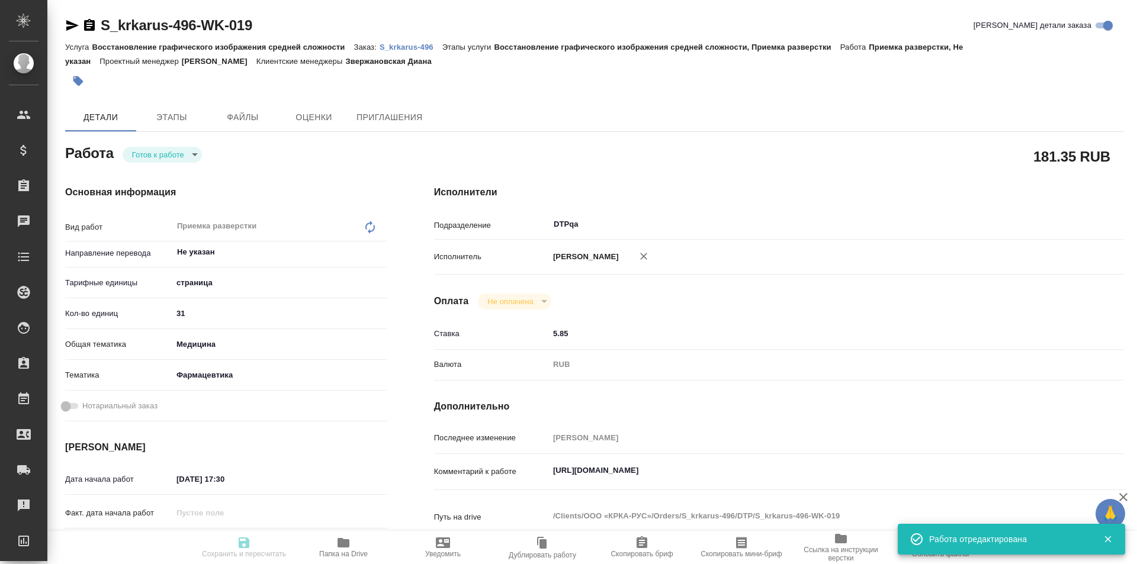
type textarea "x"
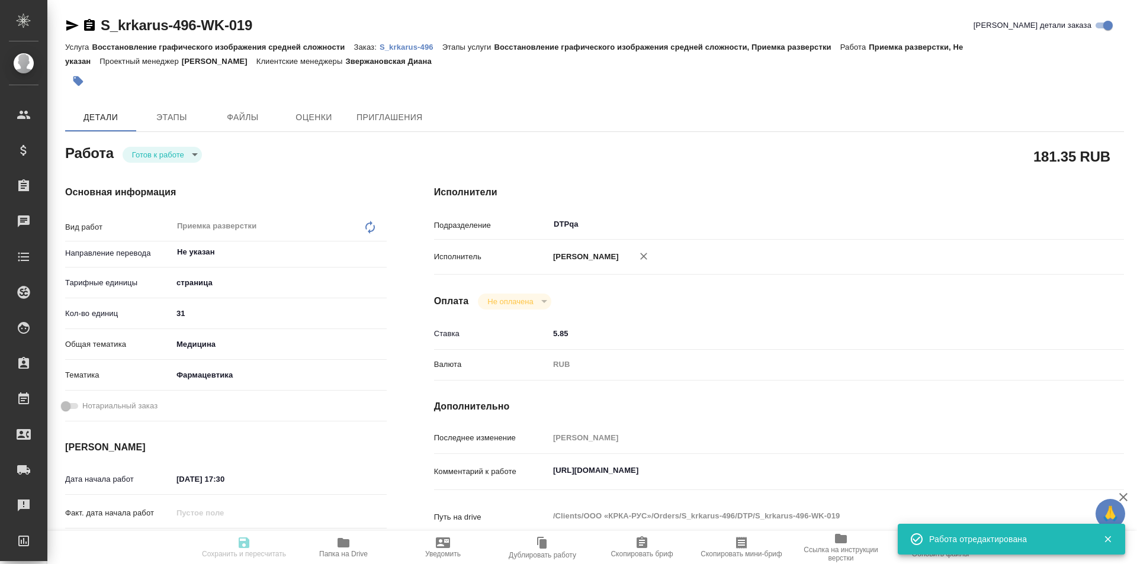
type textarea "x"
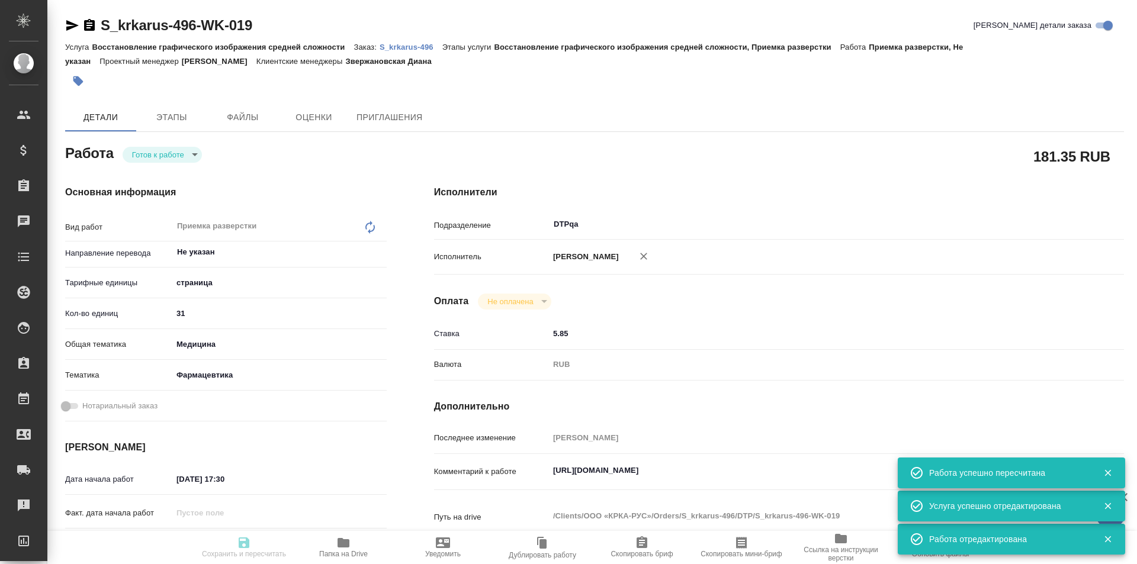
type textarea "x"
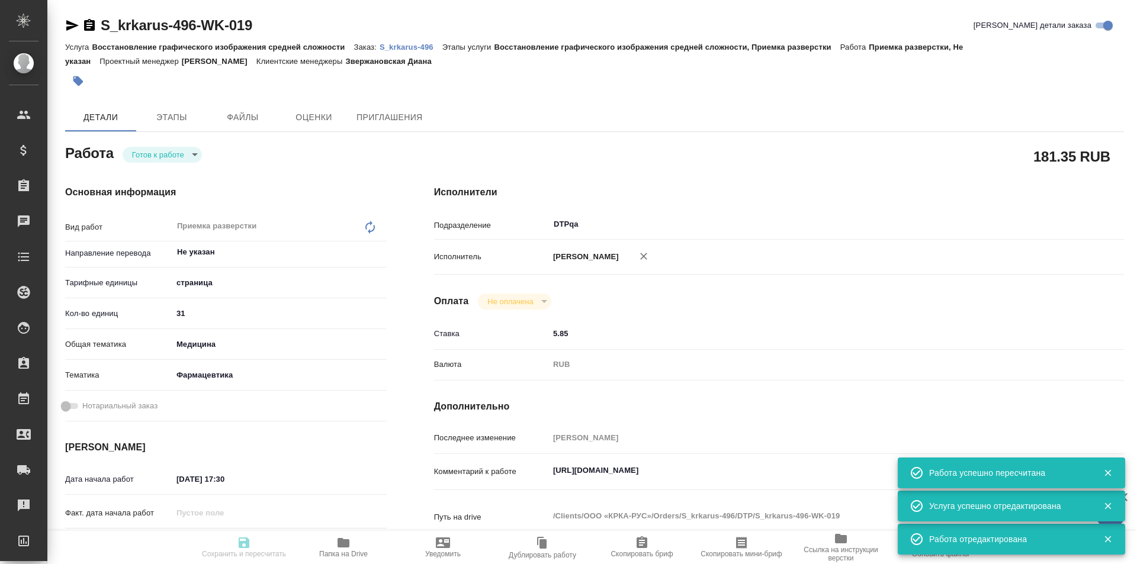
type textarea "x"
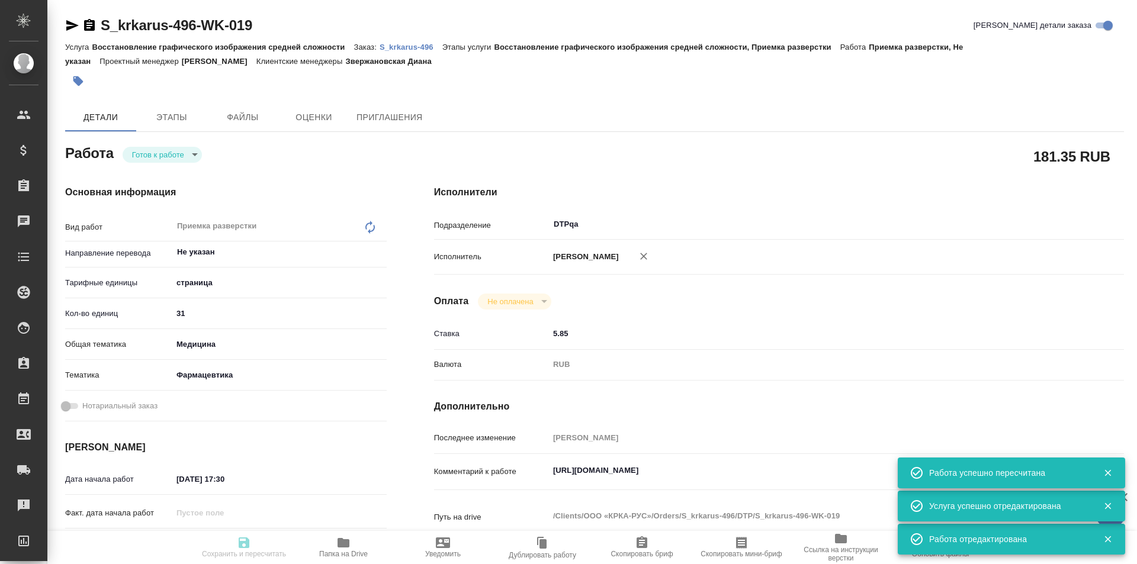
type input "readyForWork"
type textarea "Приемка разверстки"
type textarea "x"
type input "Не указан"
type input "5a8b1489cc6b4906c91bfdb2"
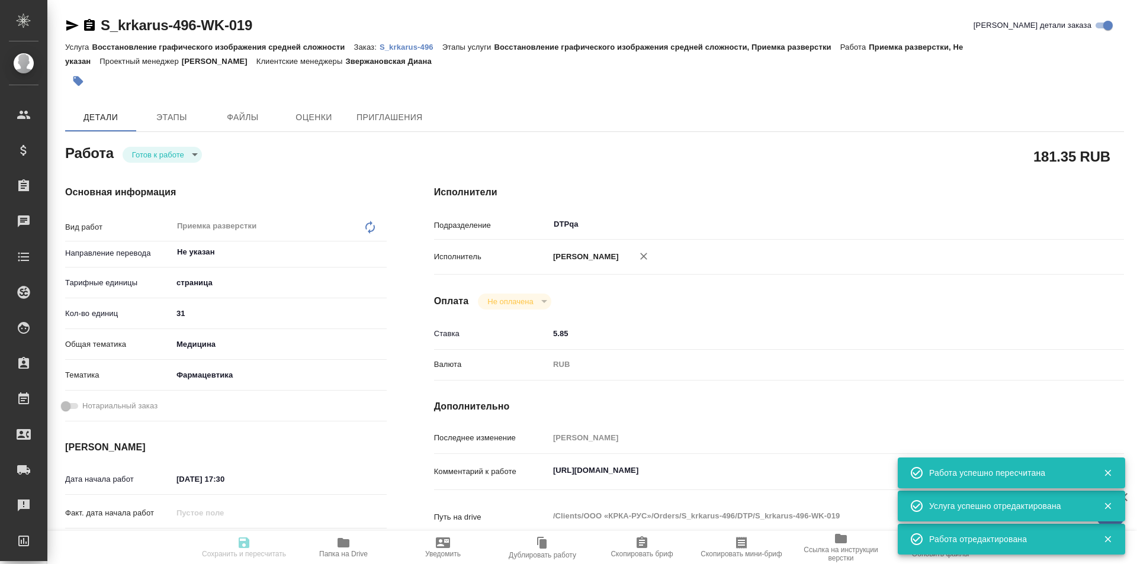
type input "31"
type input "med"
type input "6149832f2b7be24903fd7a82"
type input "18.09.2025 17:30"
type input "18.09.2025 21:00"
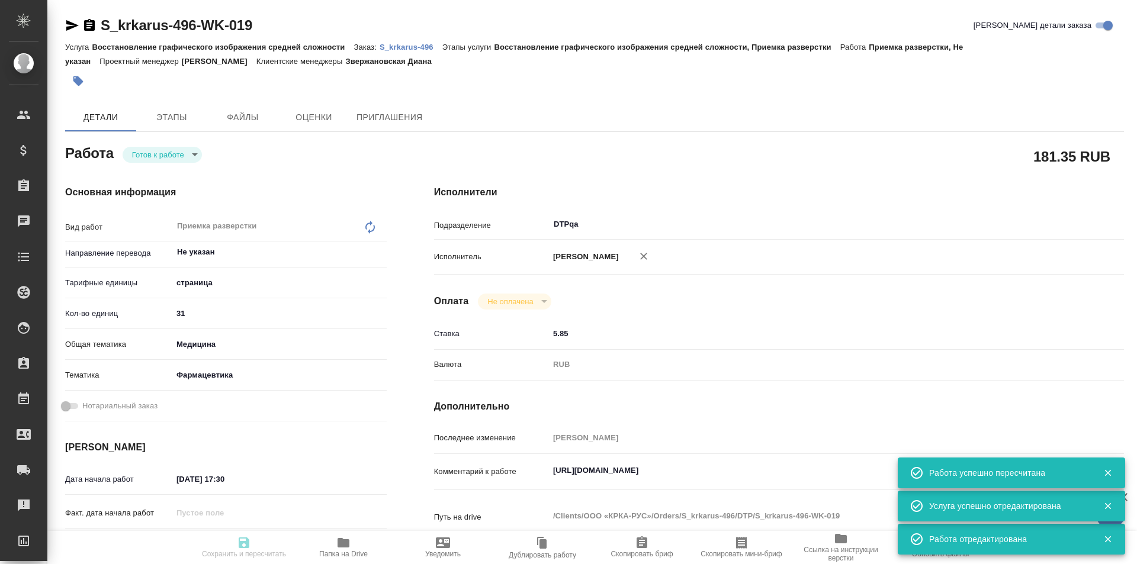
type input "23.09.2025 19:00"
type input "DTPqa"
type input "notPayed"
type input "5.85"
type input "RUB"
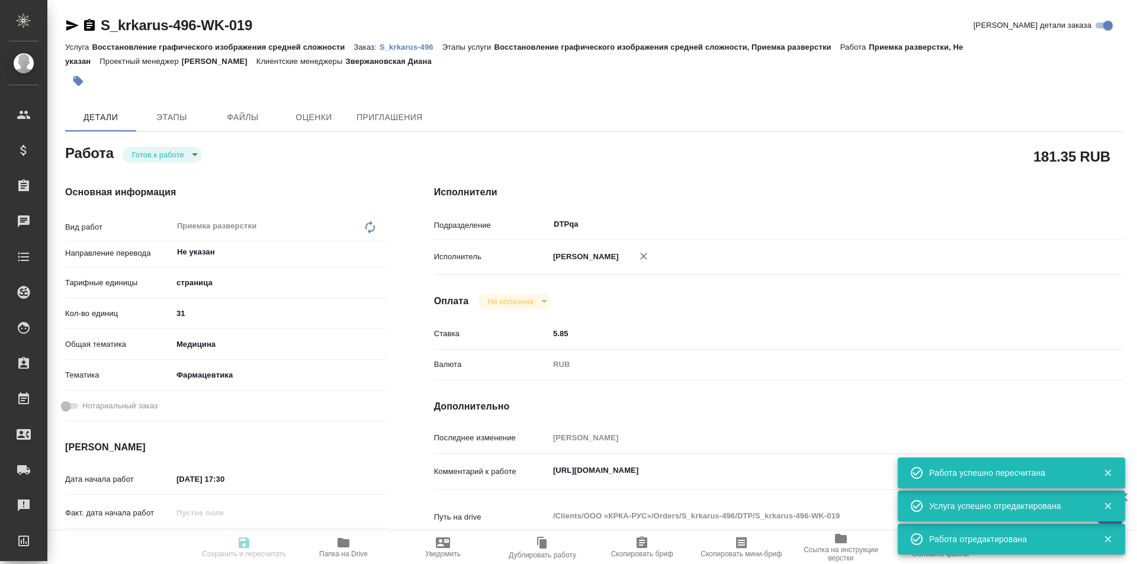
type input "[PERSON_NAME]"
type textarea "https://tera.awatera.com/Work/68cab62f0874a6737b4905f5/"
type textarea "x"
type textarea "/Clients/ООО «КРКА-РУС»/Orders/S_krkarus-496/DTP/S_krkarus-496-WK-019"
type textarea "x"
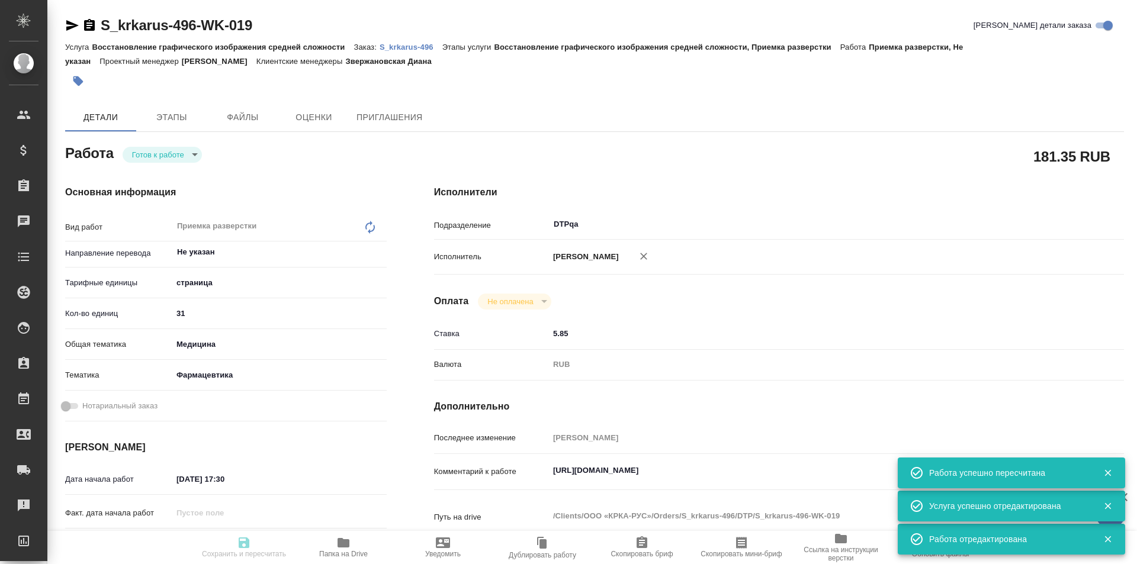
type input "S_krkarus-496"
type input "Восстановление графического изображения средней сложности"
type input "Восстановление графического изображения средней сложности, Приемка разверстки"
type input "Звержановская Диана"
type input "[PERSON_NAME]"
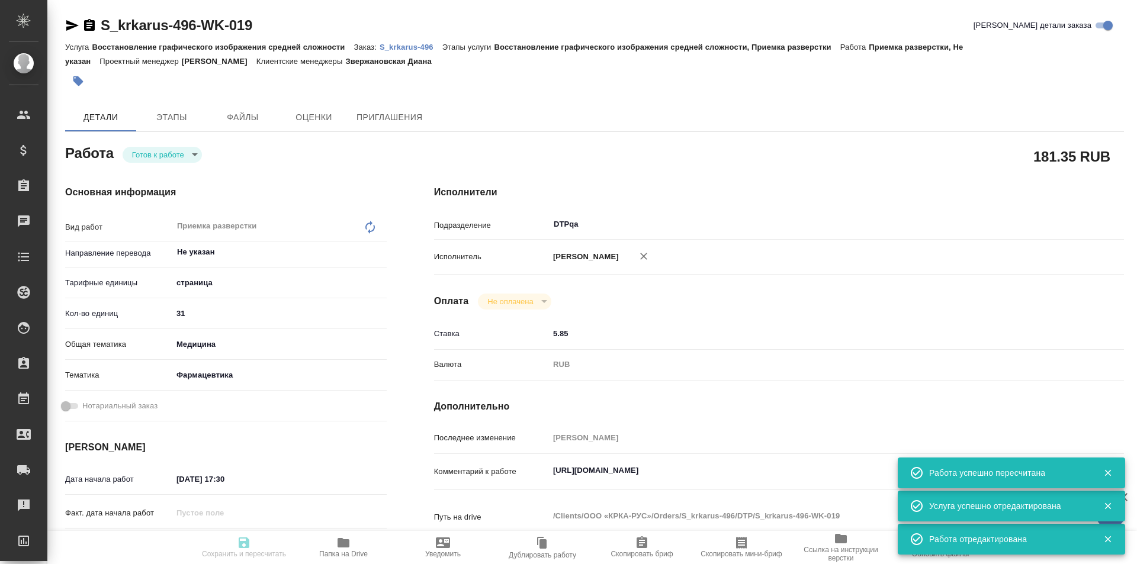
type input "/Clients/ООО «КРКА-РУС»/Orders/S_krkarus-496"
type textarea "x"
type textarea "КРКА Кандекор Н 16 (Гидрохлоротиазид + Кандесартан), таблетки, 12,5 мг + 16 мг …"
type textarea "x"
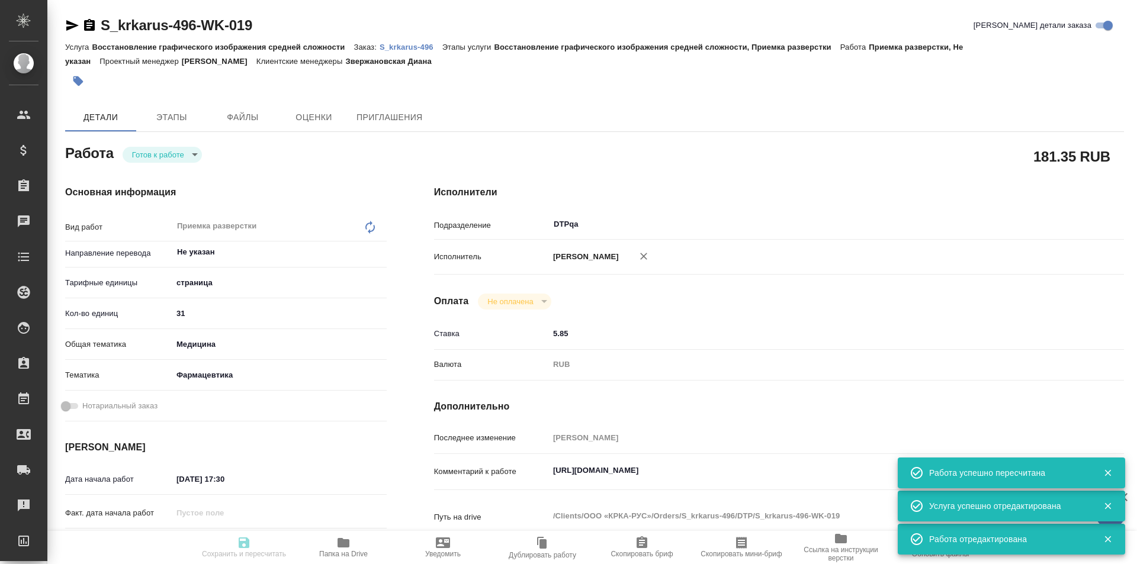
type textarea "x"
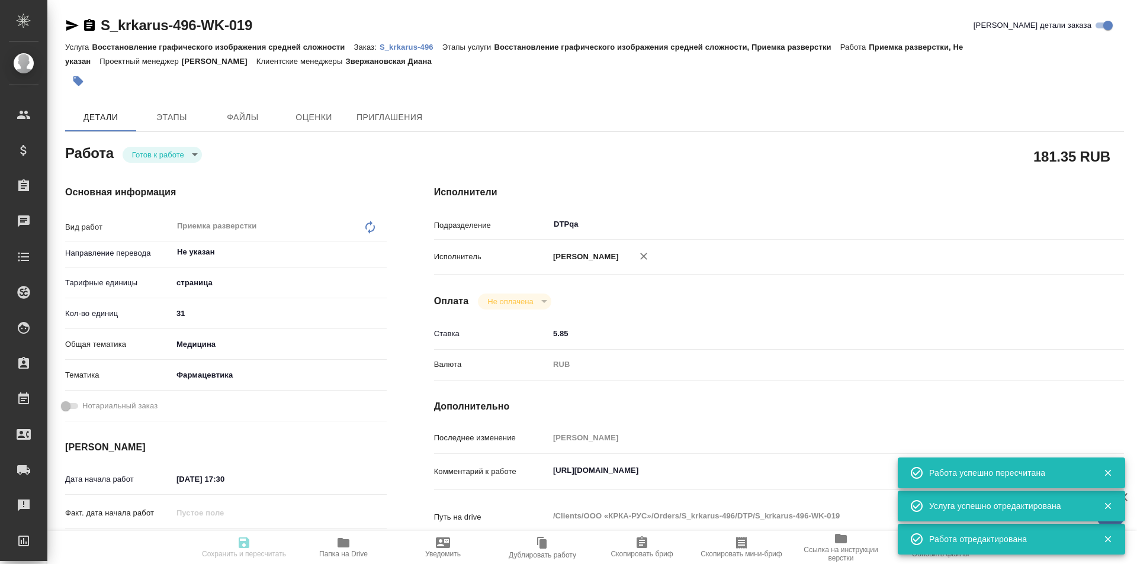
type textarea "x"
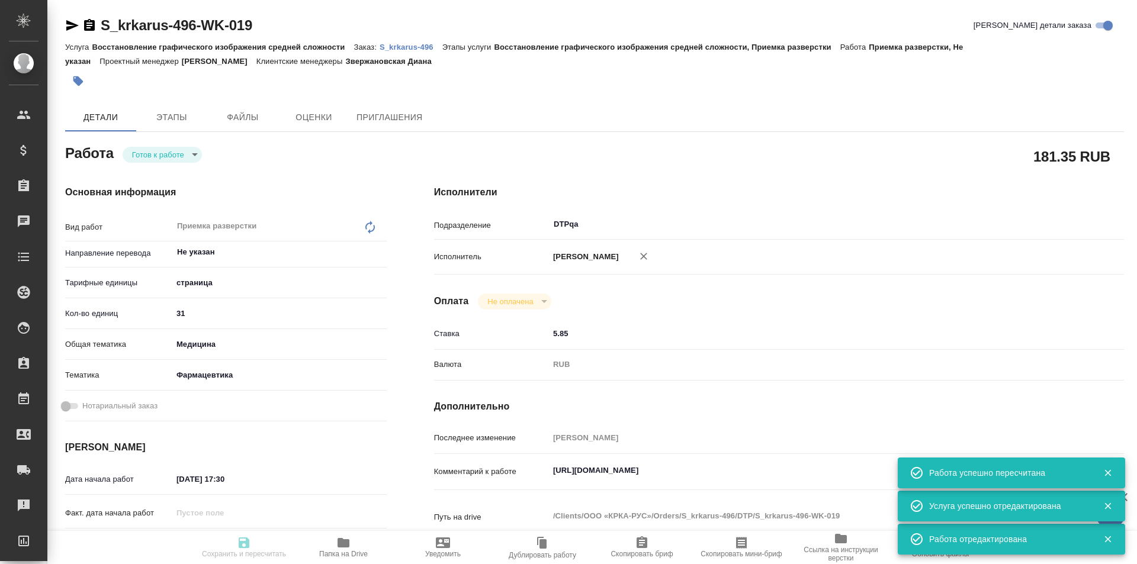
type textarea "x"
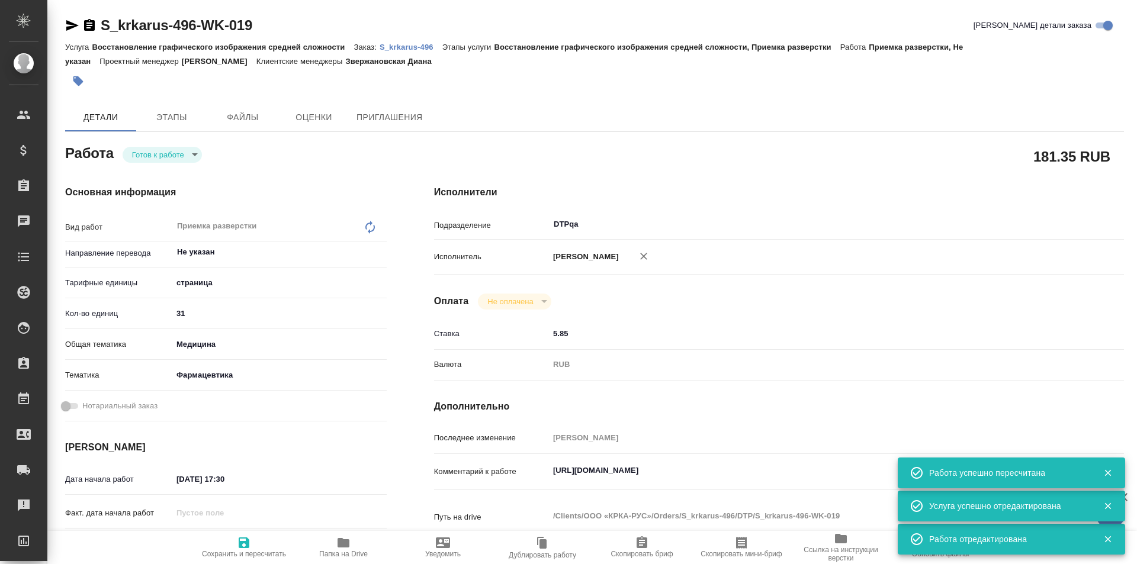
type textarea "x"
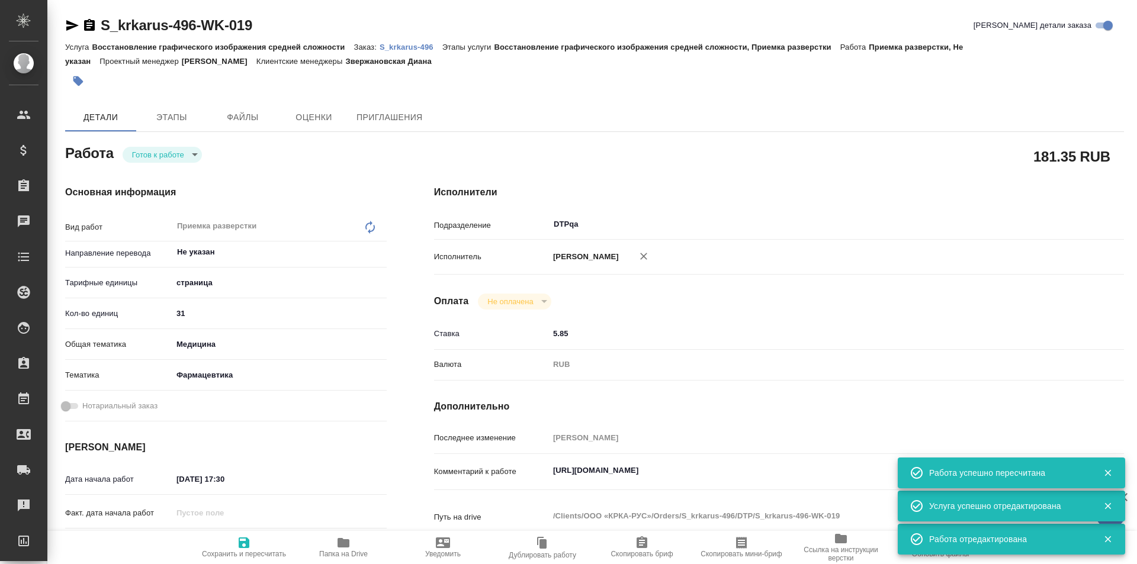
type textarea "x"
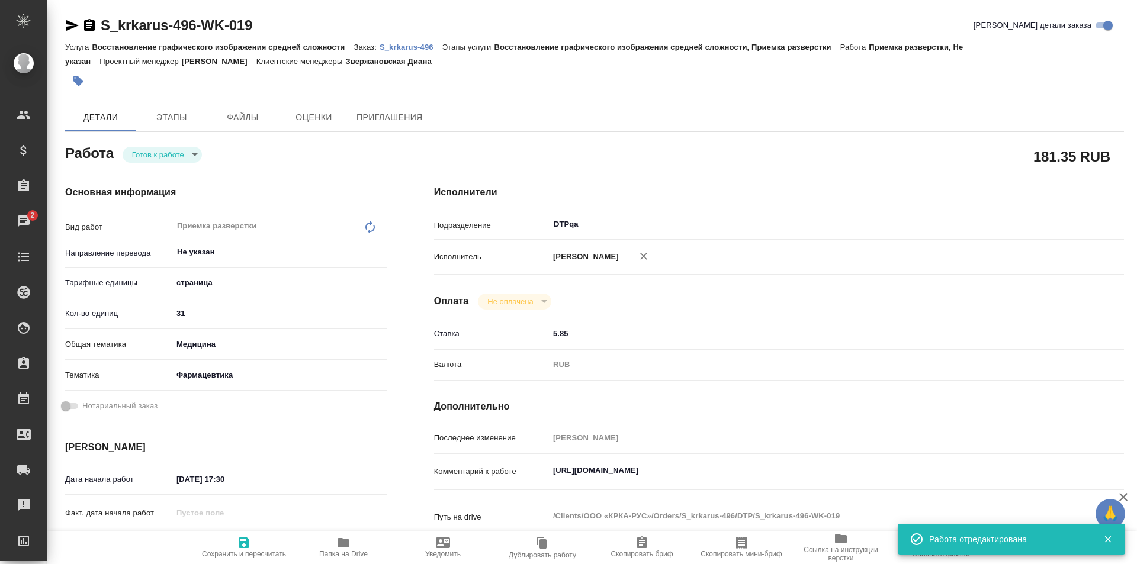
click at [172, 158] on body "🙏 .cls-1 fill:#fff; AWATERA Ismagilova Diana Клиенты Спецификации Заказы 2 Чаты…" at bounding box center [568, 282] width 1137 height 564
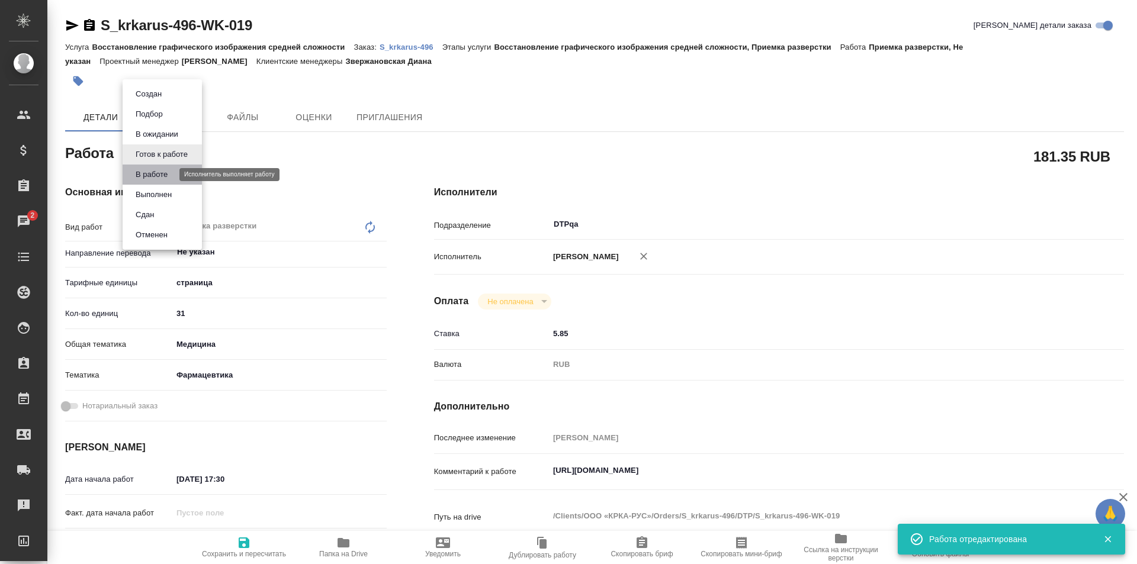
click at [163, 170] on button "В работе" at bounding box center [151, 174] width 39 height 13
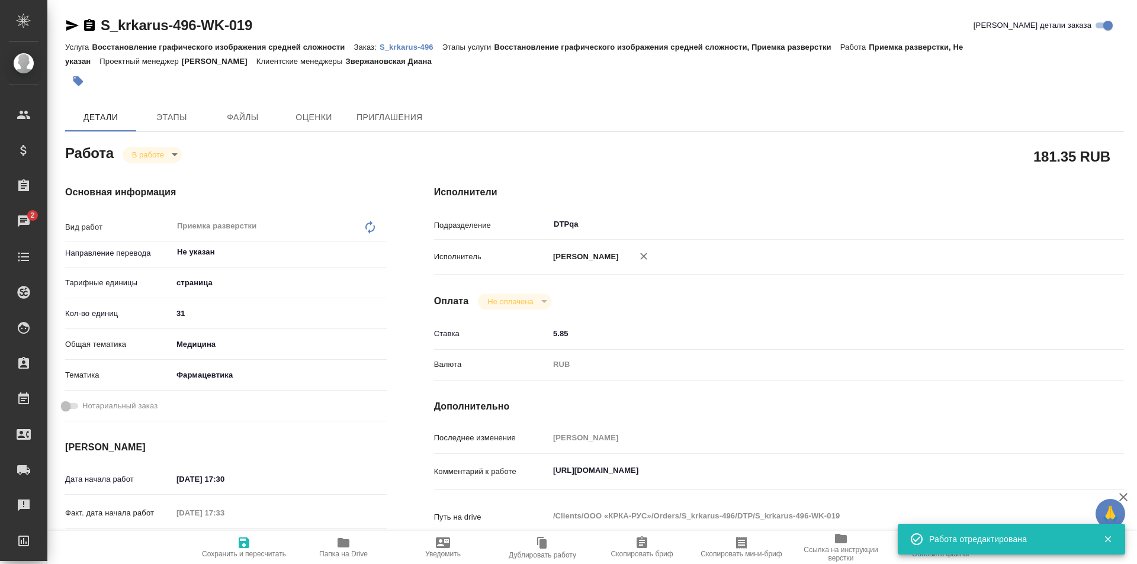
type textarea "x"
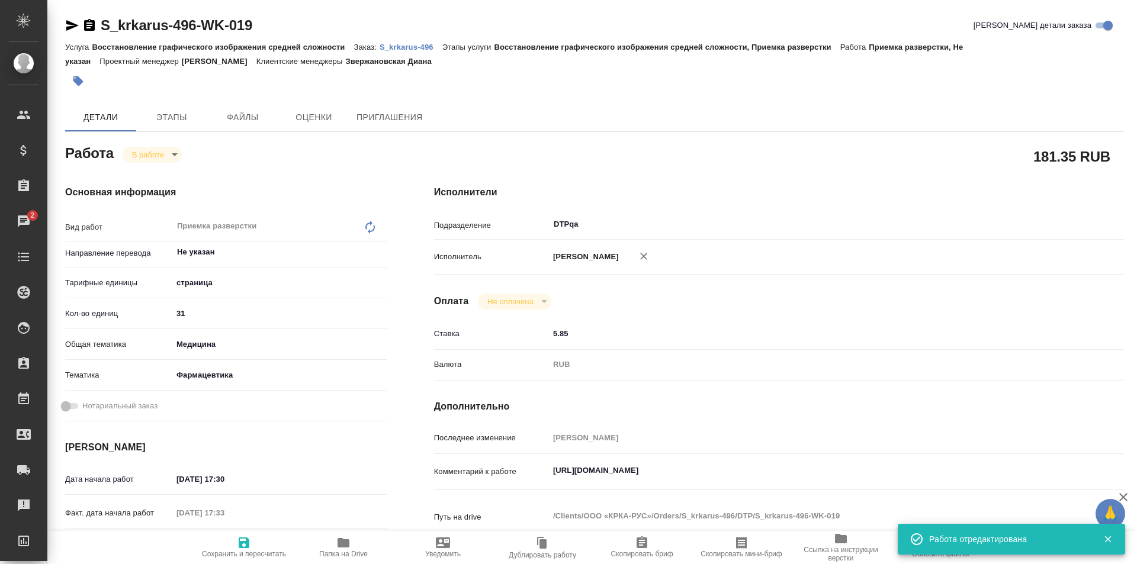
type textarea "x"
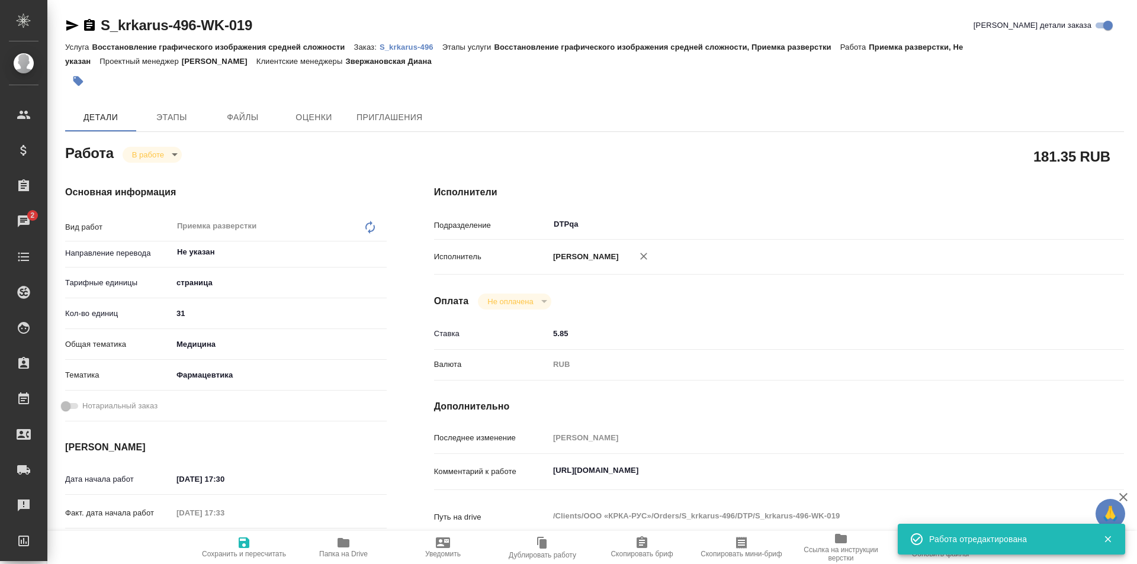
type textarea "x"
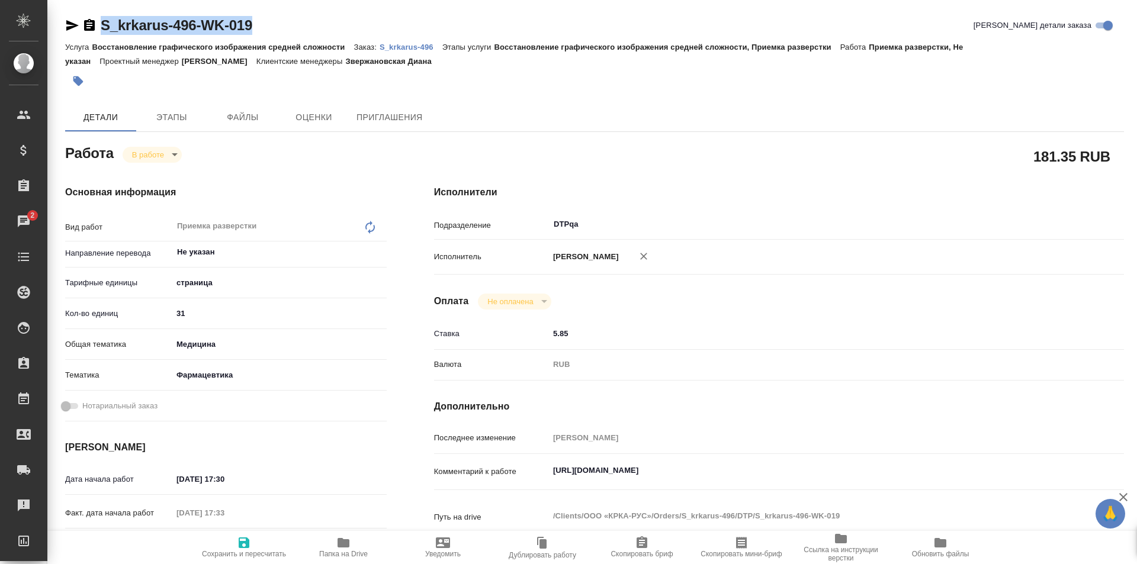
drag, startPoint x: 269, startPoint y: 24, endPoint x: 86, endPoint y: 23, distance: 183.0
click at [86, 23] on div "S_krkarus-496-WK-019 Кратко детали заказа" at bounding box center [594, 25] width 1059 height 19
type textarea "x"
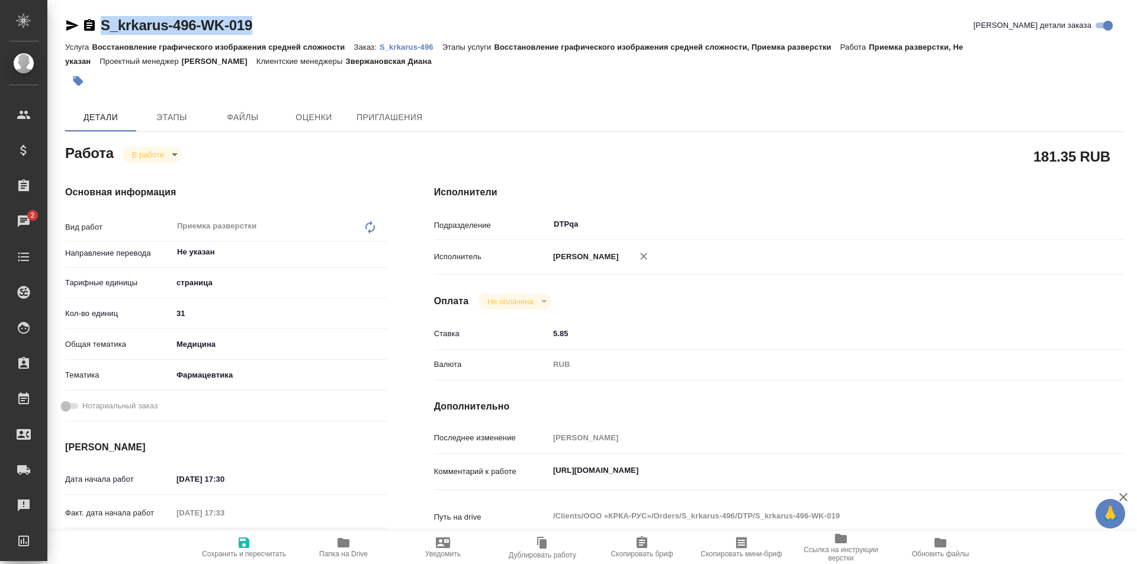
type textarea "x"
copy link "S_krkarus-496-WK-019"
drag, startPoint x: 805, startPoint y: 467, endPoint x: 529, endPoint y: 473, distance: 276.6
click at [529, 473] on div "Комментарий к работе https://tera.awatera.com/Work/68cab62f0874a6737b4905f5/ x" at bounding box center [779, 472] width 690 height 27
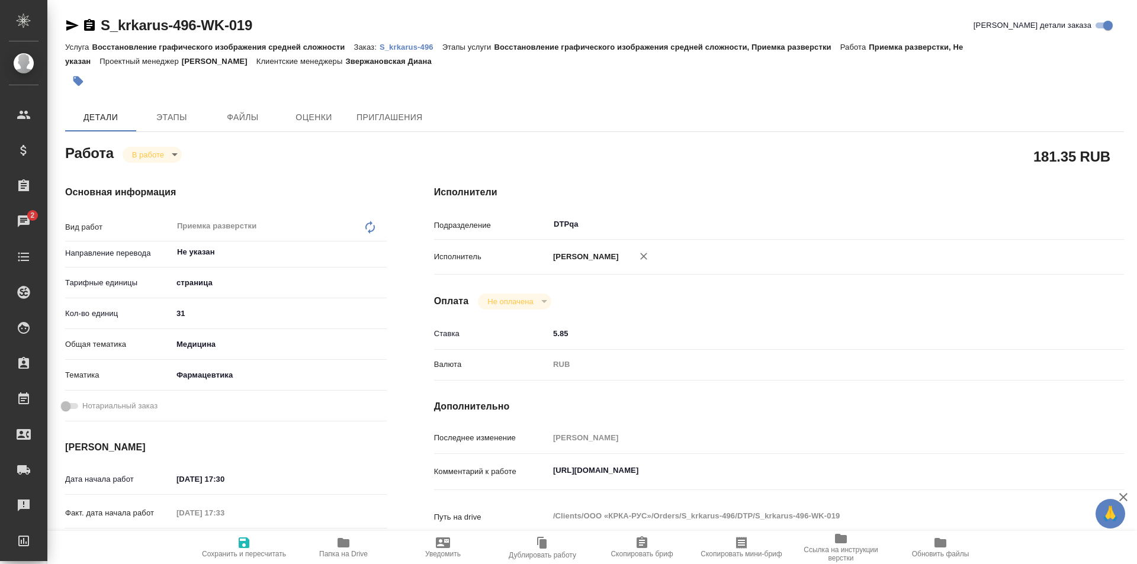
type textarea "x"
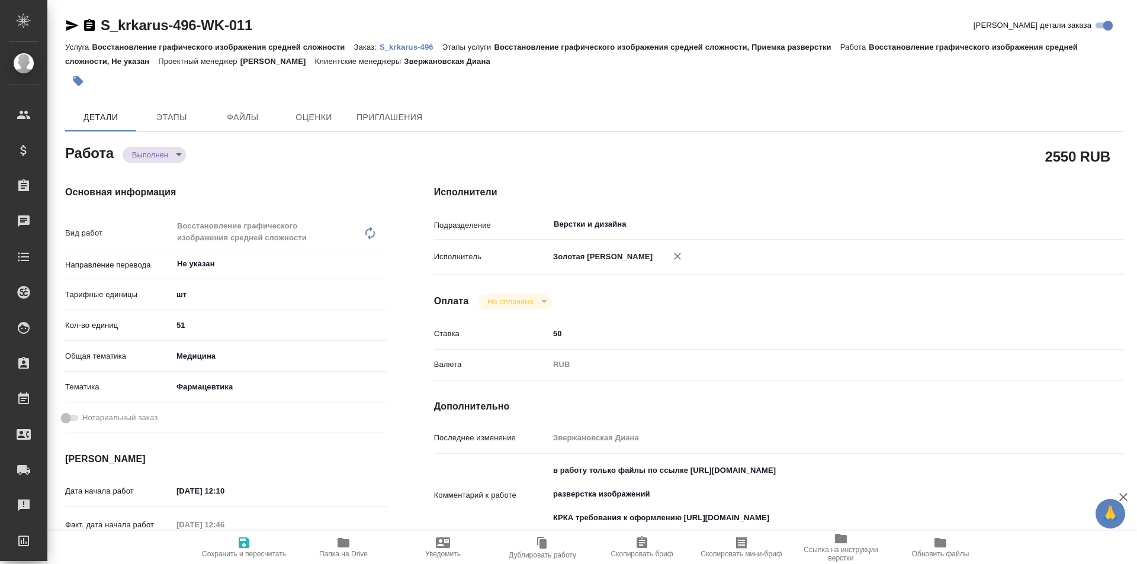
type textarea "x"
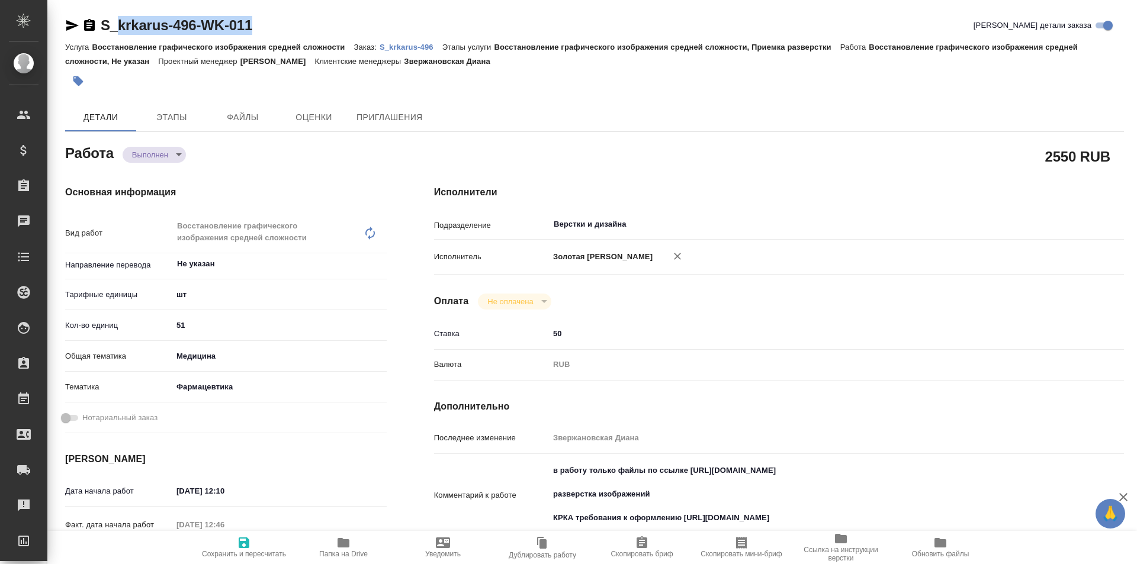
type textarea "x"
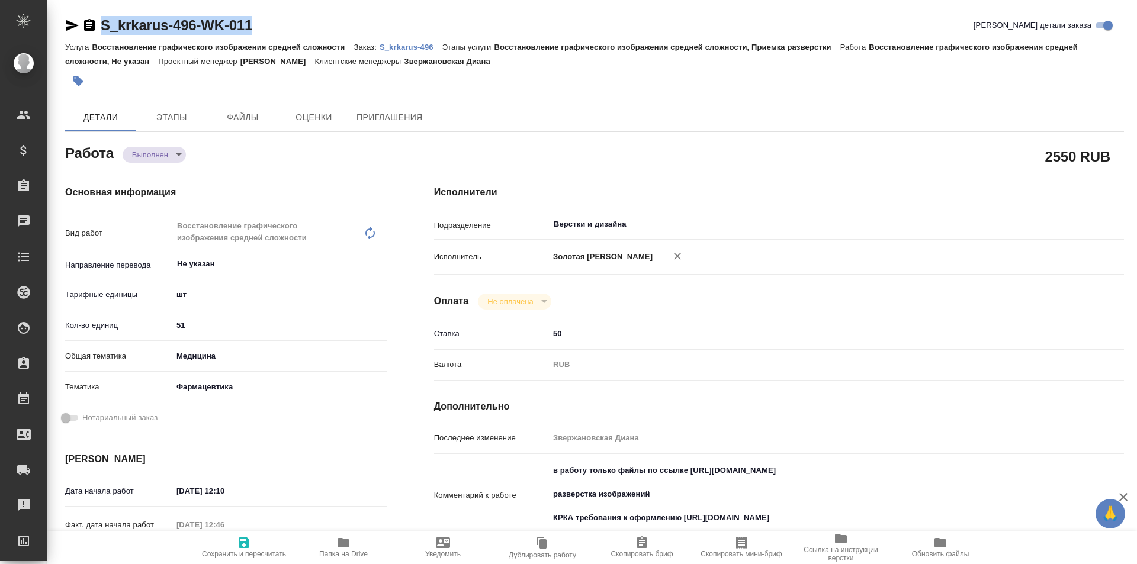
drag, startPoint x: 258, startPoint y: 23, endPoint x: 139, endPoint y: 0, distance: 121.8
click at [89, 22] on div "S_krkarus-496-WK-011 Кратко детали заказа" at bounding box center [594, 25] width 1059 height 19
copy link "S_krkarus-496-WK-011"
type textarea "x"
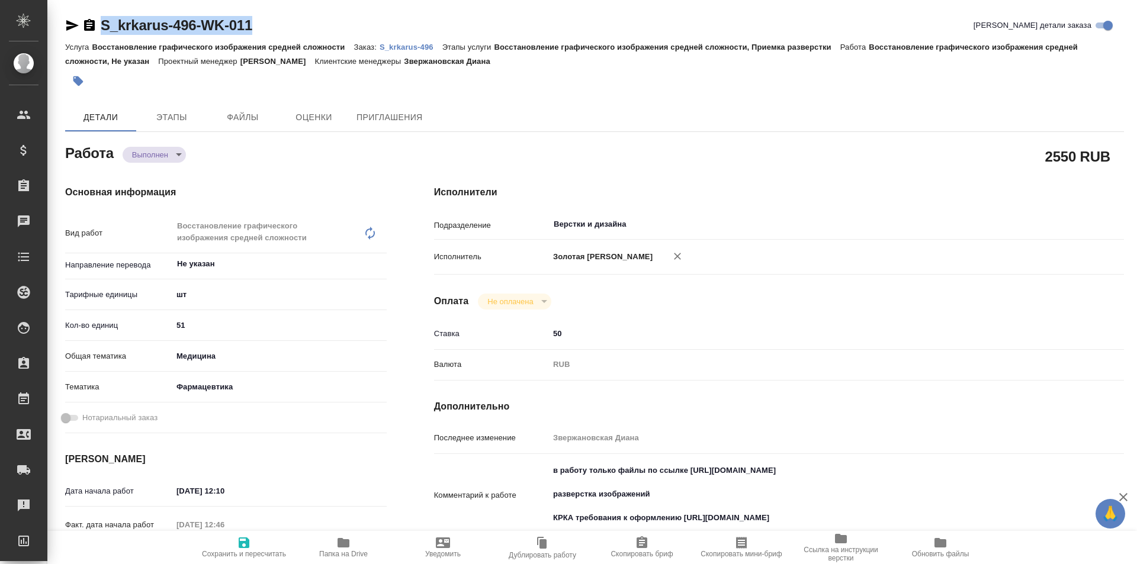
type textarea "x"
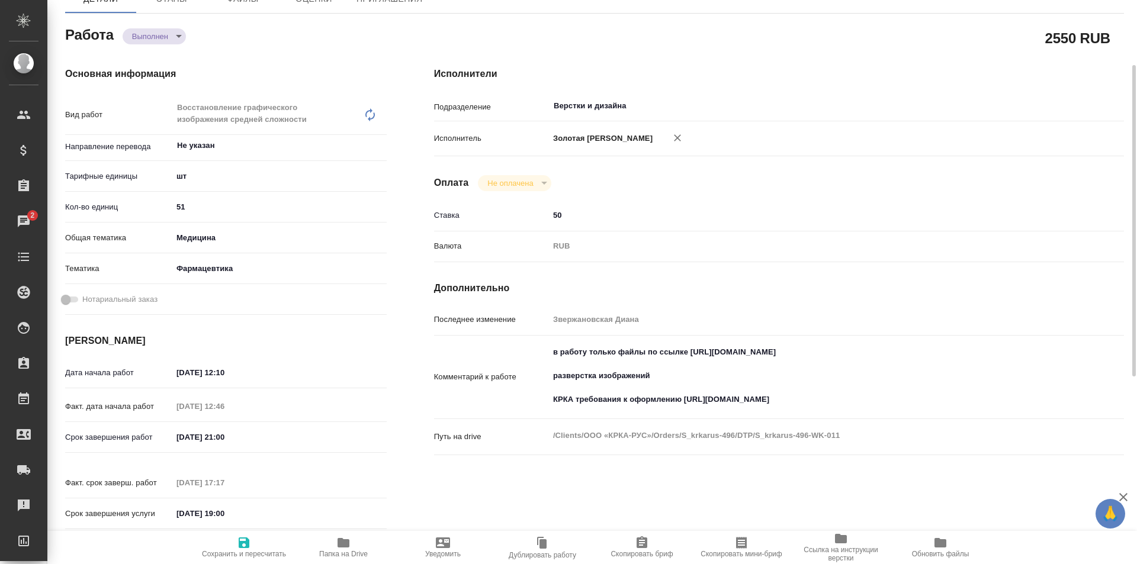
click at [348, 546] on icon "button" at bounding box center [343, 542] width 12 height 9
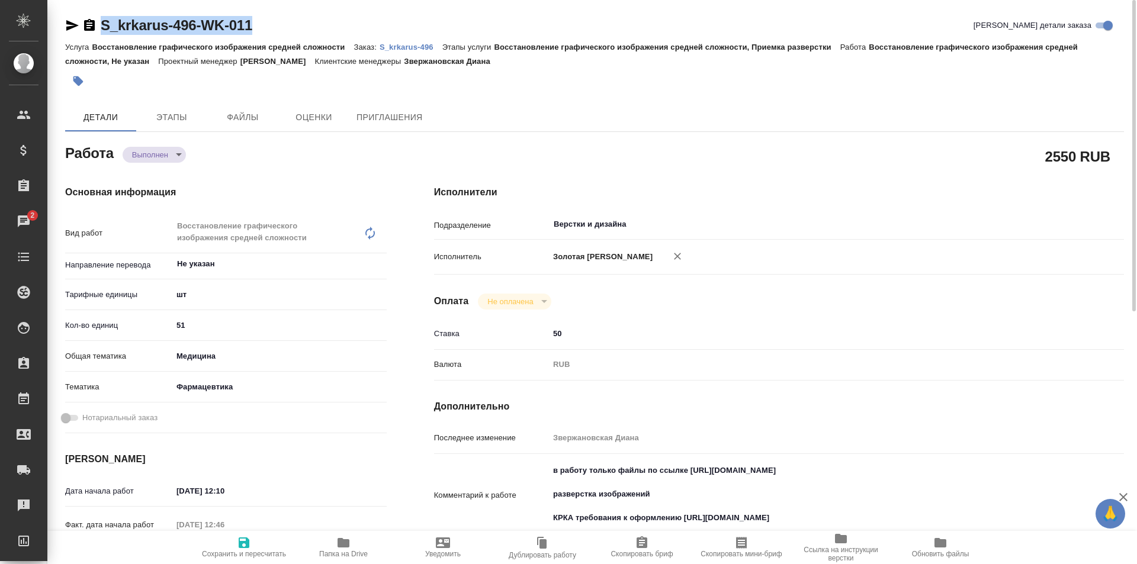
click at [411, 48] on p "S_krkarus-496" at bounding box center [411, 47] width 63 height 9
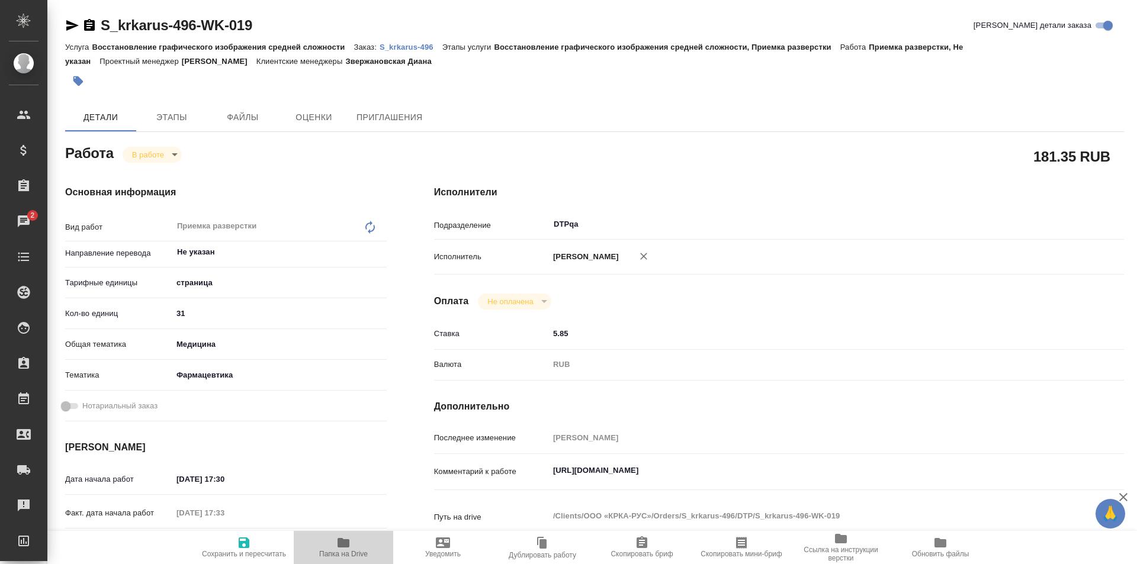
click at [346, 541] on icon "button" at bounding box center [343, 542] width 12 height 9
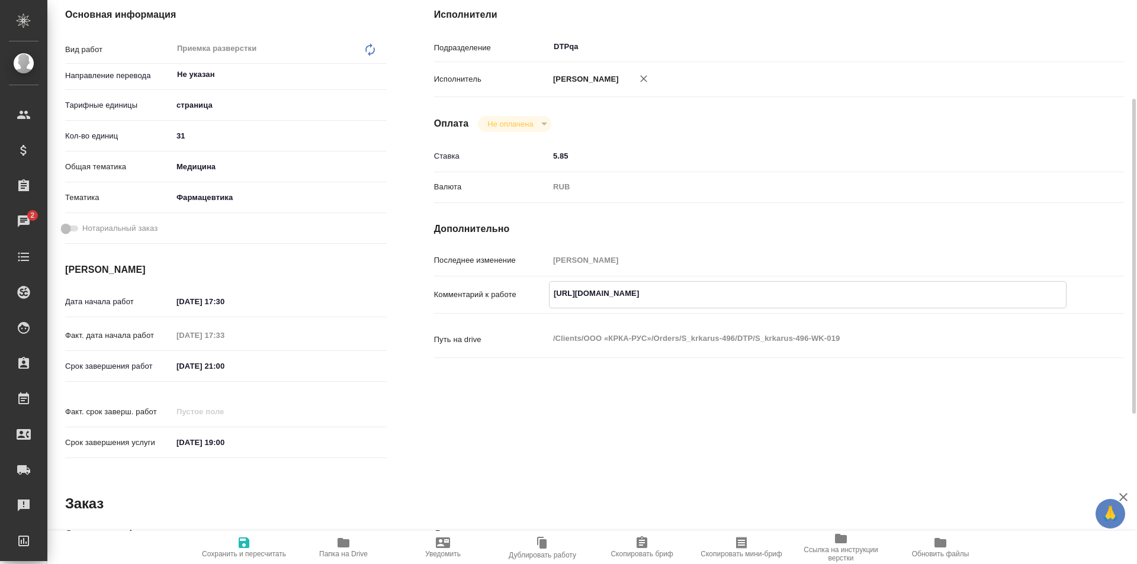
click at [817, 288] on textarea "[URL][DOMAIN_NAME]" at bounding box center [807, 294] width 516 height 20
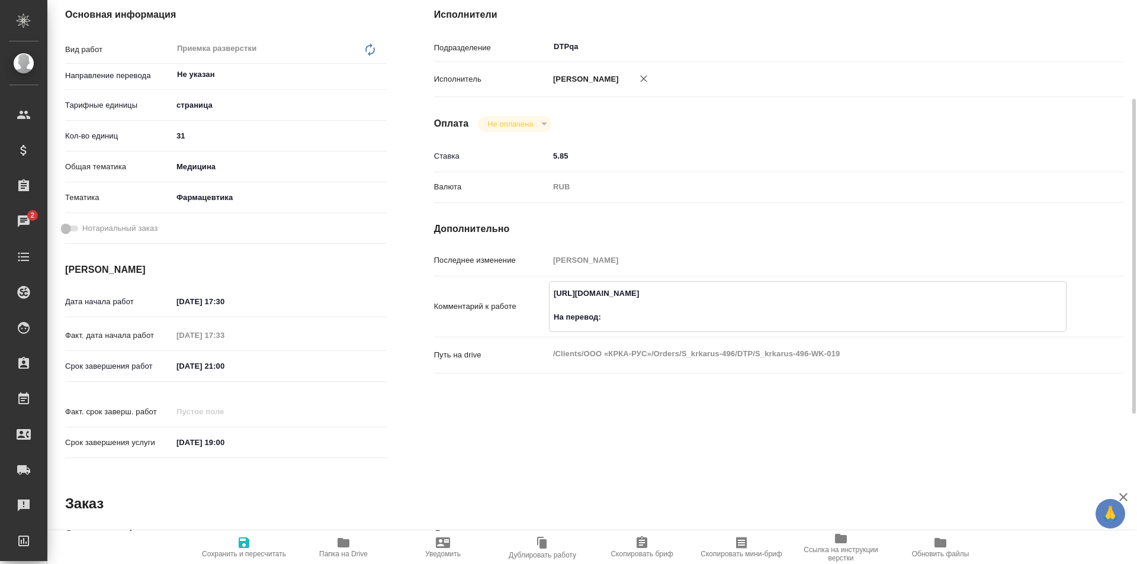
paste textarea "[URL][DOMAIN_NAME]"
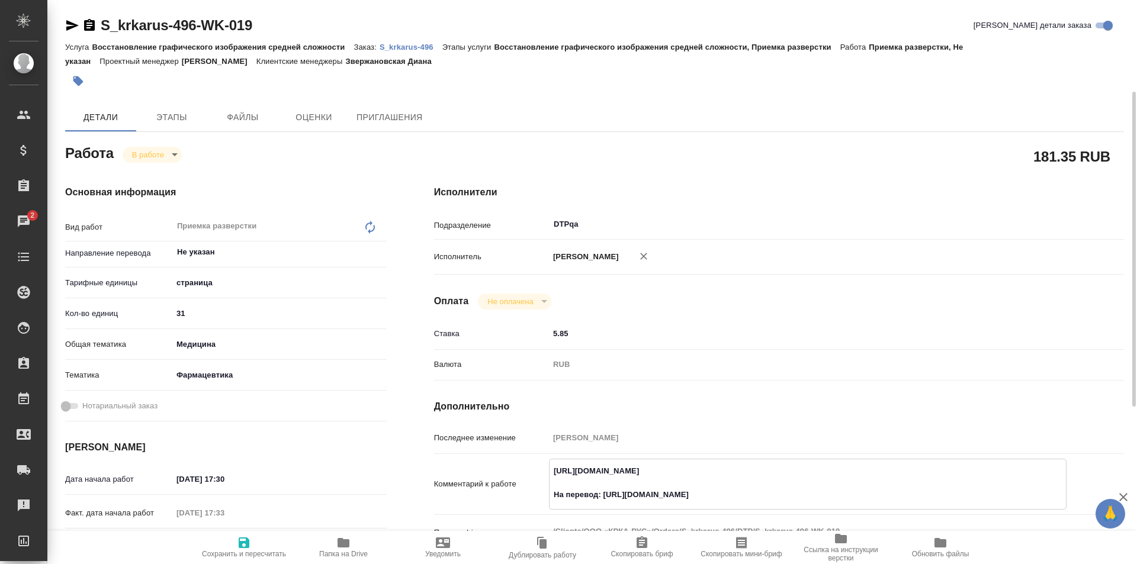
scroll to position [118, 0]
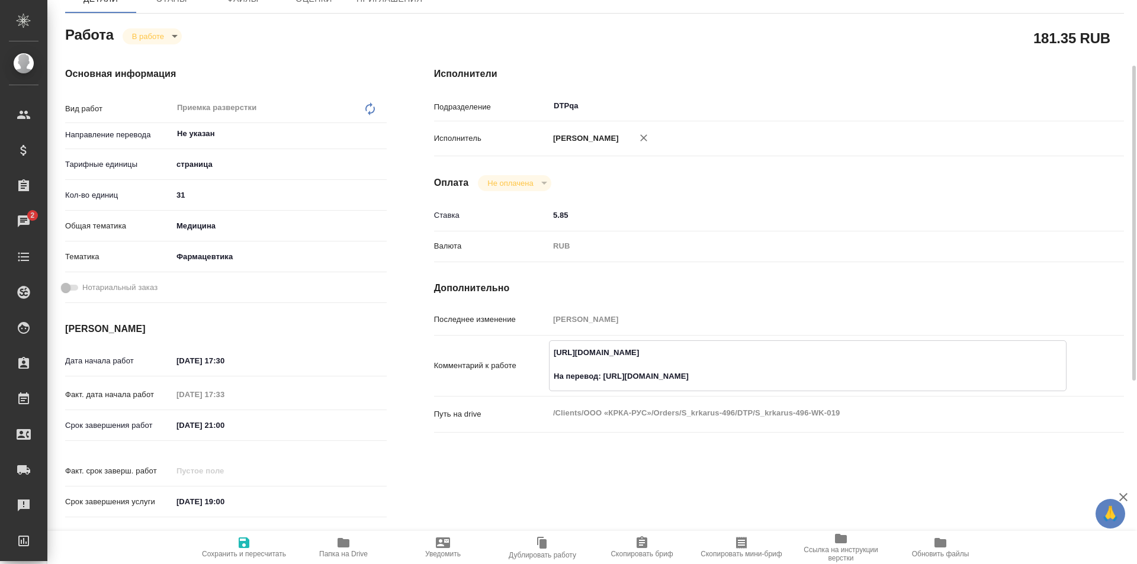
click at [760, 374] on textarea "[URL][DOMAIN_NAME] На перевод: [URL][DOMAIN_NAME]" at bounding box center [807, 365] width 516 height 44
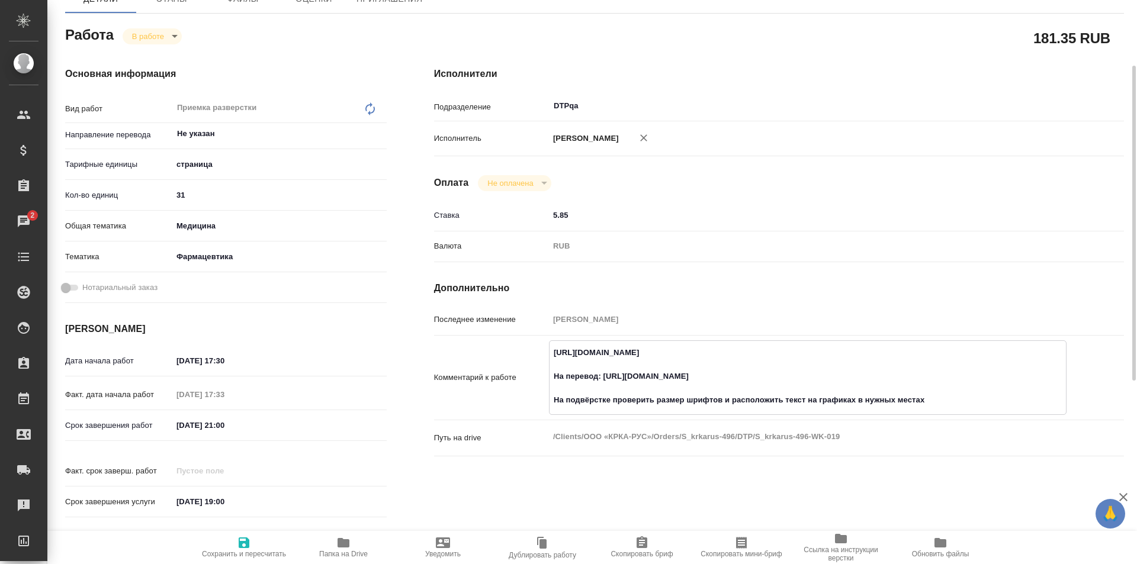
type textarea "[URL][DOMAIN_NAME] На перевод: [URL][DOMAIN_NAME] На подвёрстке проверить разме…"
click at [249, 535] on button "Сохранить и пересчитать" at bounding box center [243, 547] width 99 height 33
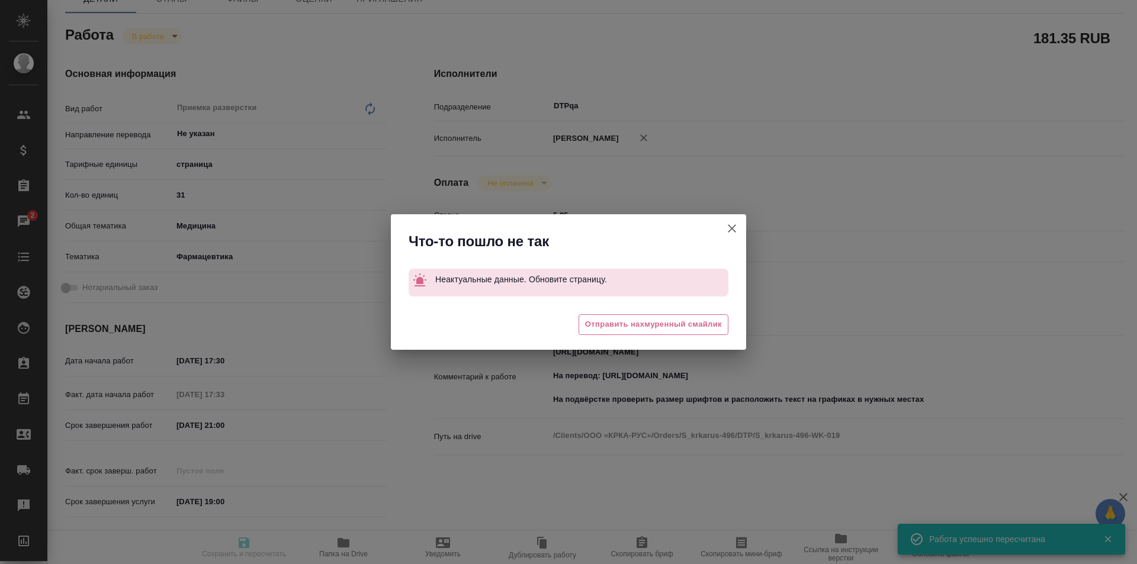
type input "inProgress"
type input "Не указан"
type input "5a8b1489cc6b4906c91bfdc1"
type input "51"
type input "med"
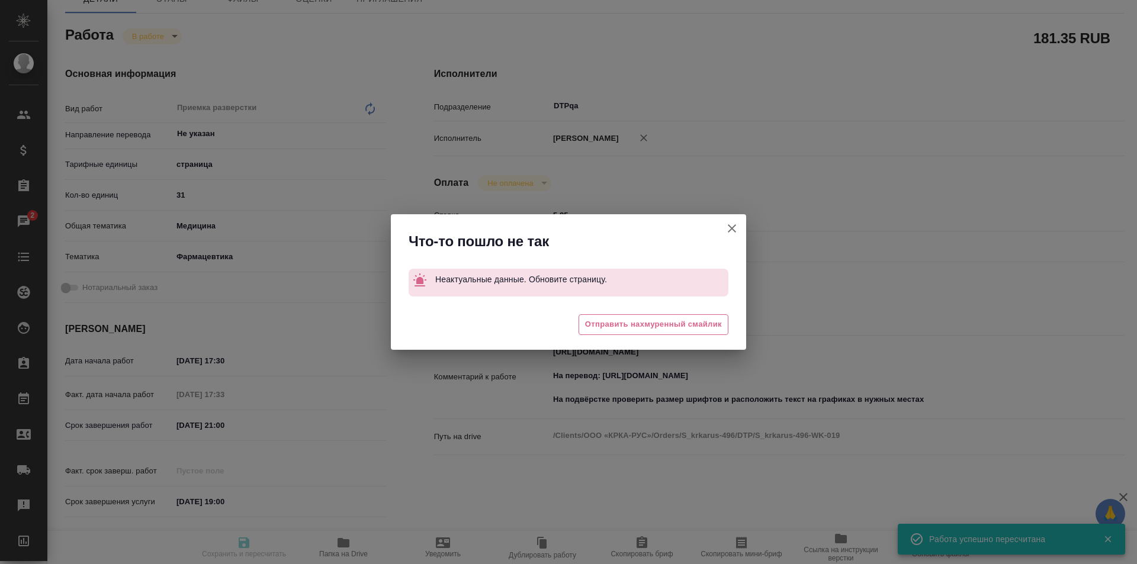
type input "6149832f2b7be24903fd7a82"
type input "[DATE] 17:30"
type input "[DATE] 17:33"
type input "[DATE] 21:00"
type input "[DATE] 19:00"
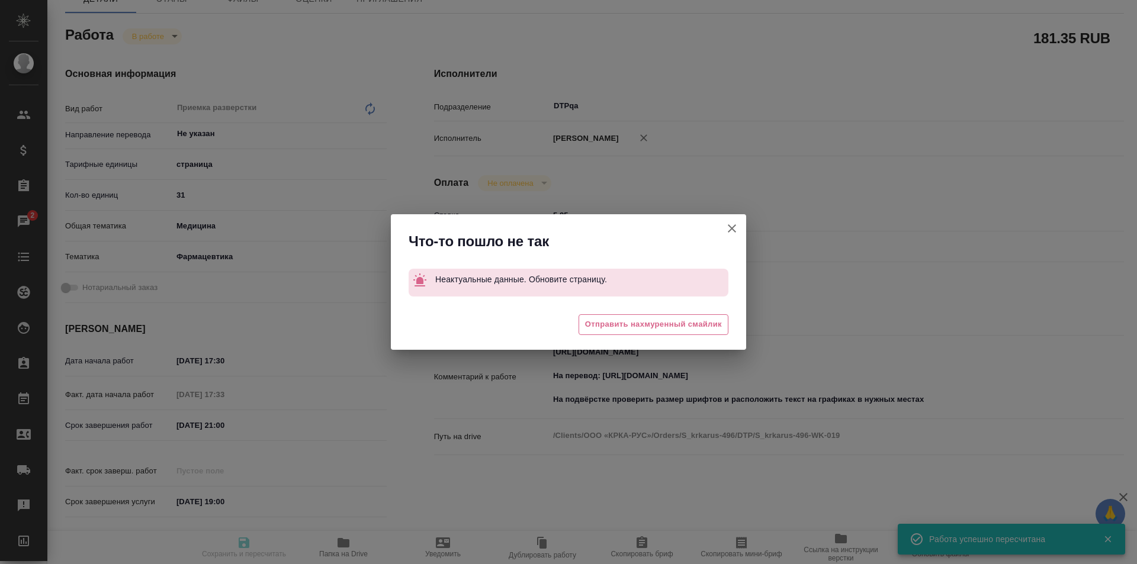
type input "DTPqa"
type input "notPayed"
type input "5.85"
type input "RUB"
type input "[PERSON_NAME]"
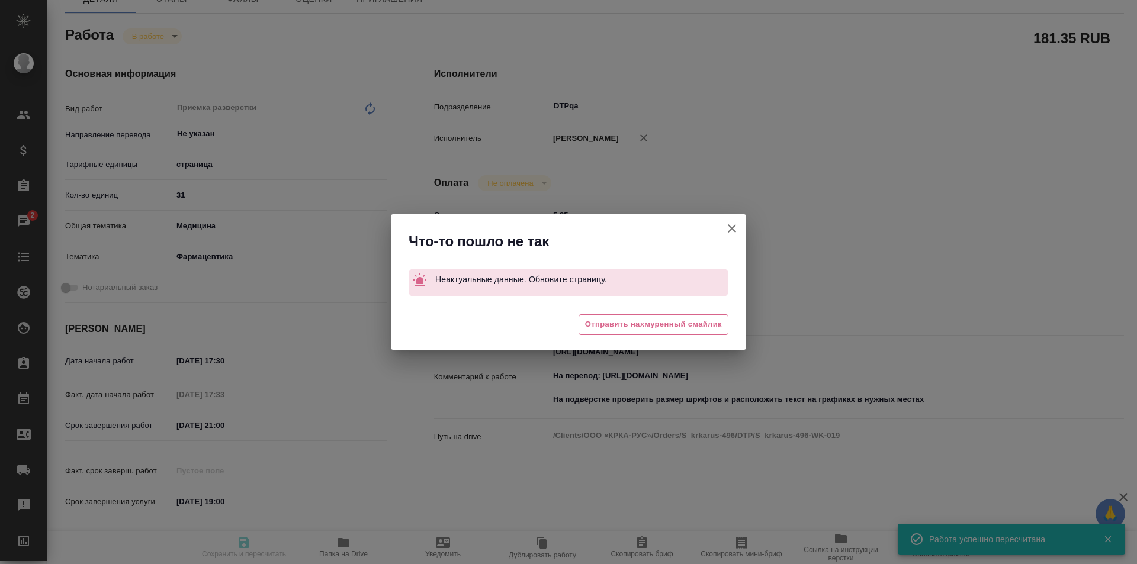
type input "S_krkarus-496"
type input "Восстановление графического изображения средней сложности"
type input "Восстановление графического изображения средней сложности, Приемка разверстки"
type input "Звержановская Диана"
type input "[PERSON_NAME]"
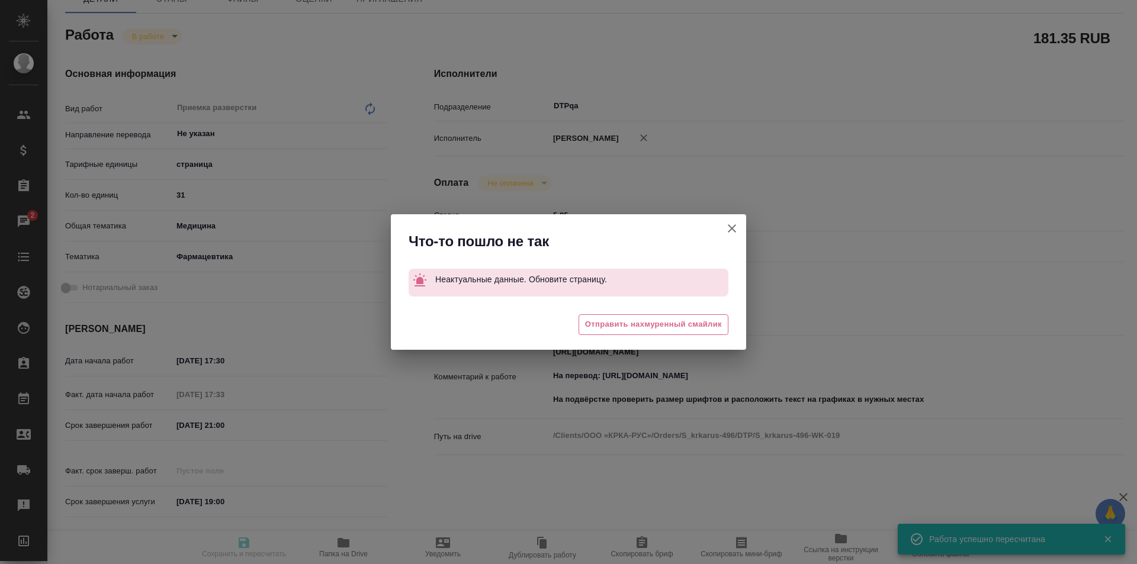
type input "/Clients/ООО «КРКА-РУС»/Orders/S_krkarus-496"
click at [731, 227] on icon "button" at bounding box center [732, 228] width 14 height 14
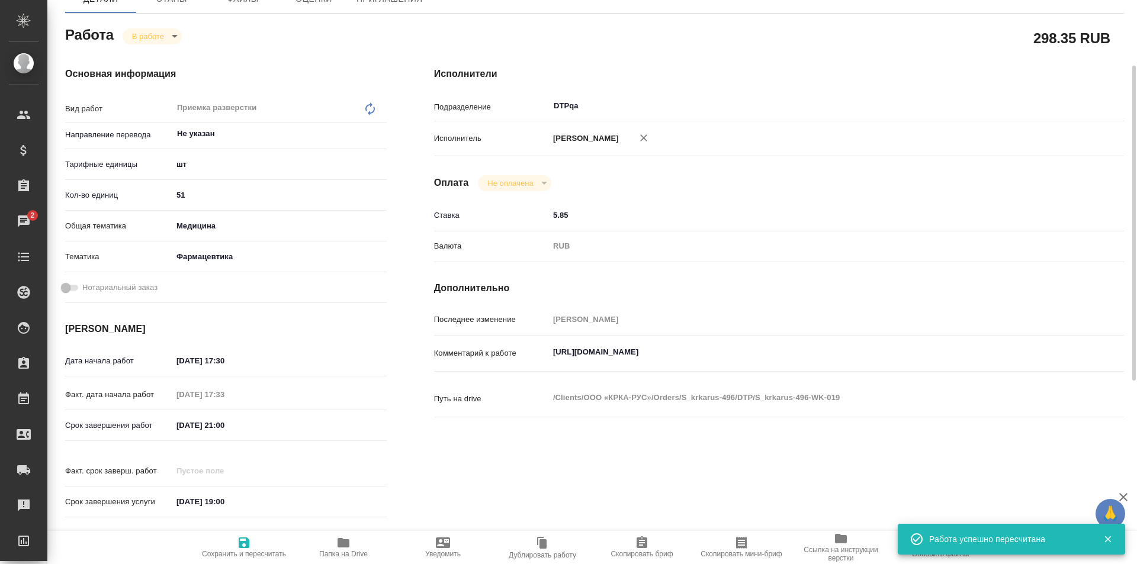
click at [780, 353] on textarea "[URL][DOMAIN_NAME]" at bounding box center [807, 352] width 517 height 20
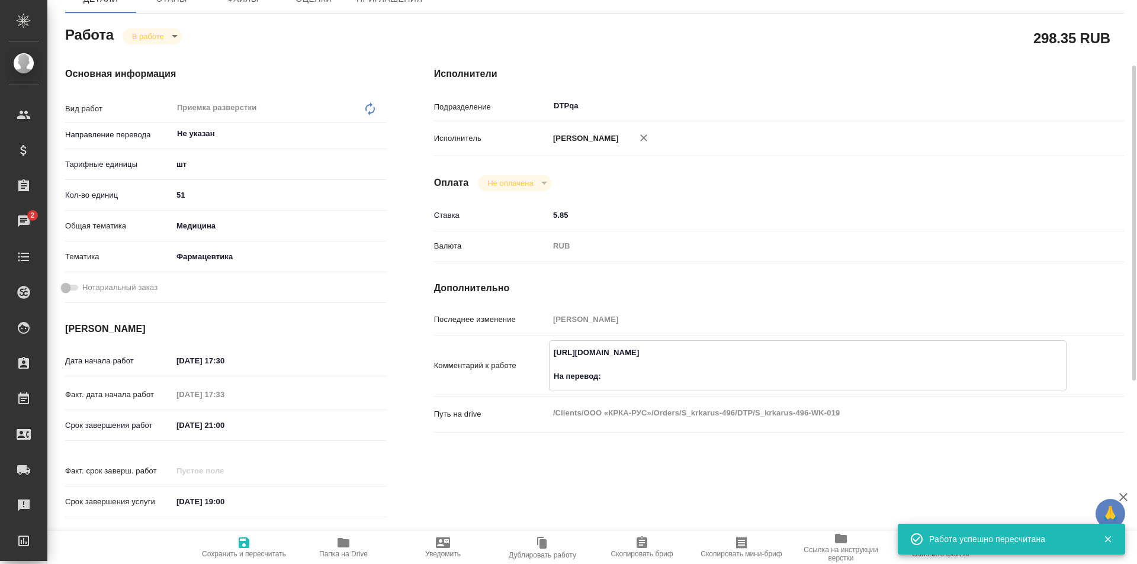
paste textarea "[URL][DOMAIN_NAME]"
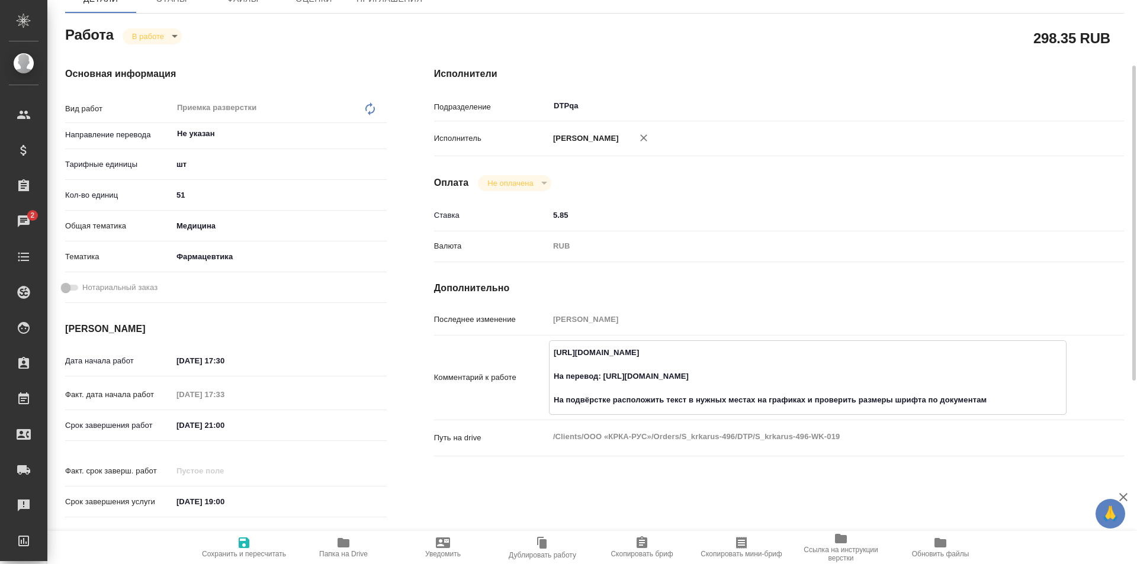
type textarea "[URL][DOMAIN_NAME] На перевод: [URL][DOMAIN_NAME] На подвёрстке расположить тек…"
click at [244, 544] on icon "button" at bounding box center [244, 543] width 11 height 11
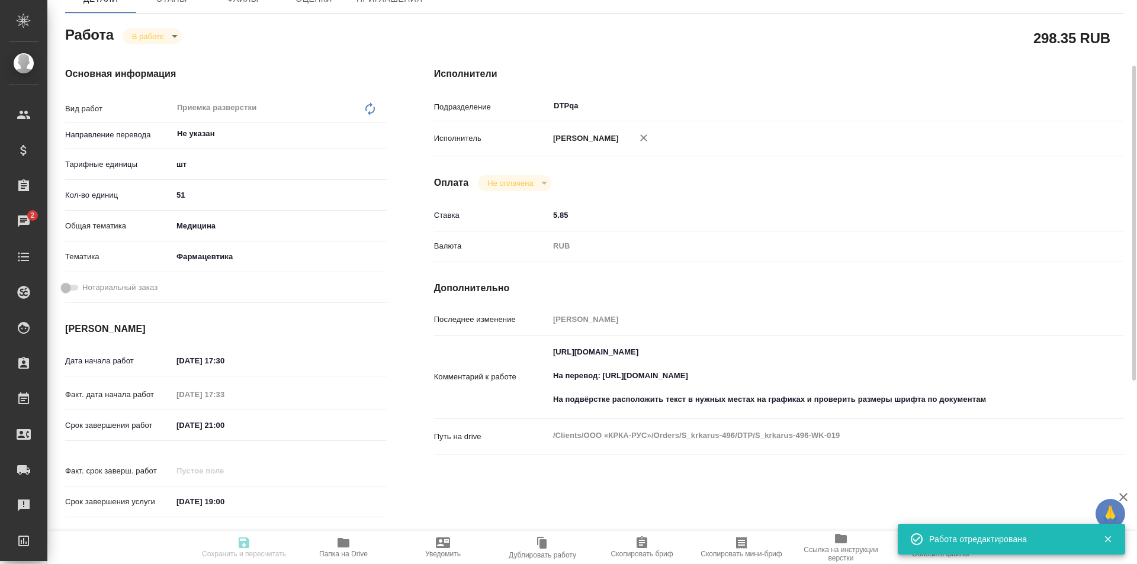
type input "inProgress"
type input "Не указан"
type input "5a8b1489cc6b4906c91bfdc1"
type input "51"
type input "med"
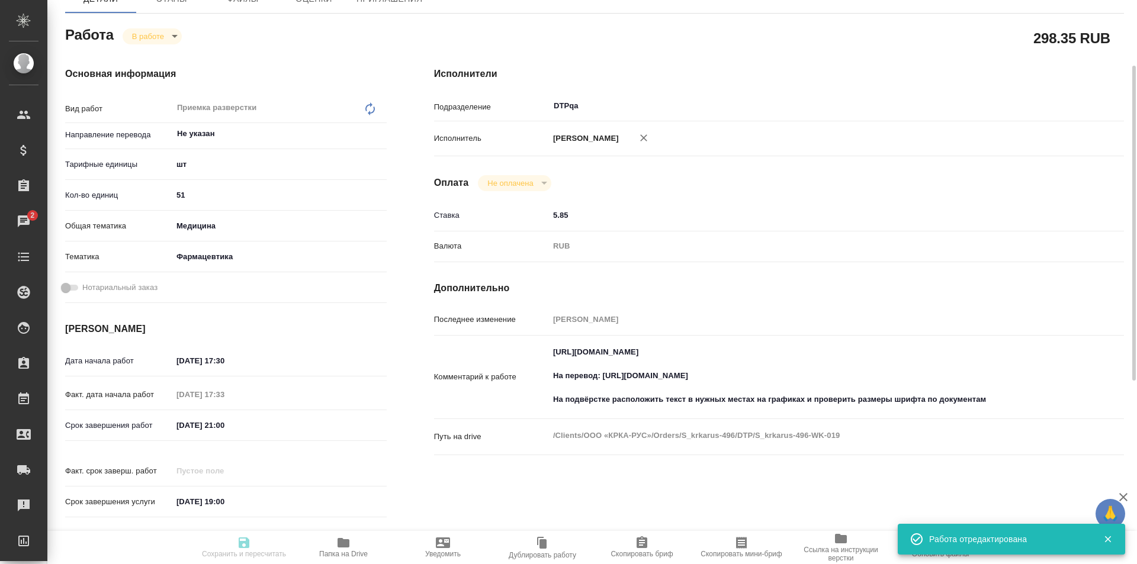
type input "6149832f2b7be24903fd7a82"
type input "[DATE] 17:30"
type input "[DATE] 17:33"
type input "[DATE] 21:00"
type input "[DATE] 19:00"
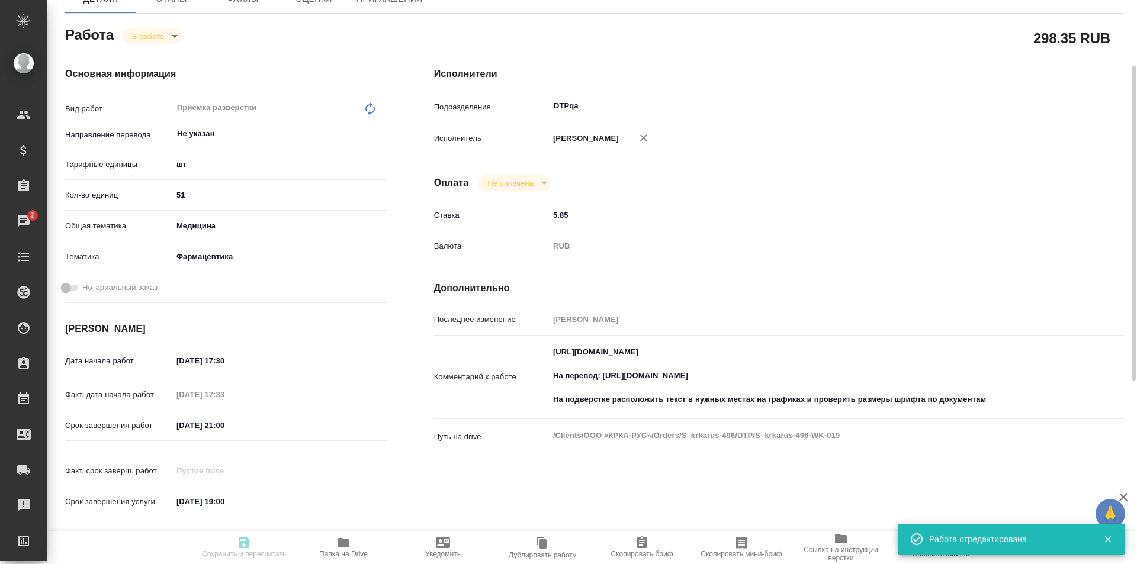
type input "DTPqa"
type input "notPayed"
type input "5.85"
type input "RUB"
type input "[PERSON_NAME]"
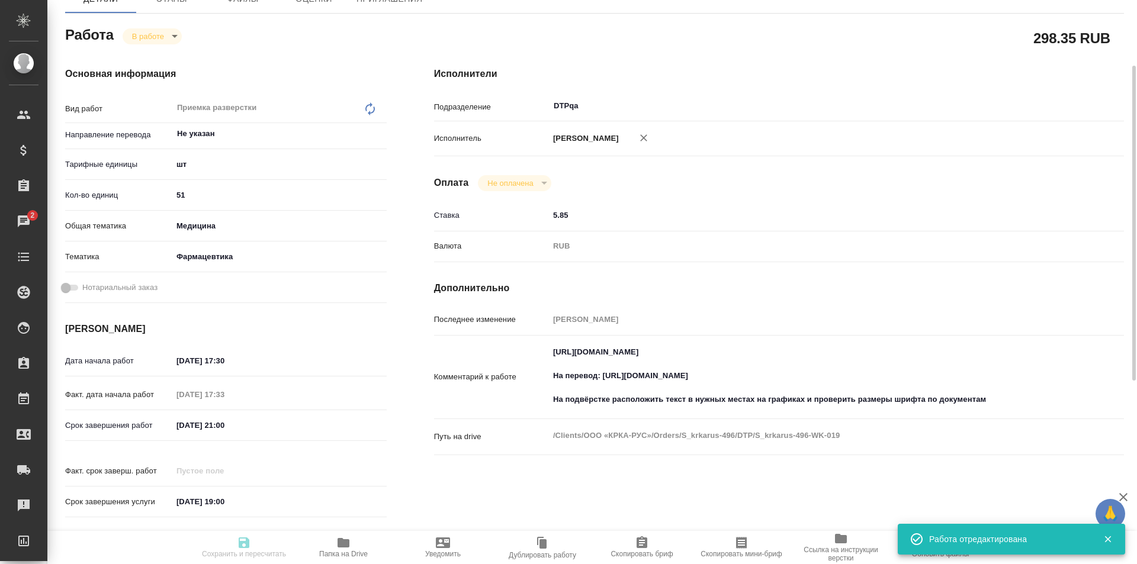
type input "S_krkarus-496"
type input "Восстановление графического изображения средней сложности"
type input "Восстановление графического изображения средней сложности, Приемка разверстки"
type input "Звержановская Диана"
type input "[PERSON_NAME]"
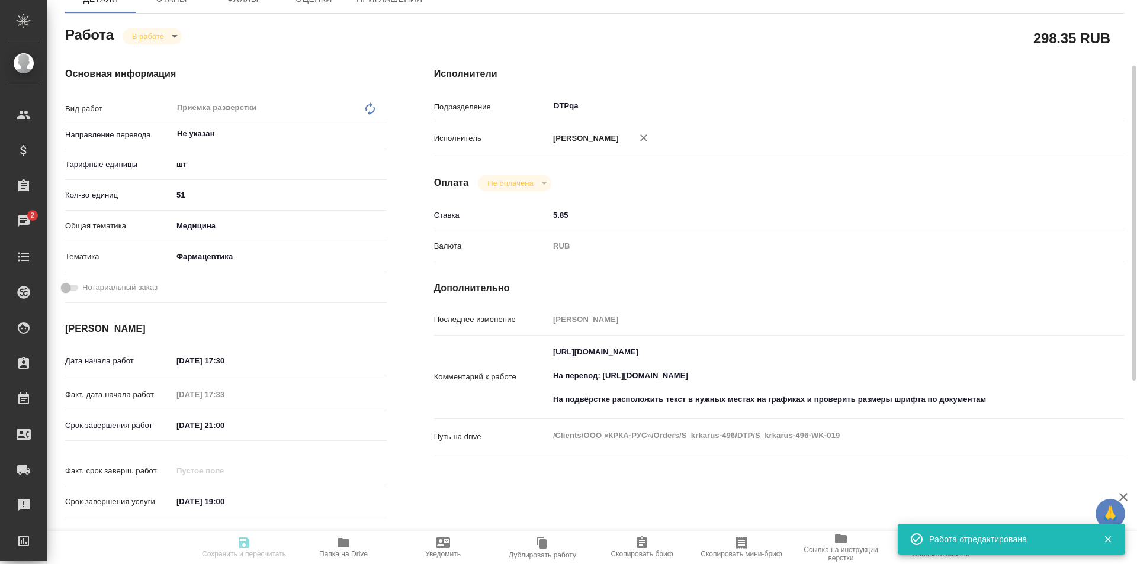
type input "/Clients/ООО «КРКА-РУС»/Orders/S_krkarus-496"
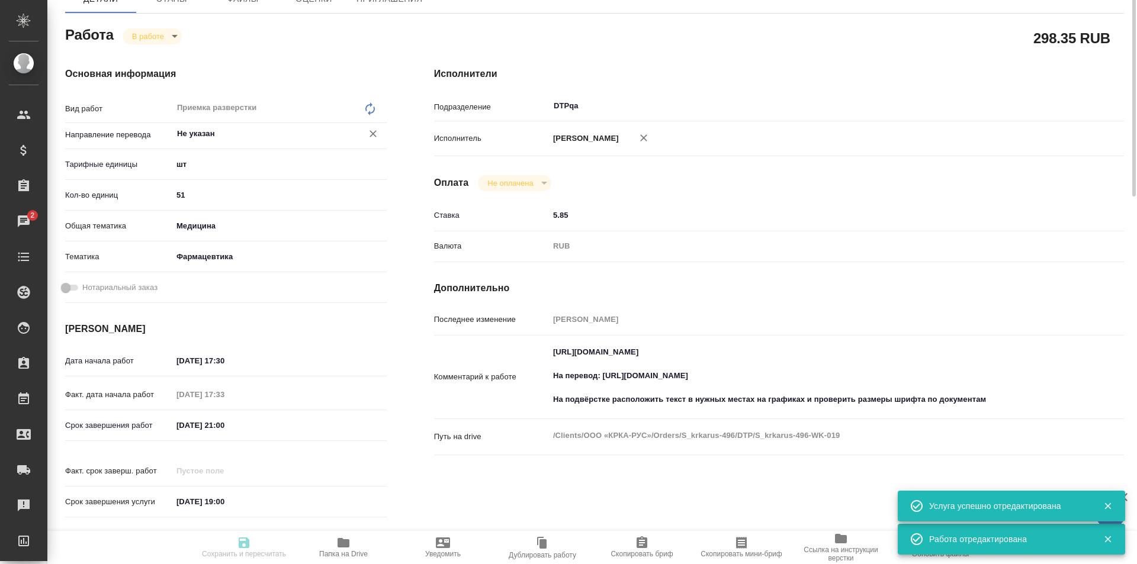
scroll to position [0, 0]
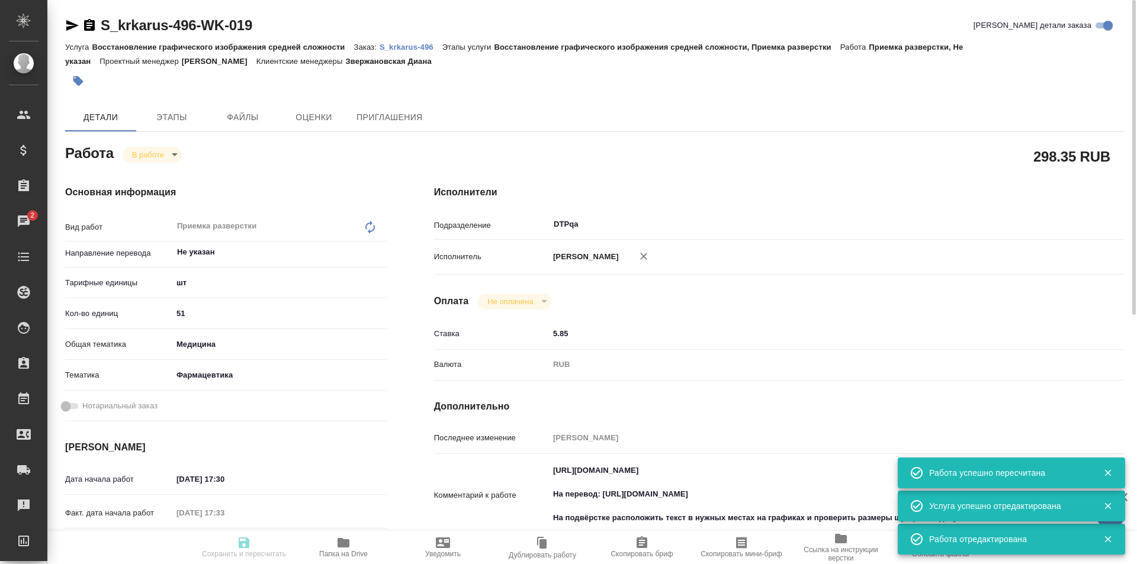
type input "inProgress"
type input "Не указан"
type input "5a8b1489cc6b4906c91bfdc1"
type input "51"
type input "med"
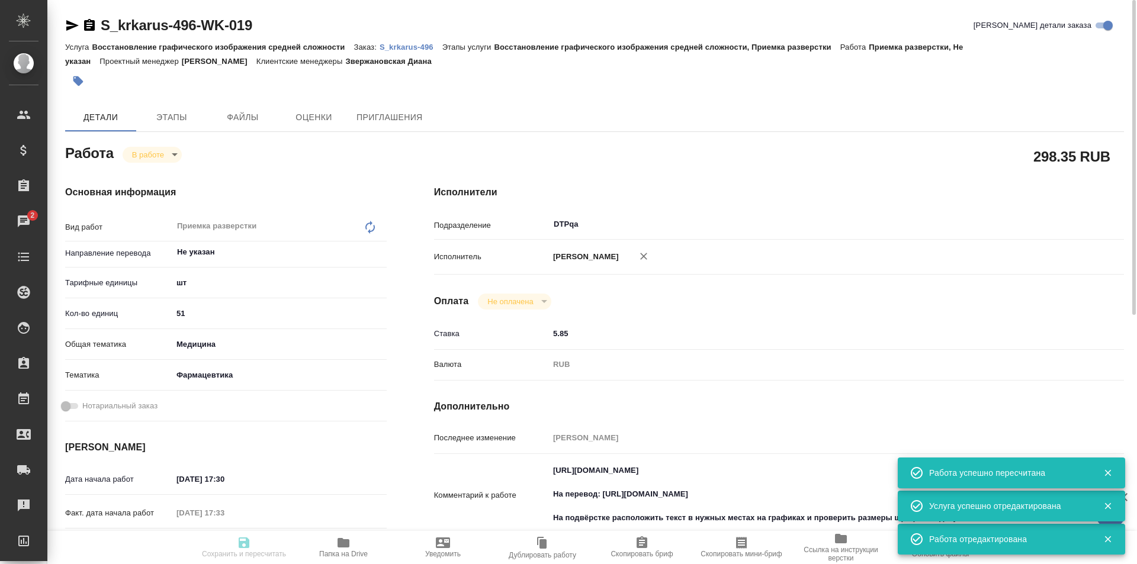
type input "6149832f2b7be24903fd7a82"
type input "[DATE] 17:30"
type input "[DATE] 17:33"
type input "[DATE] 21:00"
type input "[DATE] 19:00"
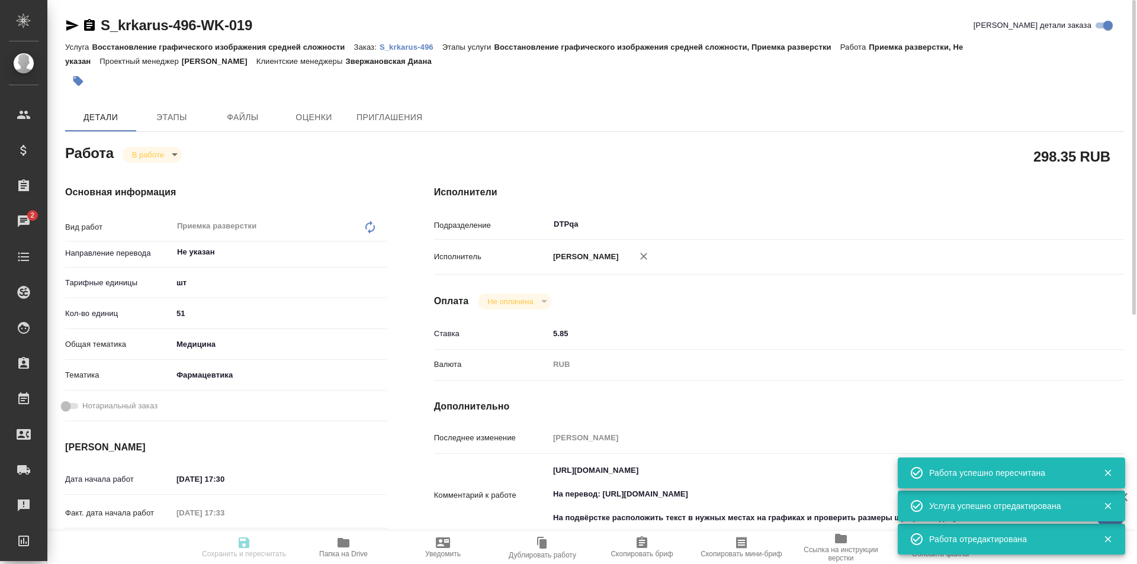
type input "DTPqa"
type input "notPayed"
type input "5.85"
type input "RUB"
type input "[PERSON_NAME]"
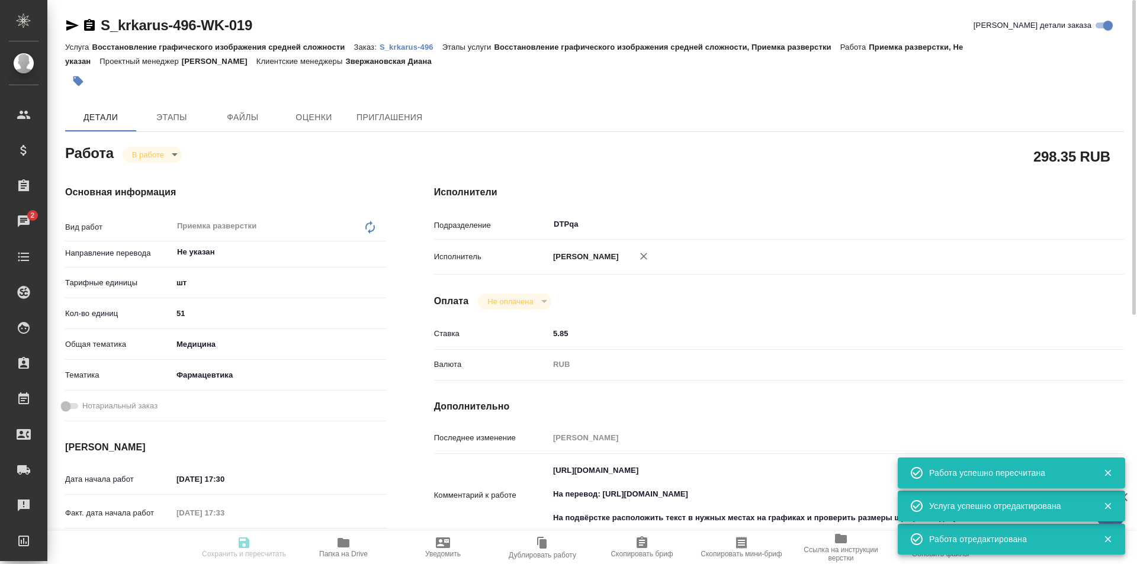
type input "S_krkarus-496"
type input "Восстановление графического изображения средней сложности"
type input "Восстановление графического изображения средней сложности, Приемка разверстки"
type input "Звержановская Диана"
type input "[PERSON_NAME]"
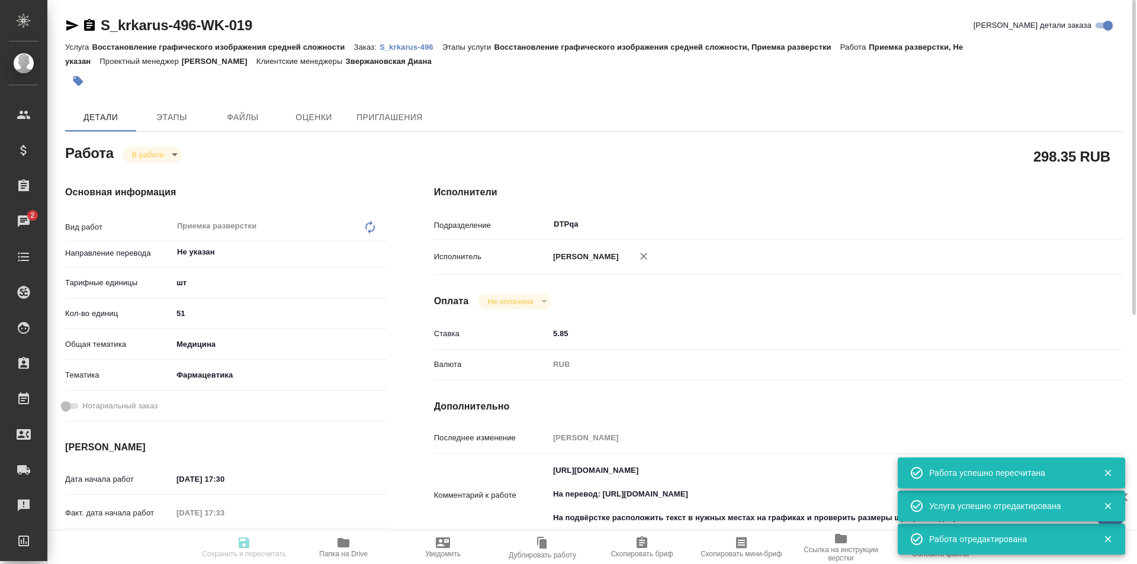
type input "/Clients/ООО «КРКА-РУС»/Orders/S_krkarus-496"
click at [168, 152] on body "🙏 .cls-1 fill:#fff; AWATERA Ismagilova [PERSON_NAME] Спецификации Заказы 2 Чаты…" at bounding box center [568, 282] width 1137 height 564
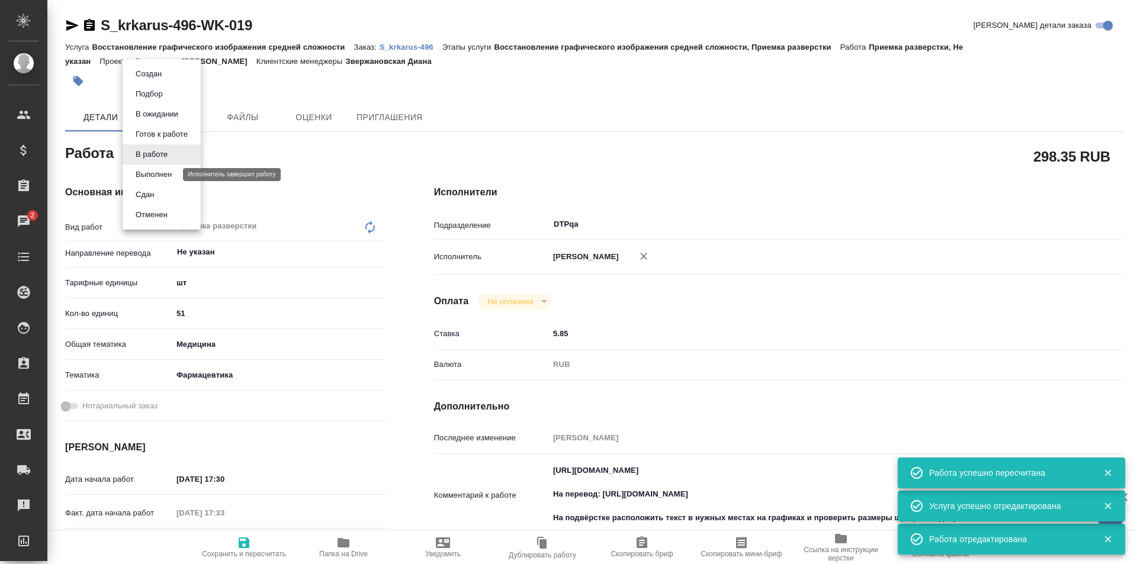
click at [151, 176] on button "Выполнен" at bounding box center [153, 174] width 43 height 13
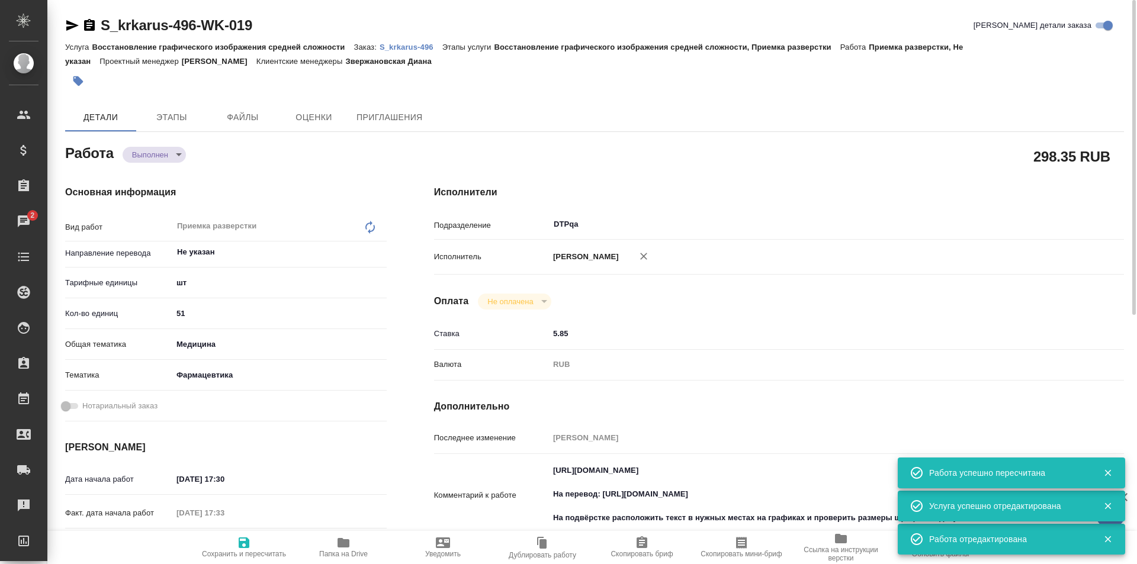
type textarea "x"
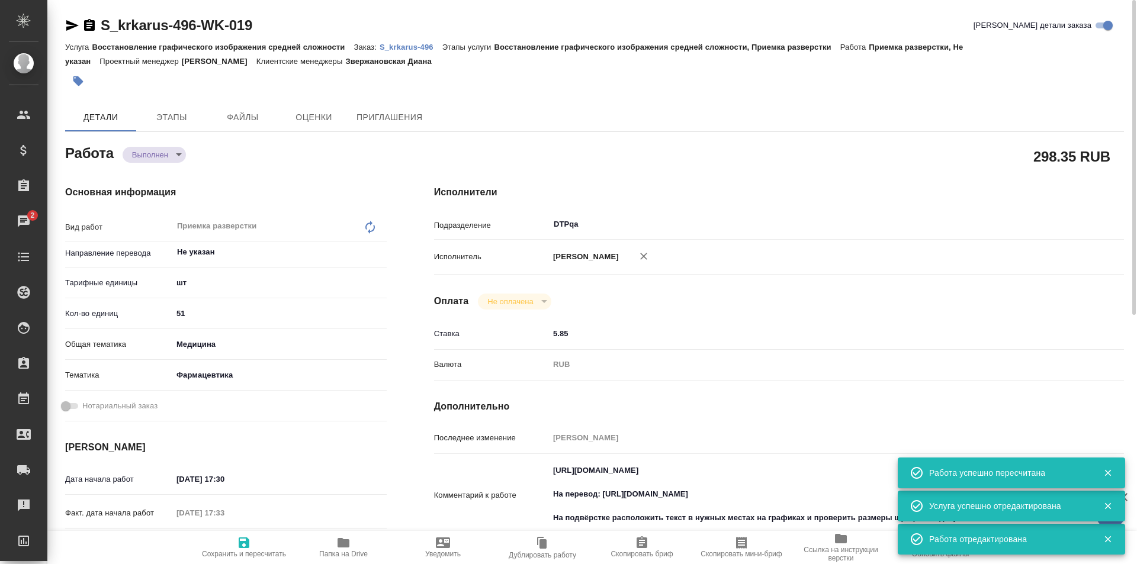
type textarea "x"
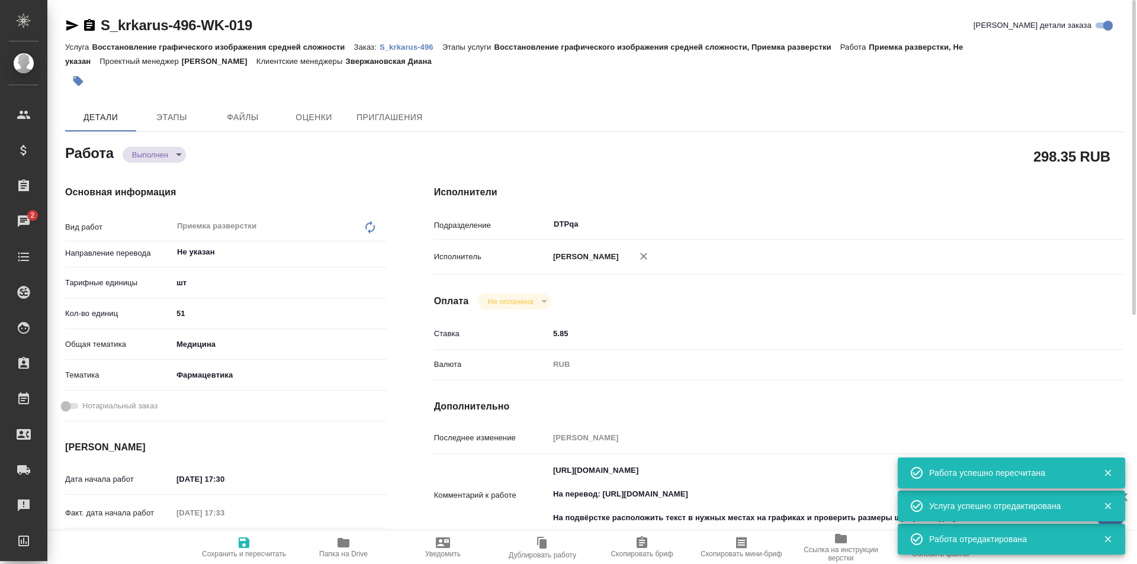
type textarea "x"
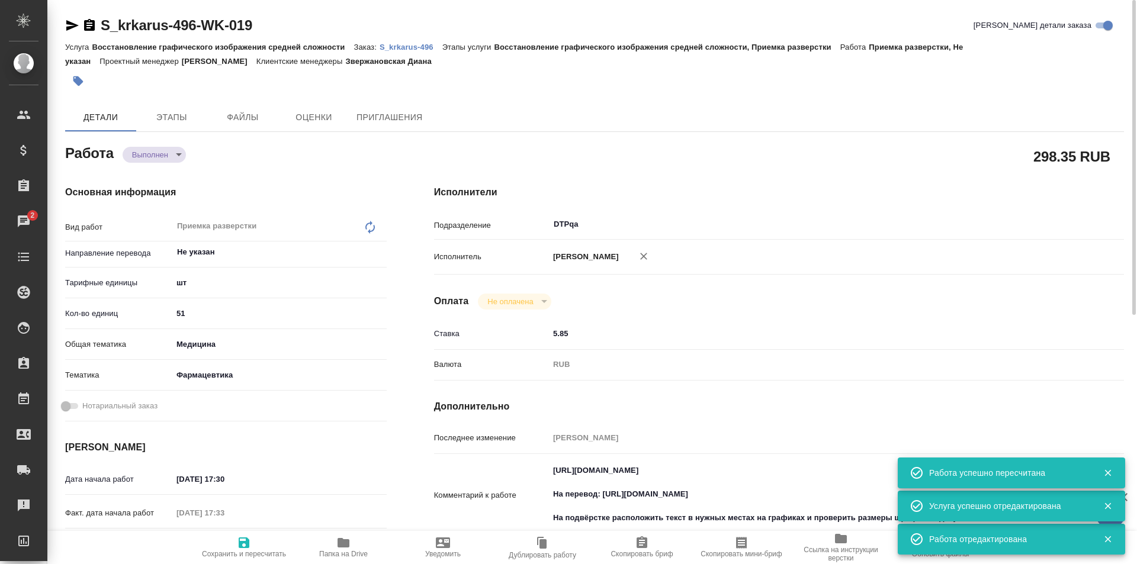
type textarea "x"
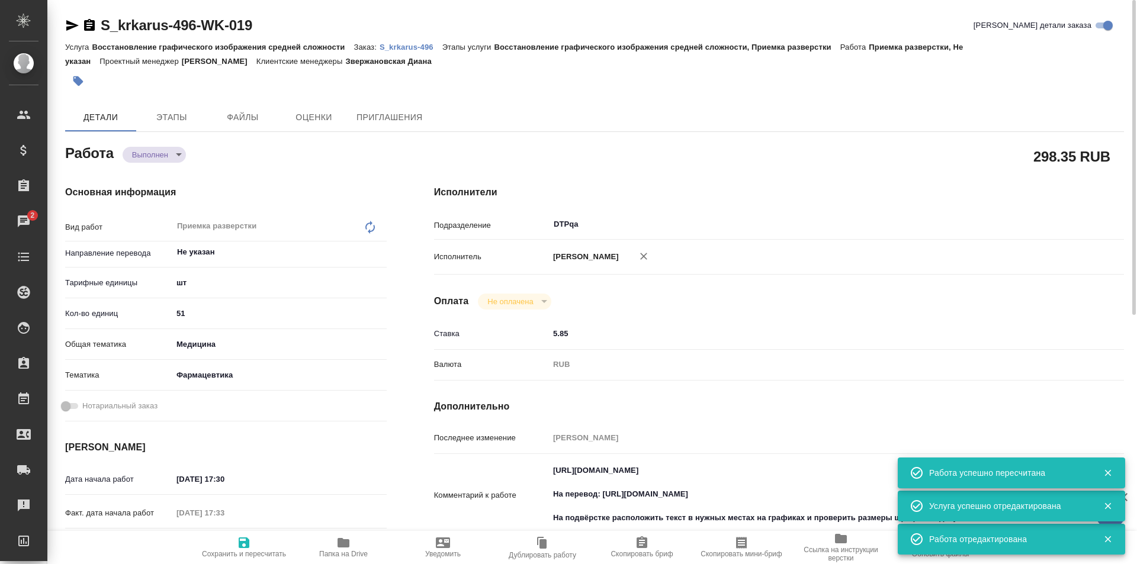
type textarea "x"
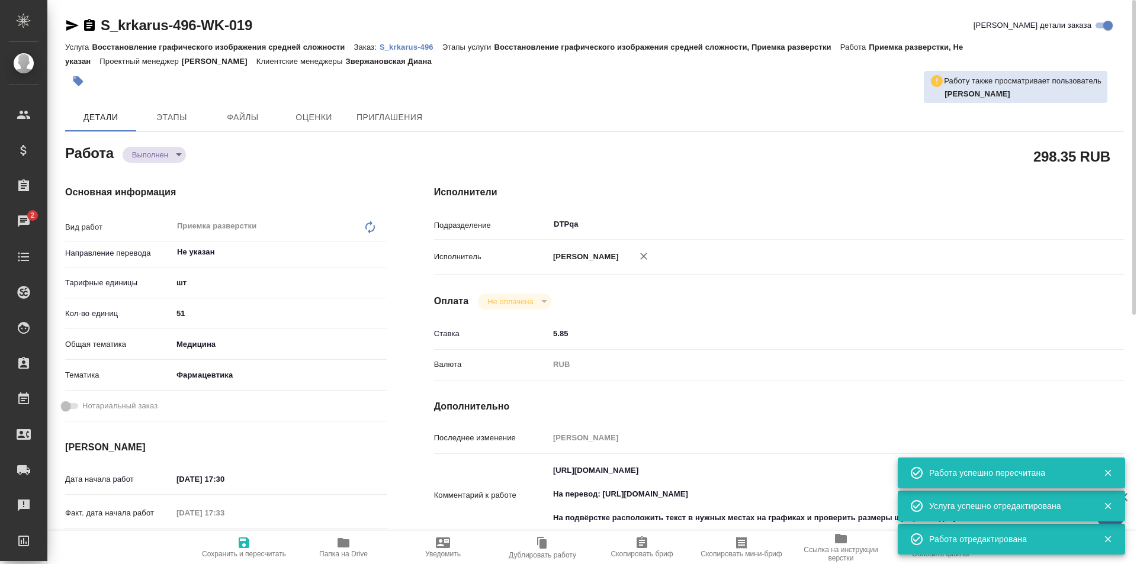
click at [610, 93] on div at bounding box center [418, 81] width 706 height 26
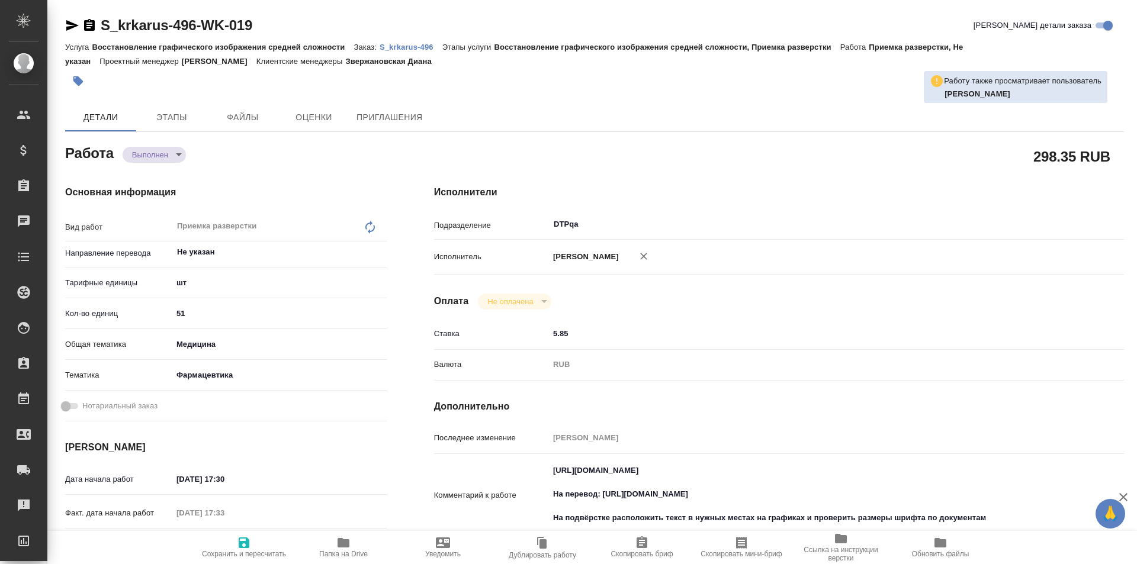
type textarea "x"
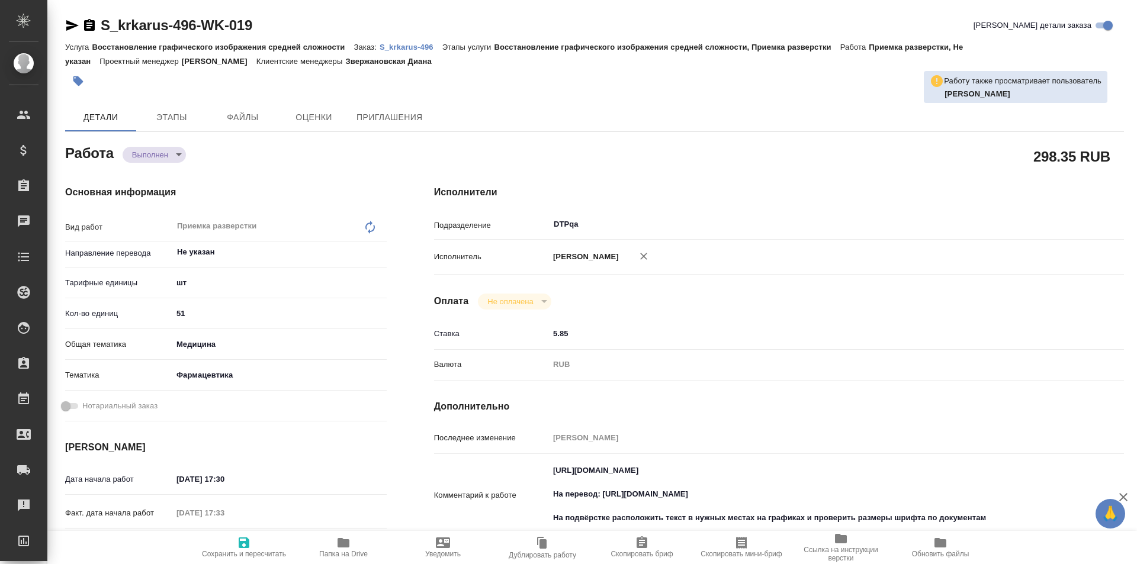
type textarea "x"
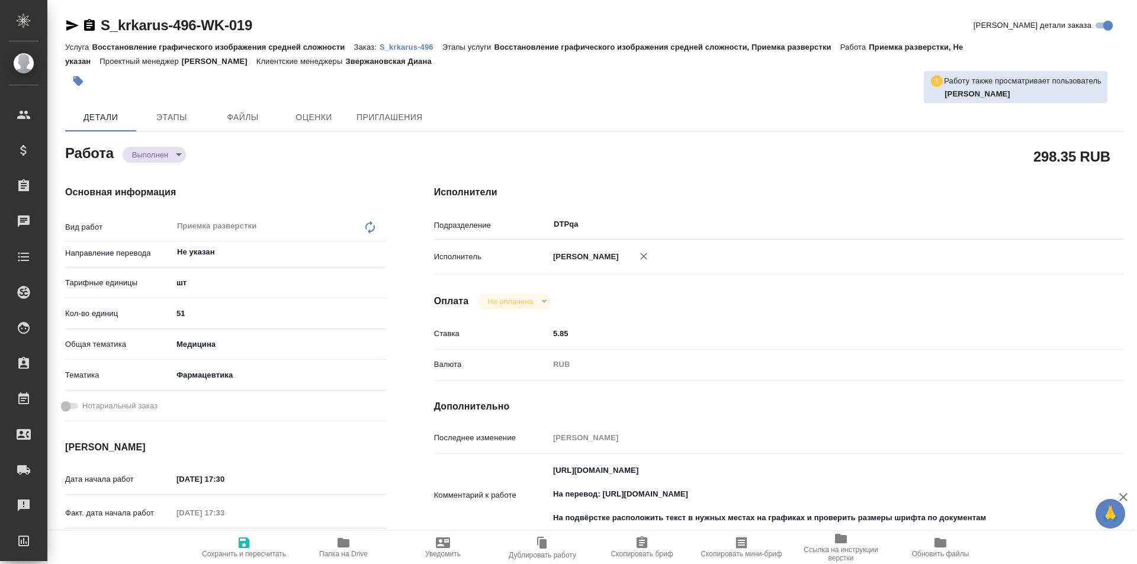
type textarea "x"
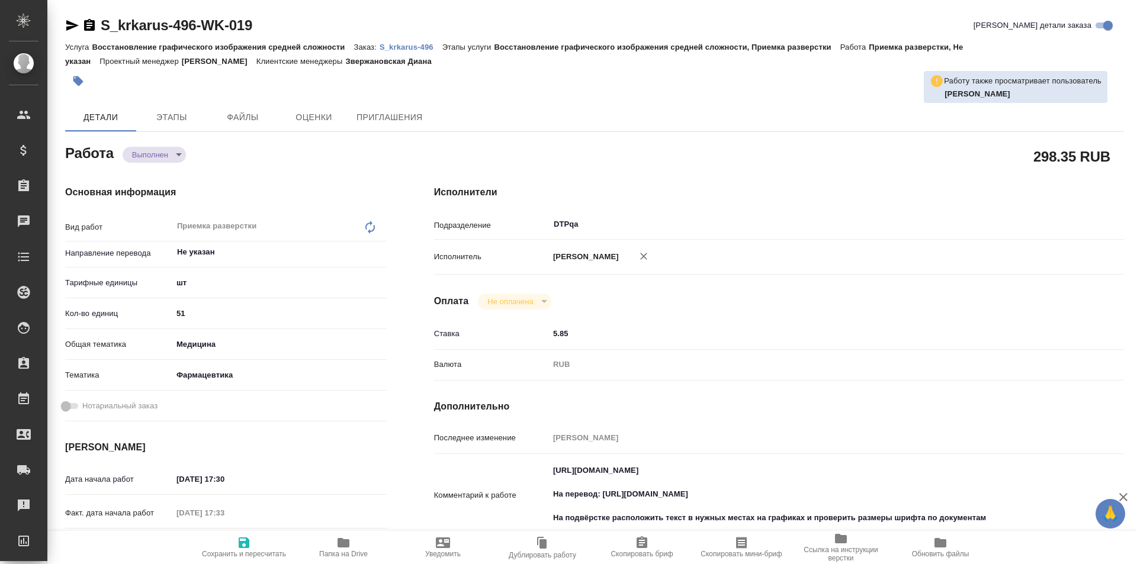
type textarea "x"
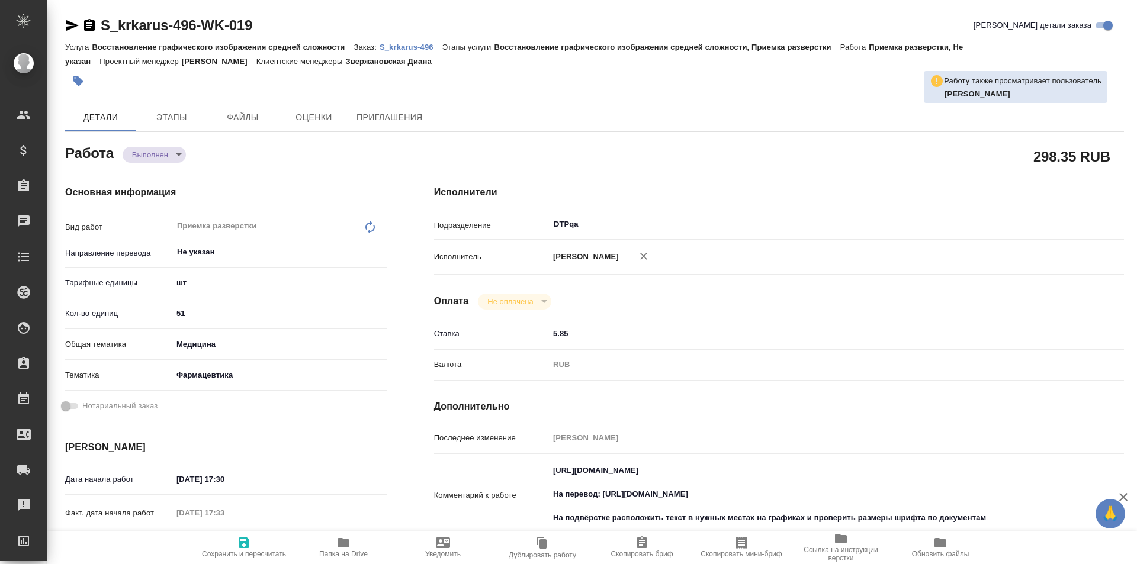
type textarea "x"
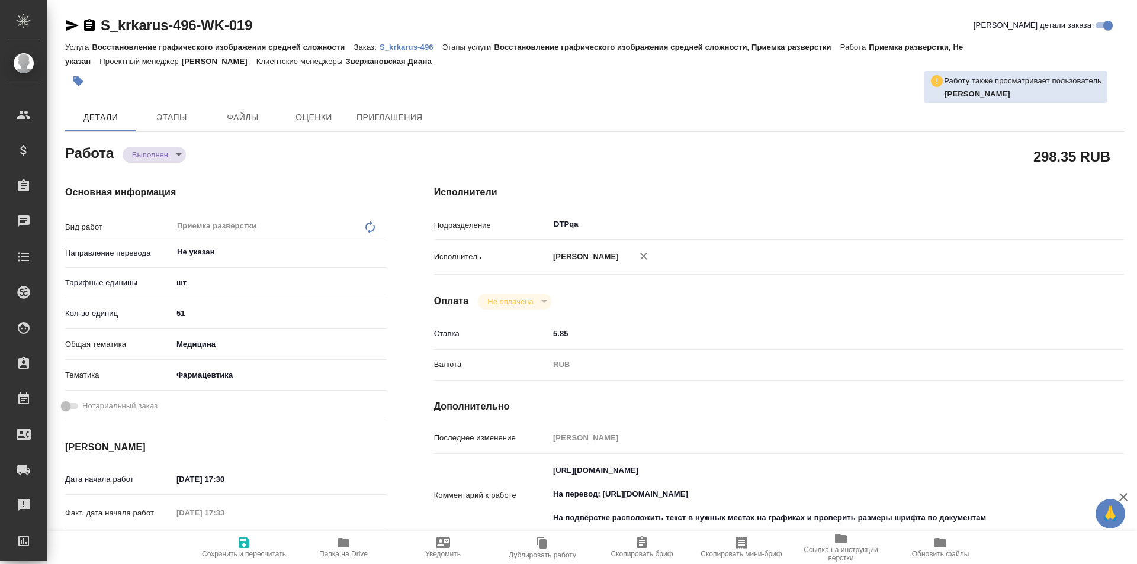
type textarea "x"
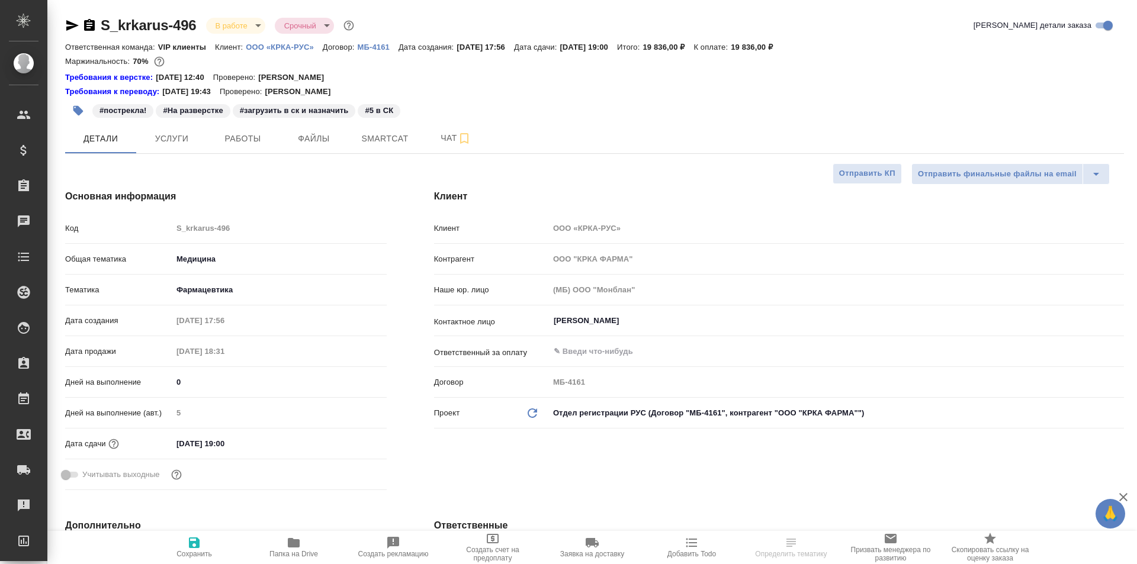
select select "RU"
type input "[PERSON_NAME]"
click at [236, 139] on span "Работы" at bounding box center [242, 138] width 57 height 15
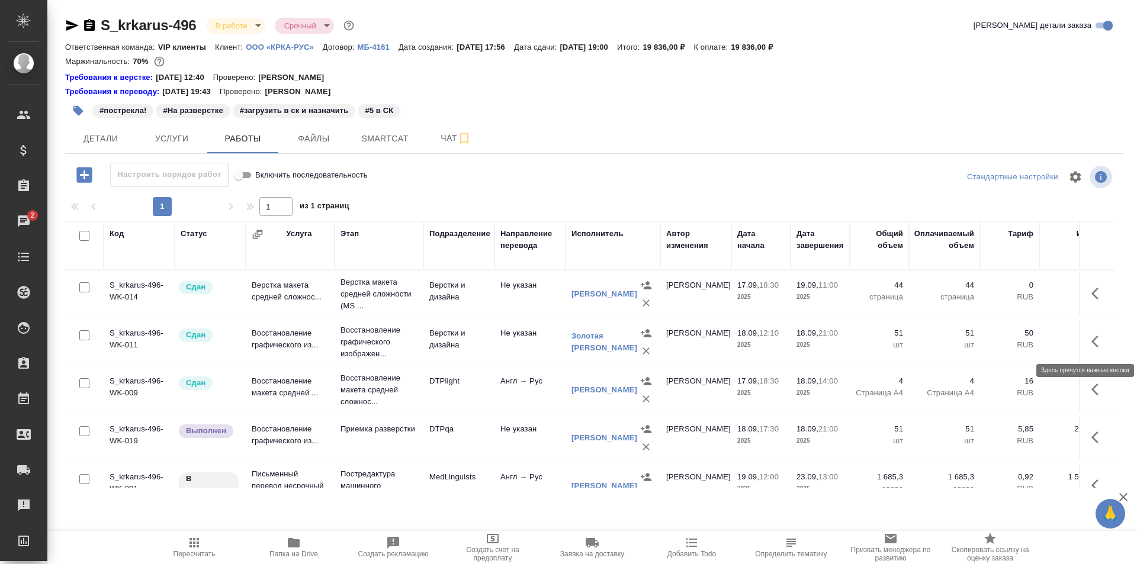
click at [1091, 340] on icon "button" at bounding box center [1098, 342] width 14 height 14
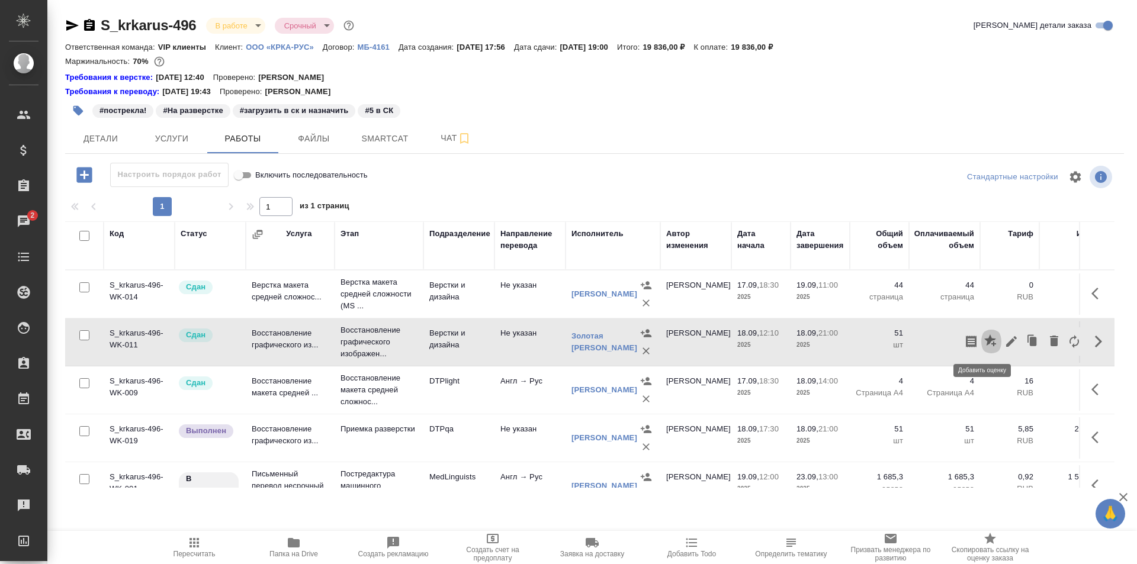
click at [985, 337] on icon "button" at bounding box center [991, 342] width 14 height 14
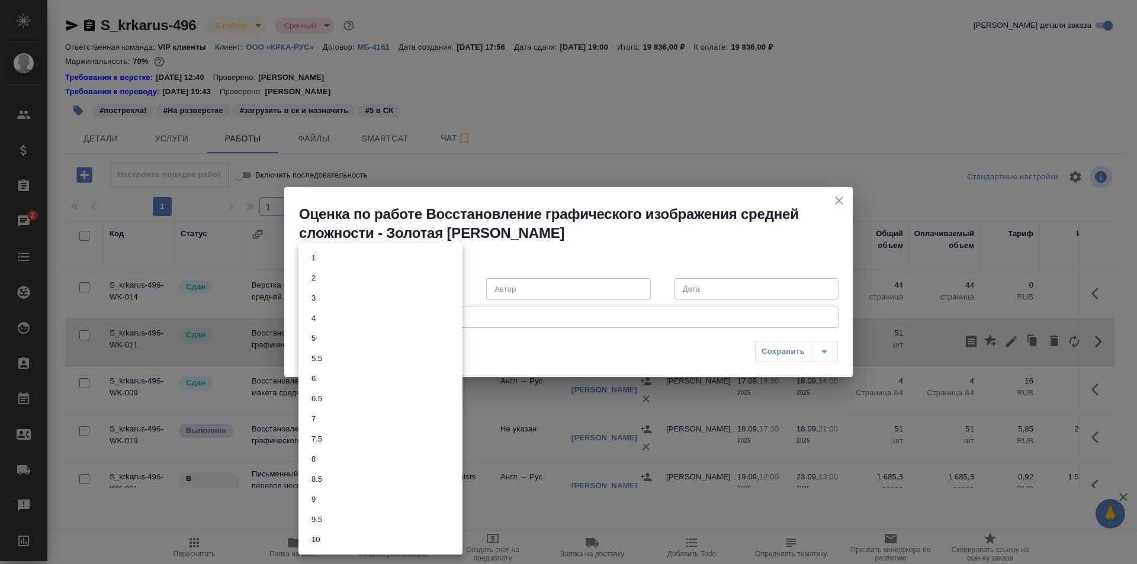
click at [430, 292] on body "🙏 .cls-1 fill:#fff; AWATERA Ismagilova [PERSON_NAME] Спецификации Заказы 2 Чаты…" at bounding box center [568, 282] width 1137 height 564
click at [332, 456] on li "8" at bounding box center [380, 459] width 164 height 20
type input "8"
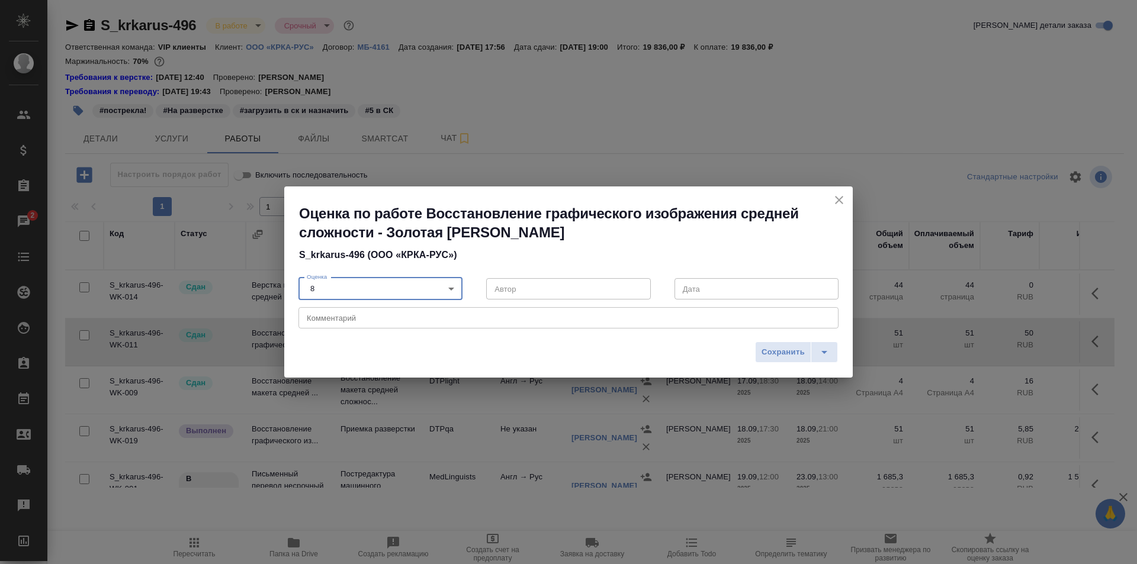
click at [363, 319] on textarea at bounding box center [568, 318] width 523 height 9
type textarea "[PERSON_NAME]"
type textarea "Б"
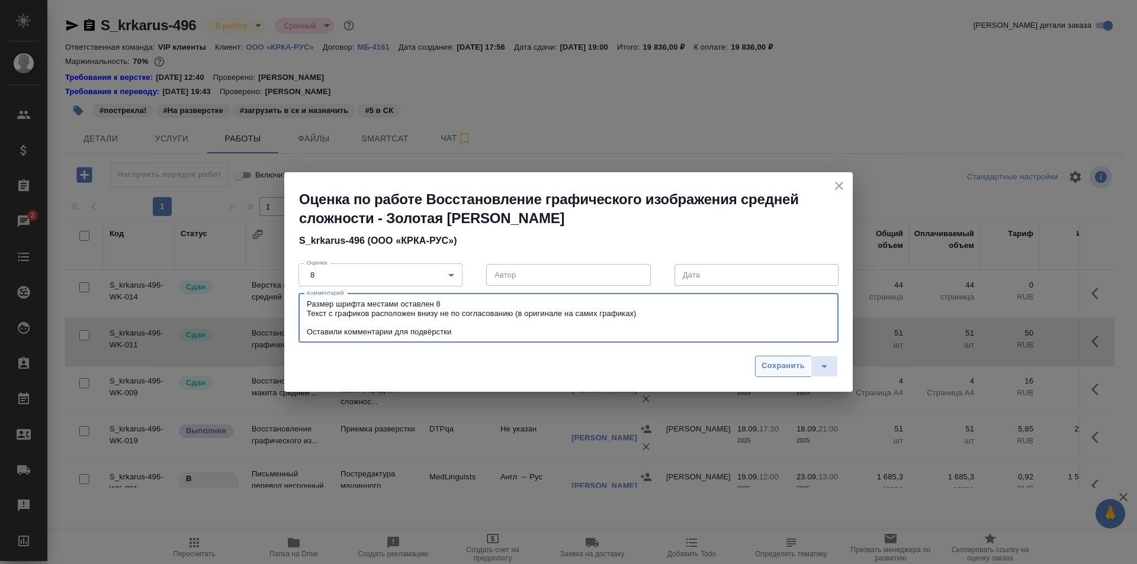
type textarea "Размер шрифта местами оставлен 8 Текст с графиков расположен внизу не по соглас…"
click at [783, 363] on span "Сохранить" at bounding box center [782, 366] width 43 height 14
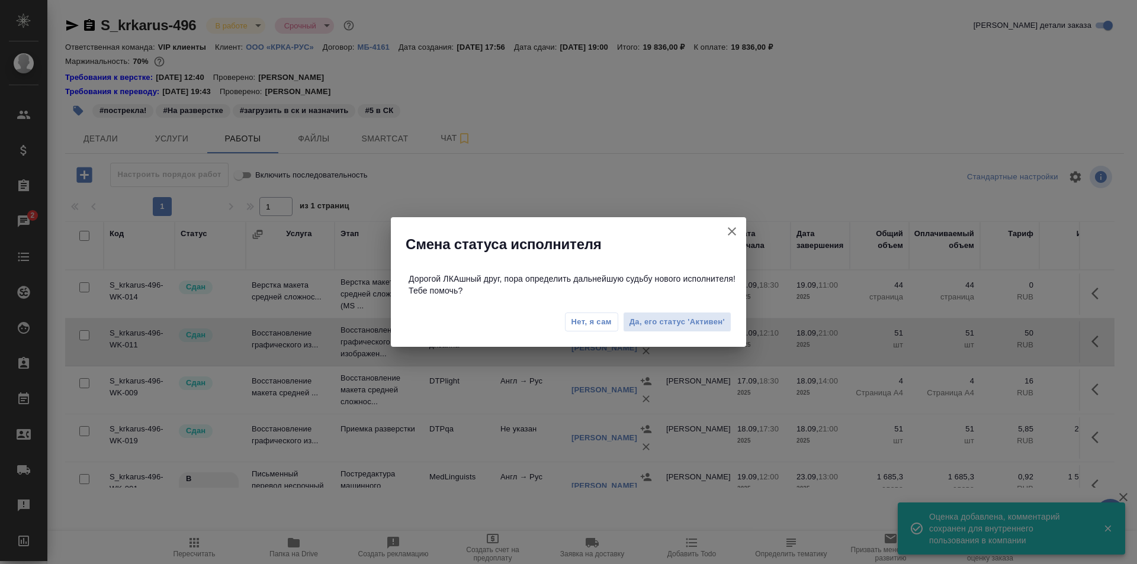
click at [583, 317] on span "Нет, я сам" at bounding box center [591, 322] width 40 height 12
